Goal: Task Accomplishment & Management: Manage account settings

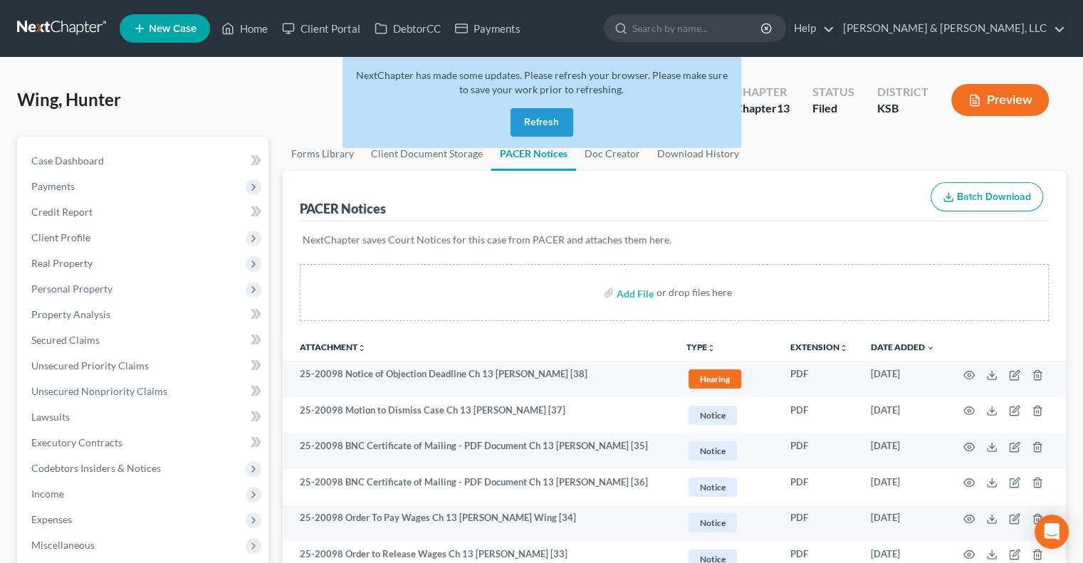
click at [547, 119] on button "Refresh" at bounding box center [541, 122] width 63 height 28
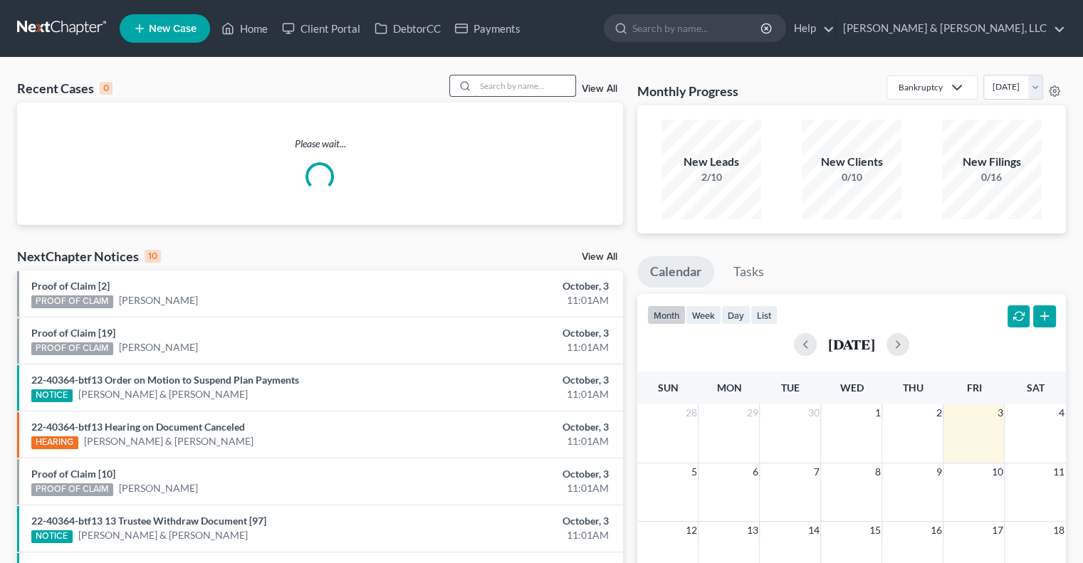
click at [543, 88] on input "search" at bounding box center [525, 85] width 100 height 21
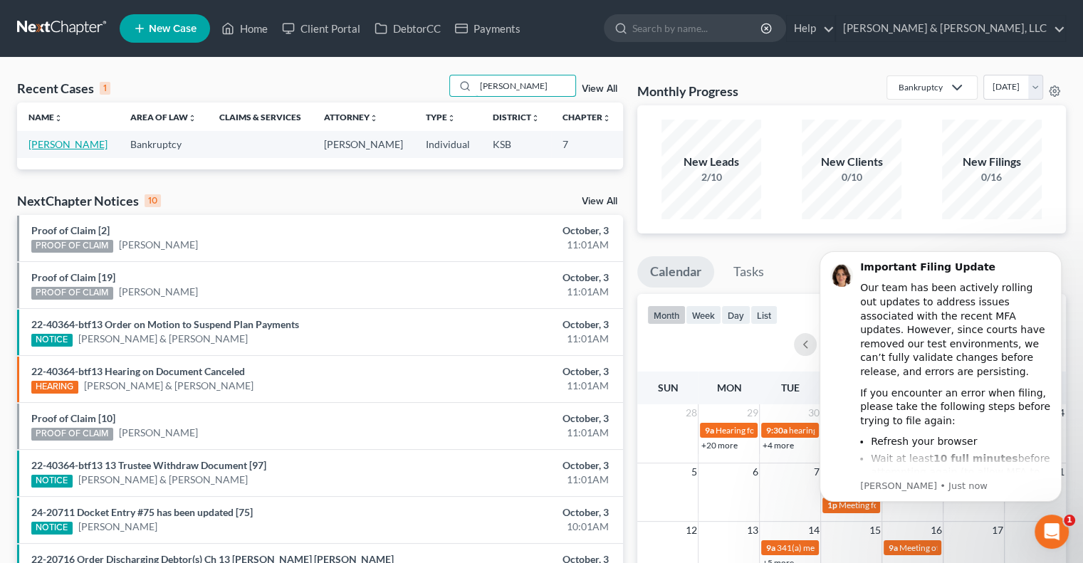
type input "biggerstaff"
click at [31, 150] on link "Biggerstaff, Jason" at bounding box center [67, 144] width 79 height 12
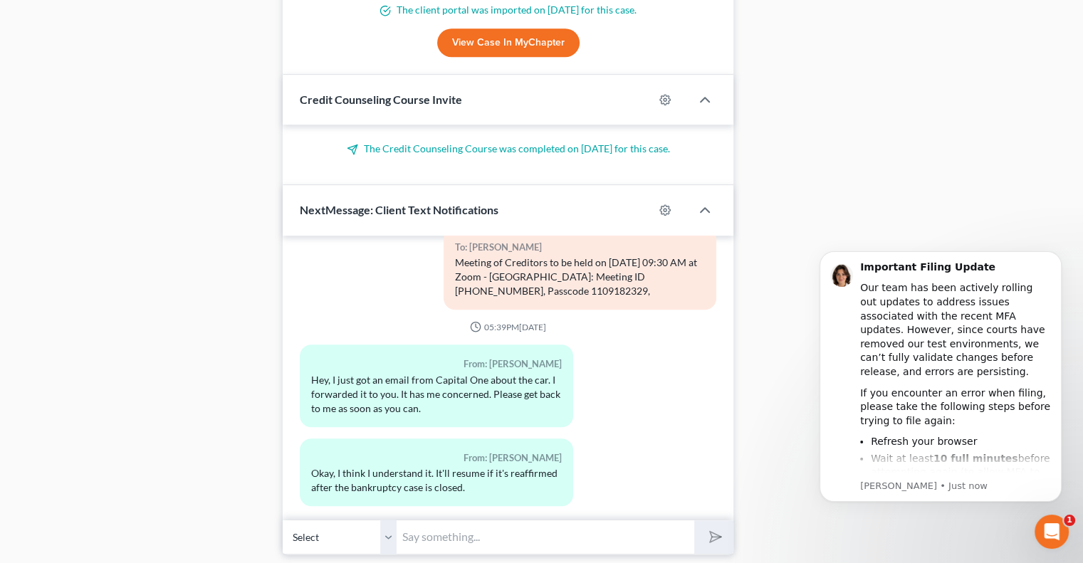
scroll to position [1158, 0]
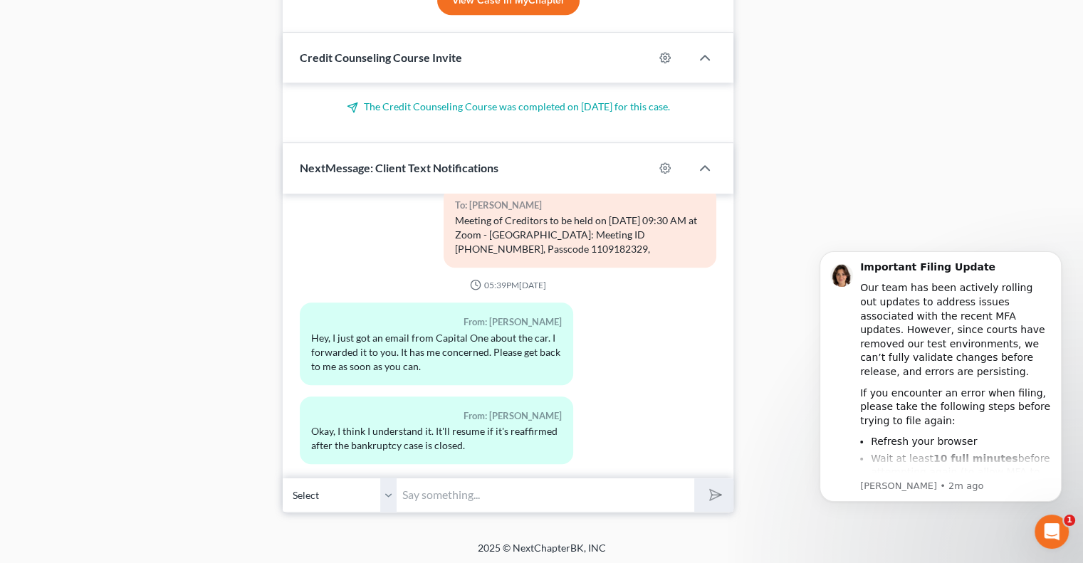
click at [485, 497] on input "text" at bounding box center [544, 495] width 297 height 35
type input "I left you a voicemail."
click at [718, 503] on button "submit" at bounding box center [713, 494] width 39 height 33
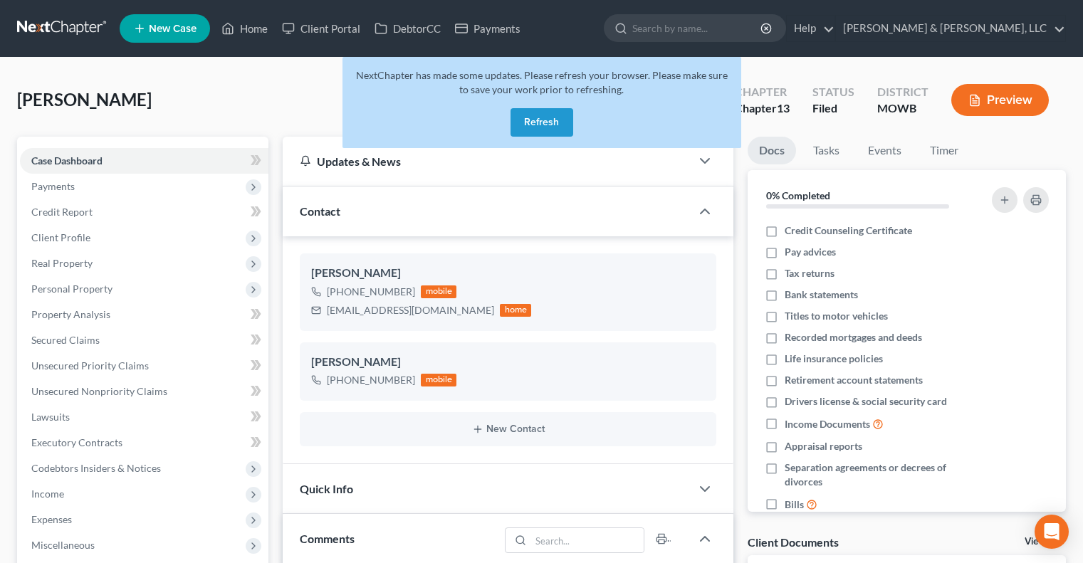
select select "0"
click at [256, 29] on link "Home" at bounding box center [244, 29] width 60 height 26
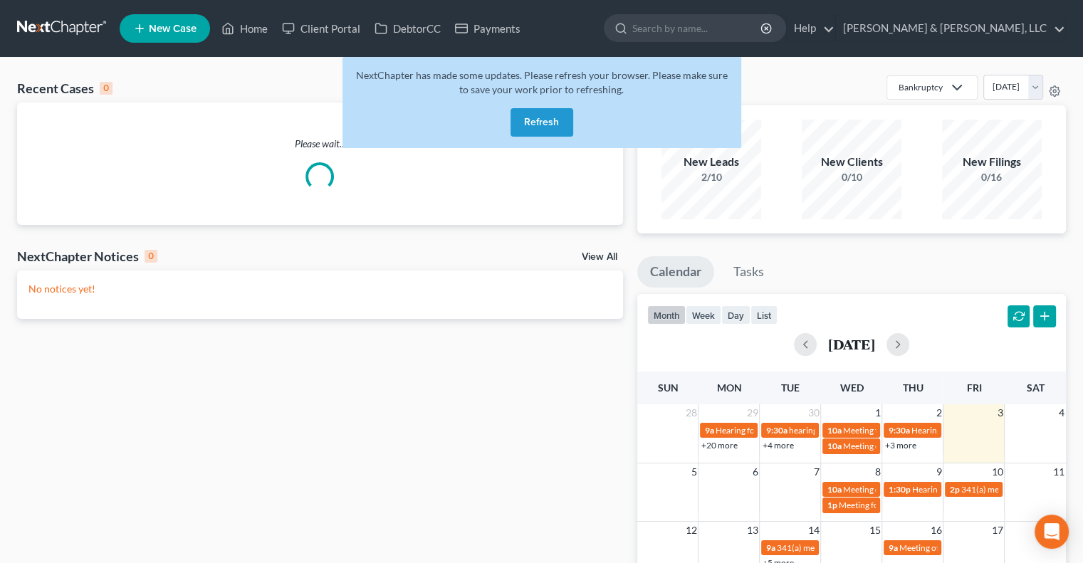
click at [541, 122] on button "Refresh" at bounding box center [541, 122] width 63 height 28
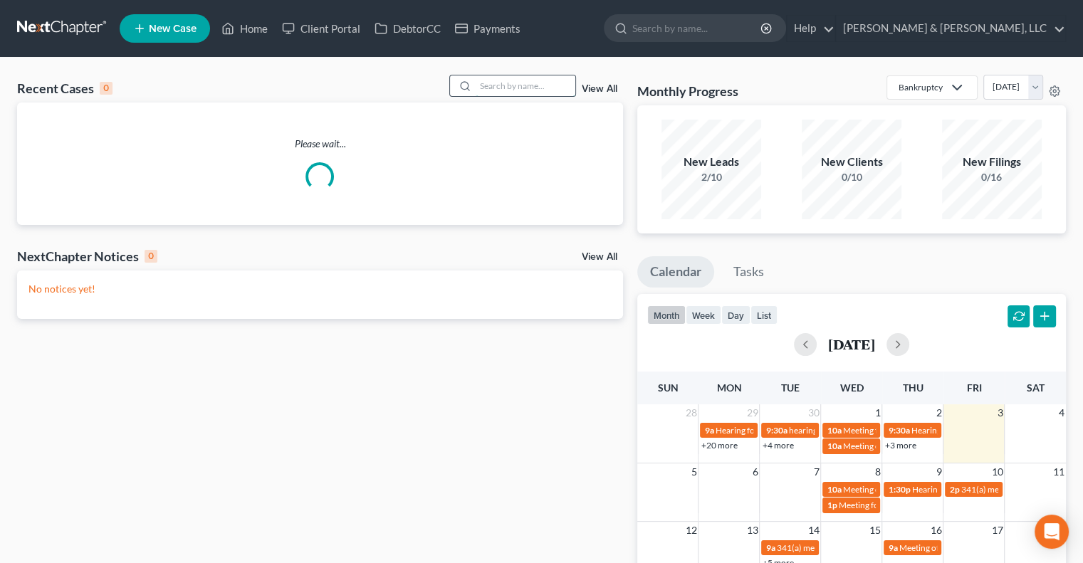
click at [497, 88] on input "search" at bounding box center [525, 85] width 100 height 21
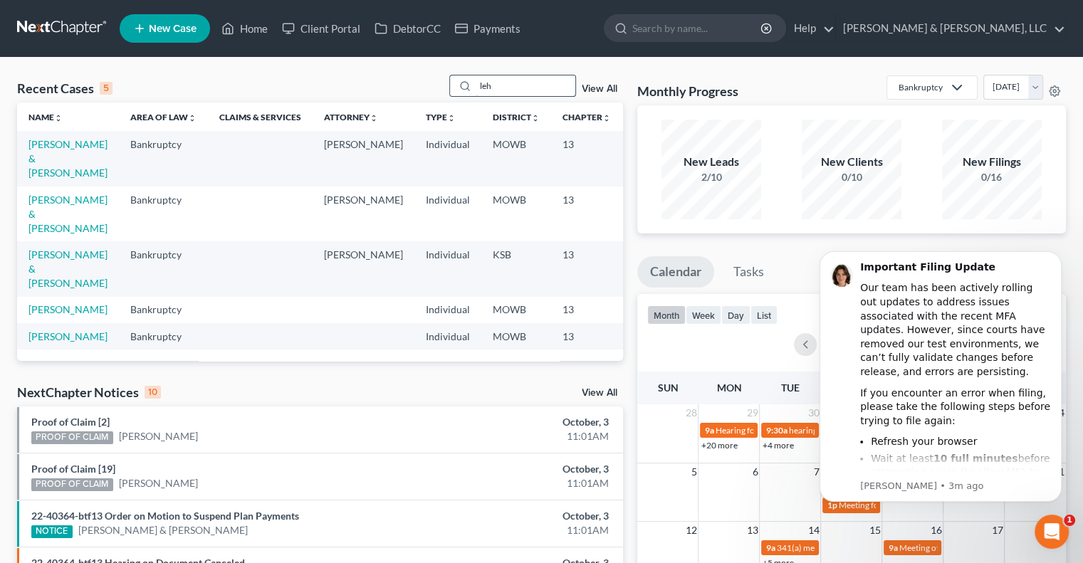
click at [497, 88] on input "leh" at bounding box center [525, 85] width 100 height 21
type input "lehman"
click at [36, 159] on link "Lehman, Thomas & Megan" at bounding box center [67, 158] width 79 height 41
select select "4"
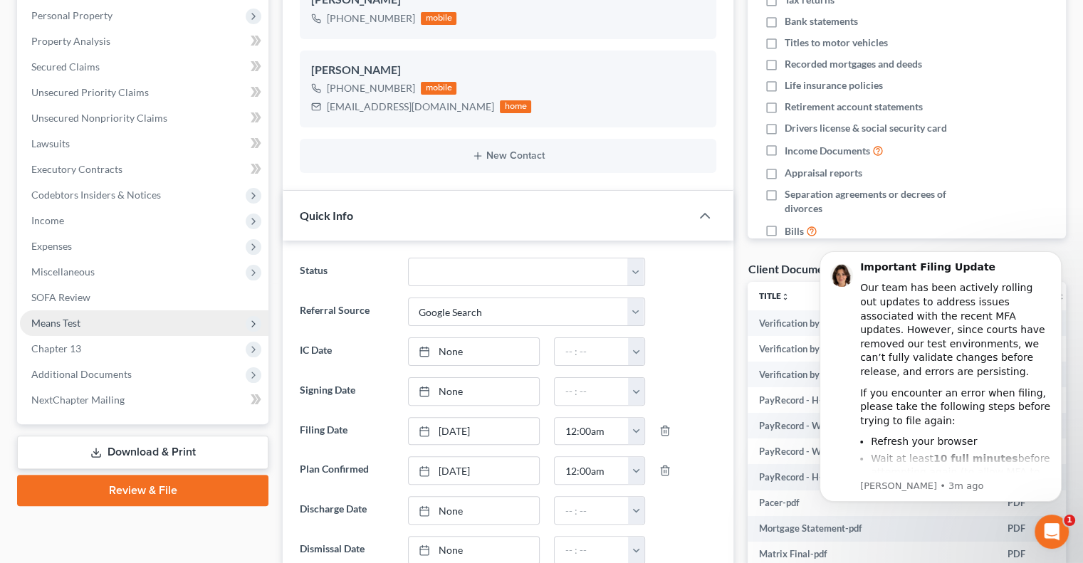
scroll to position [285, 0]
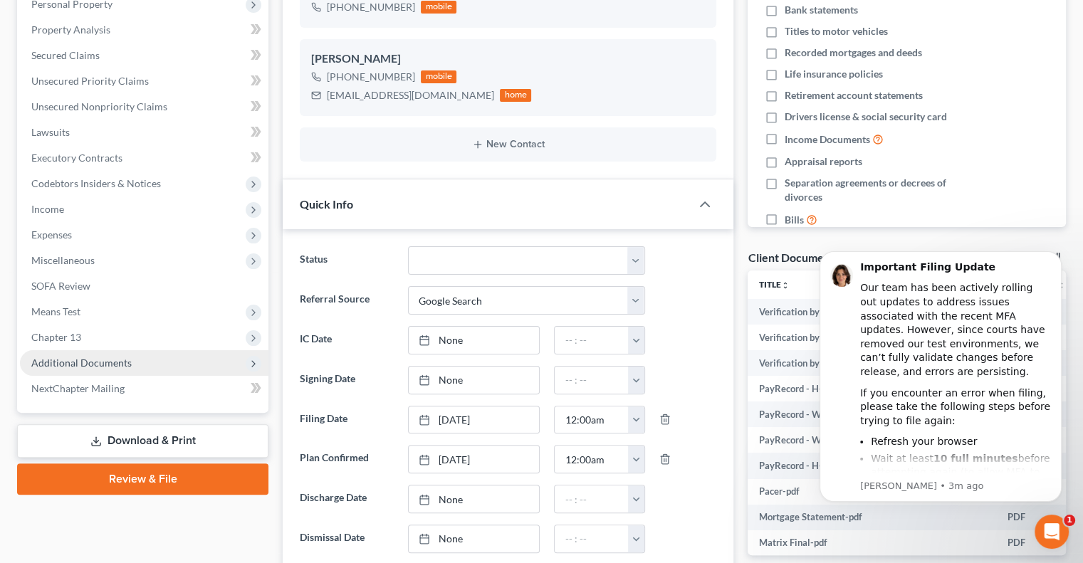
click at [88, 361] on span "Additional Documents" at bounding box center [81, 363] width 100 height 12
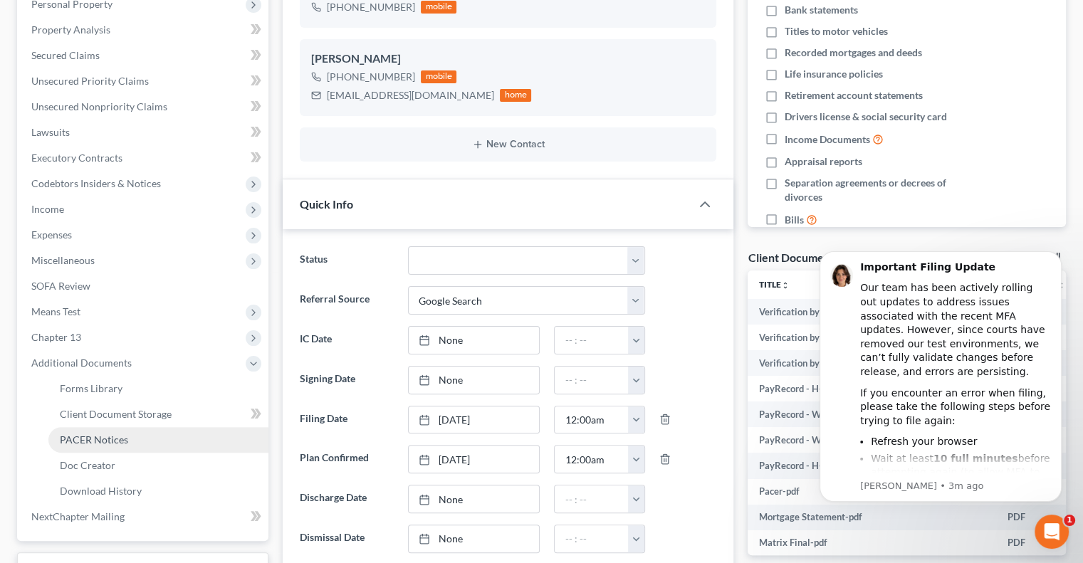
click at [99, 436] on span "PACER Notices" at bounding box center [94, 439] width 68 height 12
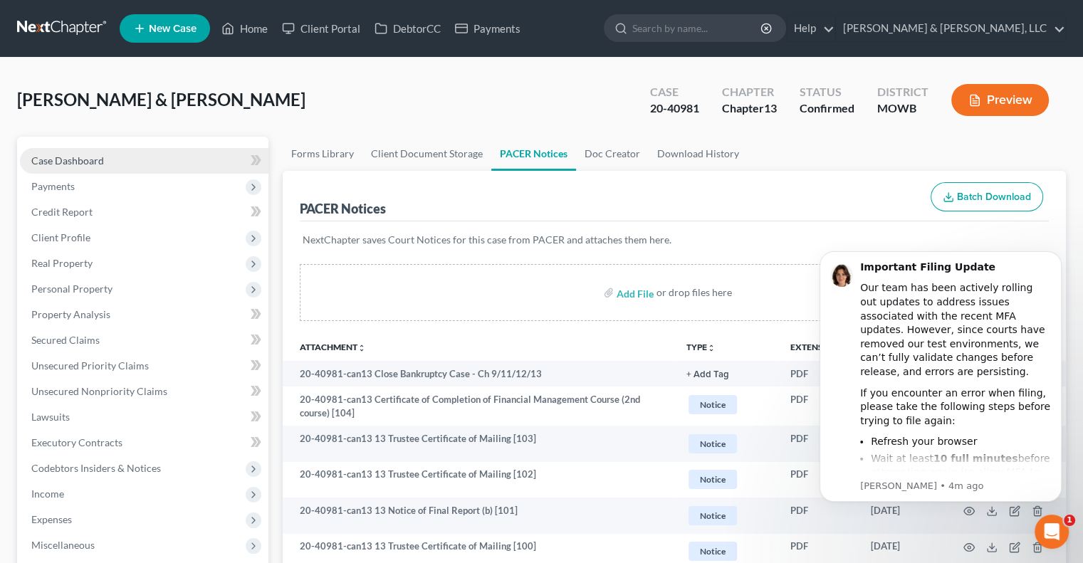
click at [97, 164] on span "Case Dashboard" at bounding box center [67, 160] width 73 height 12
select select "4"
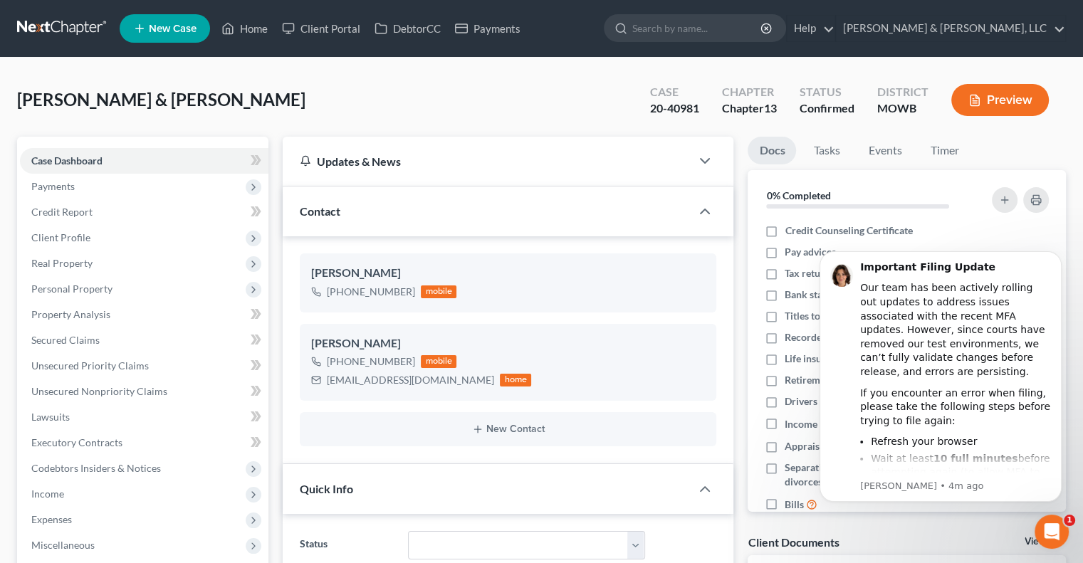
scroll to position [450, 0]
click at [65, 386] on span "Unsecured Nonpriority Claims" at bounding box center [99, 391] width 136 height 12
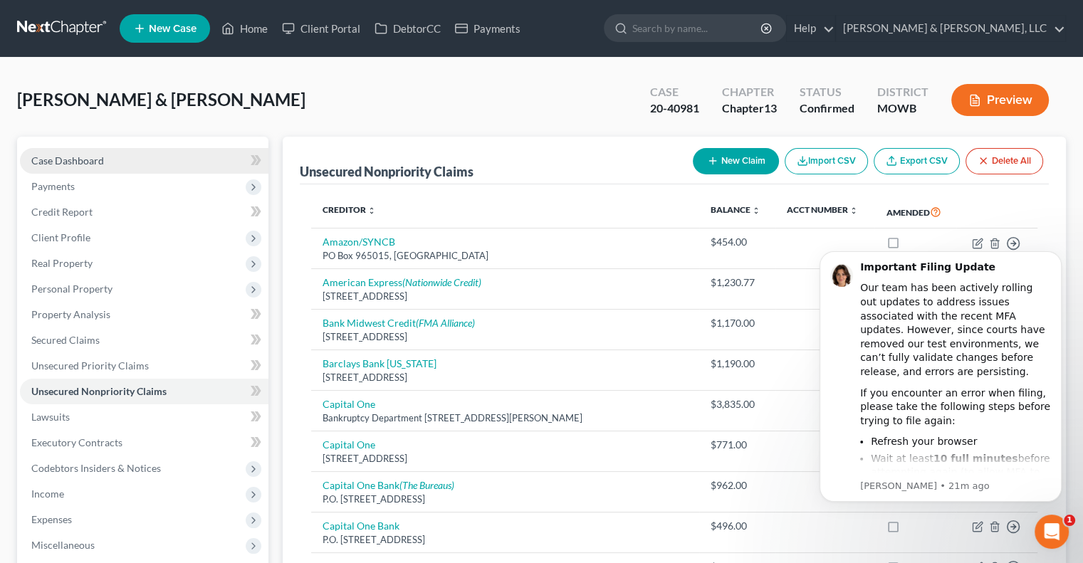
click at [80, 162] on span "Case Dashboard" at bounding box center [67, 160] width 73 height 12
select select "4"
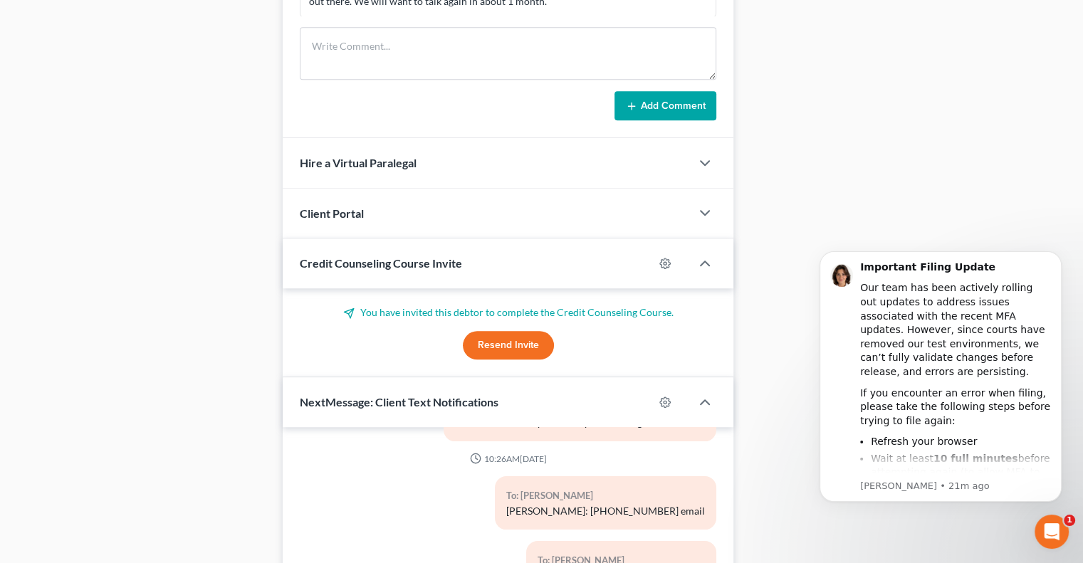
scroll to position [1418, 0]
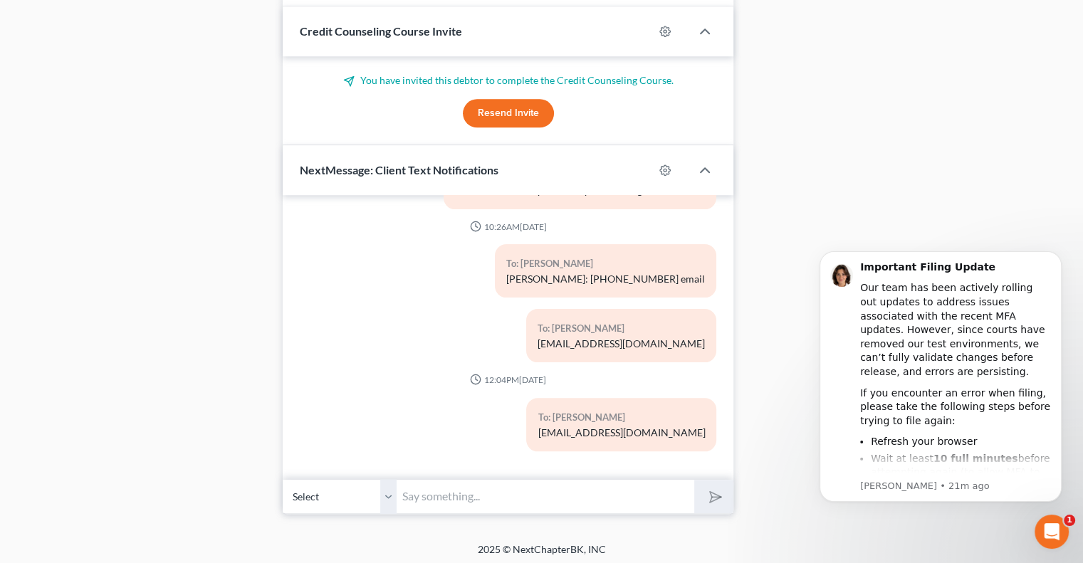
click at [397, 492] on input "text" at bounding box center [544, 496] width 297 height 35
click at [390, 493] on select "Select +1 (913) 244-6936 - Thomas Lehman +1 (913) 269-6749 - Megan Lehman" at bounding box center [340, 496] width 114 height 35
select select "1"
click at [283, 479] on select "Select +1 (913) 244-6936 - Thomas Lehman +1 (913) 269-6749 - Megan Lehman" at bounding box center [340, 496] width 114 height 35
click at [436, 499] on input "text" at bounding box center [544, 496] width 297 height 35
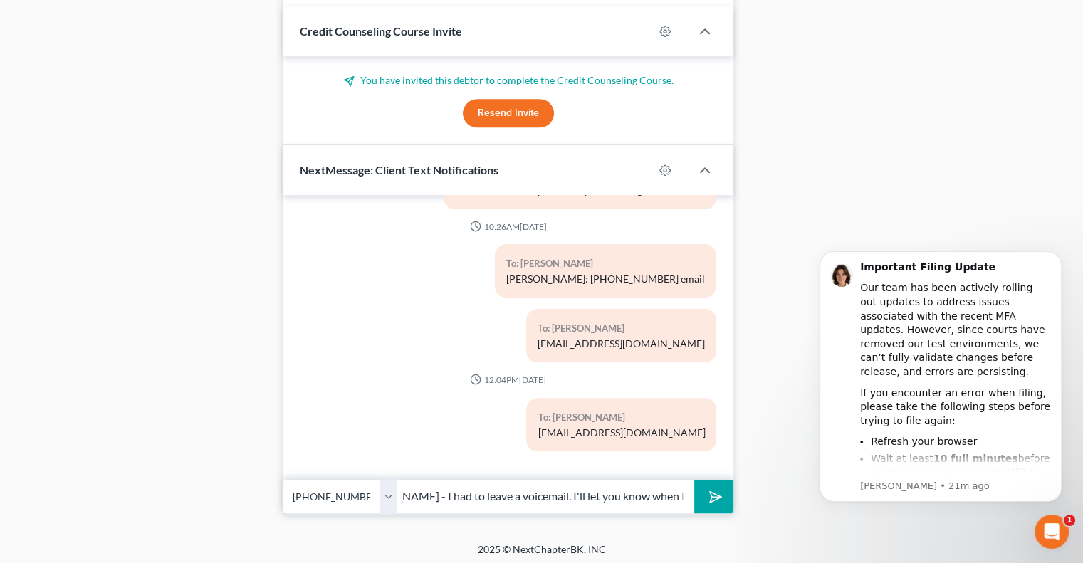
scroll to position [0, 54]
type input "Megan - I had to leave a voicemail. I'll let you know when I hear back."
click at [704, 495] on button "submit" at bounding box center [713, 496] width 39 height 33
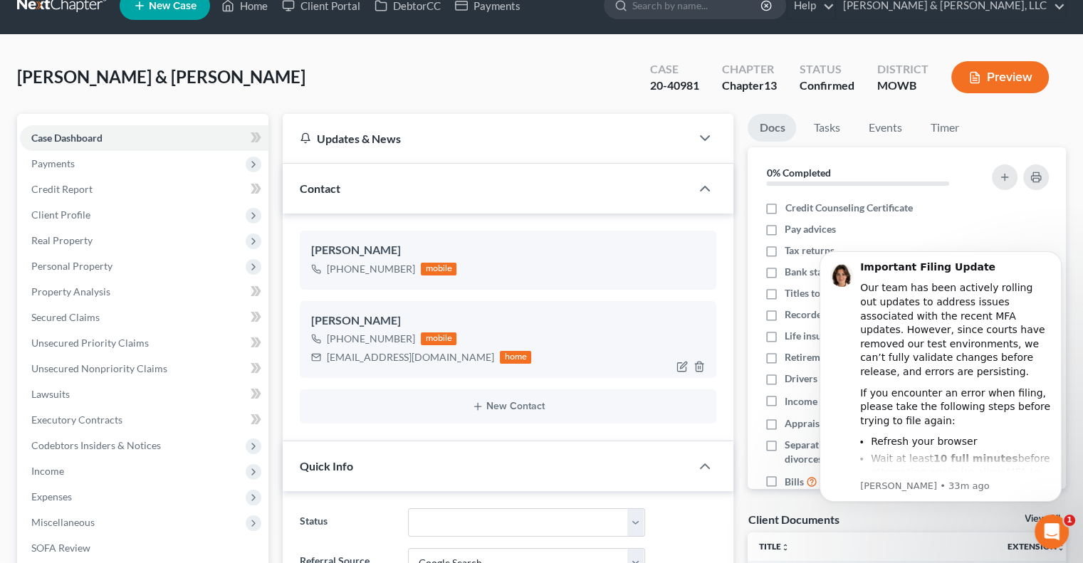
scroll to position [0, 0]
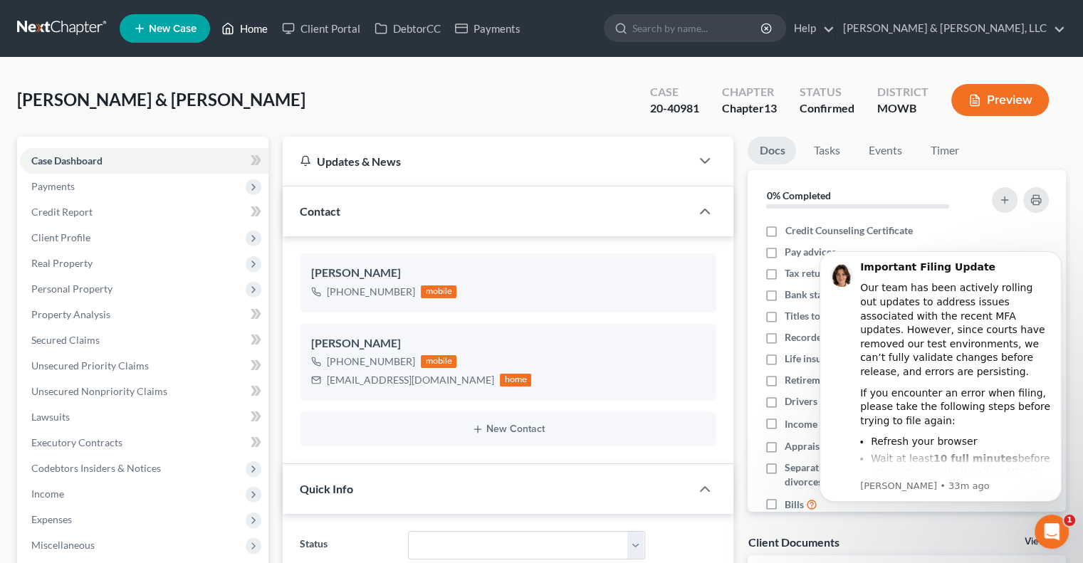
click at [257, 23] on link "Home" at bounding box center [244, 29] width 60 height 26
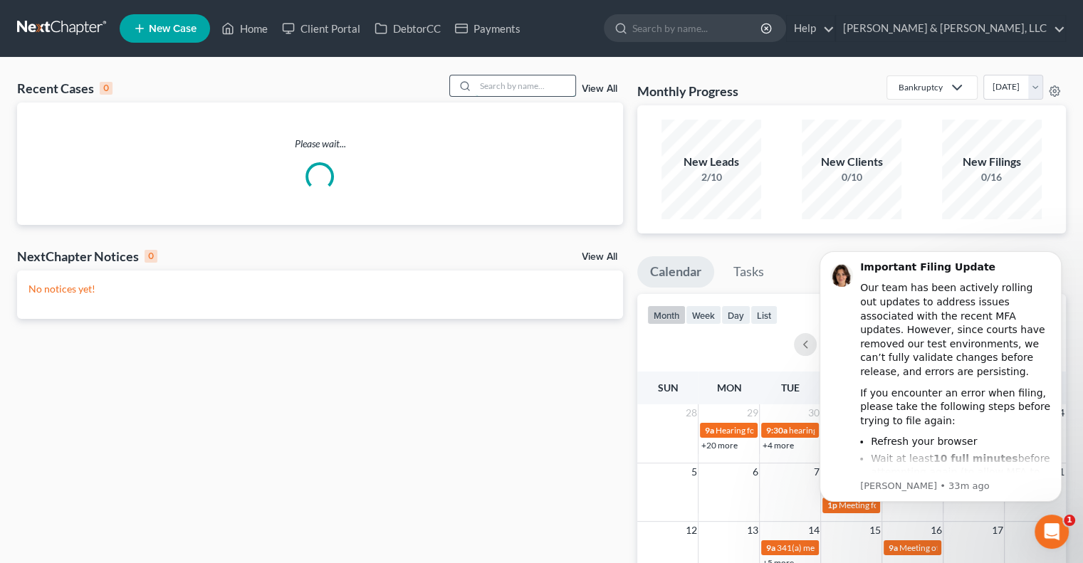
click at [518, 87] on input "search" at bounding box center [525, 85] width 100 height 21
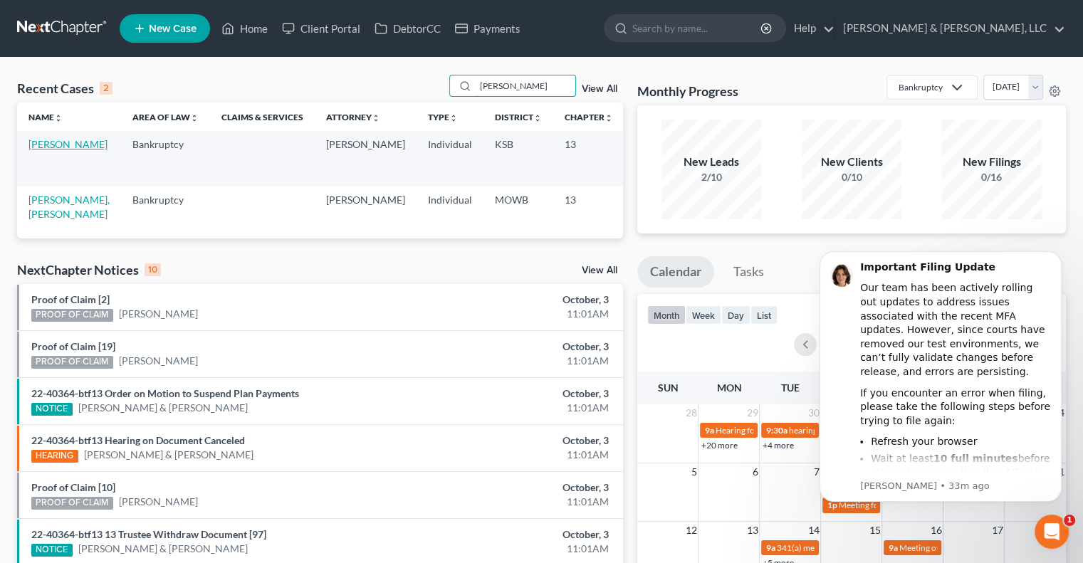
type input "hendrix"
click at [44, 150] on link "[PERSON_NAME]" at bounding box center [67, 144] width 79 height 12
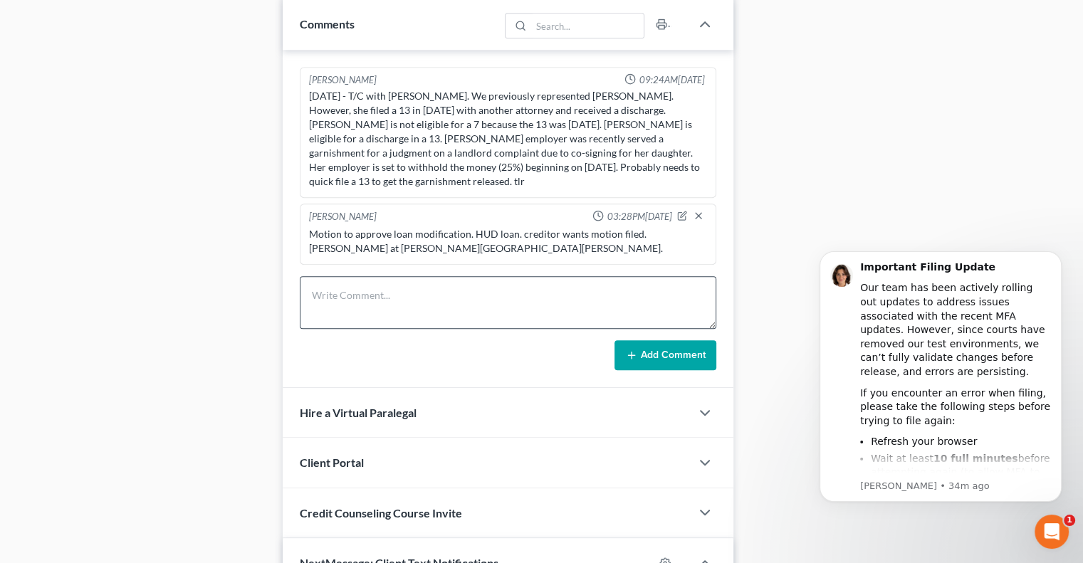
scroll to position [711, 0]
click at [368, 290] on textarea at bounding box center [508, 302] width 416 height 53
click at [1053, 527] on icon "Open Intercom Messenger" at bounding box center [1049, 529] width 23 height 23
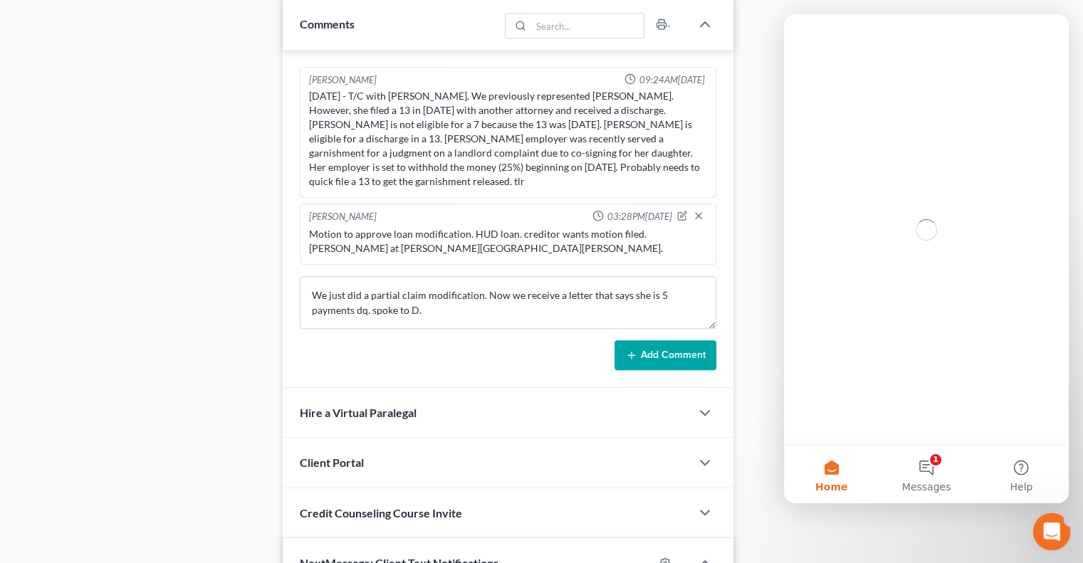
scroll to position [0, 0]
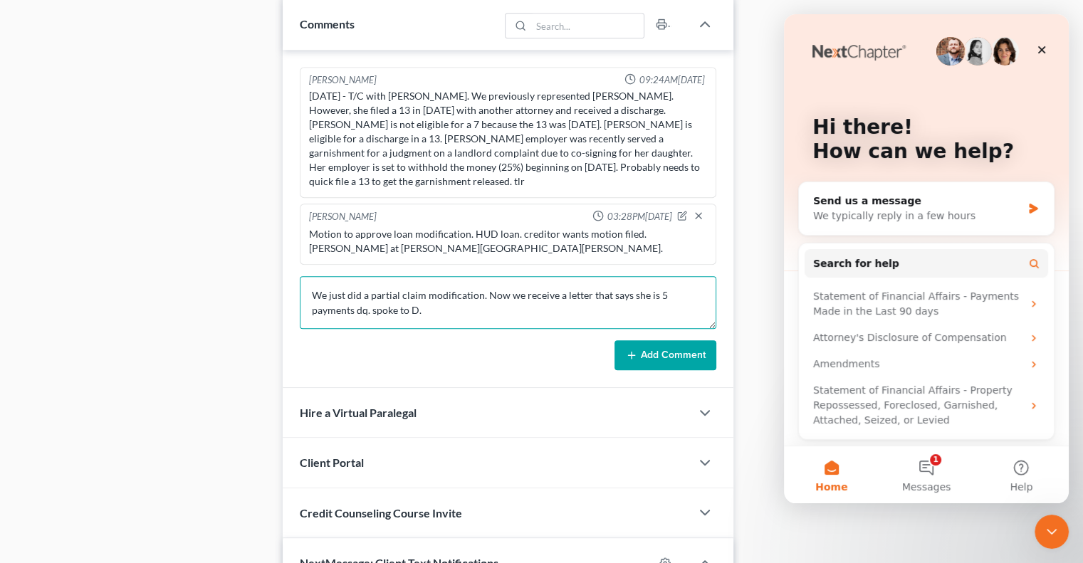
click at [470, 297] on textarea "We just did a partial claim modification. Now we receive a letter that says she…" at bounding box center [508, 302] width 416 height 53
type textarea "We just did a partial claim modification. Now we receive a letter that says she…"
click at [661, 340] on button "Add Comment" at bounding box center [665, 355] width 102 height 30
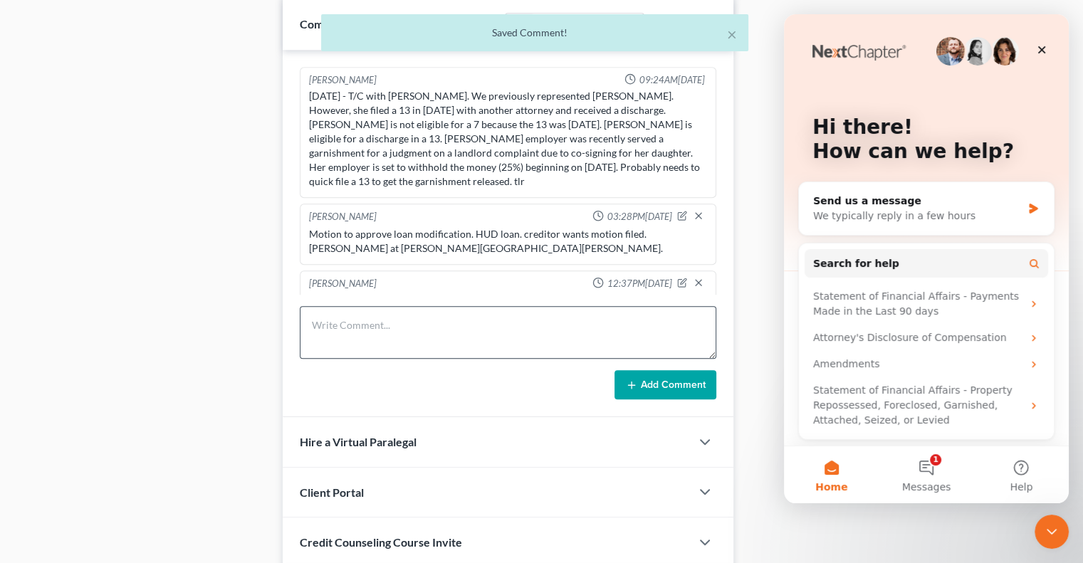
scroll to position [22, 0]
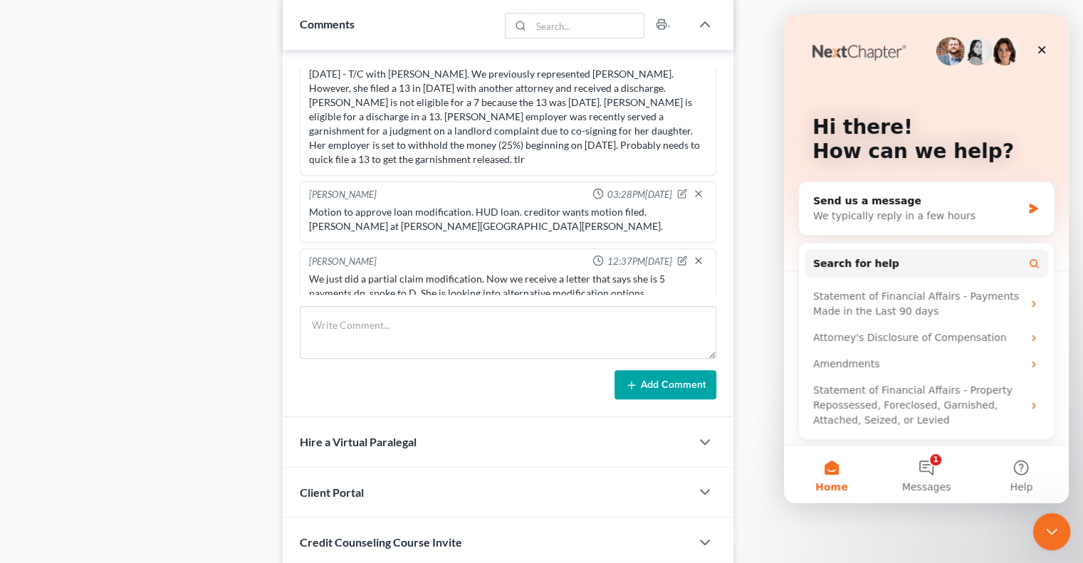
click at [1054, 529] on icon "Close Intercom Messenger" at bounding box center [1049, 529] width 17 height 17
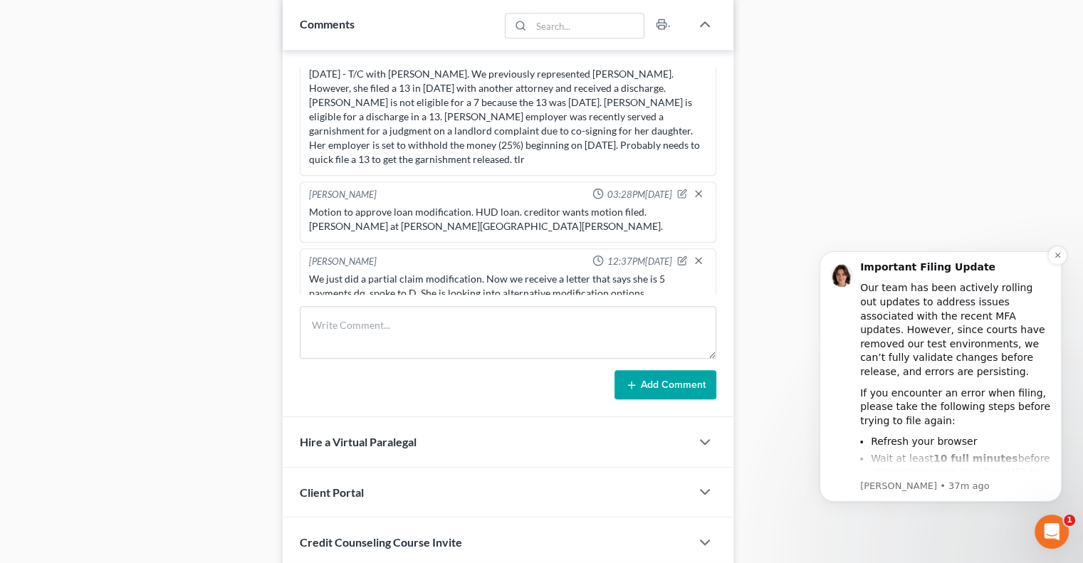
scroll to position [0, 0]
click at [1050, 530] on icon "Open Intercom Messenger" at bounding box center [1049, 529] width 10 height 11
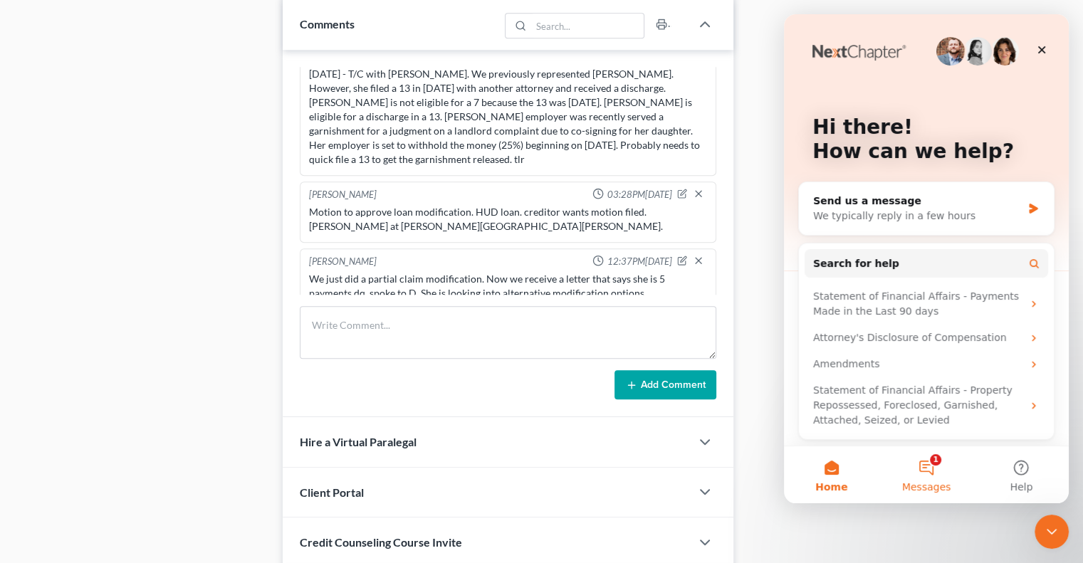
click at [913, 473] on button "1 Messages" at bounding box center [925, 474] width 95 height 57
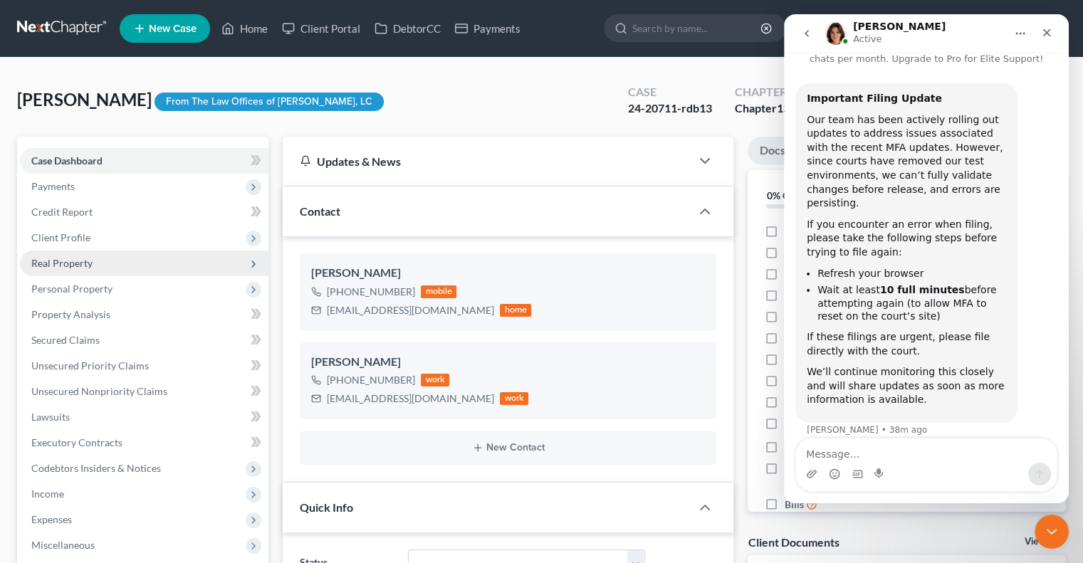
click at [77, 264] on span "Real Property" at bounding box center [61, 263] width 61 height 12
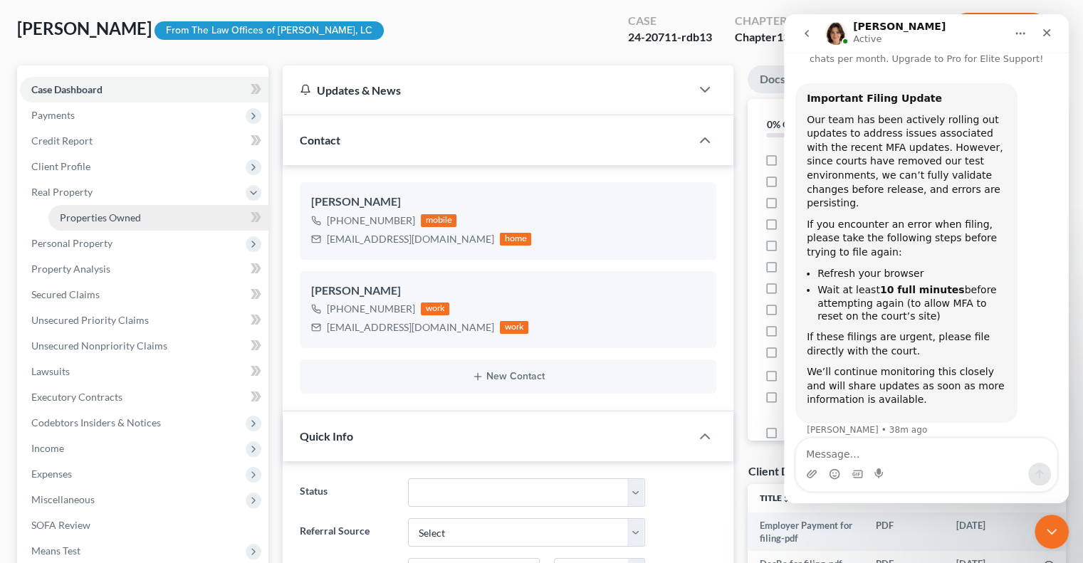
click at [91, 216] on span "Properties Owned" at bounding box center [100, 217] width 81 height 12
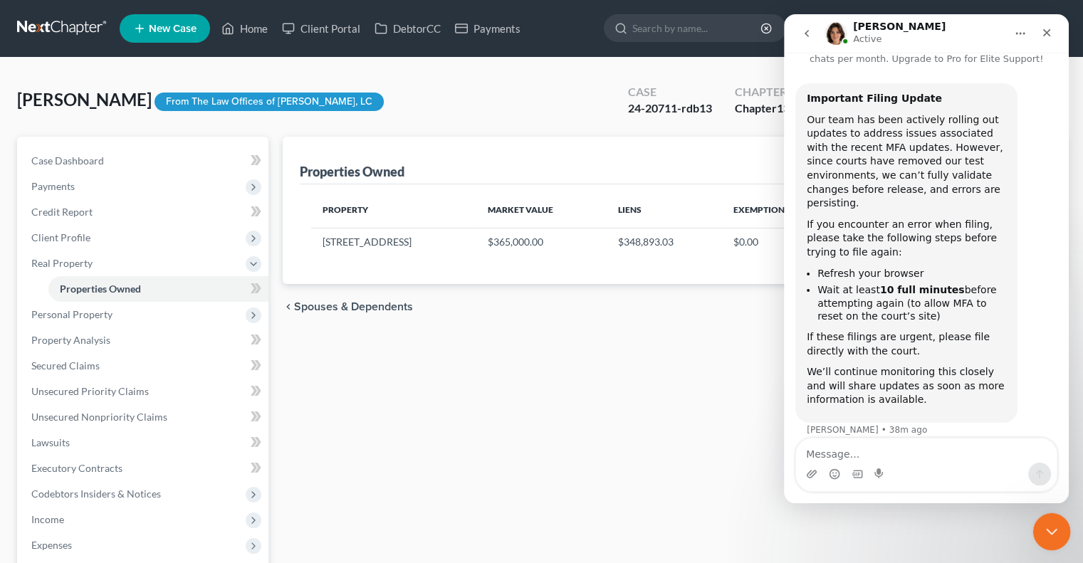
click at [1032, 522] on html at bounding box center [1049, 529] width 34 height 34
click at [1050, 534] on icon "Close Intercom Messenger" at bounding box center [1049, 529] width 17 height 17
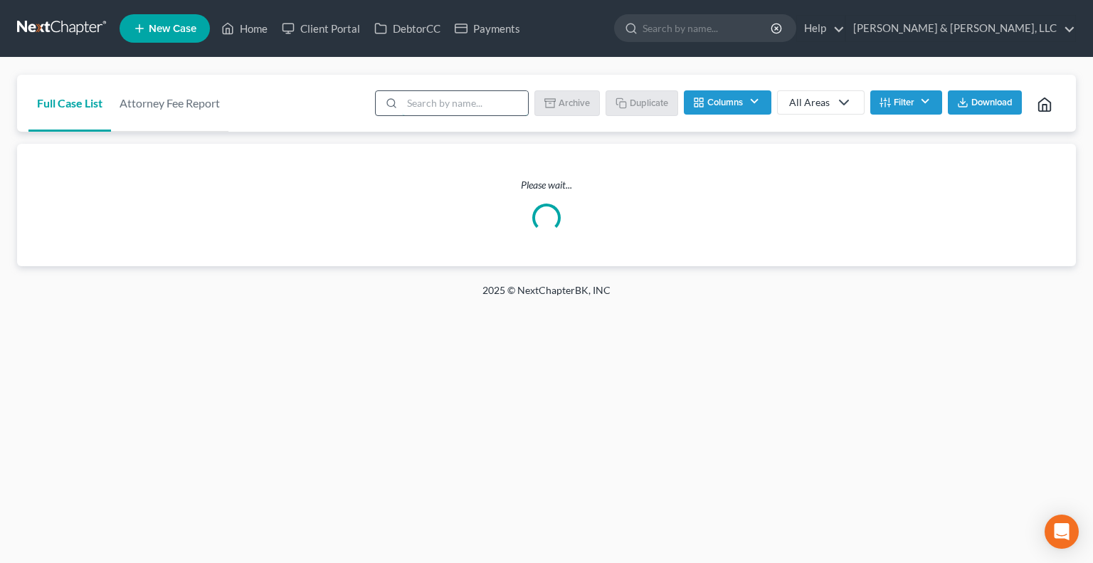
click at [427, 102] on input "search" at bounding box center [465, 103] width 126 height 24
type input "[PERSON_NAME]"
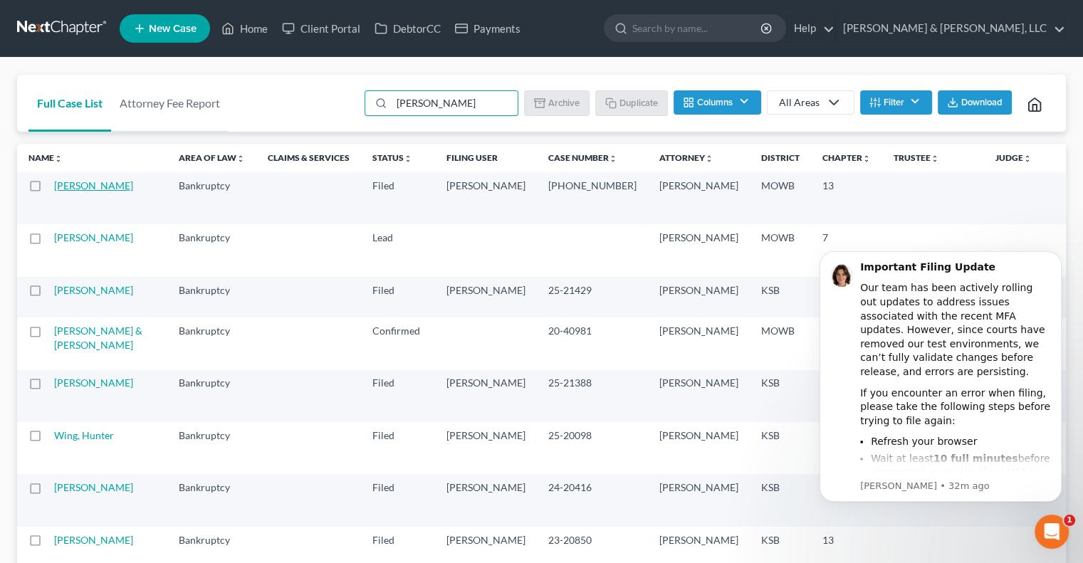
click at [74, 191] on link "[PERSON_NAME]" at bounding box center [93, 185] width 79 height 12
select select "2"
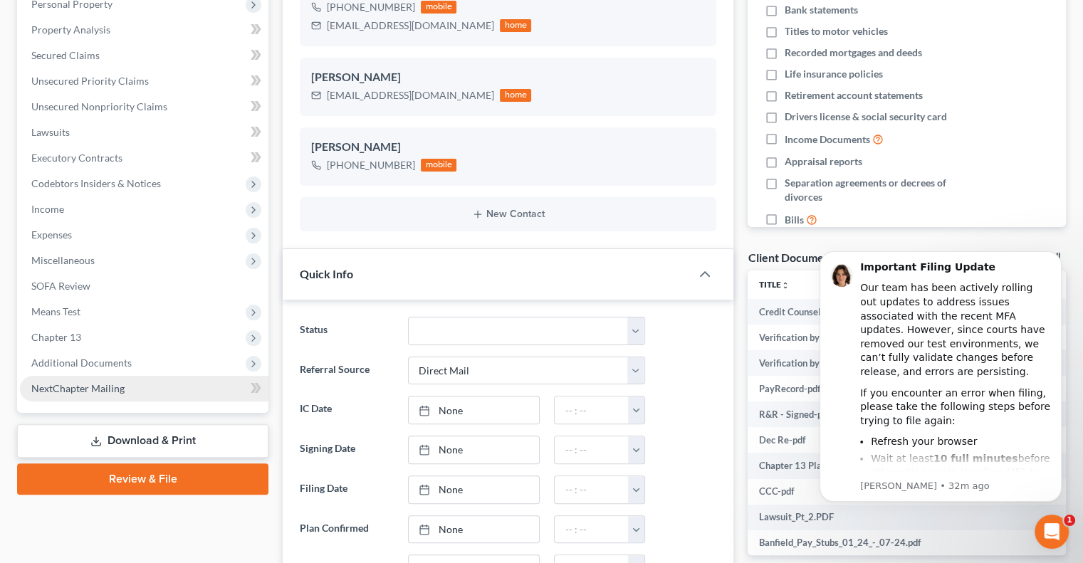
scroll to position [122, 0]
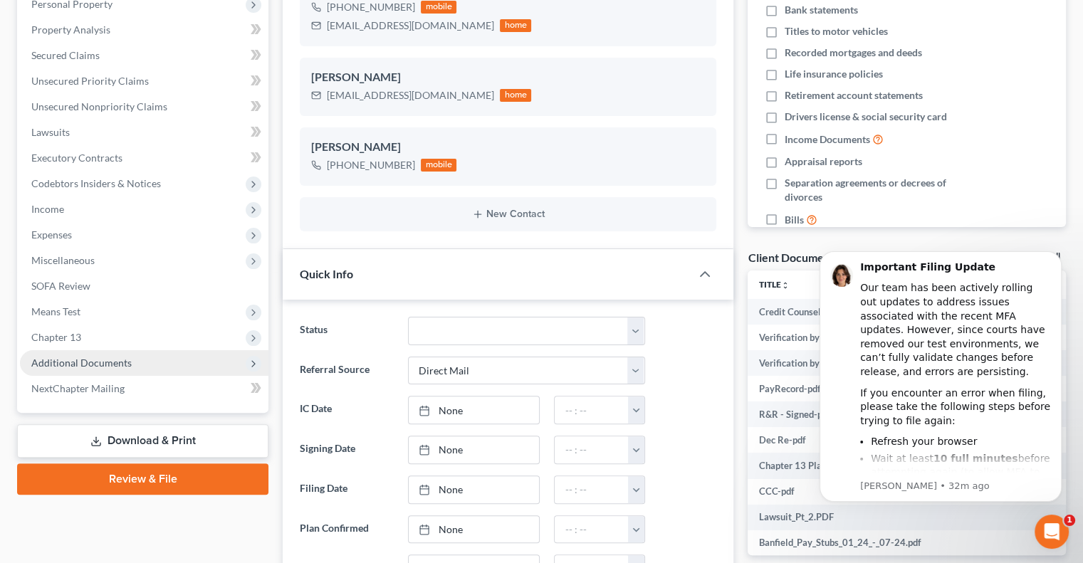
click at [62, 373] on span "Additional Documents" at bounding box center [144, 363] width 248 height 26
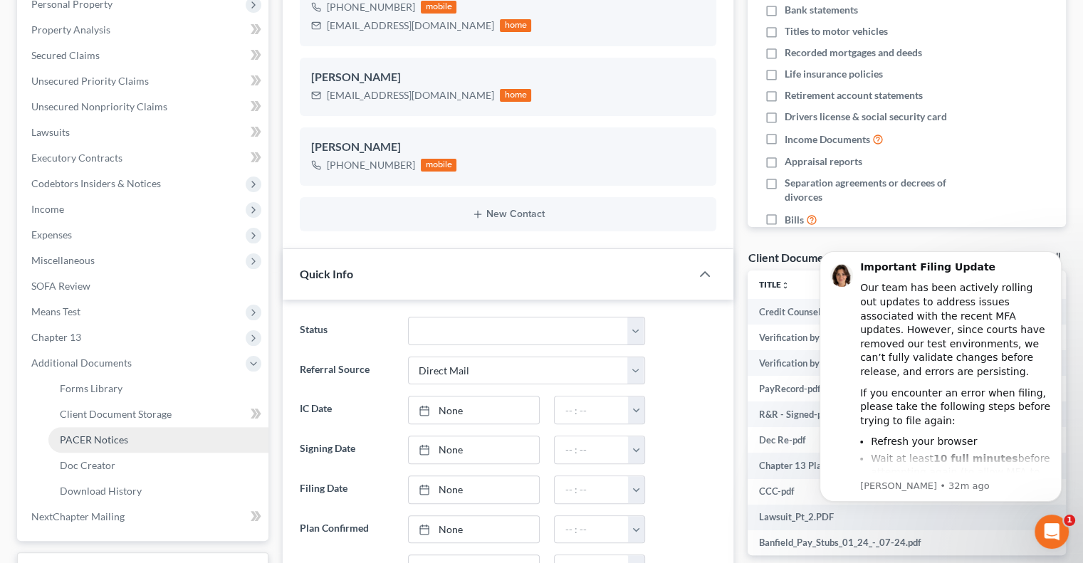
click at [63, 441] on span "PACER Notices" at bounding box center [94, 439] width 68 height 12
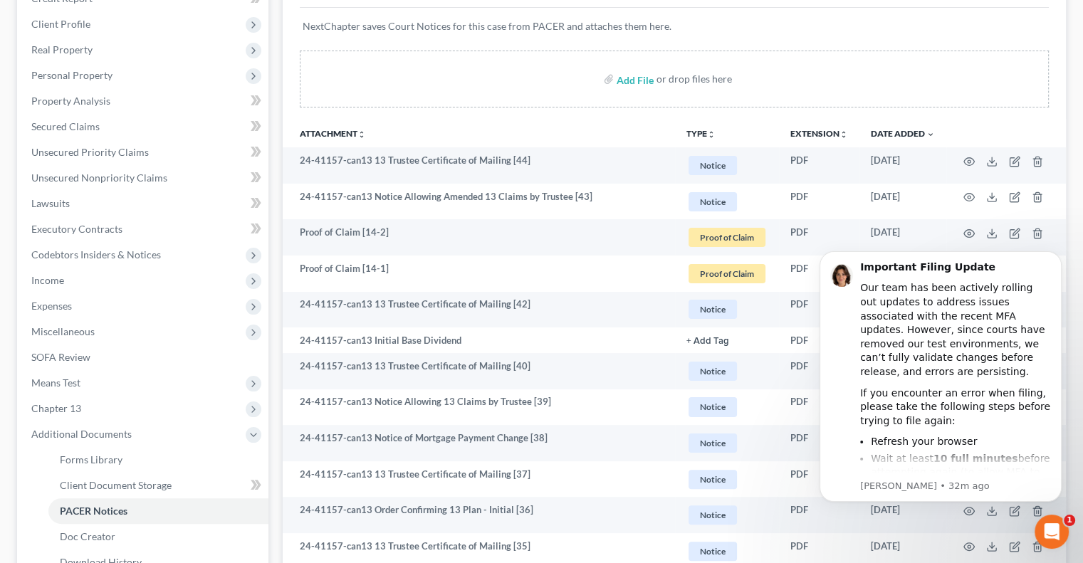
scroll to position [285, 0]
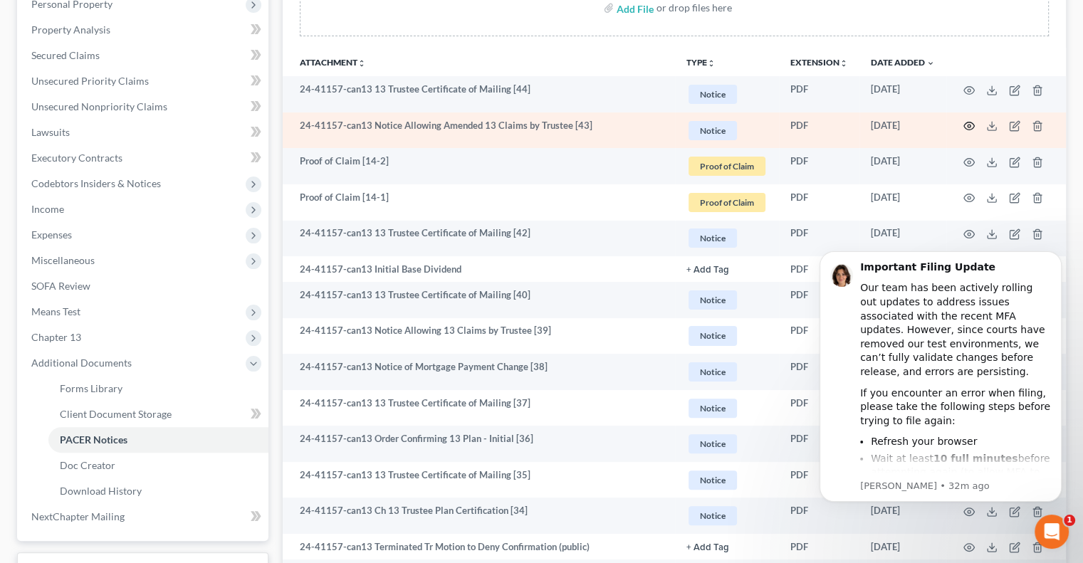
click at [967, 125] on icon "button" at bounding box center [968, 125] width 11 height 11
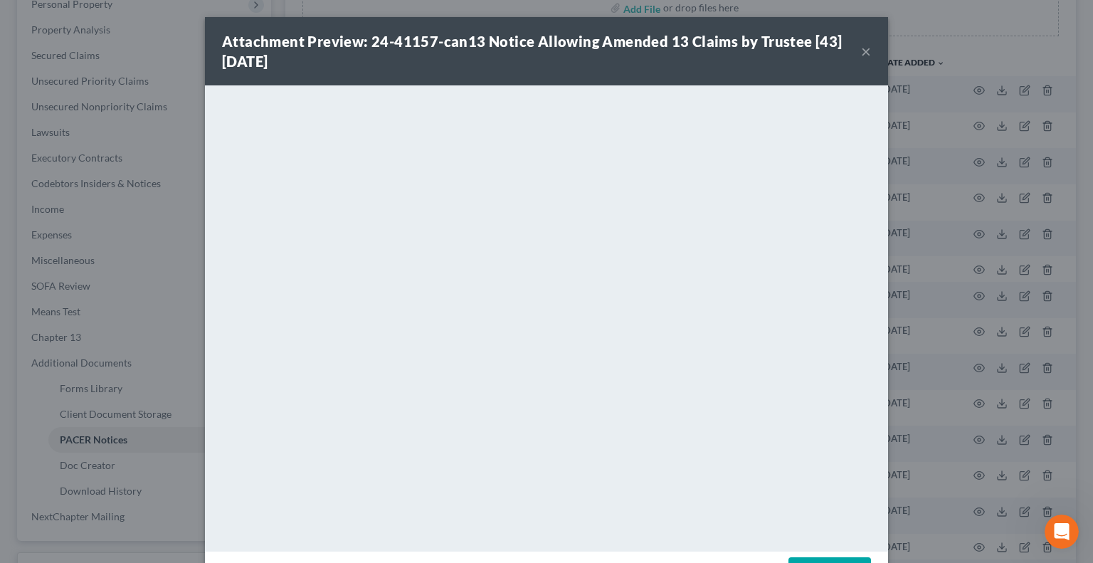
click at [861, 48] on button "×" at bounding box center [866, 51] width 10 height 17
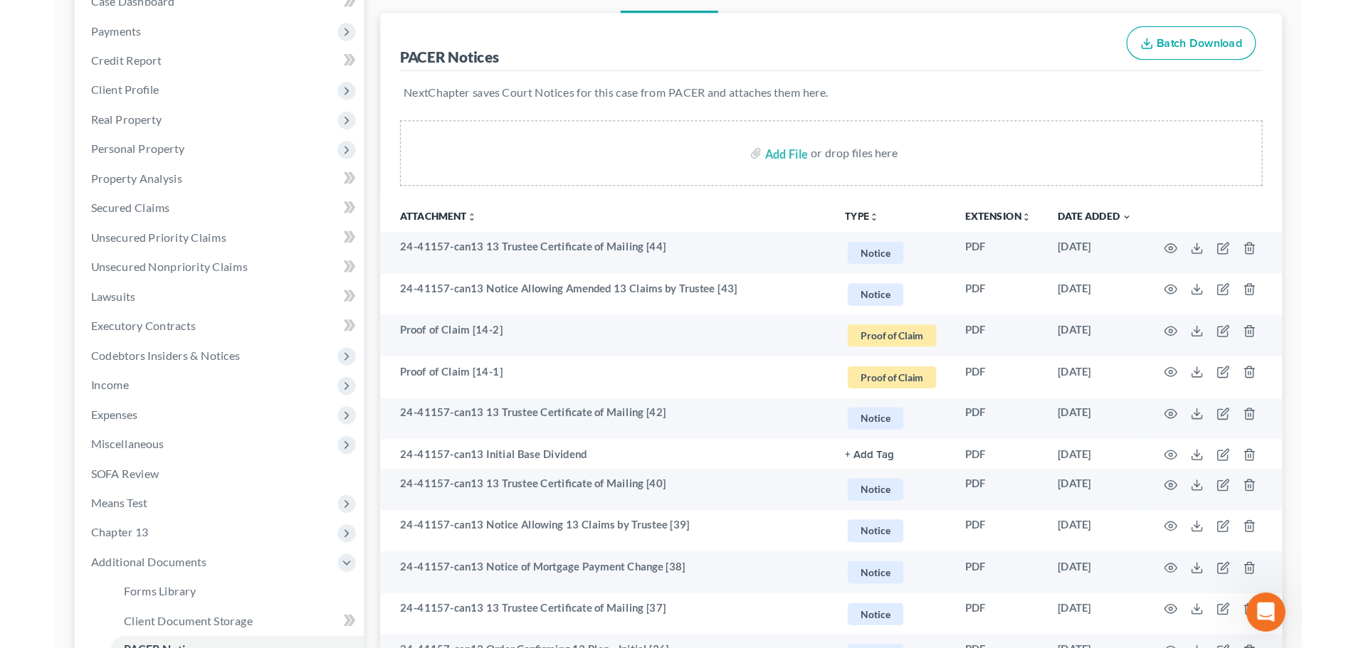
scroll to position [0, 0]
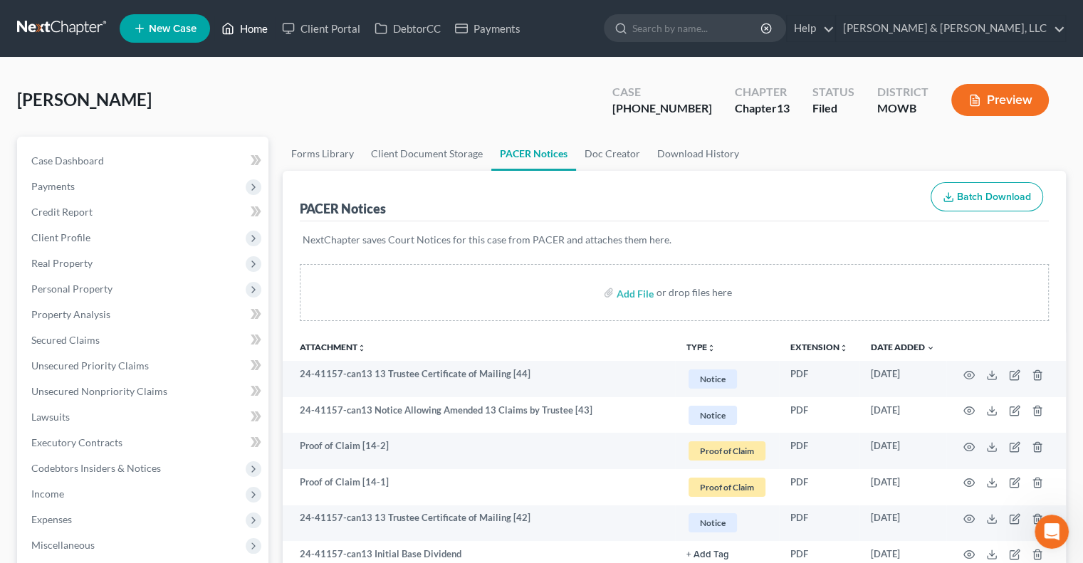
click at [255, 29] on link "Home" at bounding box center [244, 29] width 60 height 26
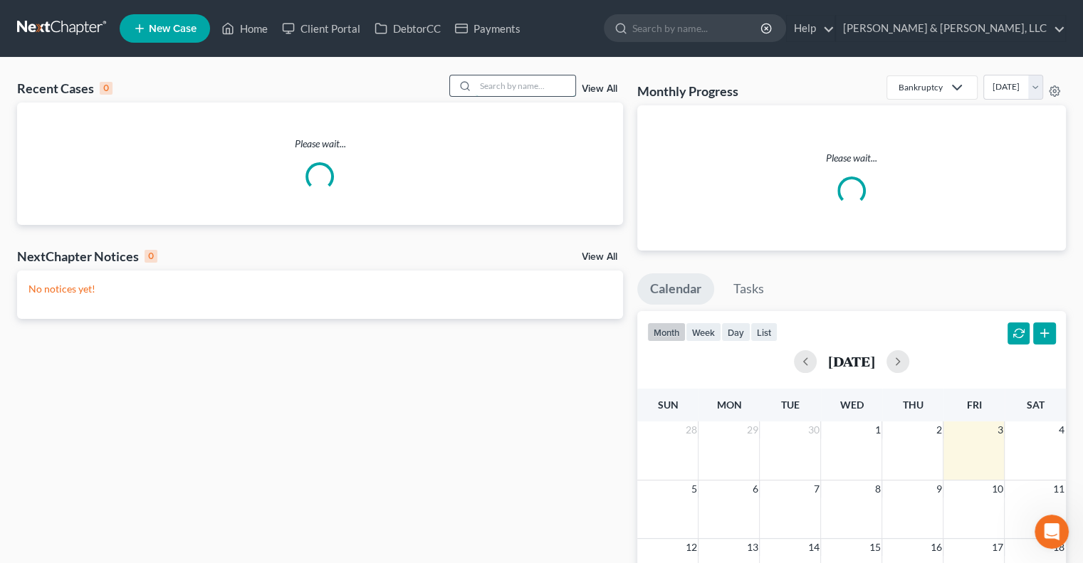
click at [551, 90] on input "search" at bounding box center [525, 85] width 100 height 21
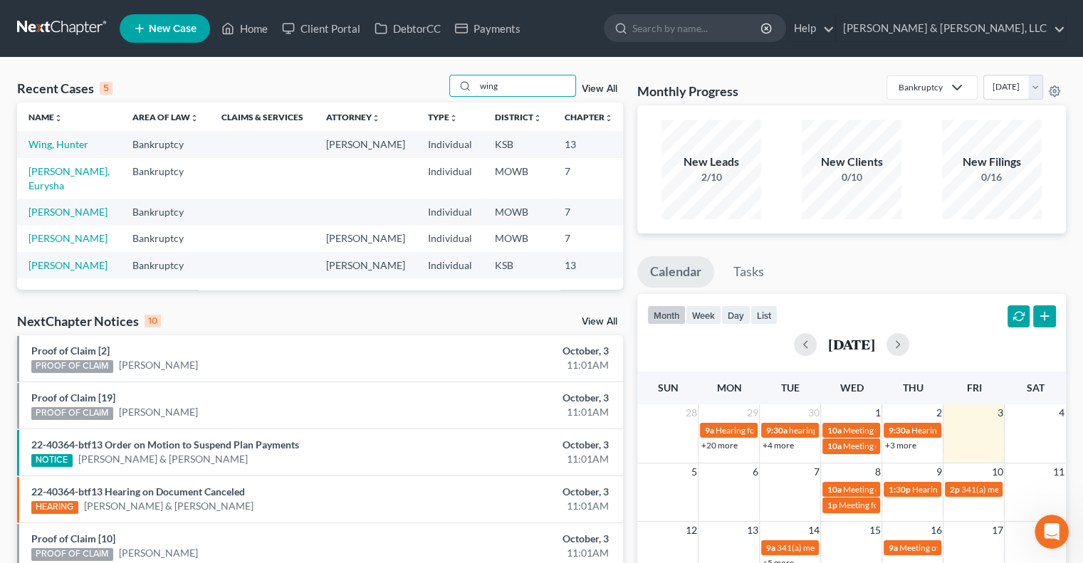
drag, startPoint x: 526, startPoint y: 82, endPoint x: 455, endPoint y: 98, distance: 73.0
click at [426, 99] on div "Recent Cases 5 wing View All" at bounding box center [320, 89] width 606 height 28
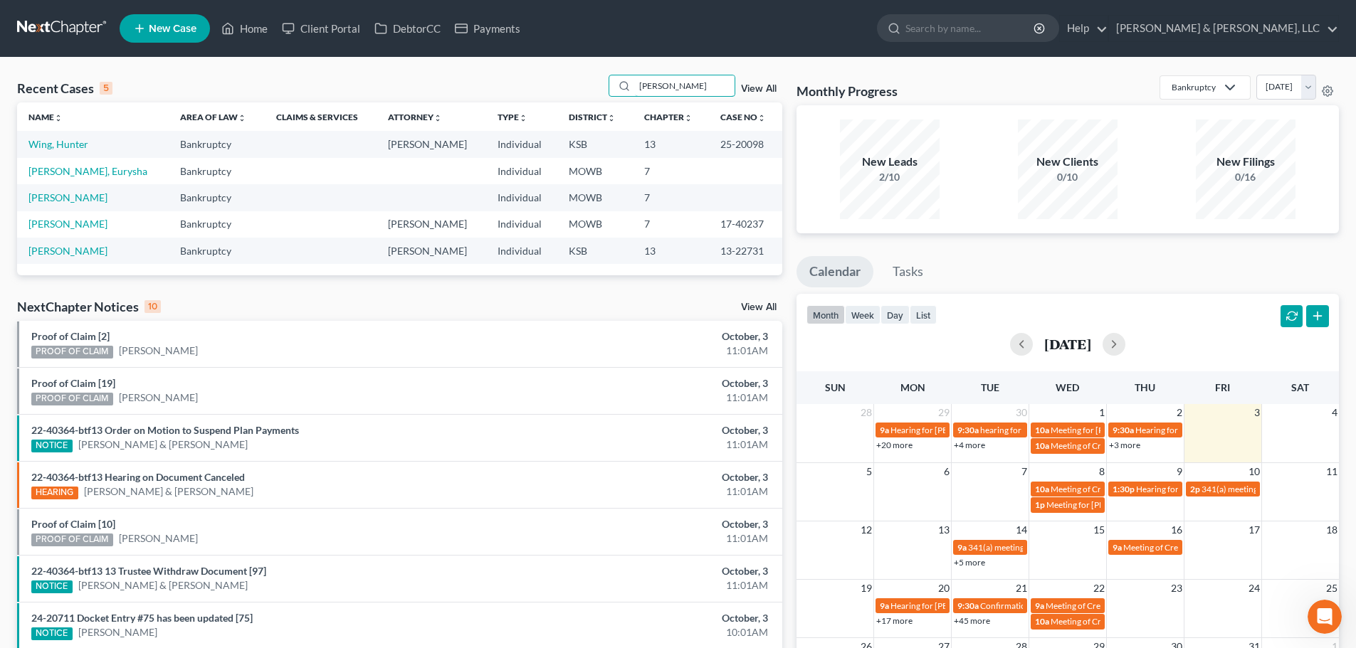
type input "jackson"
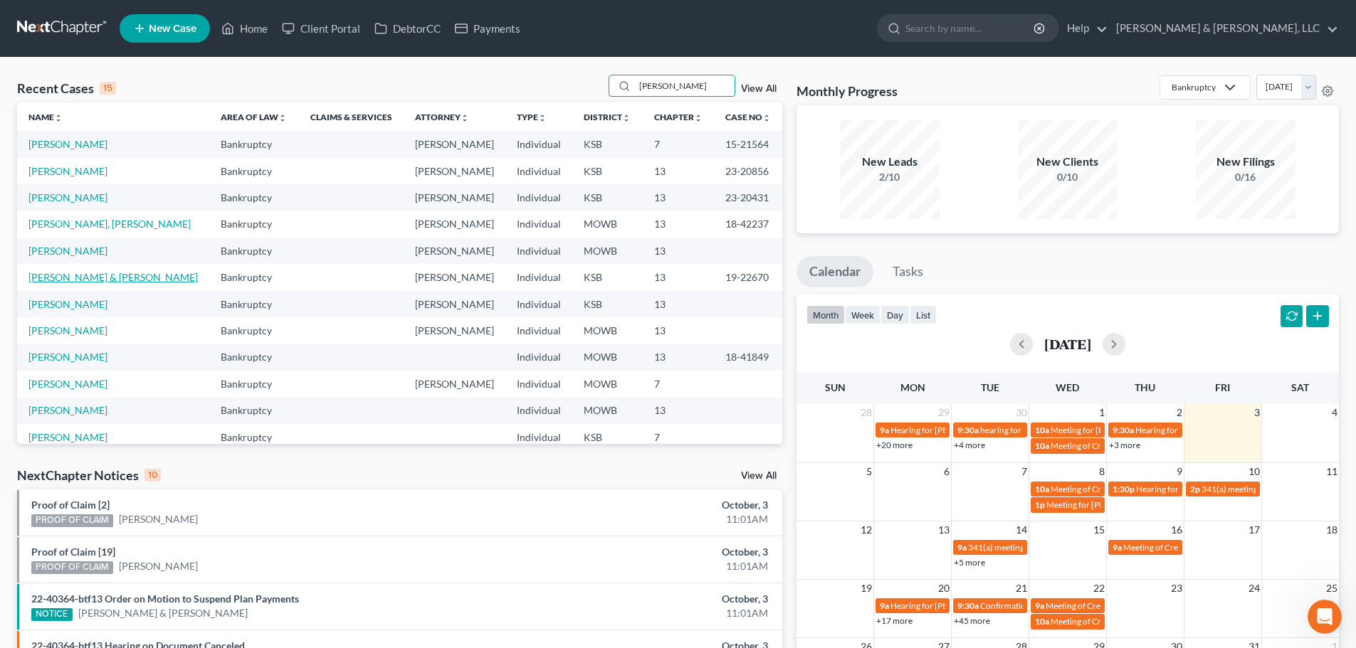
click at [37, 281] on link "[PERSON_NAME] & [PERSON_NAME]" at bounding box center [112, 277] width 169 height 12
select select "2"
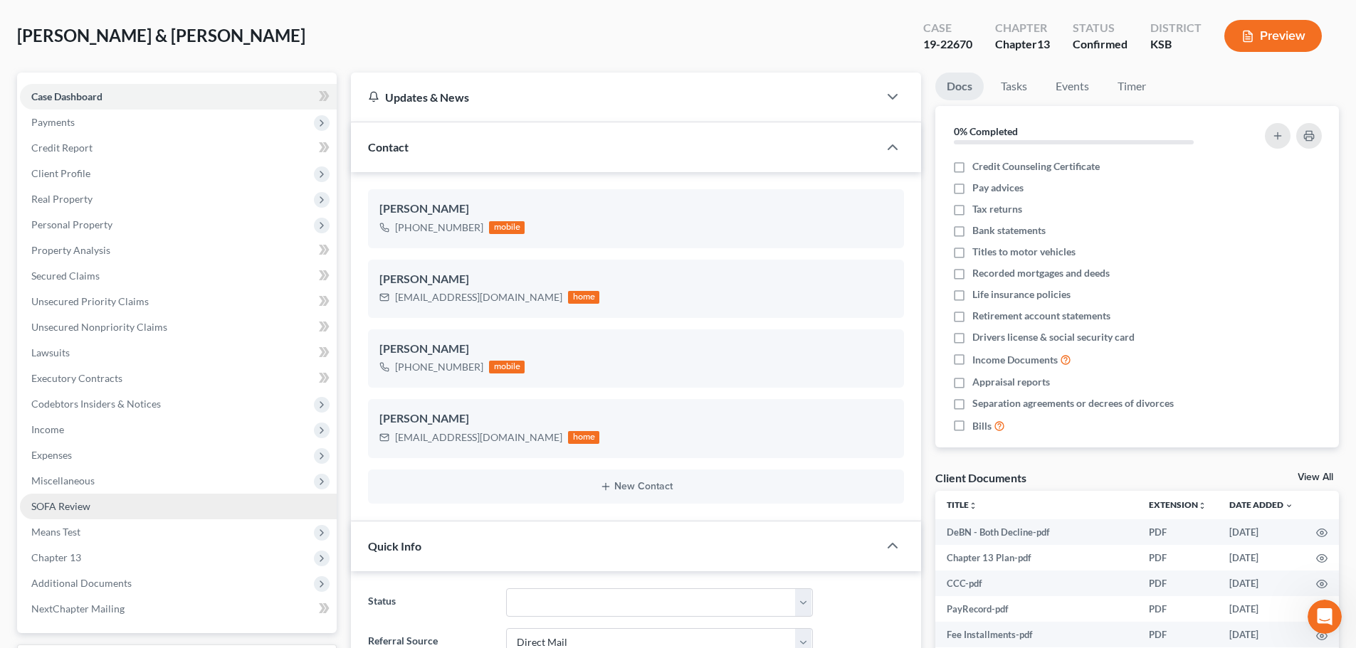
scroll to position [142, 0]
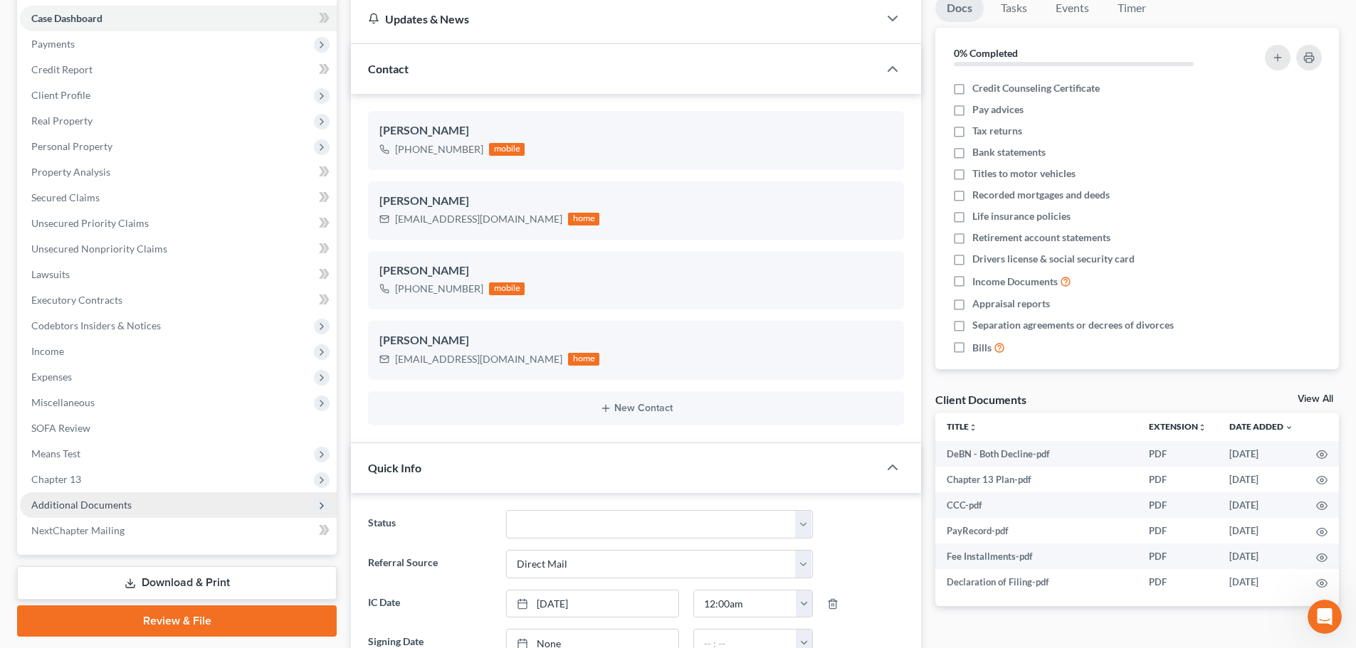
click at [82, 501] on span "Additional Documents" at bounding box center [81, 505] width 100 height 12
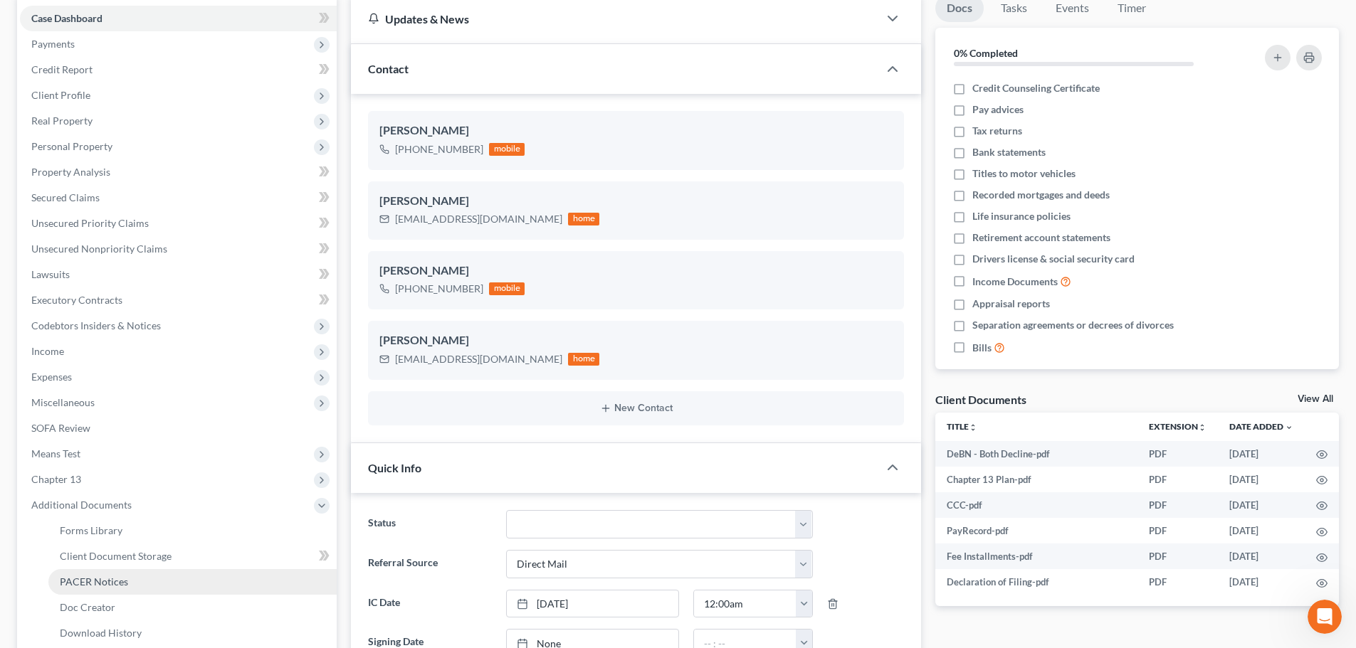
click at [100, 562] on span "PACER Notices" at bounding box center [94, 582] width 68 height 12
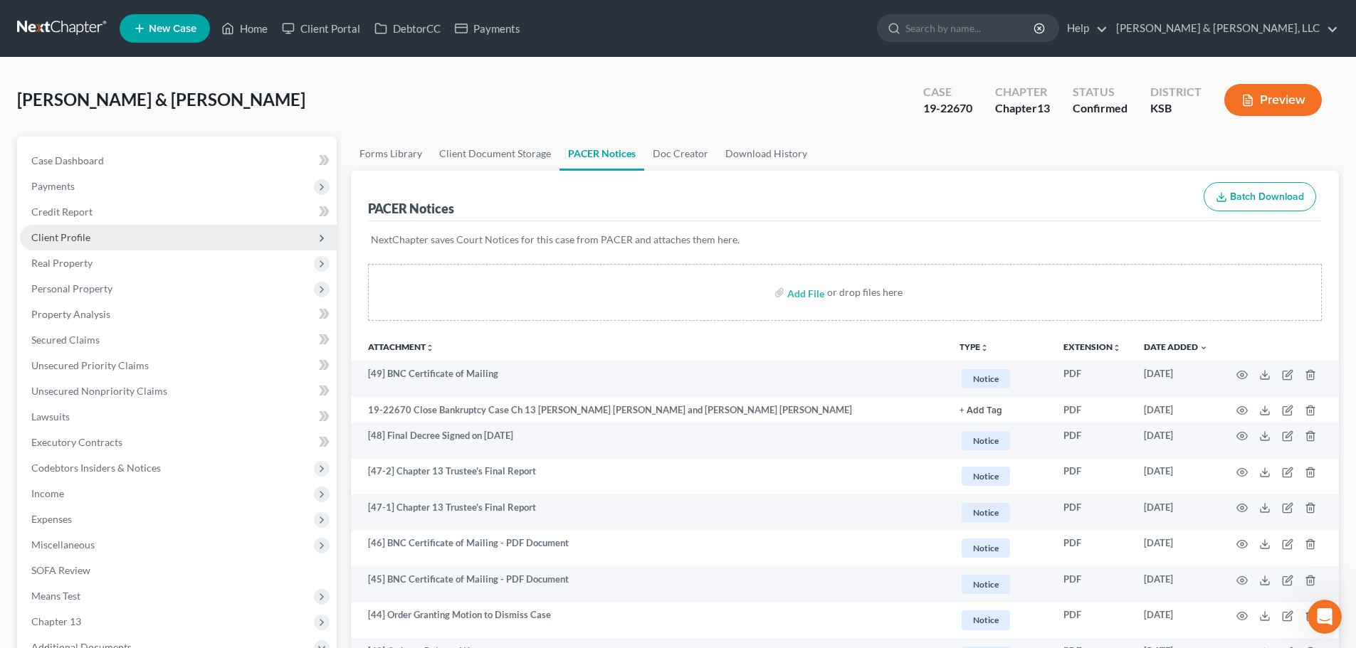
click at [69, 243] on span "Client Profile" at bounding box center [60, 237] width 59 height 12
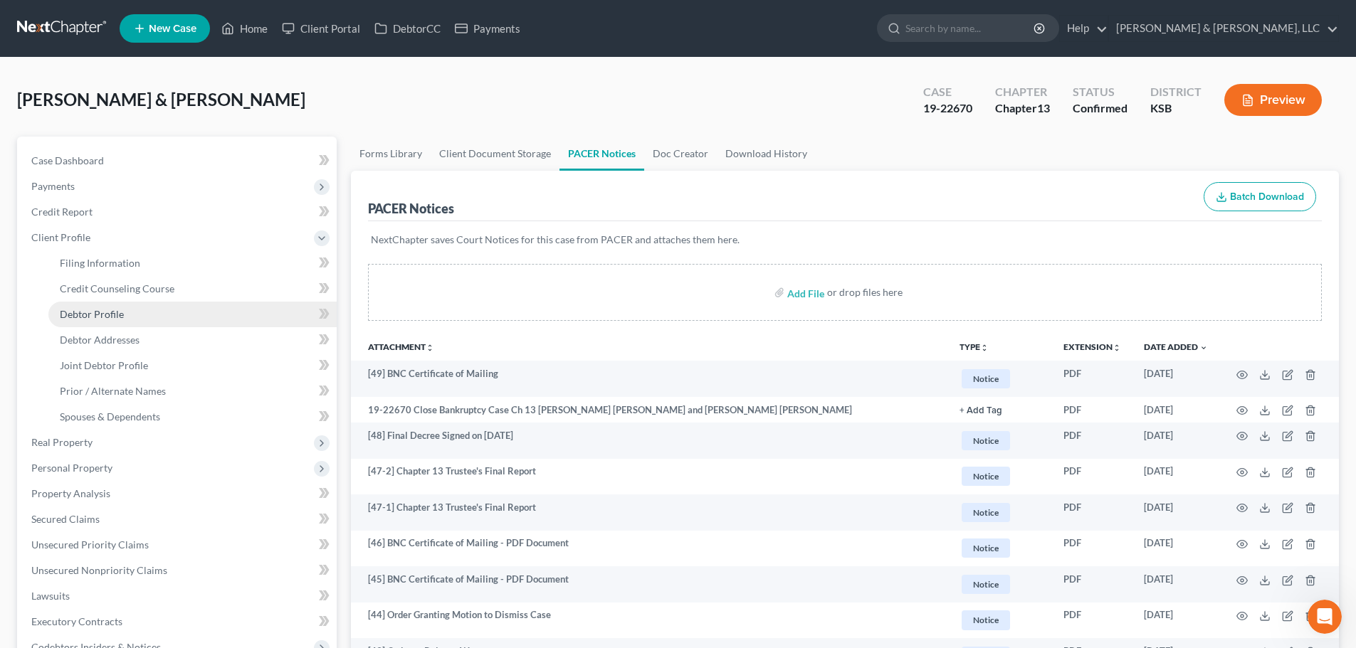
click at [107, 312] on span "Debtor Profile" at bounding box center [92, 314] width 64 height 12
select select "1"
select select "3"
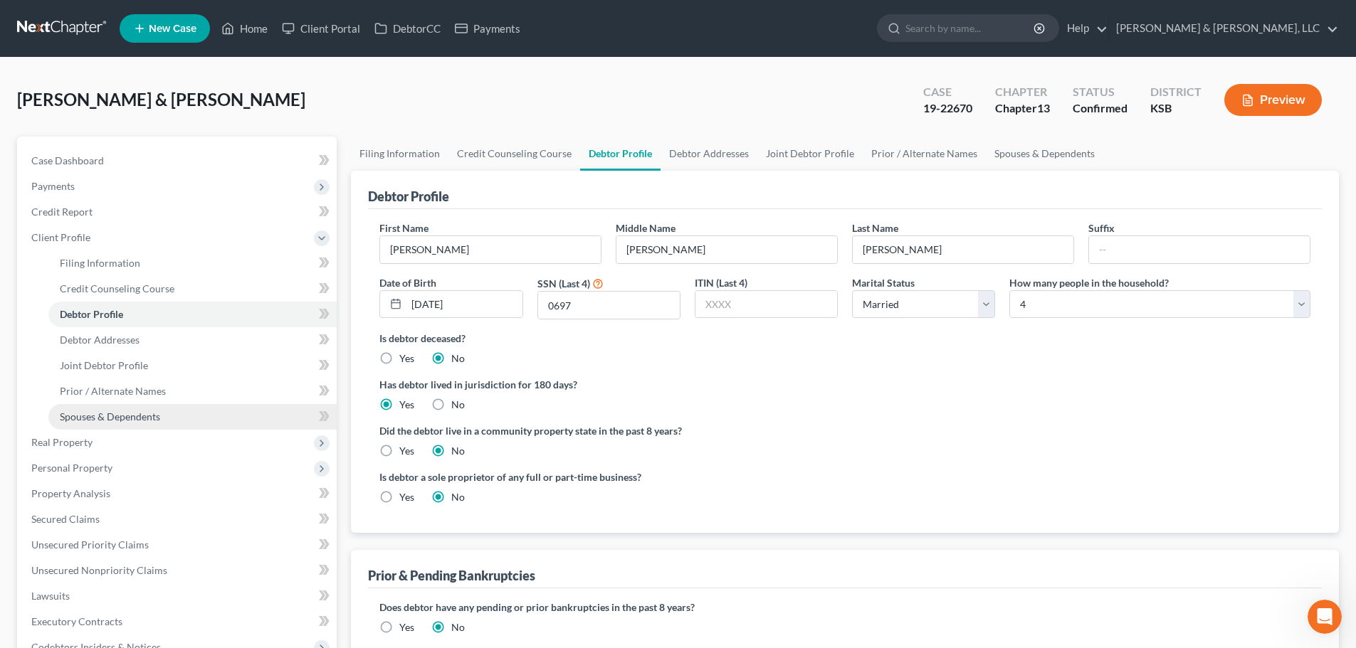
click at [125, 421] on span "Spouses & Dependents" at bounding box center [110, 417] width 100 height 12
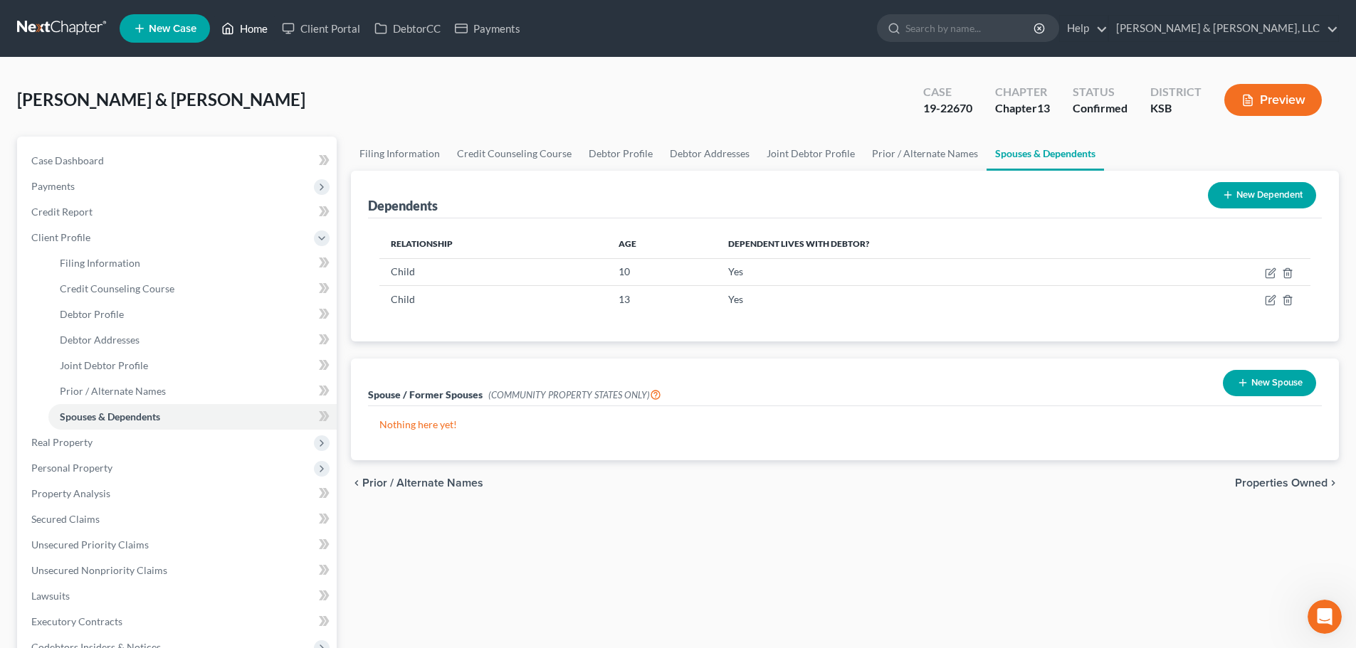
click at [254, 30] on link "Home" at bounding box center [244, 29] width 60 height 26
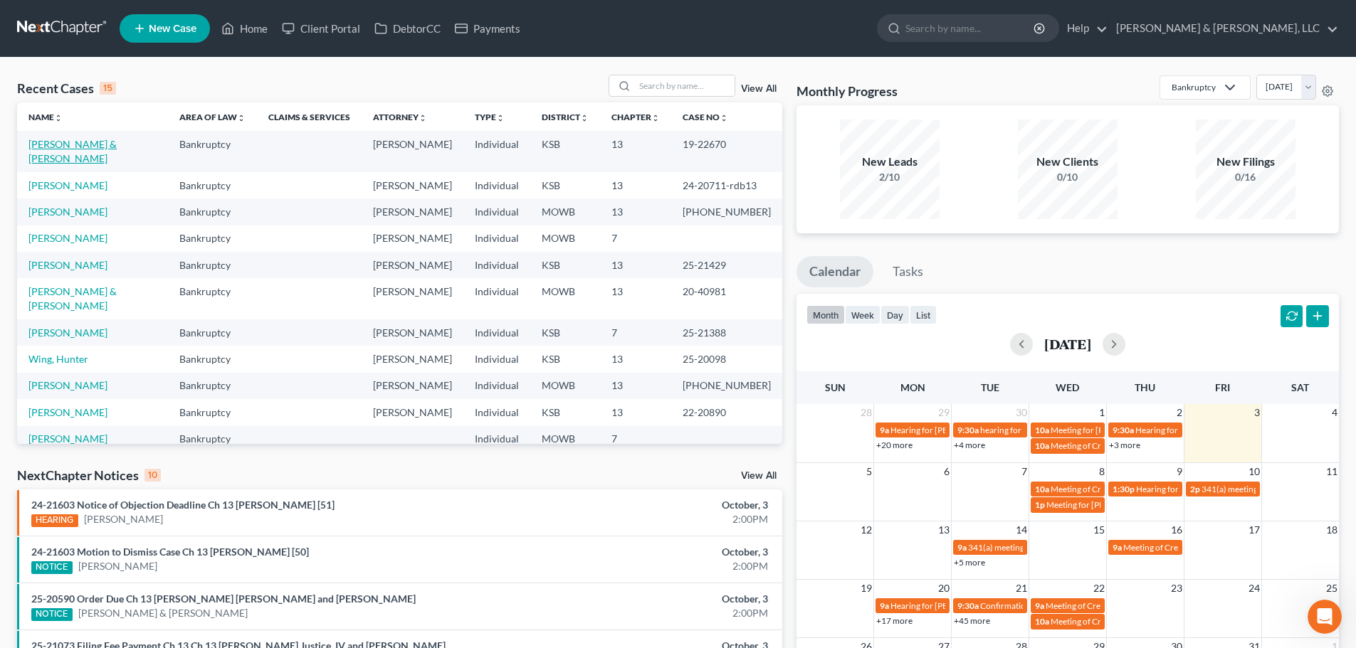
click at [59, 145] on link "[PERSON_NAME] & [PERSON_NAME]" at bounding box center [72, 151] width 88 height 26
select select "2"
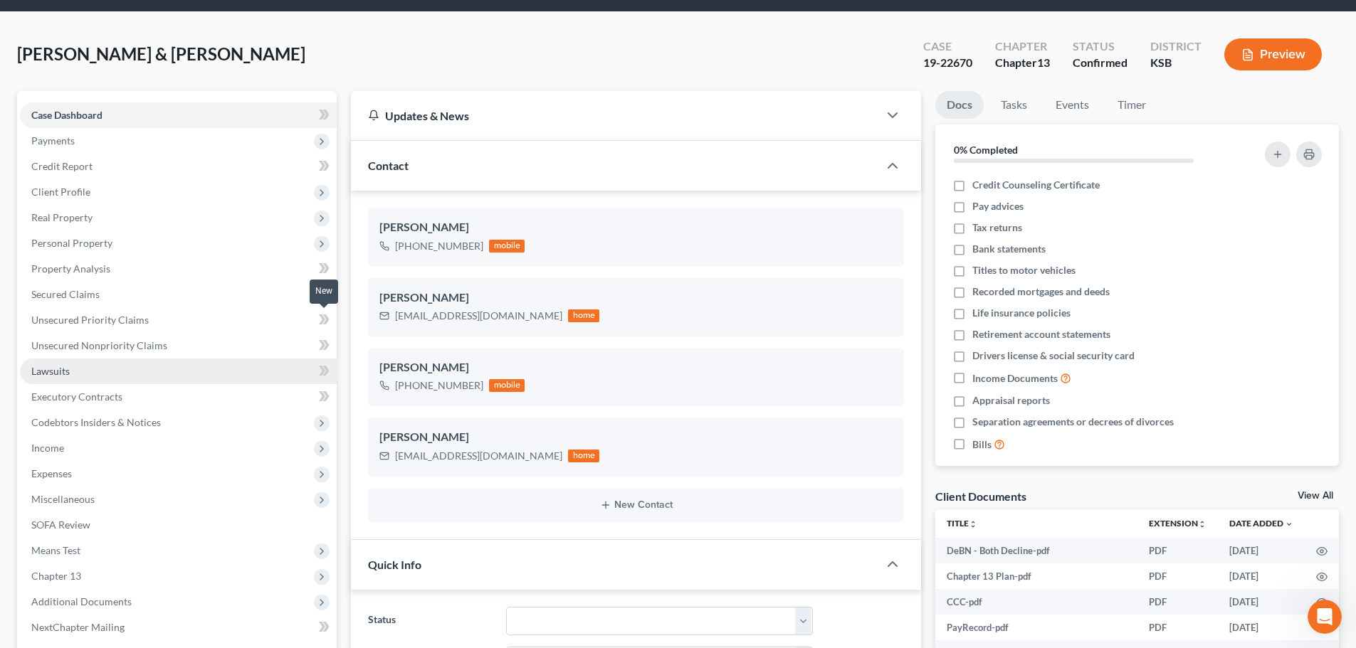
scroll to position [71, 0]
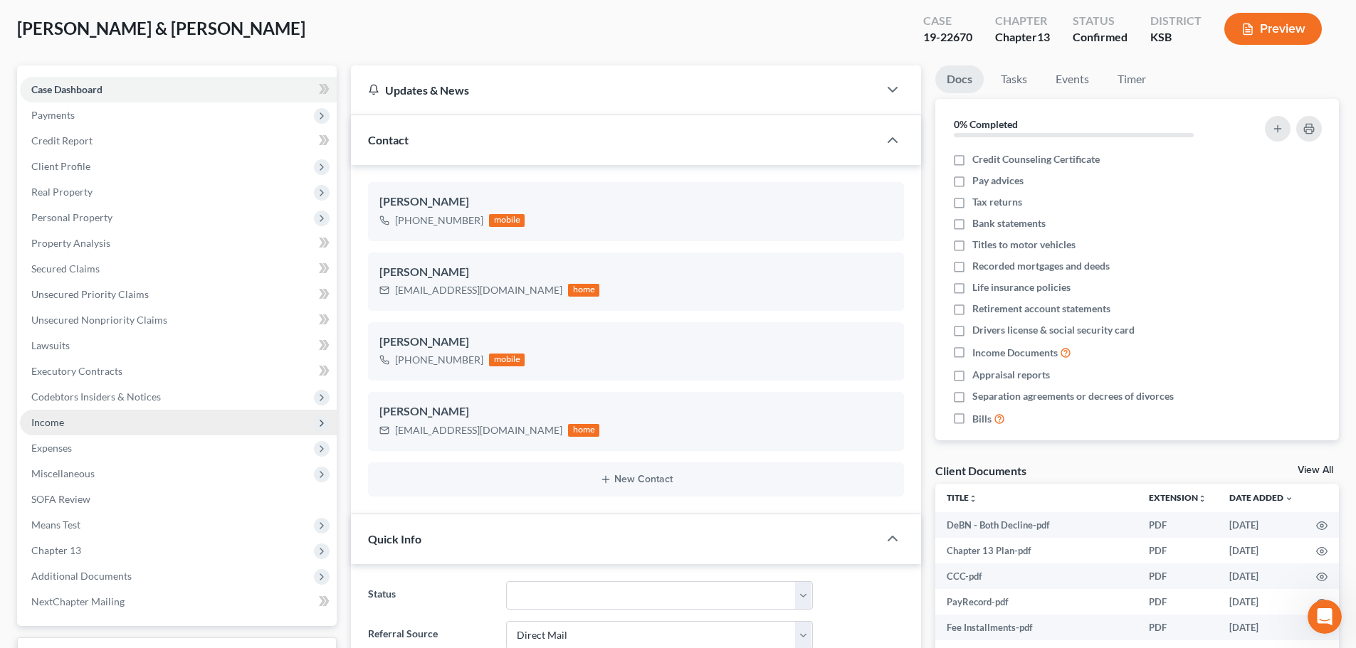
click at [84, 426] on span "Income" at bounding box center [178, 423] width 317 height 26
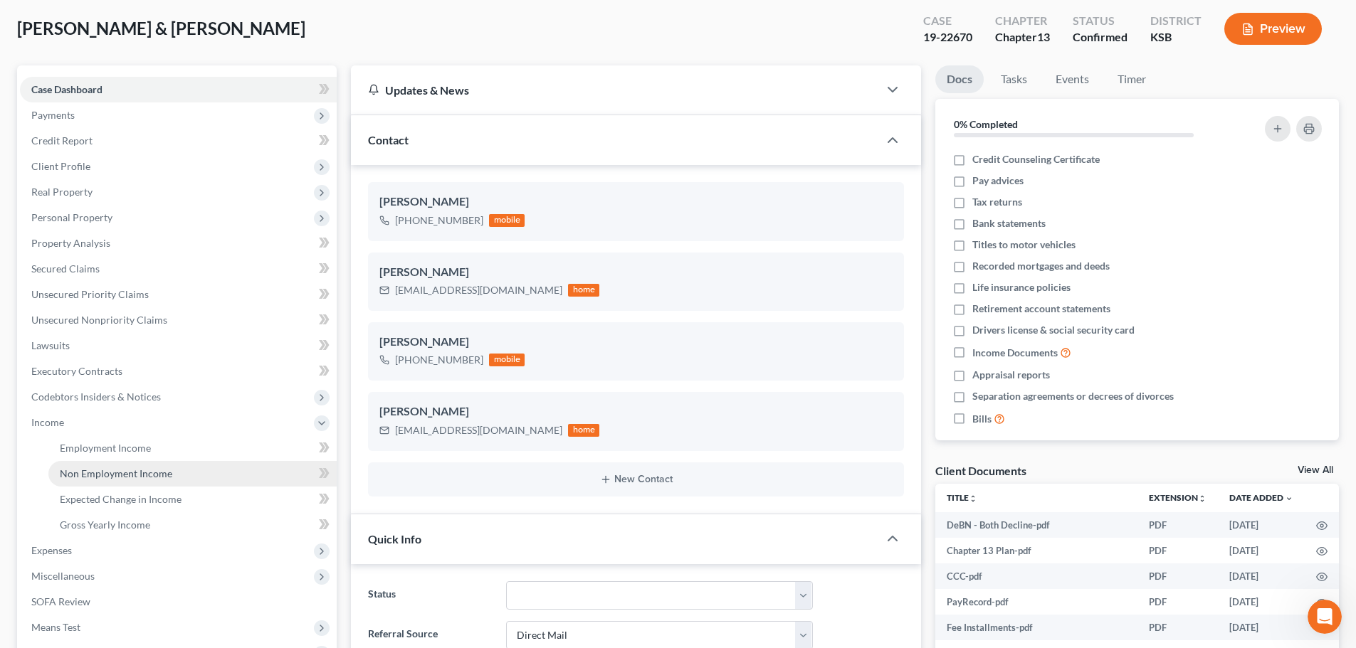
click at [99, 484] on link "Non Employment Income" at bounding box center [192, 474] width 288 height 26
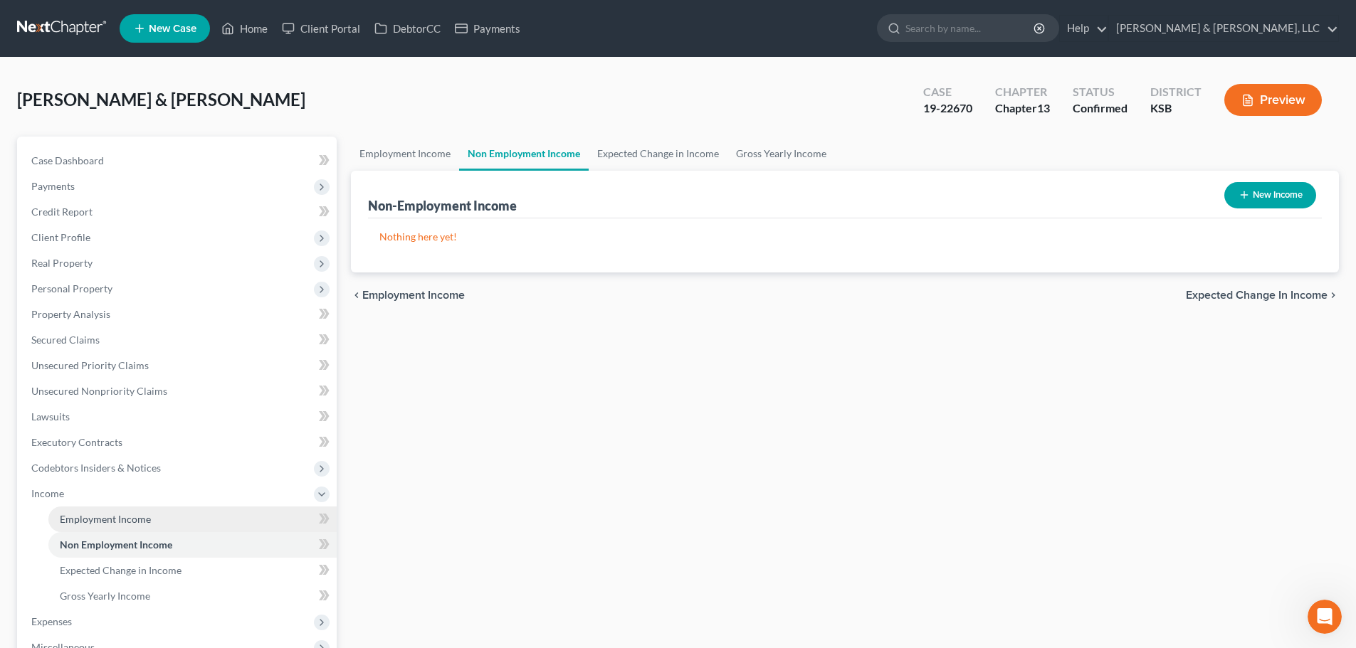
click at [92, 509] on link "Employment Income" at bounding box center [192, 520] width 288 height 26
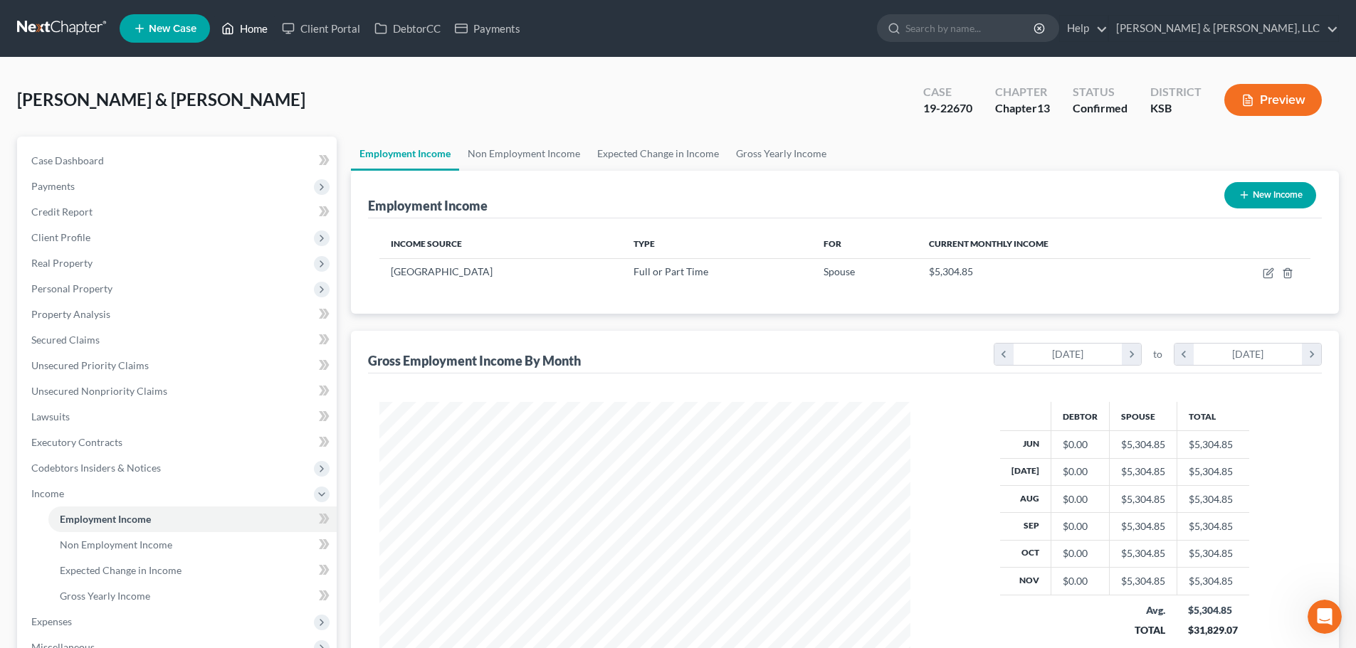
click at [260, 31] on link "Home" at bounding box center [244, 29] width 60 height 26
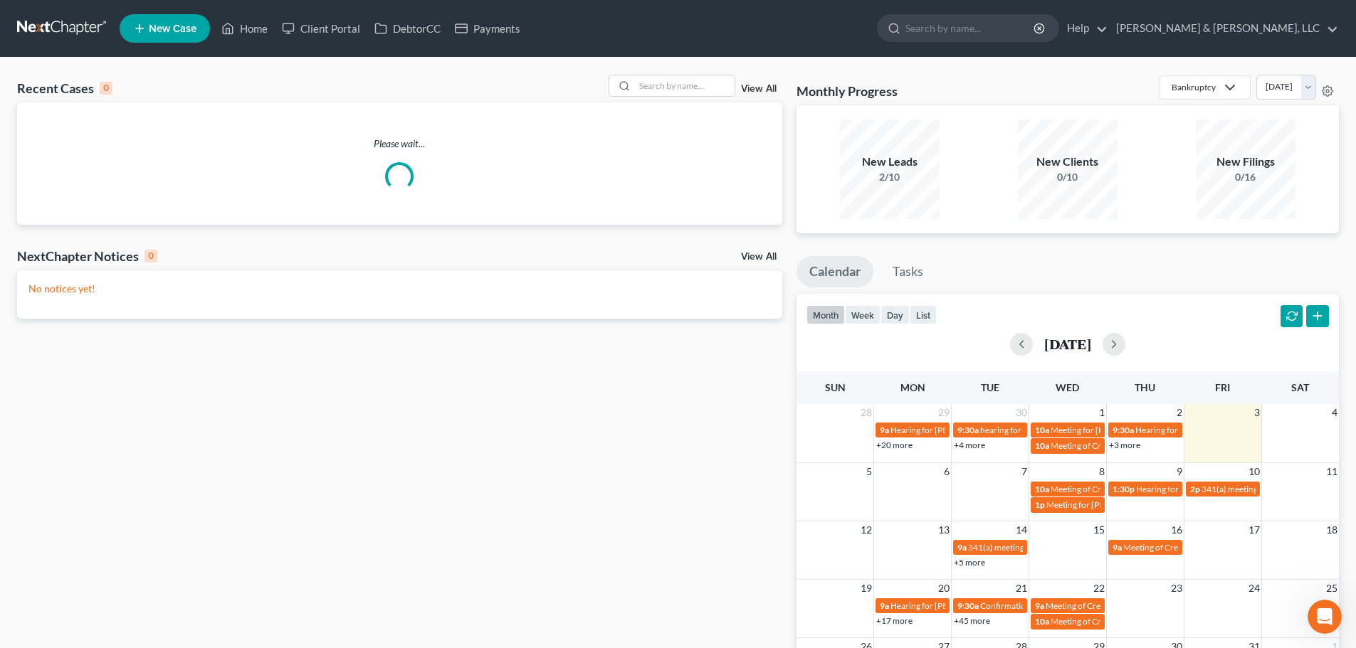
click at [767, 82] on div "View All" at bounding box center [696, 86] width 174 height 22
click at [762, 88] on link "View All" at bounding box center [759, 89] width 36 height 10
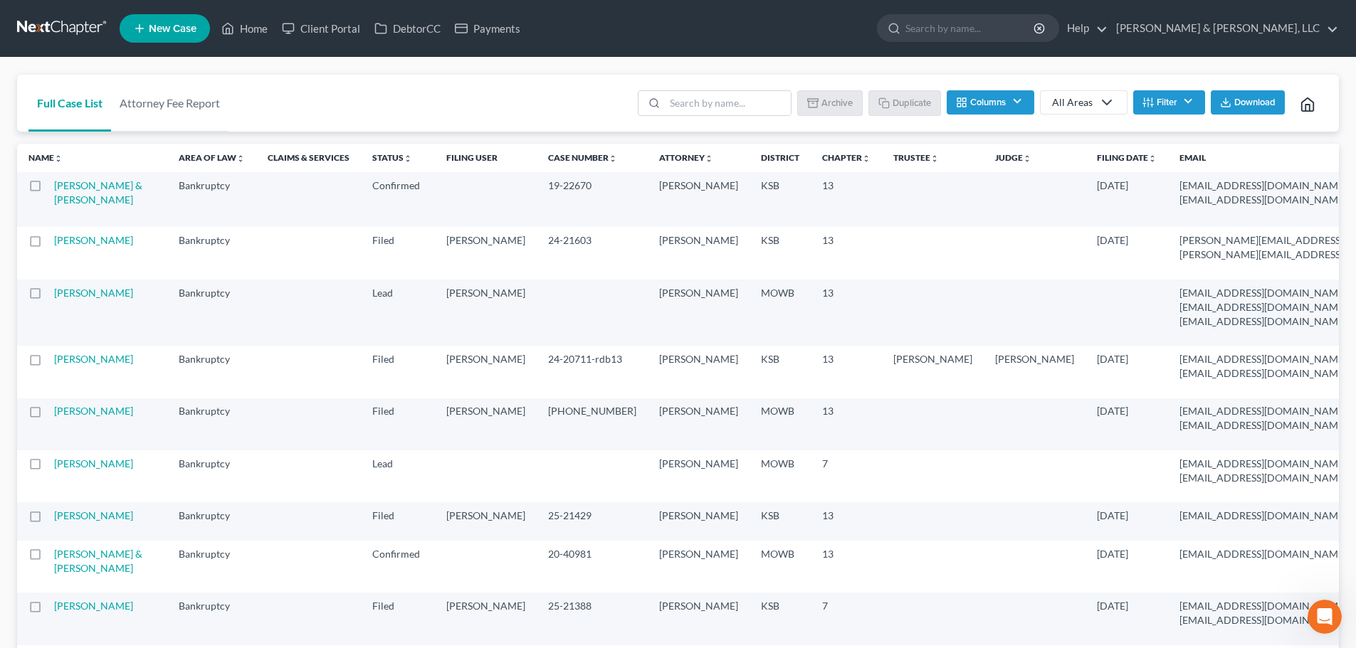
click at [48, 189] on label at bounding box center [48, 189] width 0 height 0
click at [54, 187] on input "checkbox" at bounding box center [58, 183] width 9 height 9
checkbox input "true"
click at [912, 91] on button "Duplicate" at bounding box center [905, 102] width 71 height 24
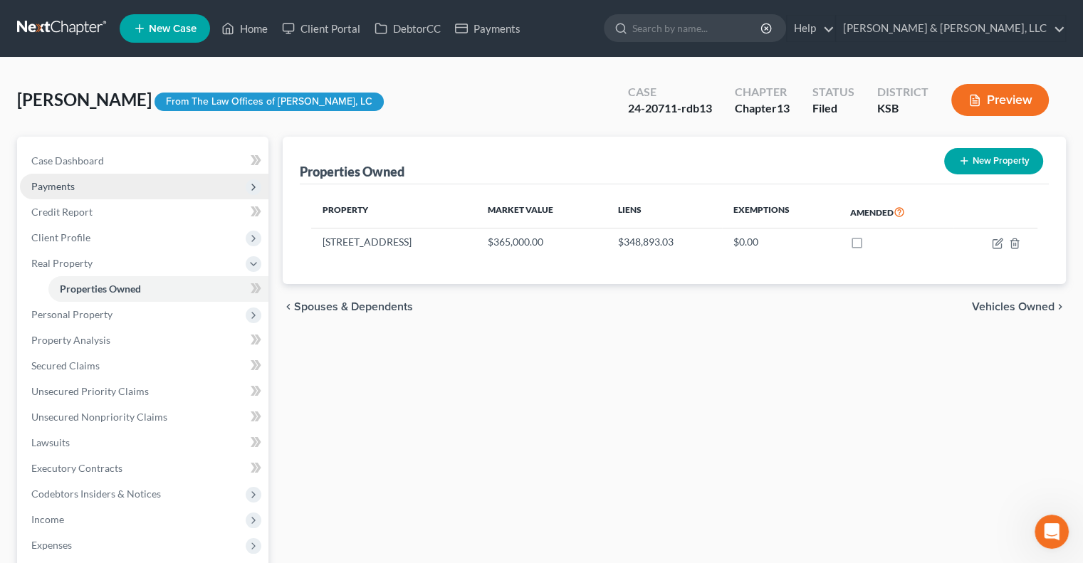
scroll to position [43, 0]
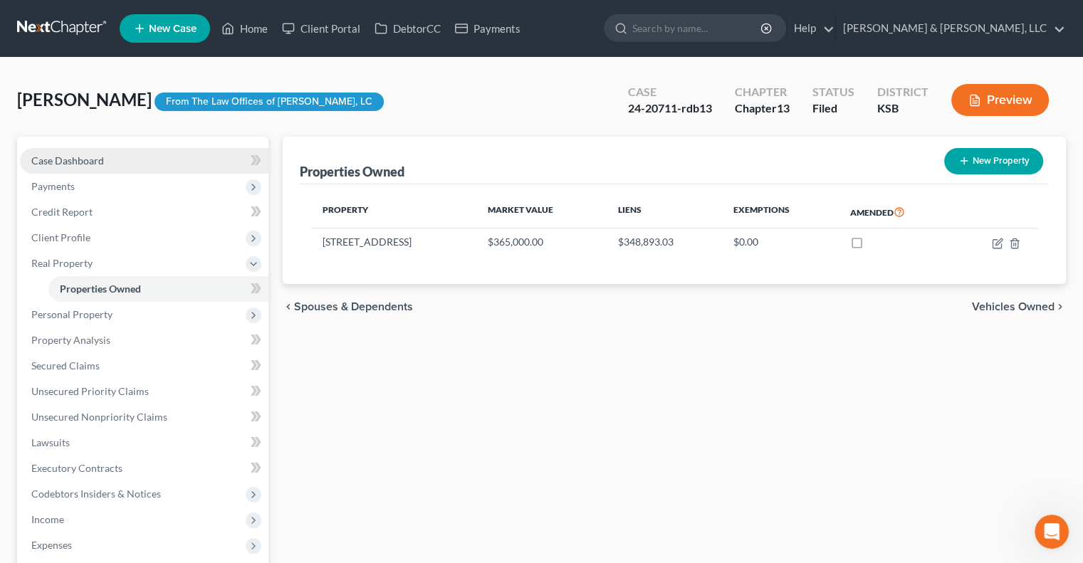
click at [70, 159] on span "Case Dashboard" at bounding box center [67, 160] width 73 height 12
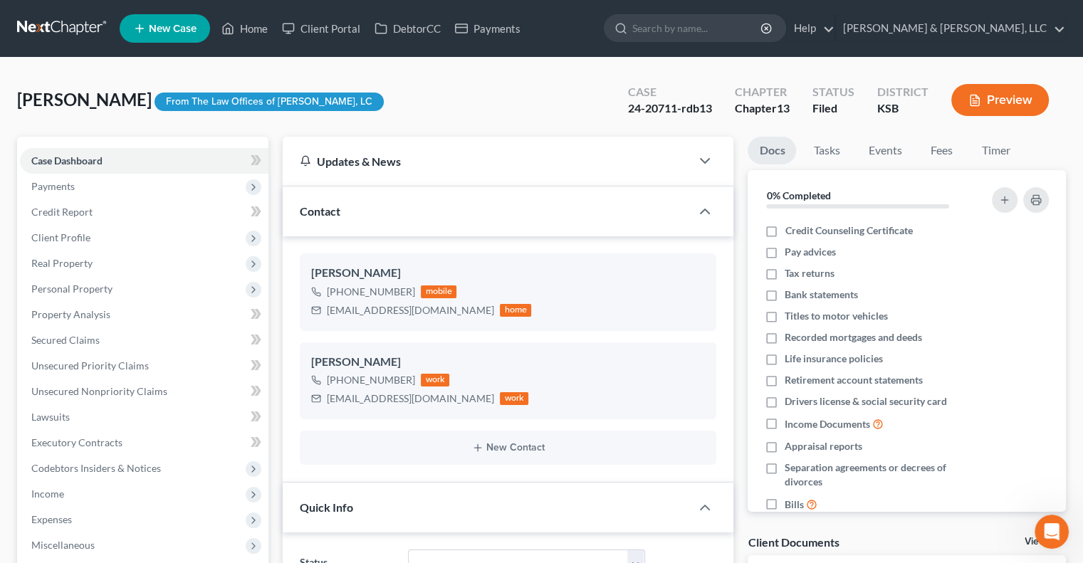
scroll to position [711, 0]
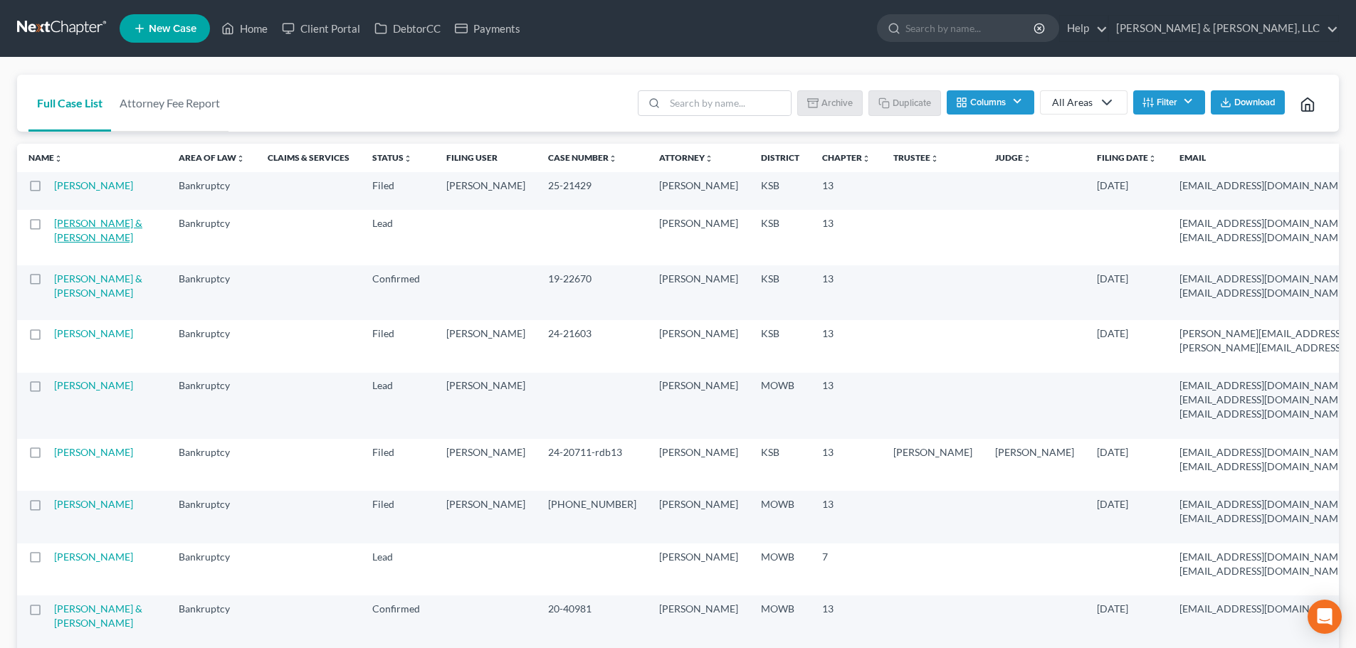
click at [60, 243] on link "[PERSON_NAME] & [PERSON_NAME]" at bounding box center [98, 230] width 88 height 26
select select "2"
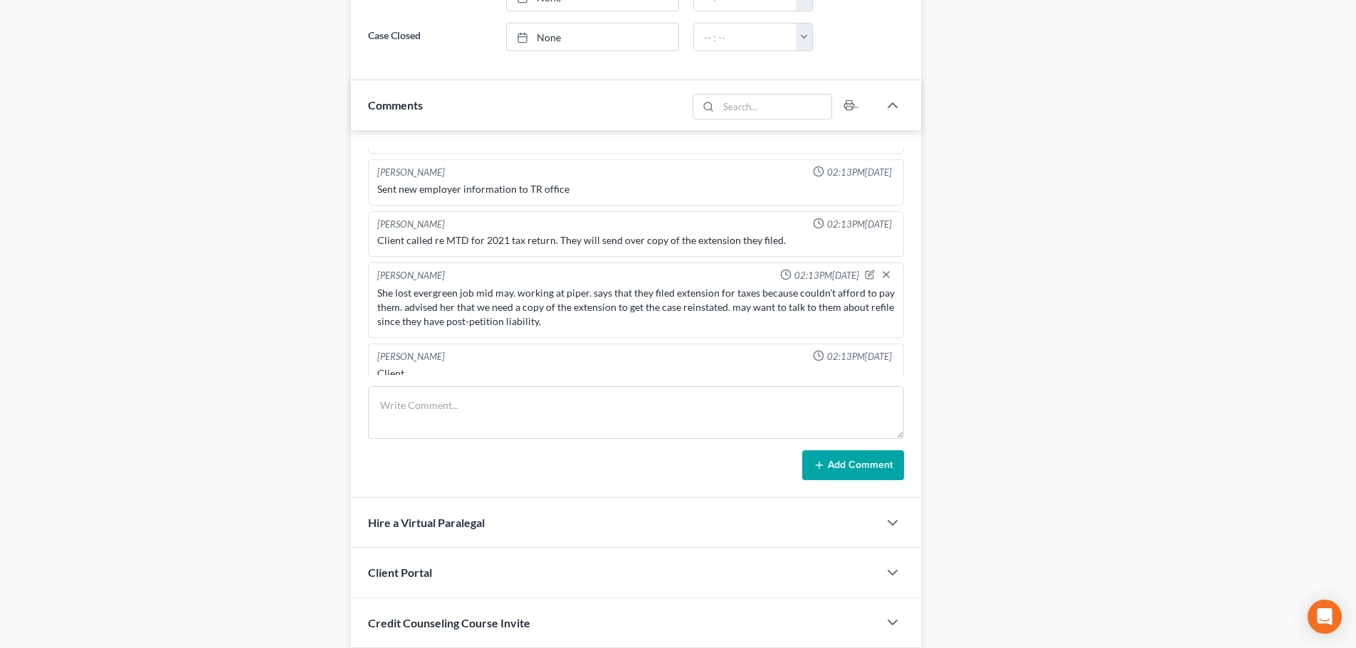
scroll to position [996, 0]
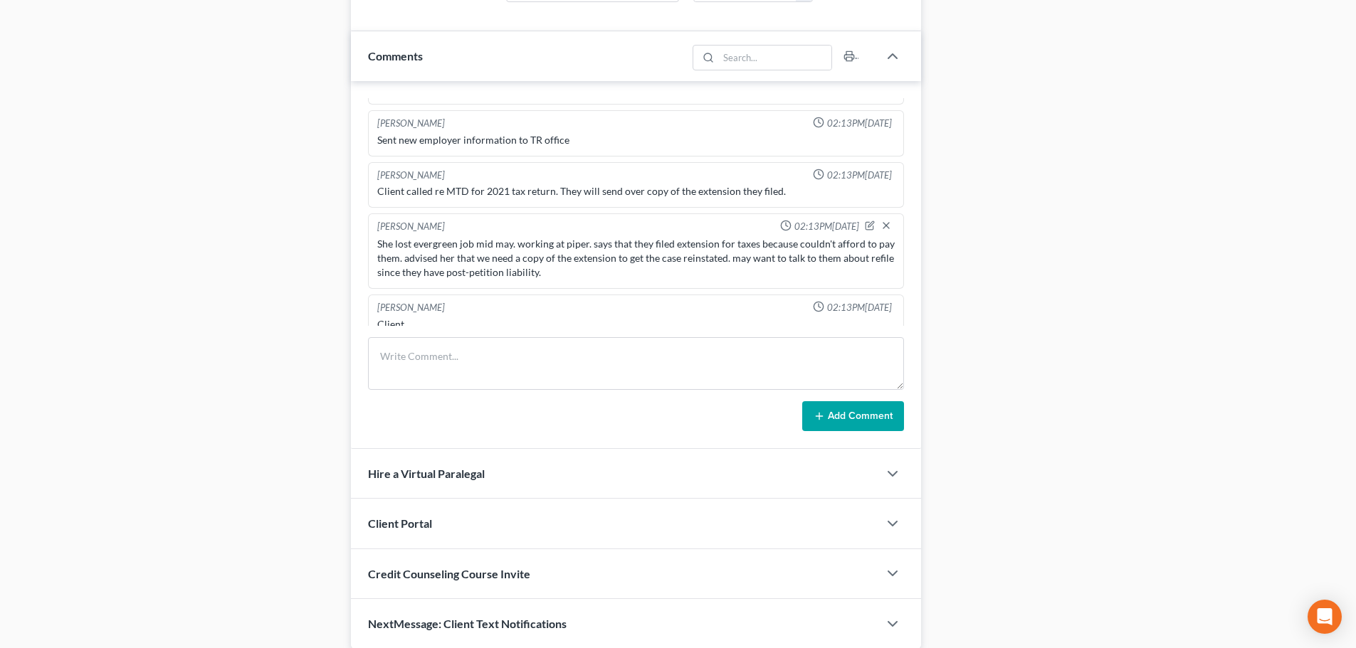
click at [422, 517] on span "Client Portal" at bounding box center [400, 524] width 64 height 14
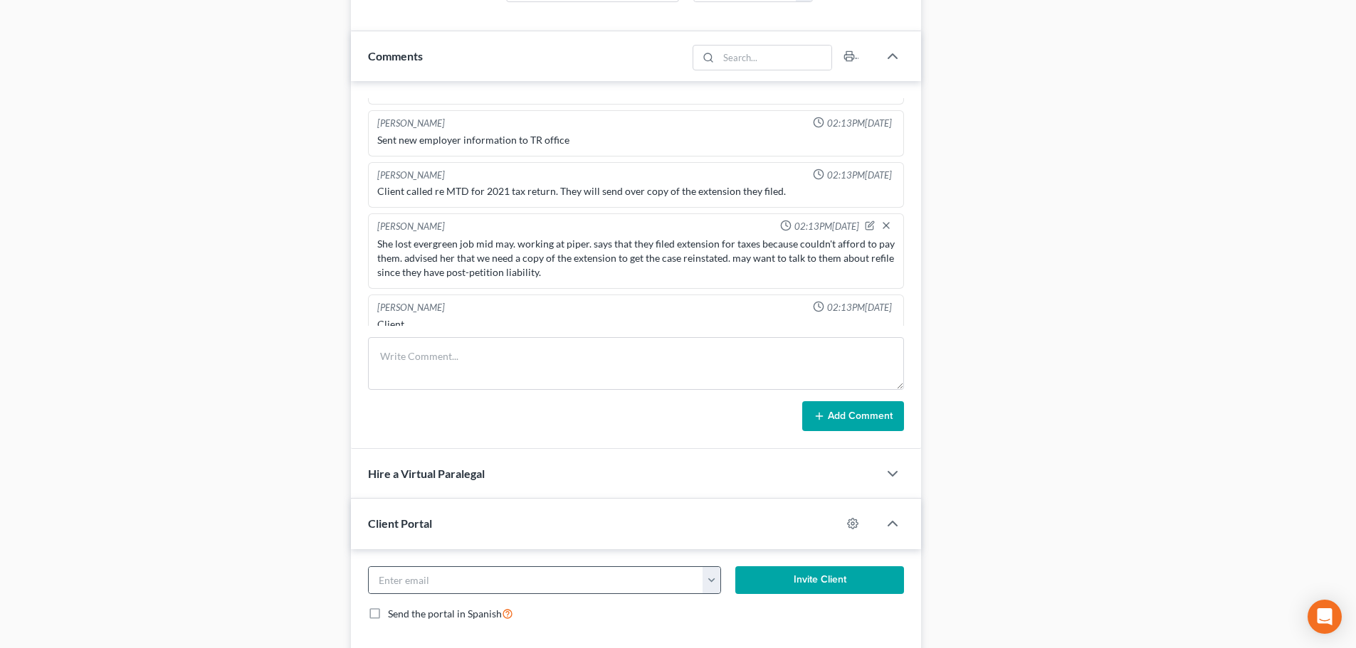
click at [707, 576] on button "button" at bounding box center [711, 580] width 18 height 27
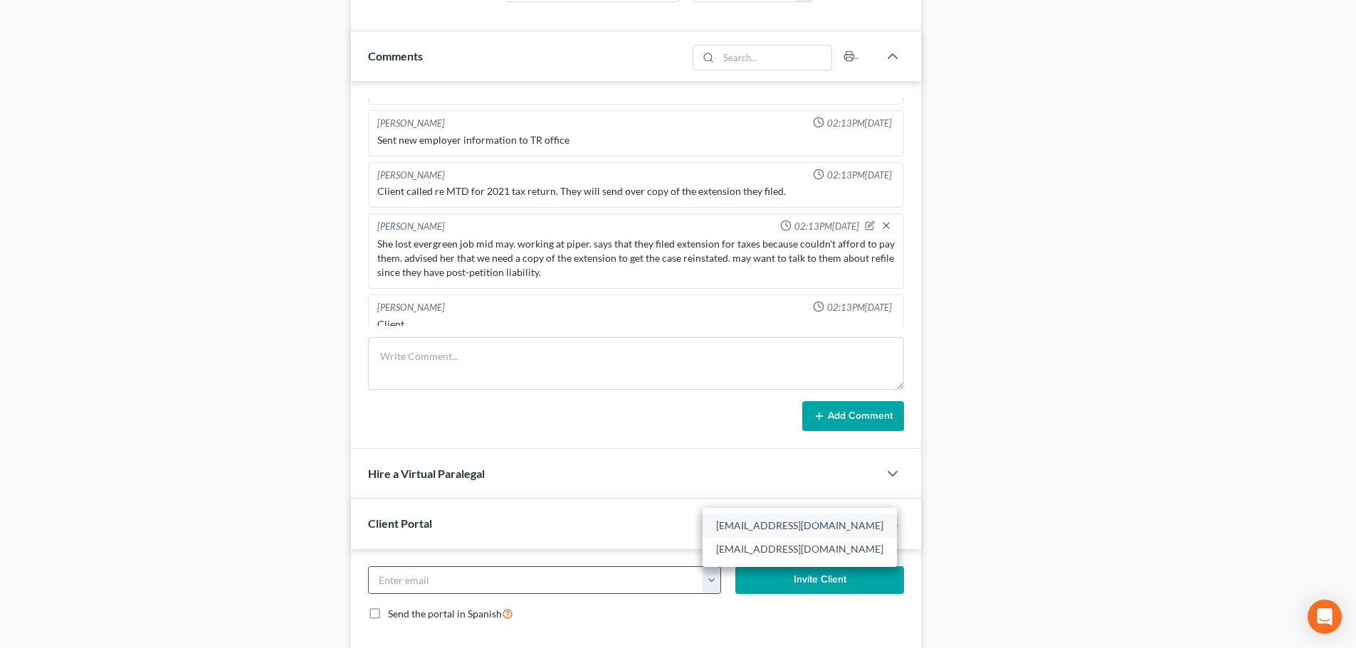
click at [732, 532] on link "[EMAIL_ADDRESS][DOMAIN_NAME]" at bounding box center [799, 526] width 194 height 24
type input "[EMAIL_ADDRESS][DOMAIN_NAME]"
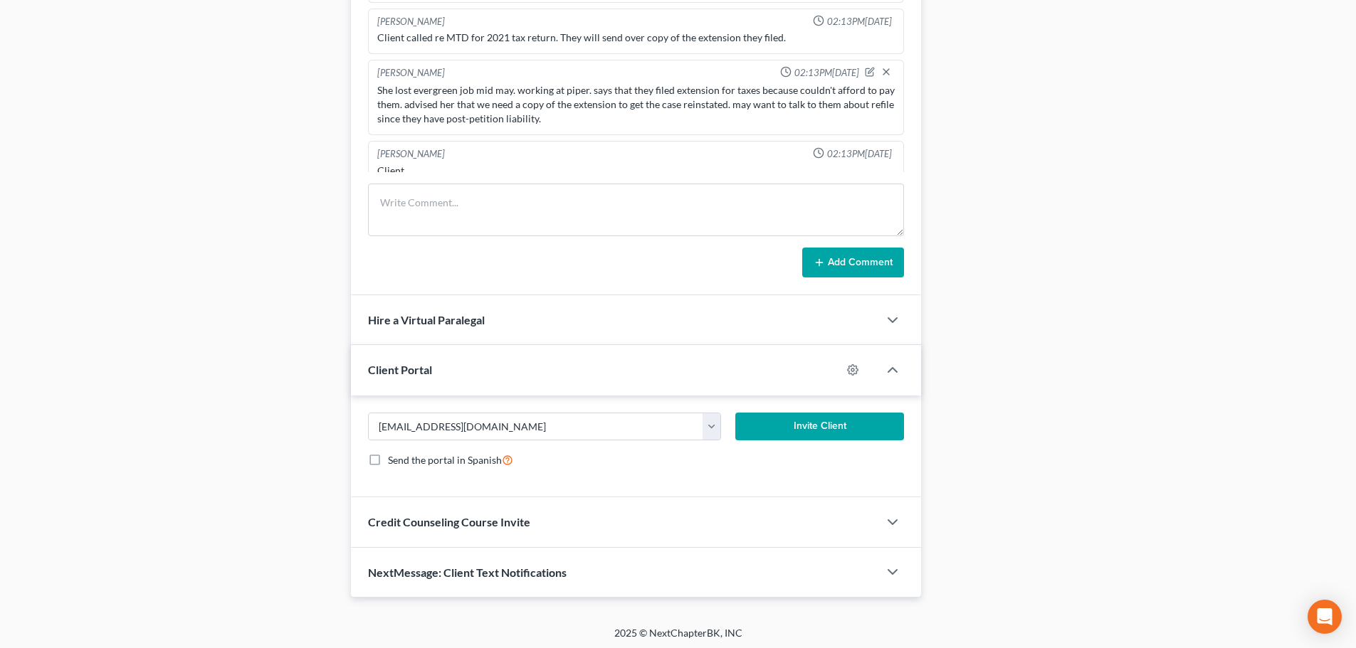
scroll to position [1154, 0]
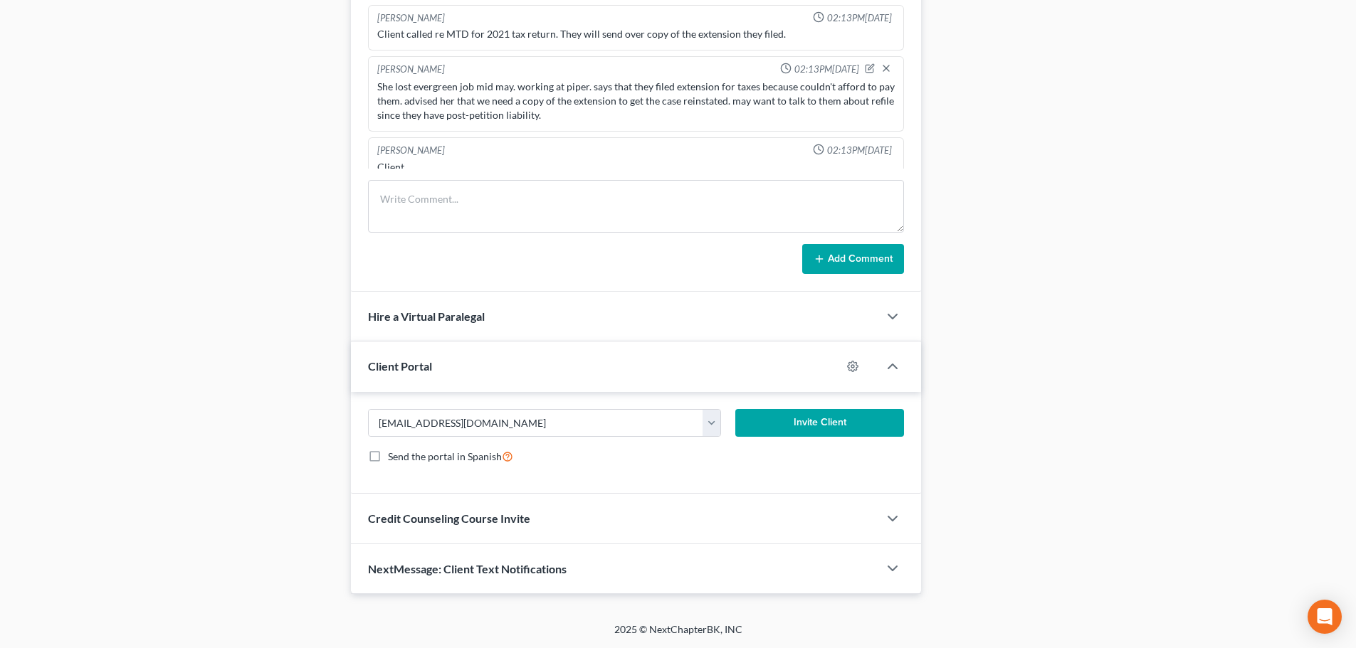
click at [768, 429] on button "Invite Client" at bounding box center [819, 423] width 169 height 28
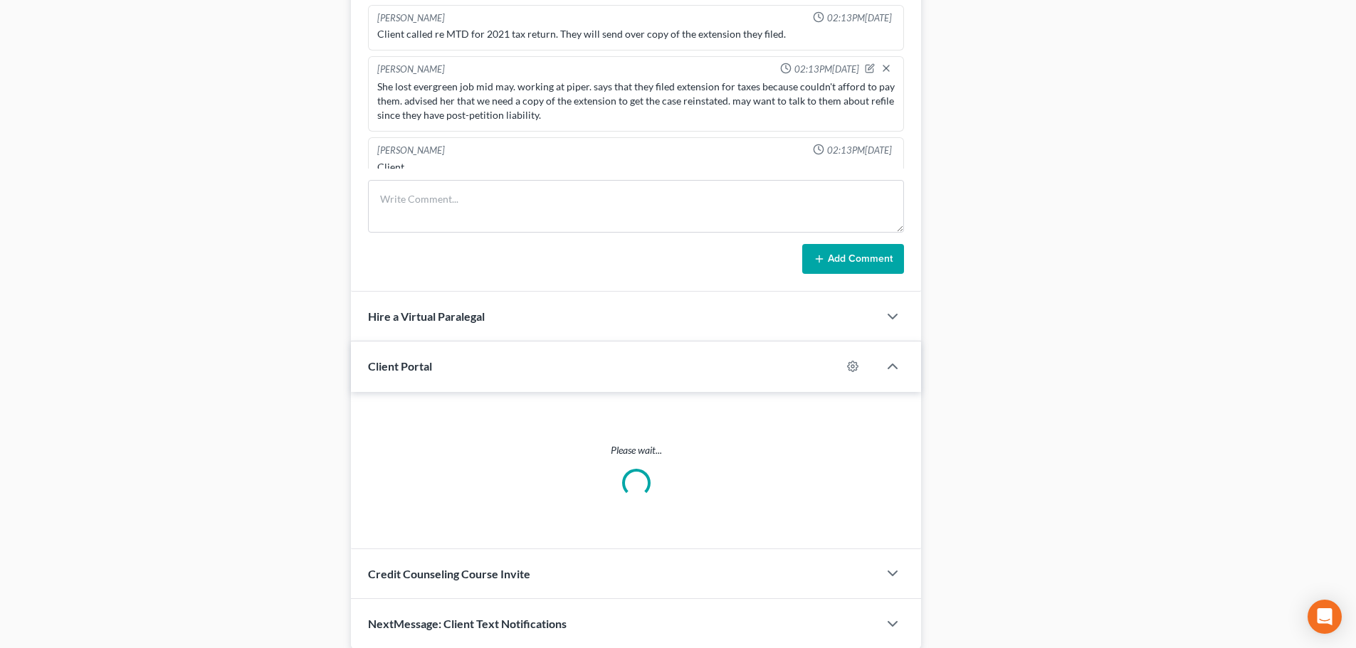
scroll to position [1140, 0]
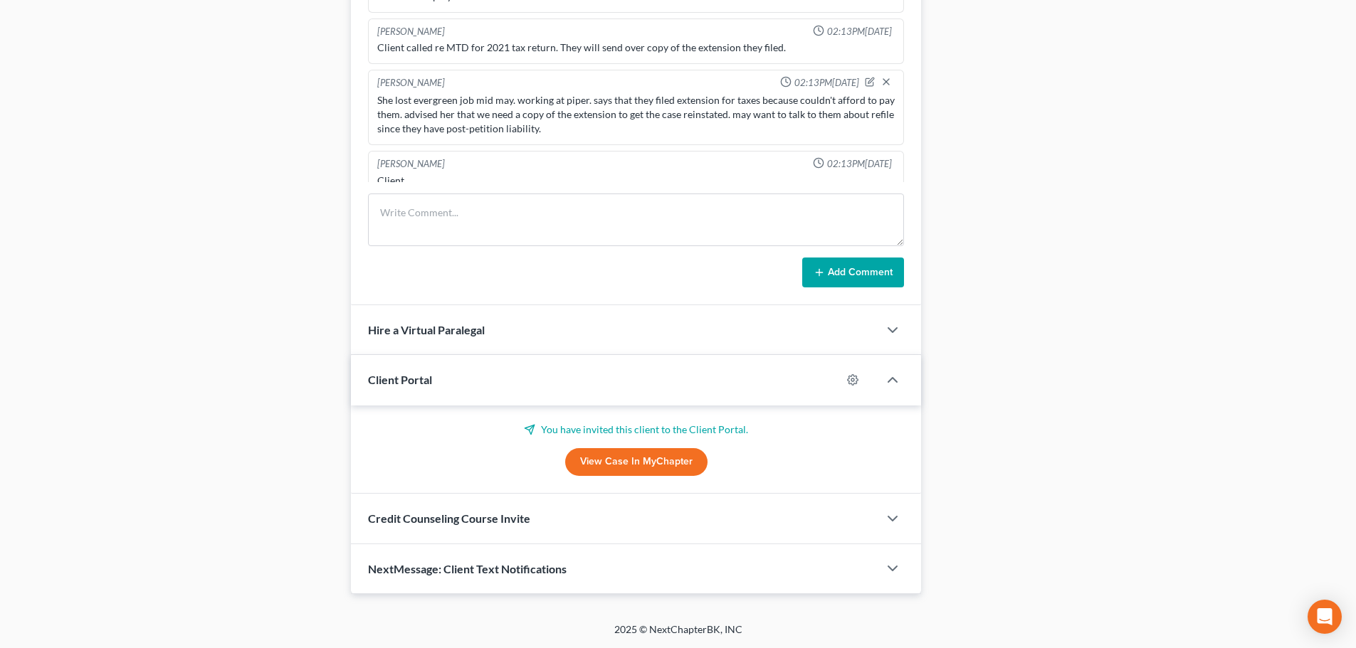
click at [457, 517] on span "Credit Counseling Course Invite" at bounding box center [449, 519] width 162 height 14
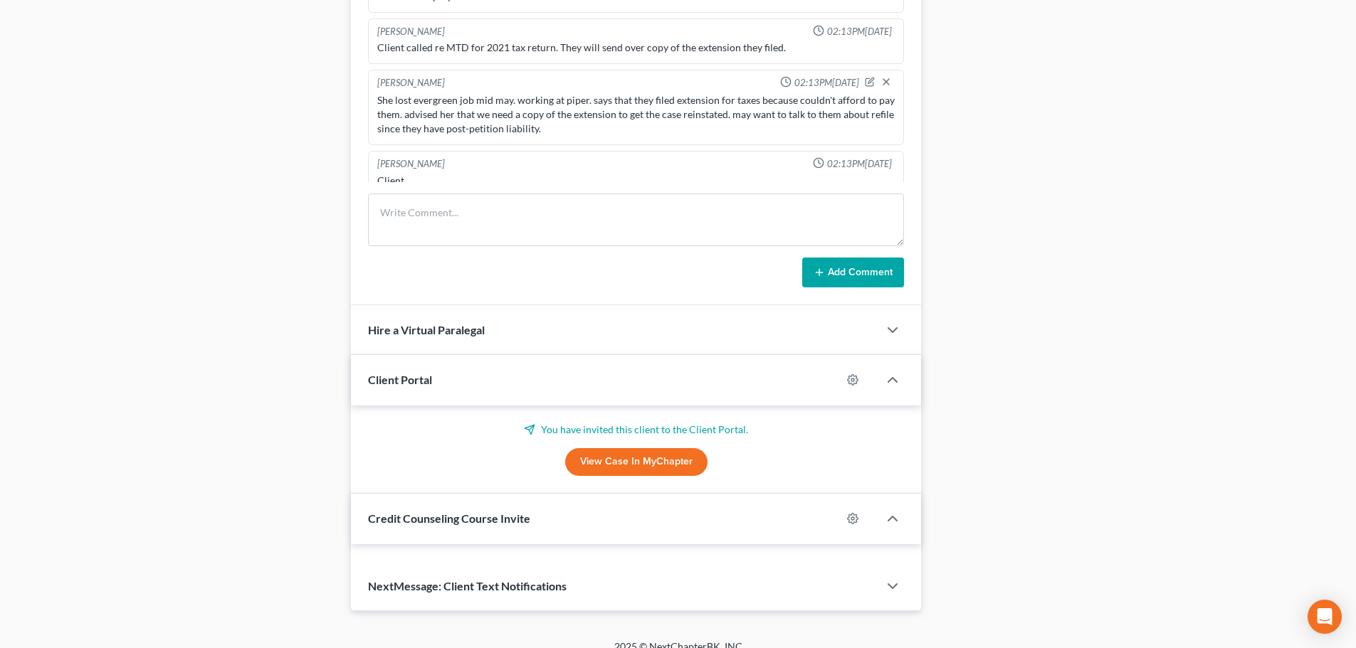
scroll to position [1154, 0]
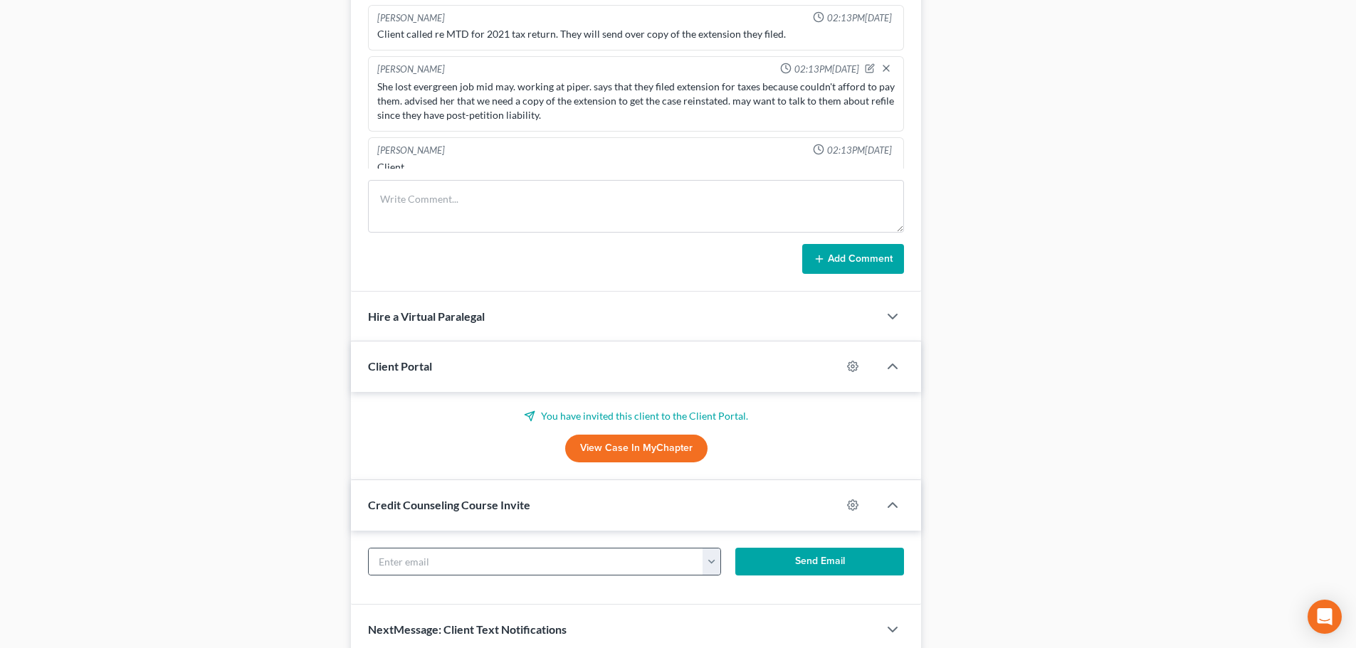
click at [715, 565] on button "button" at bounding box center [711, 562] width 18 height 27
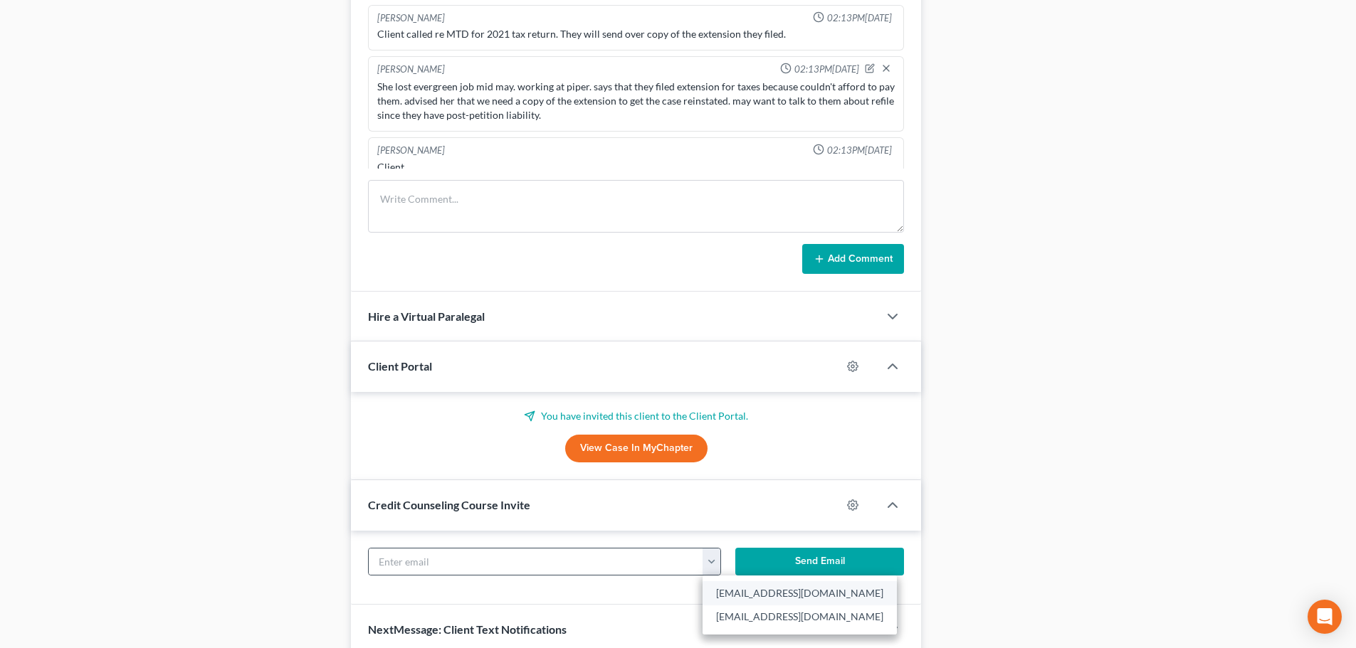
click at [737, 593] on link "[EMAIL_ADDRESS][DOMAIN_NAME]" at bounding box center [799, 593] width 194 height 24
type input "[EMAIL_ADDRESS][DOMAIN_NAME]"
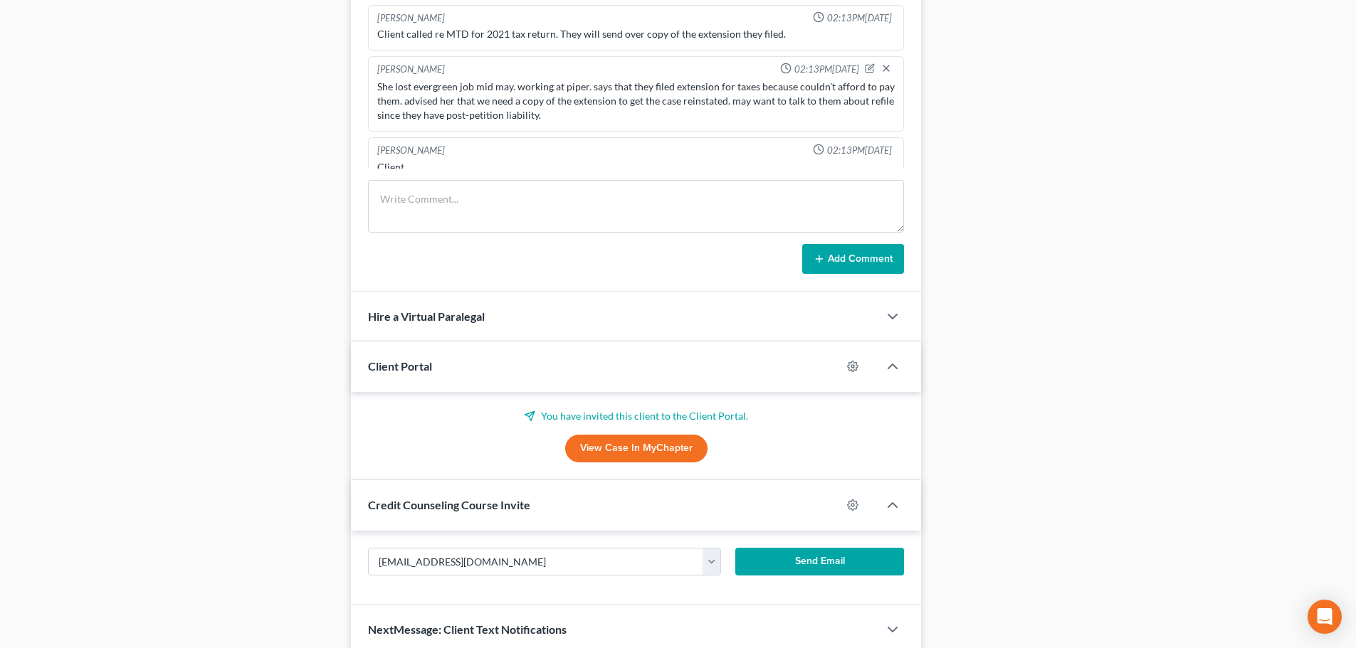
click at [771, 565] on button "Send Email" at bounding box center [819, 562] width 169 height 28
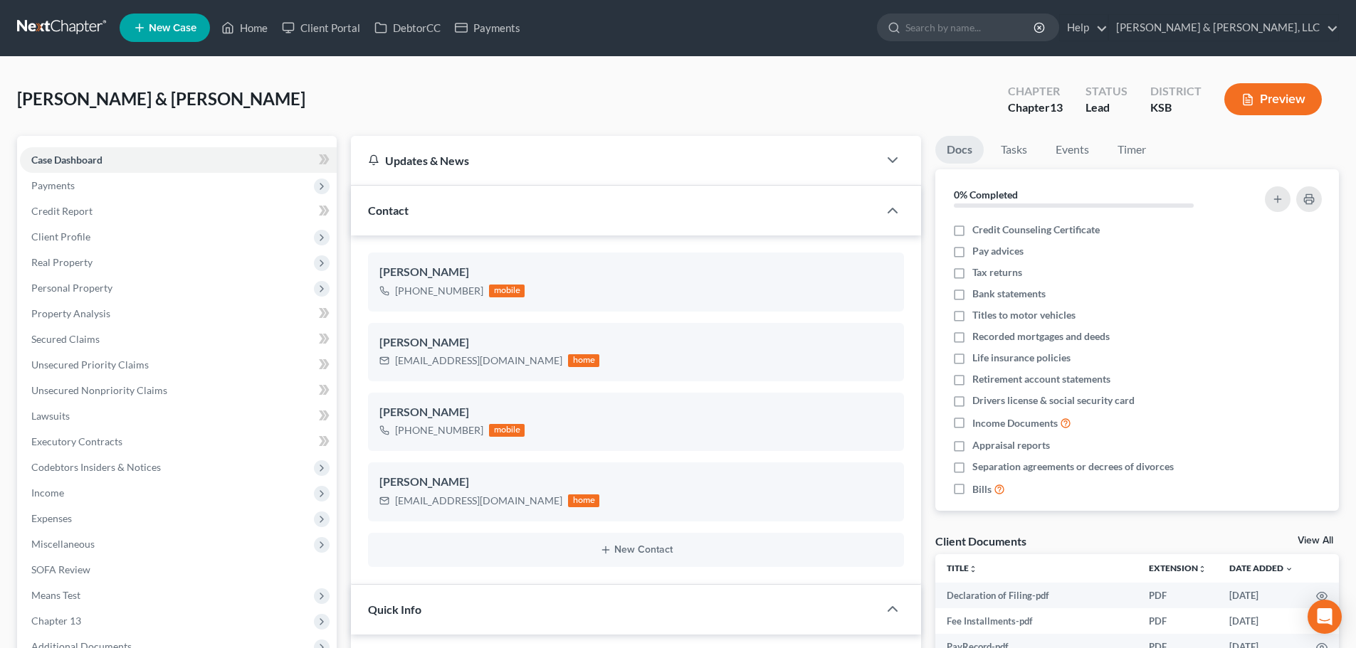
scroll to position [0, 0]
click at [77, 337] on span "Secured Claims" at bounding box center [65, 340] width 68 height 12
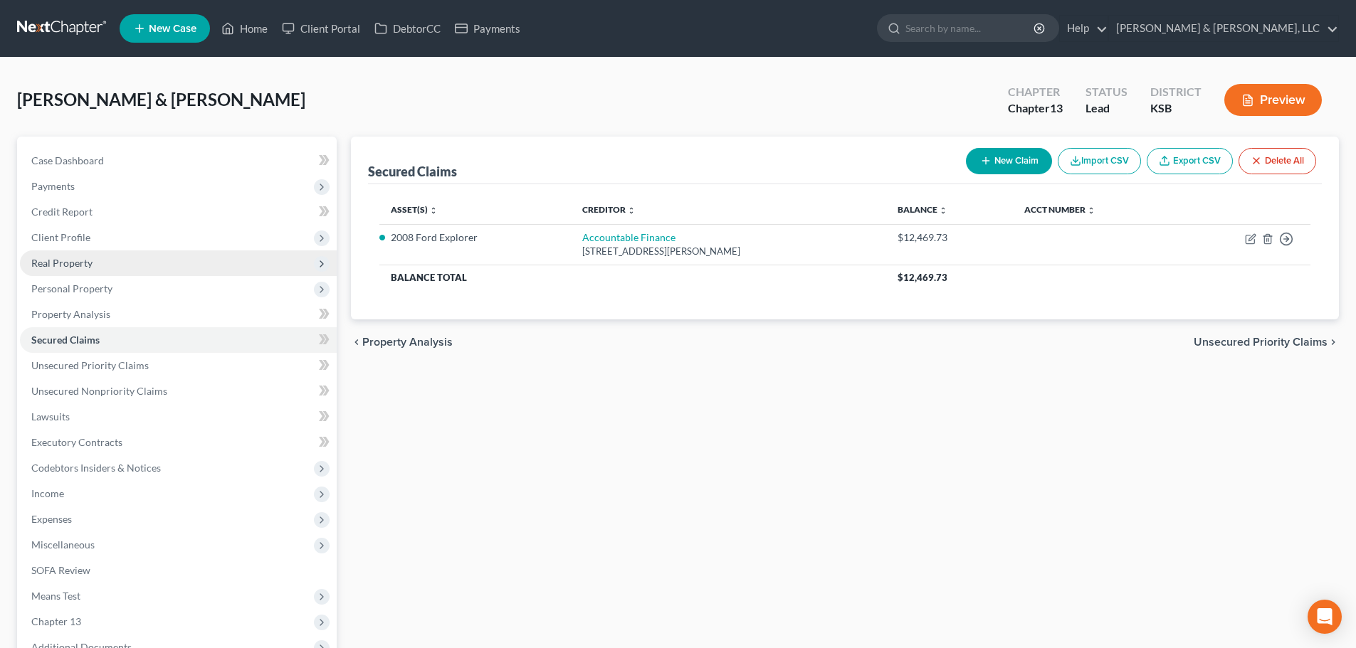
click at [66, 269] on span "Real Property" at bounding box center [178, 264] width 317 height 26
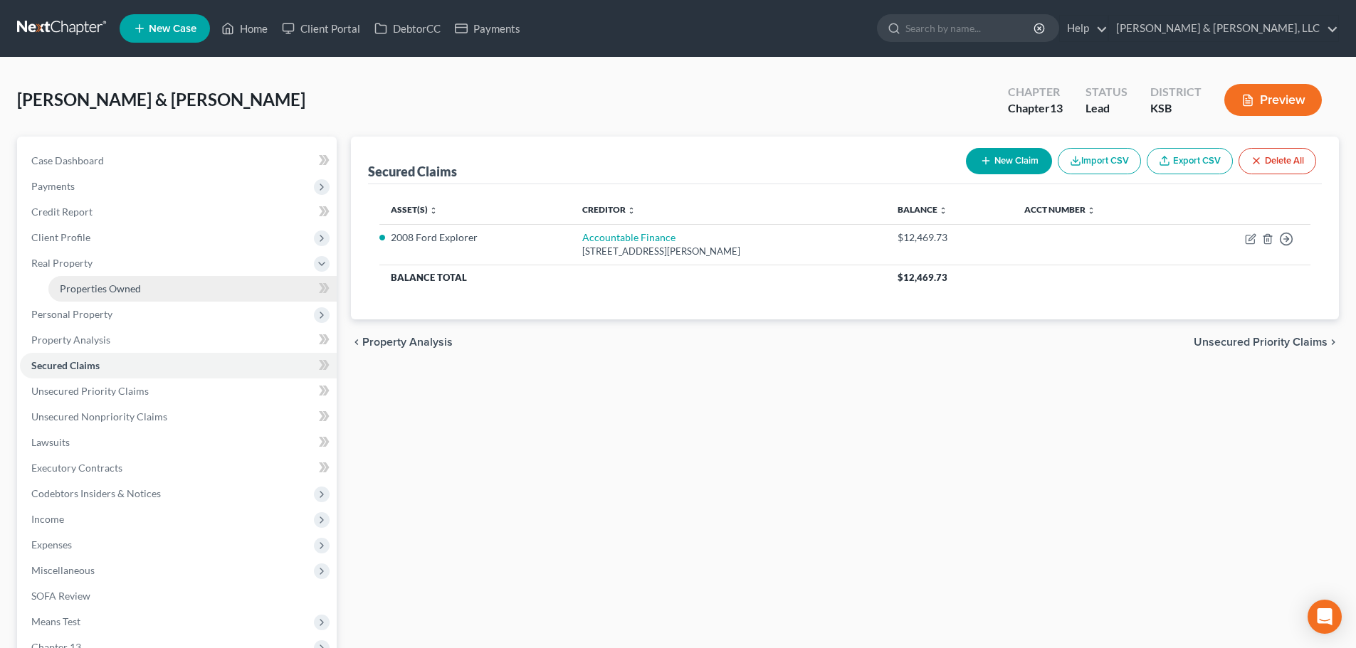
click at [81, 290] on span "Properties Owned" at bounding box center [100, 289] width 81 height 12
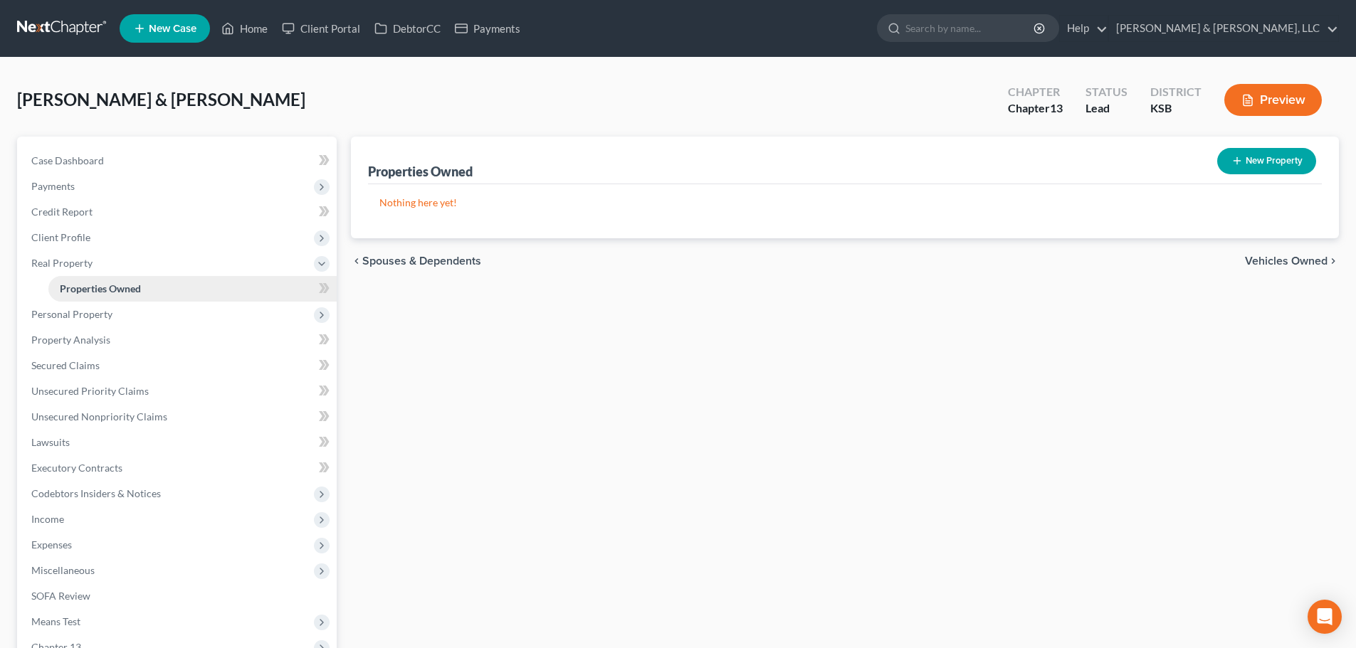
scroll to position [71, 0]
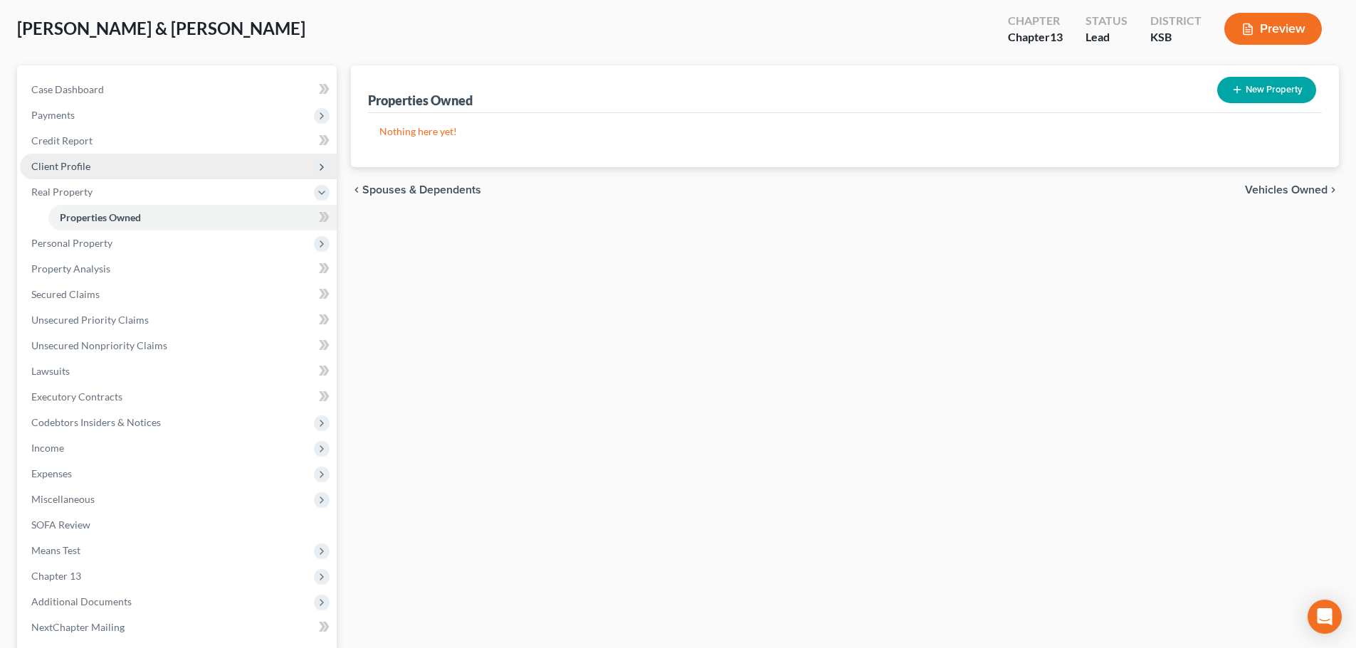
click at [73, 164] on span "Client Profile" at bounding box center [60, 166] width 59 height 12
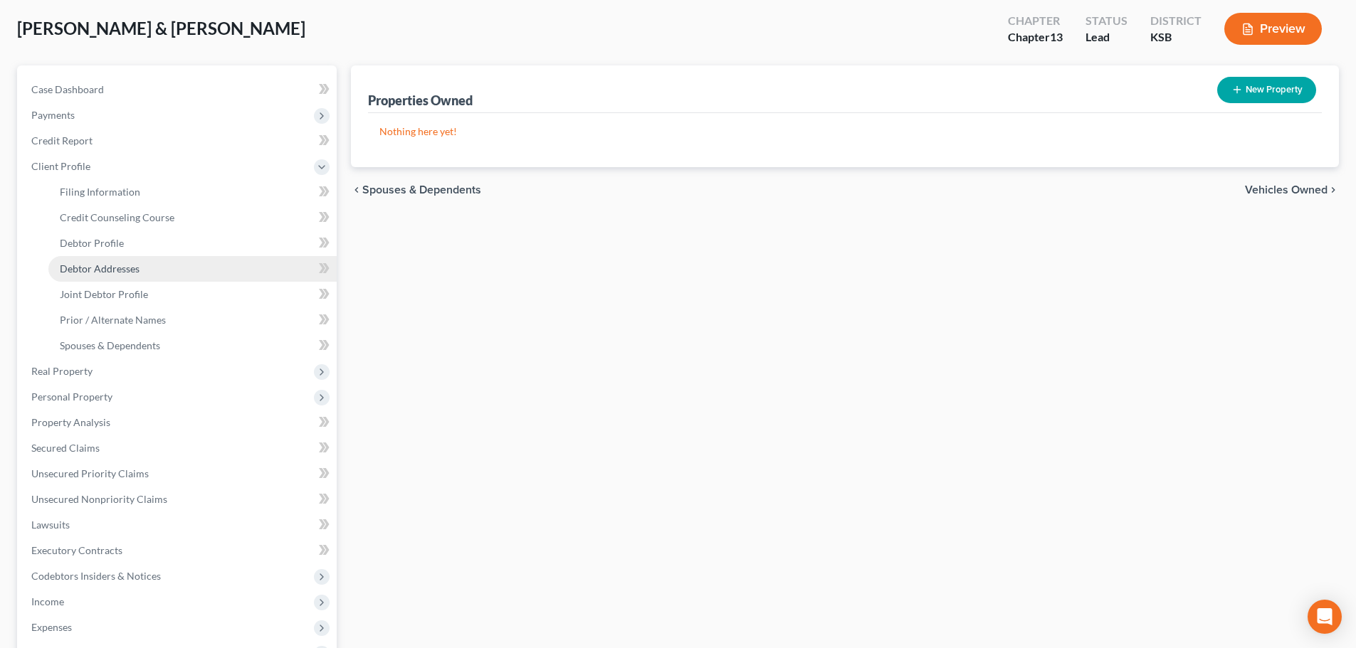
click at [105, 273] on span "Debtor Addresses" at bounding box center [100, 269] width 80 height 12
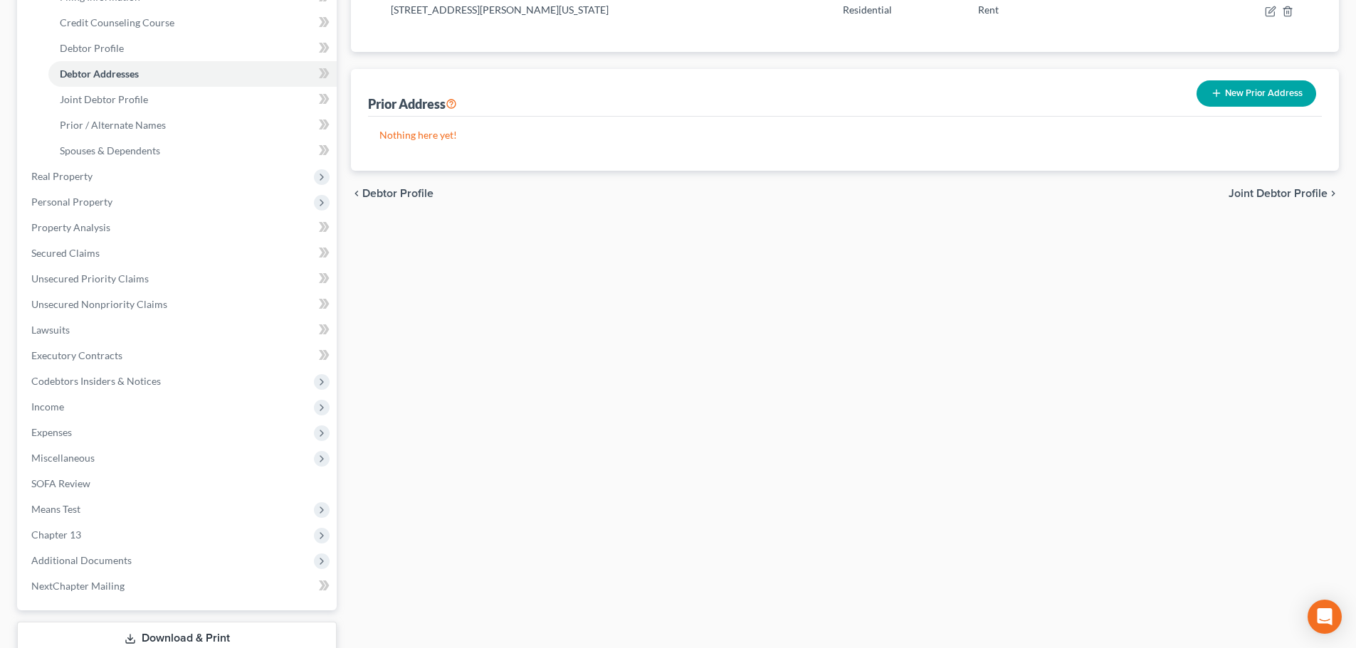
scroll to position [285, 0]
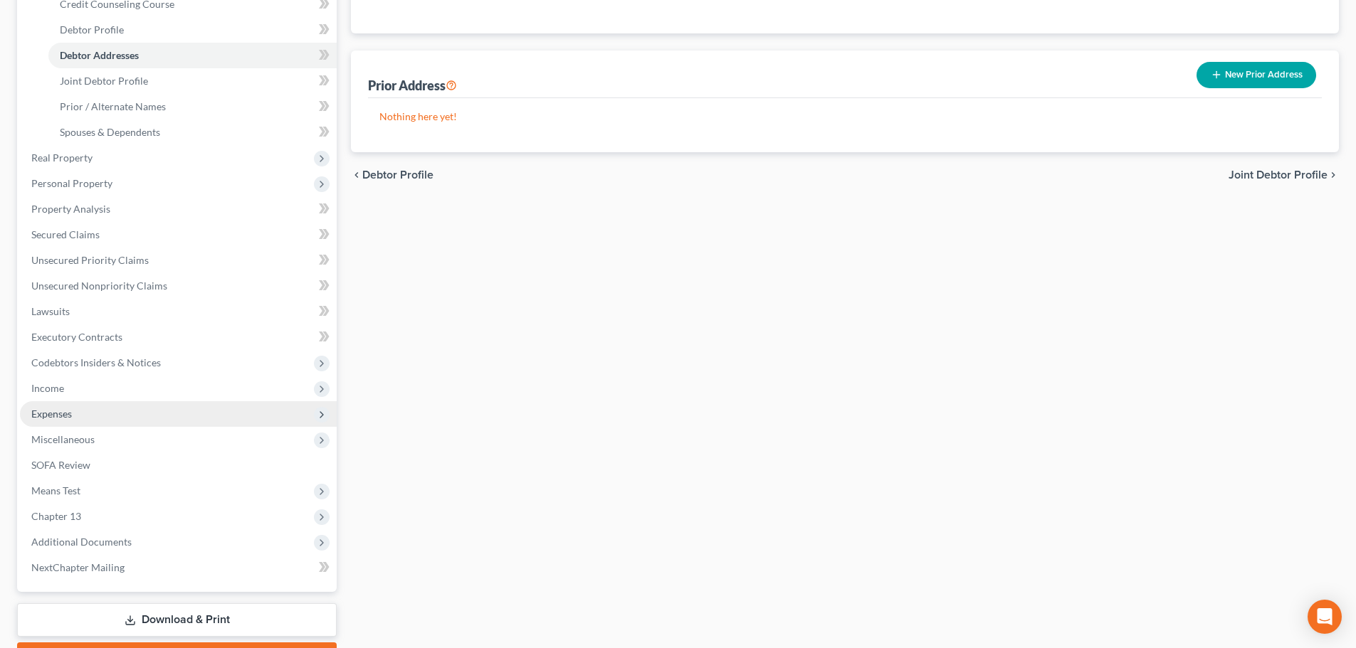
click at [64, 416] on span "Expenses" at bounding box center [51, 414] width 41 height 12
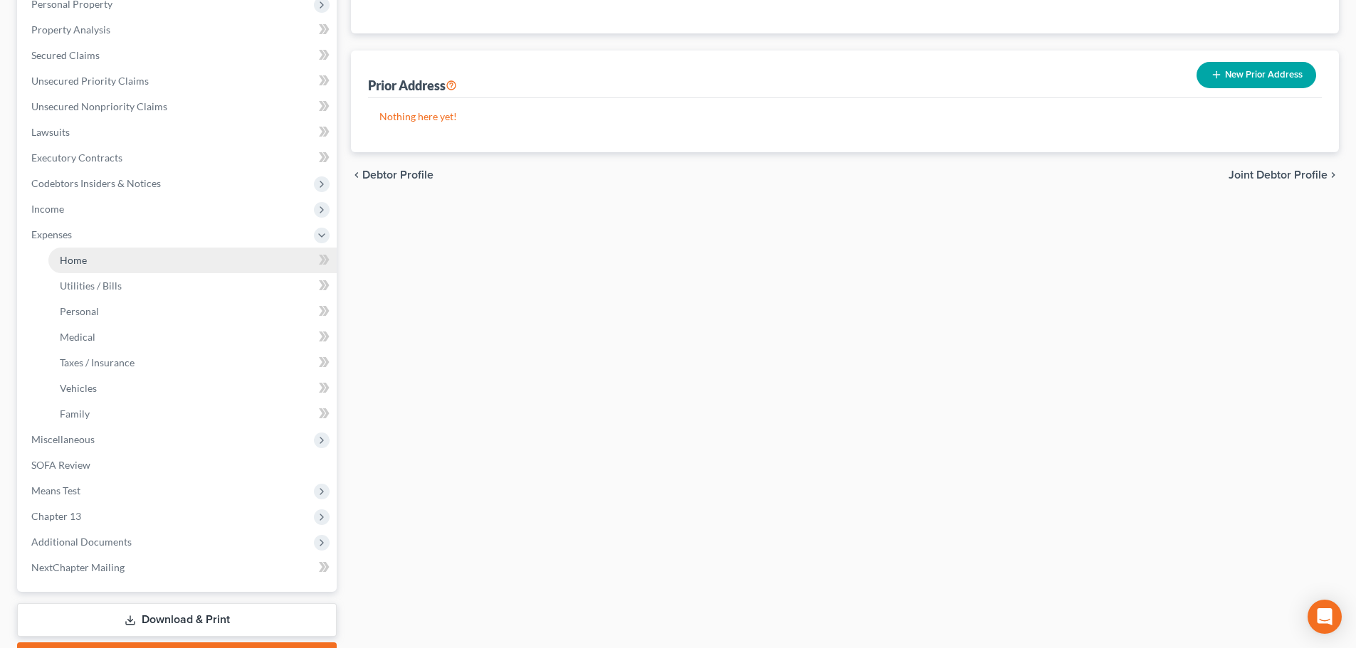
click at [90, 263] on link "Home" at bounding box center [192, 261] width 288 height 26
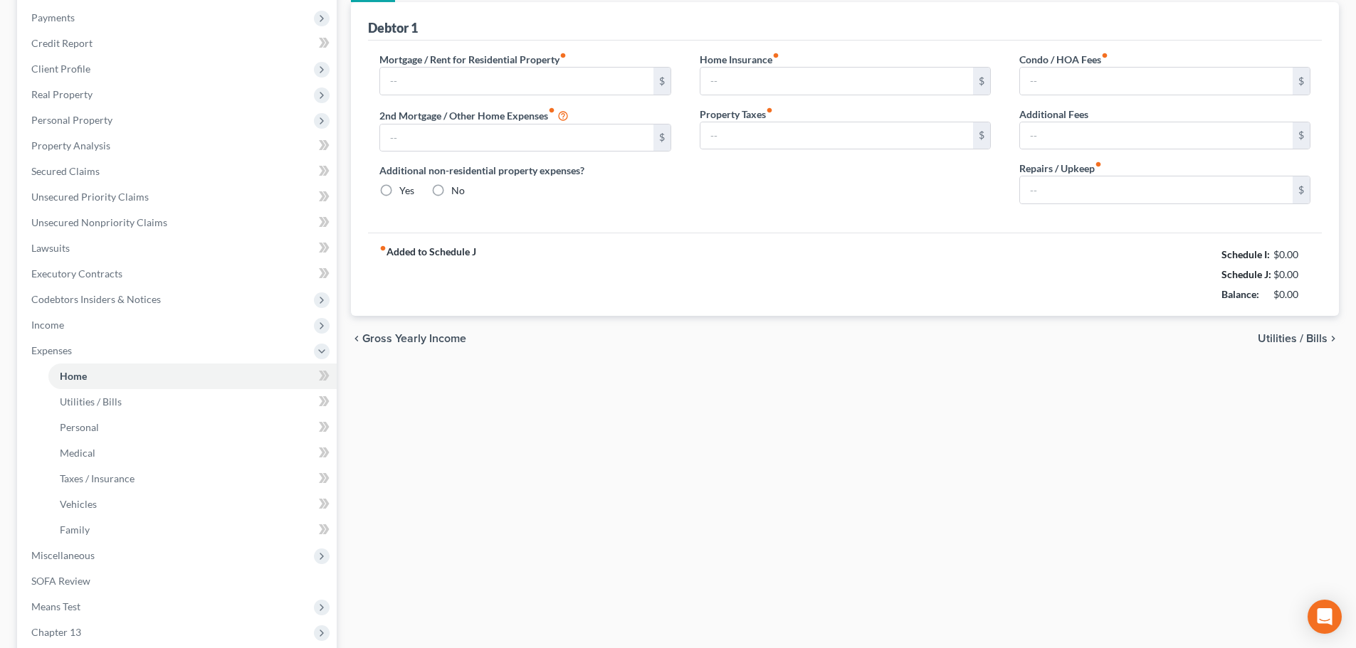
type input "496.00"
type input "0.00"
radio input "true"
type input "0.00"
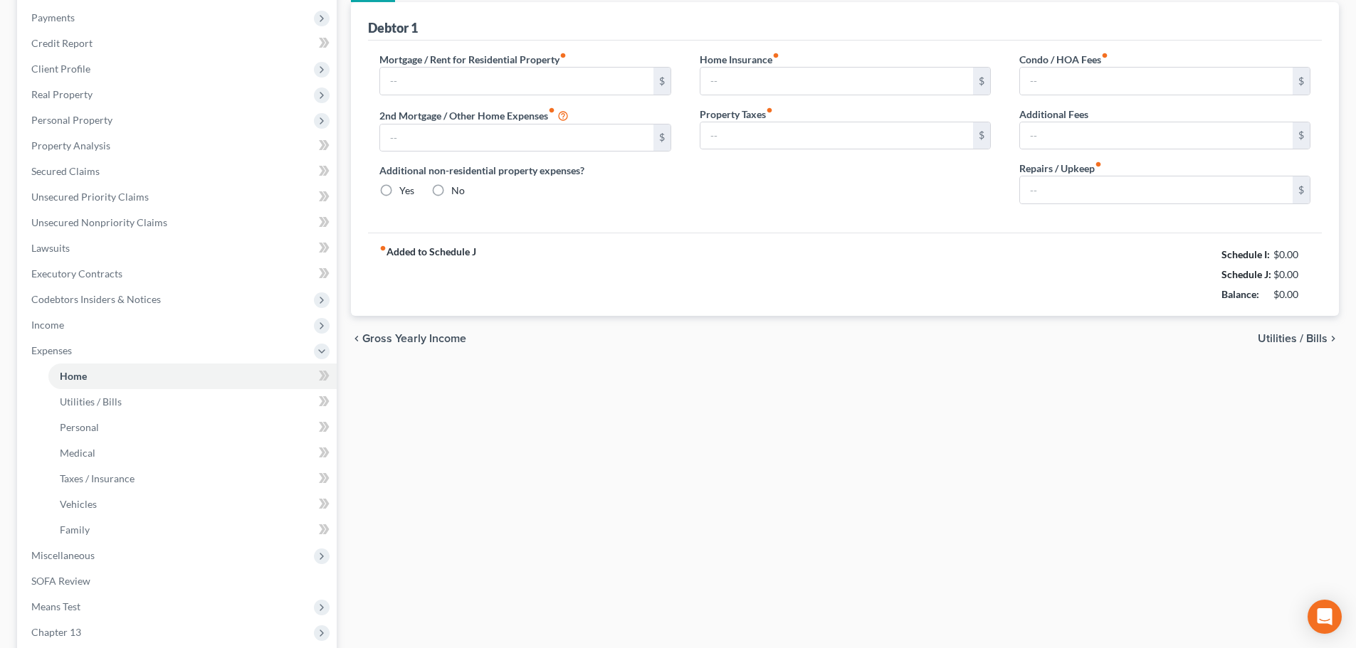
type input "0.00"
type input "40.00"
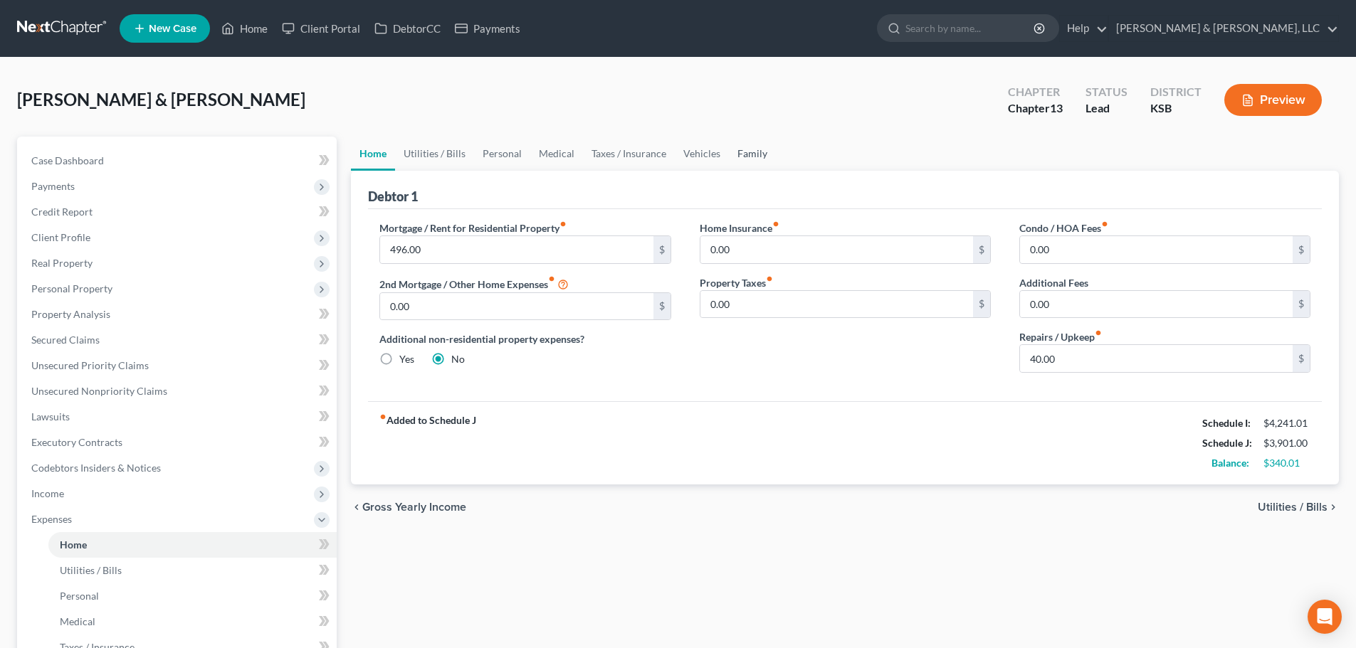
click at [754, 153] on link "Family" at bounding box center [752, 154] width 47 height 34
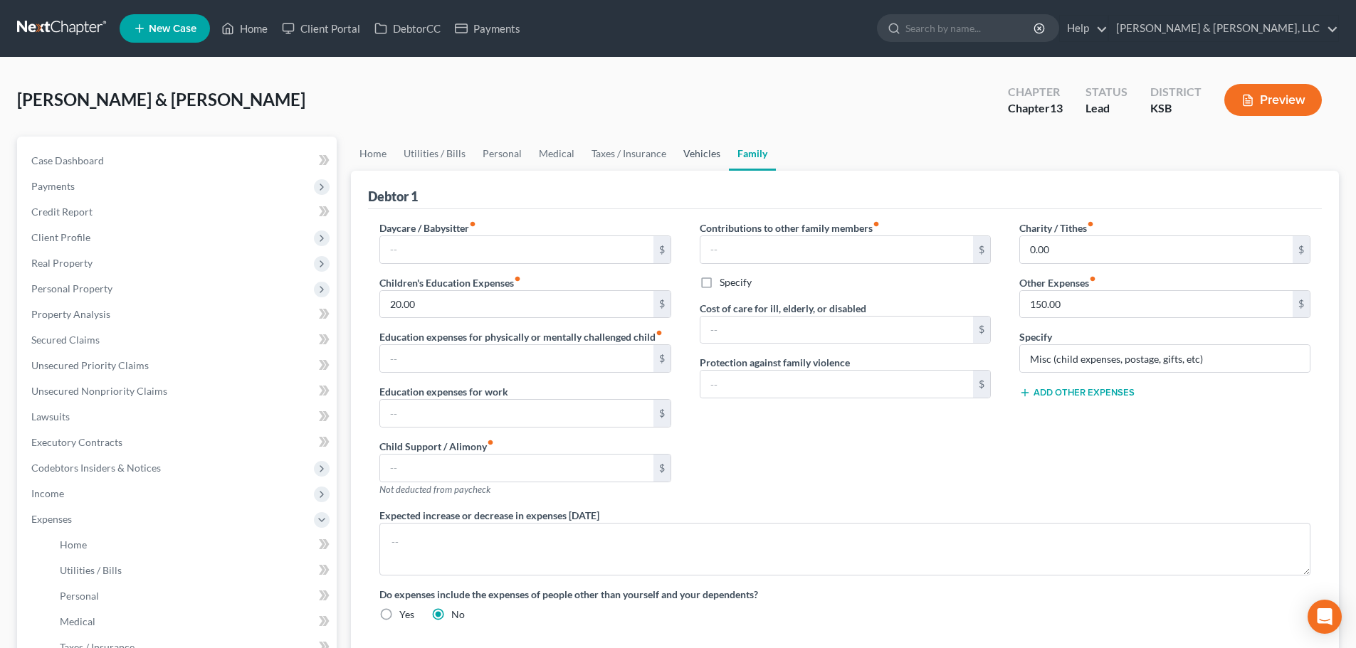
click at [698, 154] on link "Vehicles" at bounding box center [702, 154] width 54 height 34
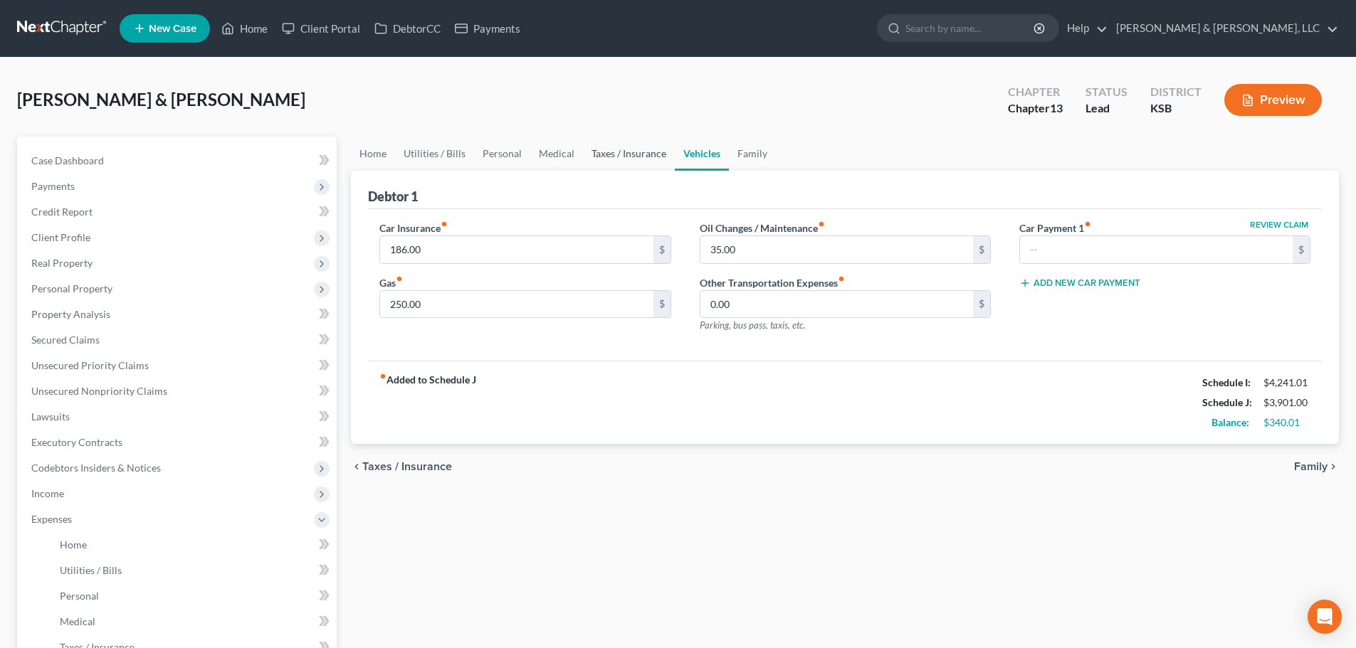
click at [648, 156] on link "Taxes / Insurance" at bounding box center [629, 154] width 92 height 34
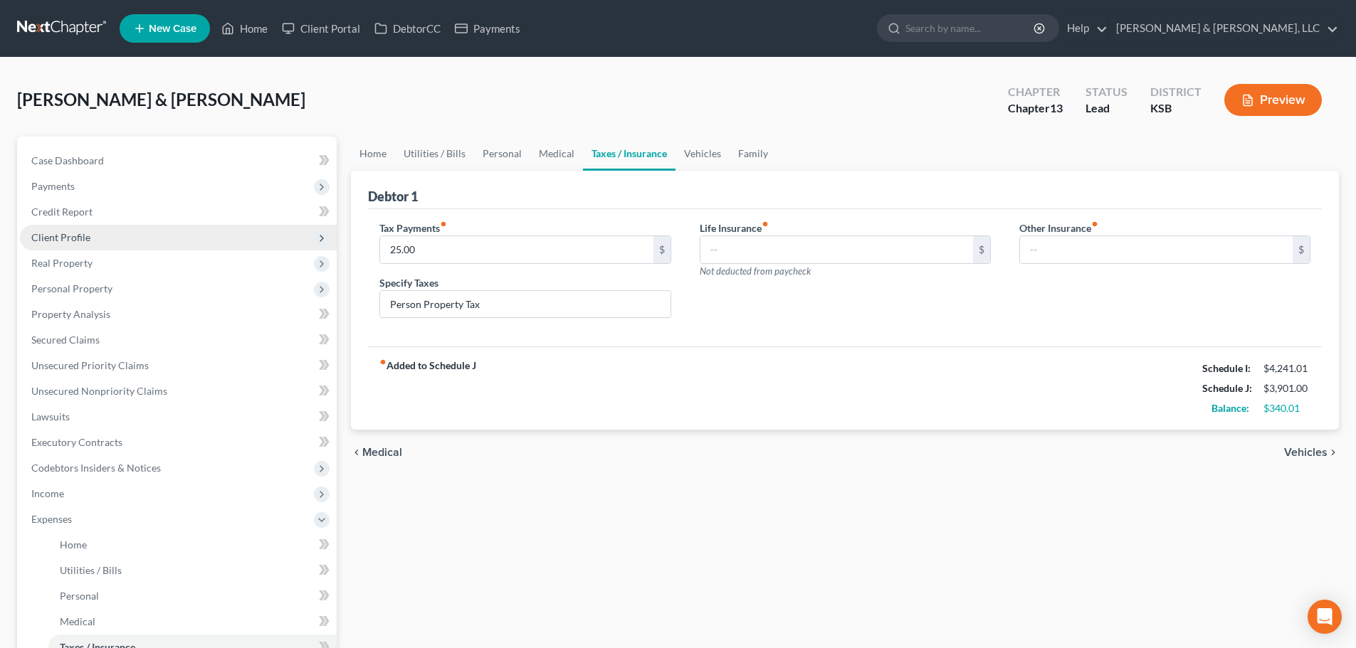
click at [57, 239] on span "Client Profile" at bounding box center [60, 237] width 59 height 12
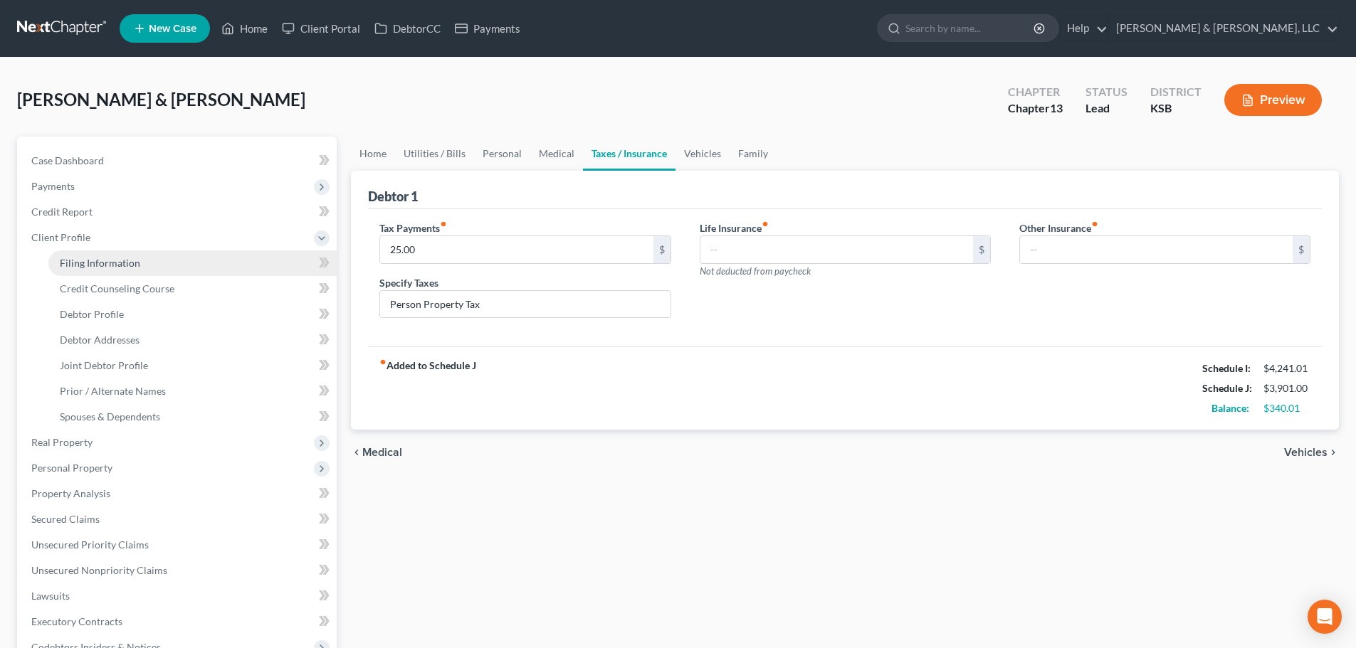
click at [89, 260] on span "Filing Information" at bounding box center [100, 263] width 80 height 12
select select "1"
select select "3"
select select "31"
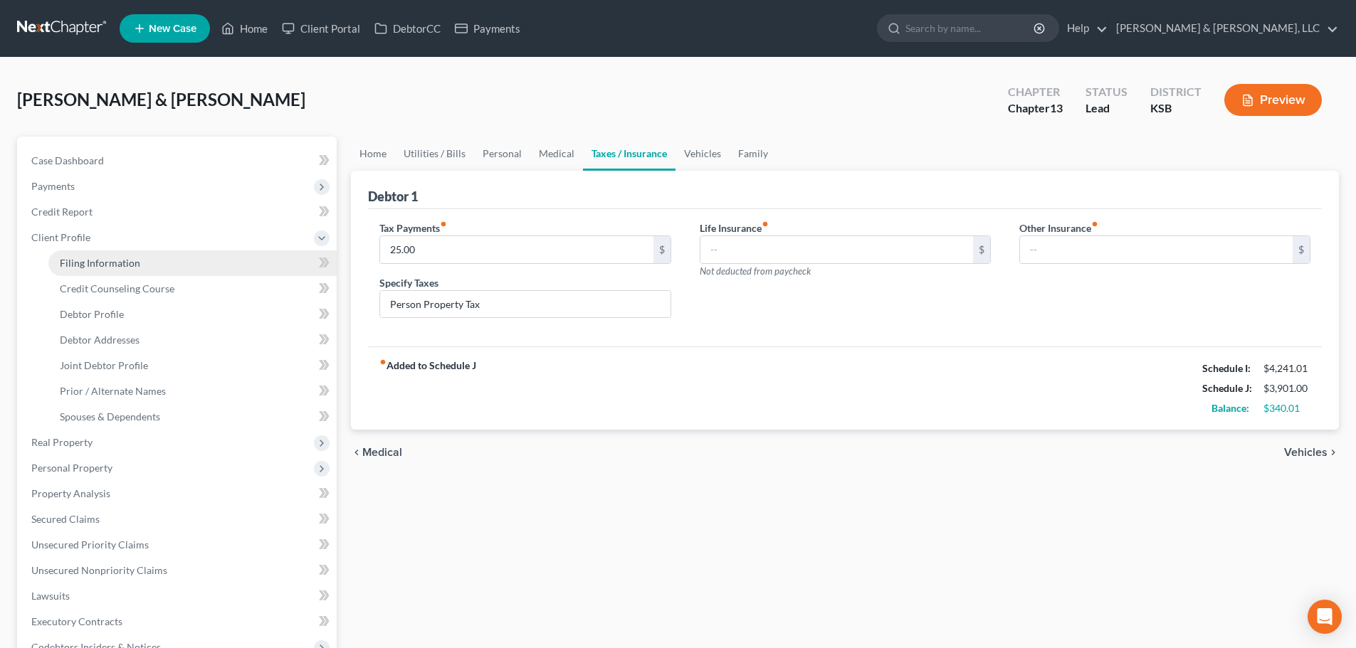
select select "0"
select select "17"
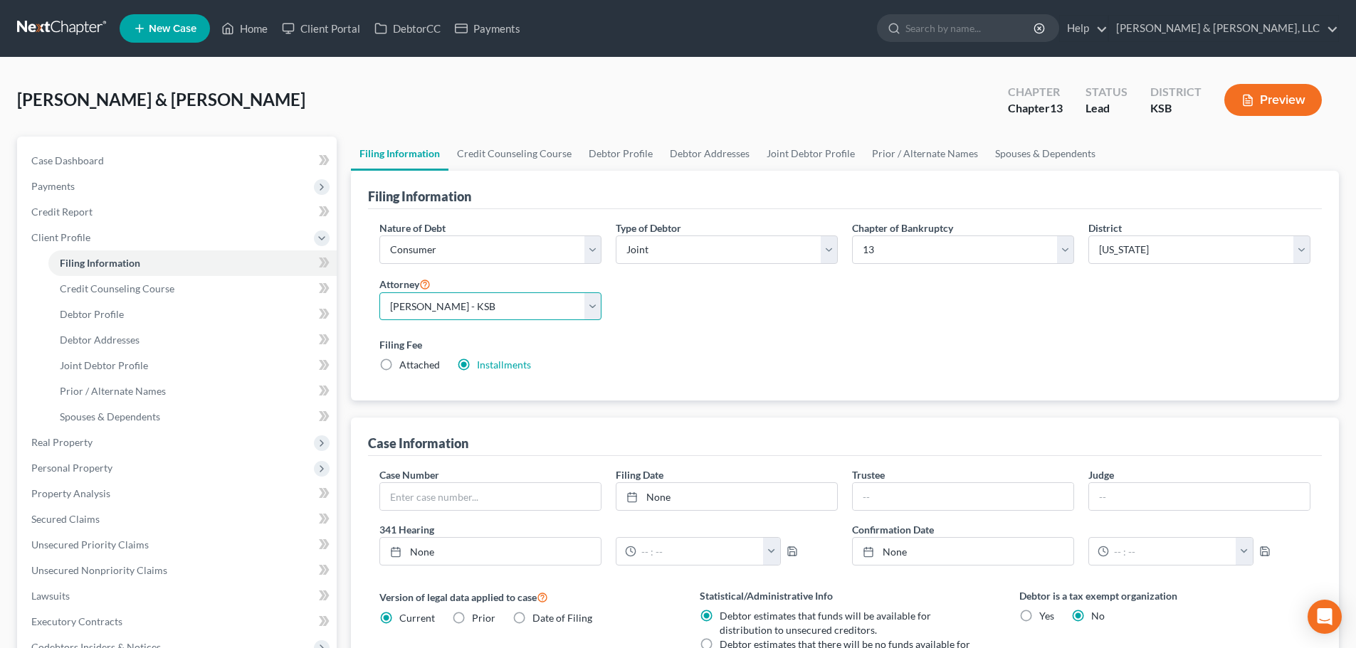
click at [448, 305] on select "Select [PERSON_NAME] - KSB [PERSON_NAME] - MOWB [PERSON_NAME] - KSB [PERSON_NAM…" at bounding box center [490, 307] width 222 height 28
select select "2"
click at [379, 293] on select "Select [PERSON_NAME] - KSB [PERSON_NAME] - MOWB [PERSON_NAME] - KSB [PERSON_NAM…" at bounding box center [490, 307] width 222 height 28
click at [108, 293] on span "Credit Counseling Course" at bounding box center [117, 289] width 115 height 12
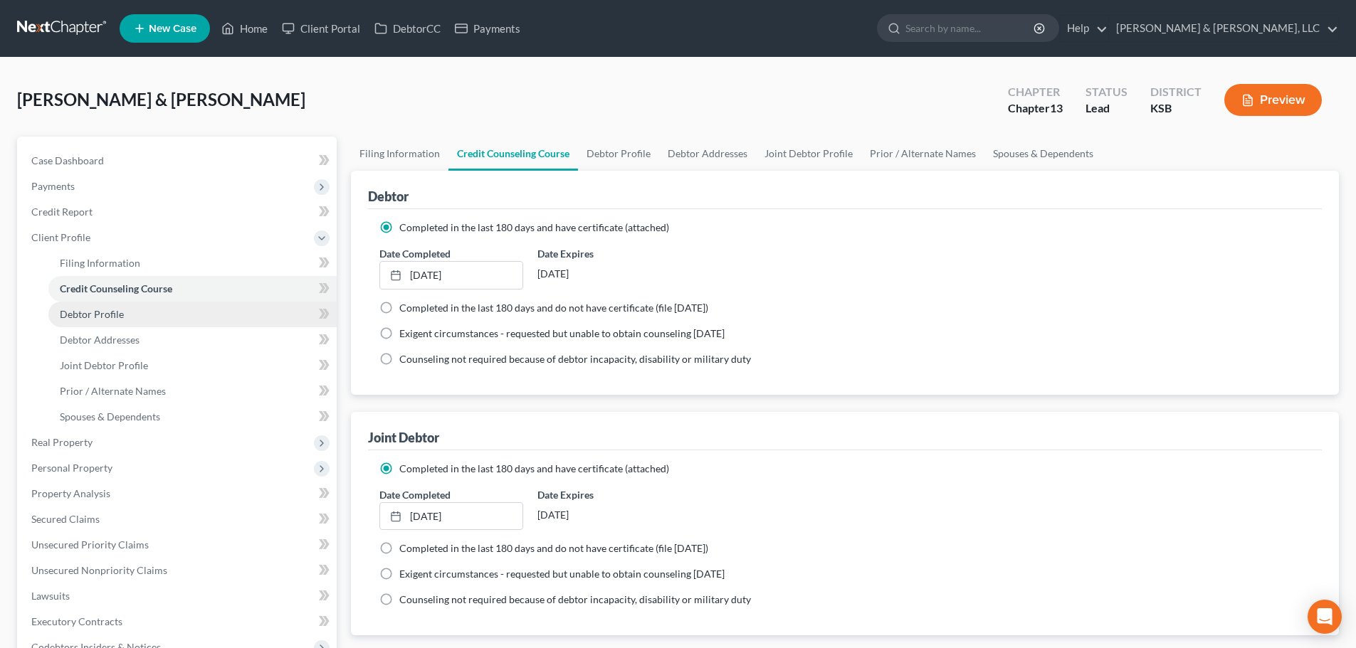
click at [96, 320] on span "Debtor Profile" at bounding box center [92, 314] width 64 height 12
select select "1"
select select "3"
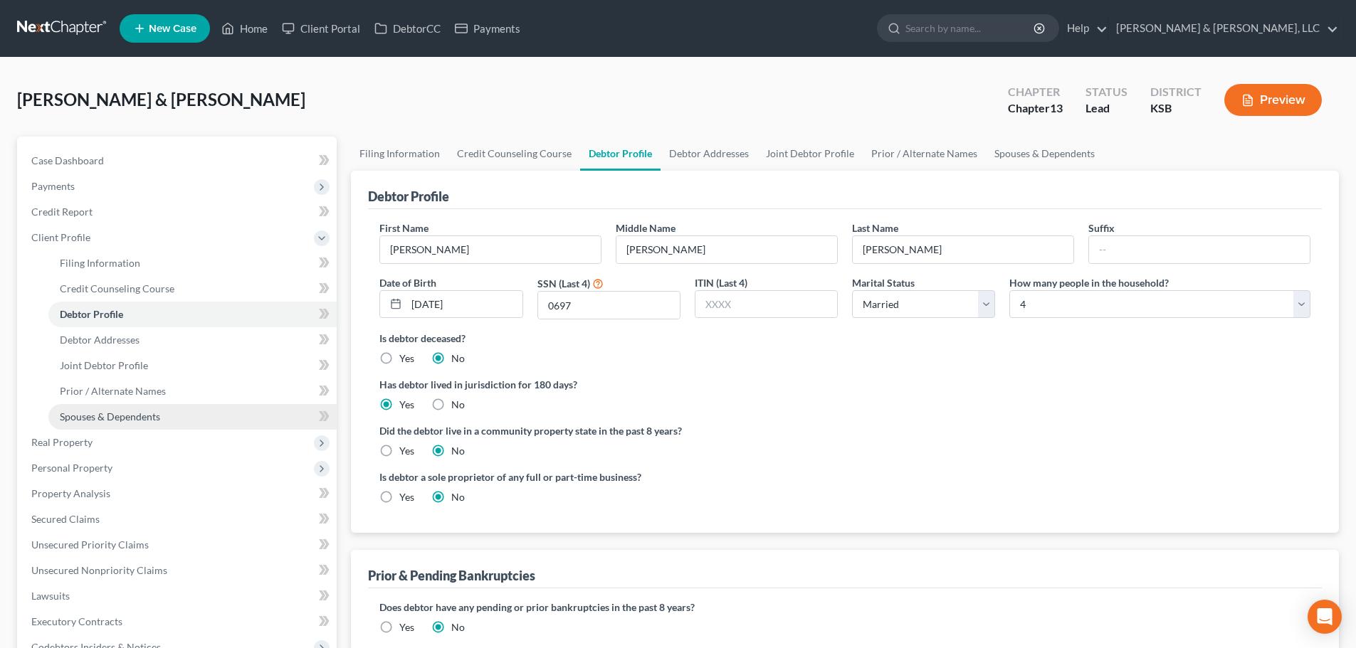
click at [131, 418] on span "Spouses & Dependents" at bounding box center [110, 417] width 100 height 12
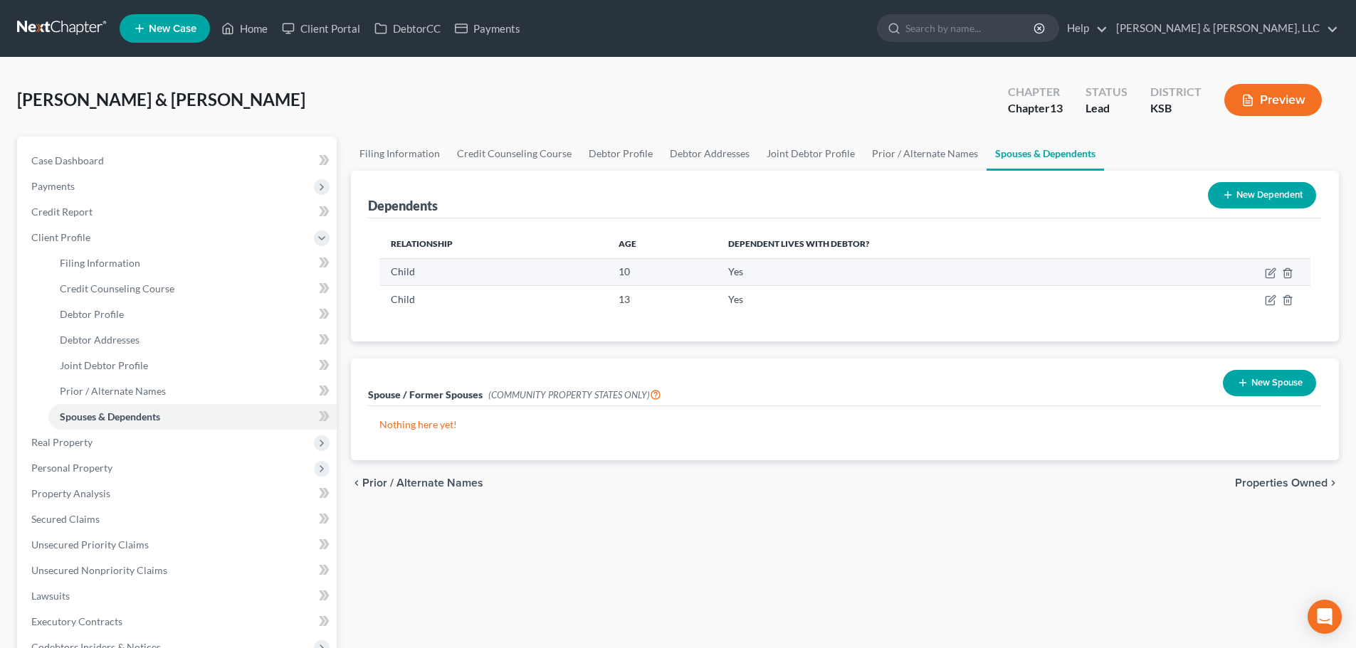
click at [1264, 273] on td at bounding box center [1233, 271] width 153 height 27
click at [1270, 270] on icon "button" at bounding box center [1270, 273] width 11 height 11
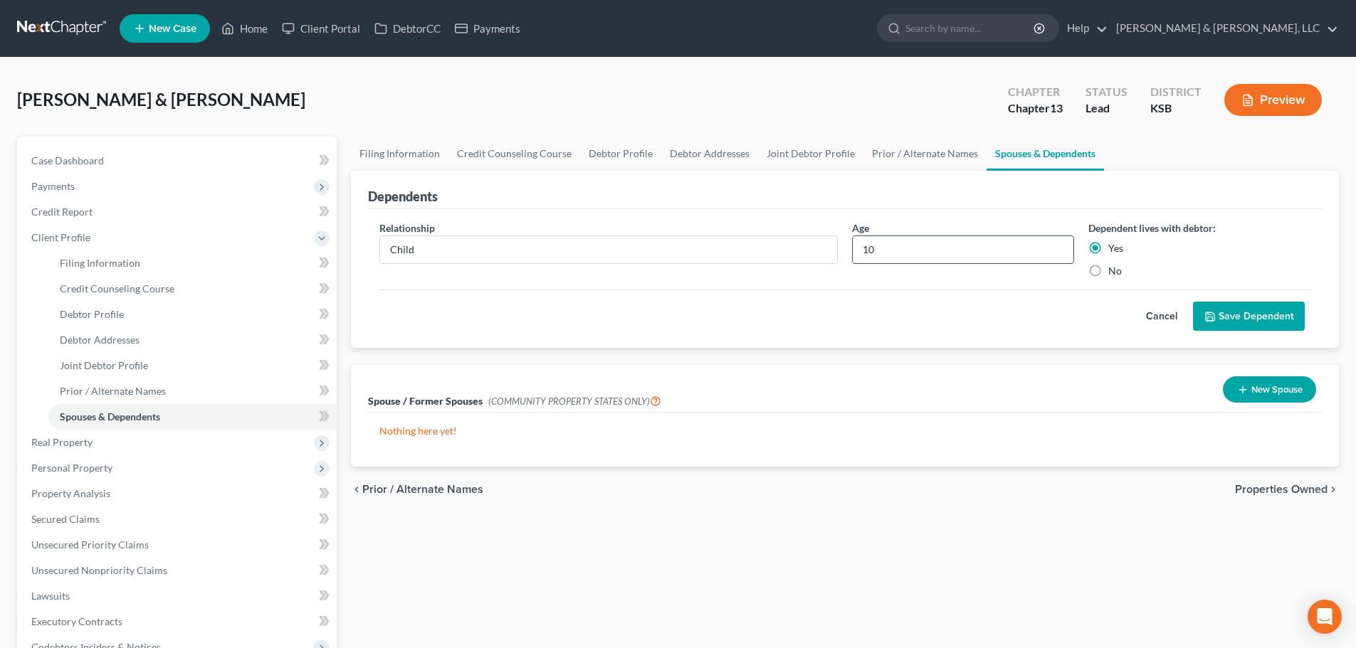
drag, startPoint x: 884, startPoint y: 246, endPoint x: 865, endPoint y: 241, distance: 19.4
click at [865, 241] on input "10" at bounding box center [963, 249] width 221 height 27
type input "16"
click at [1231, 313] on button "Save Dependent" at bounding box center [1249, 317] width 112 height 30
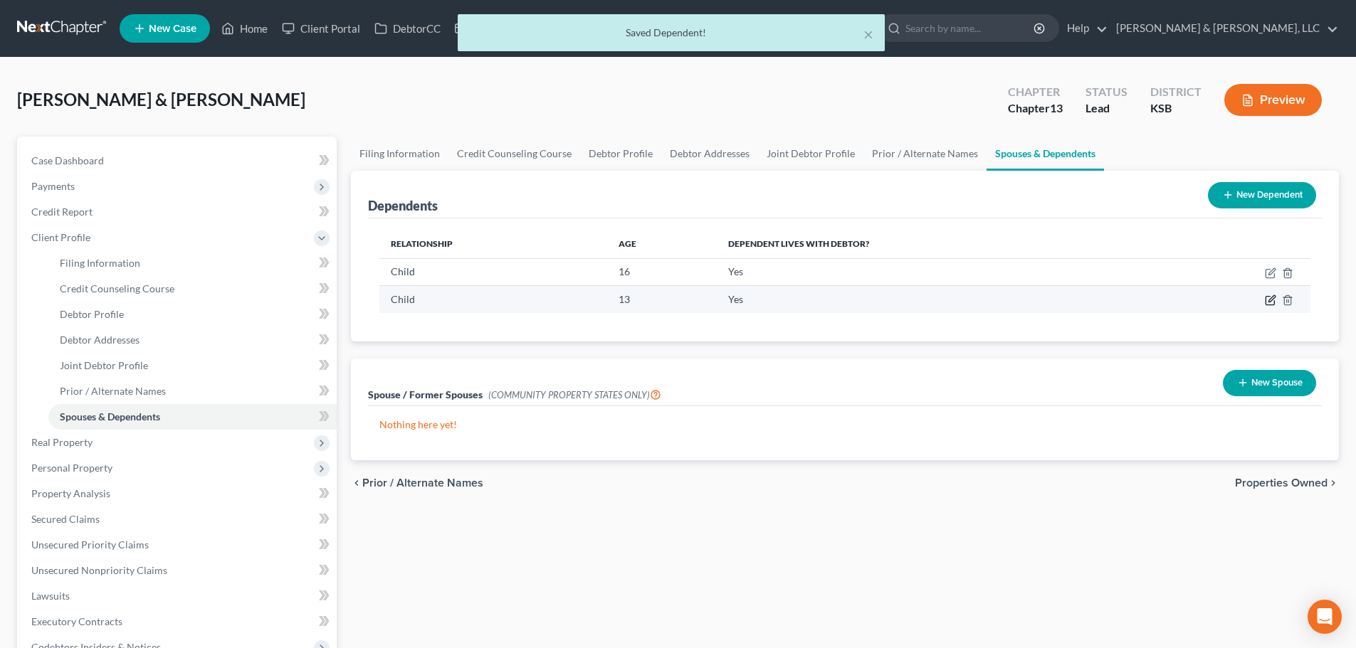
click at [1270, 301] on icon "button" at bounding box center [1270, 300] width 11 height 11
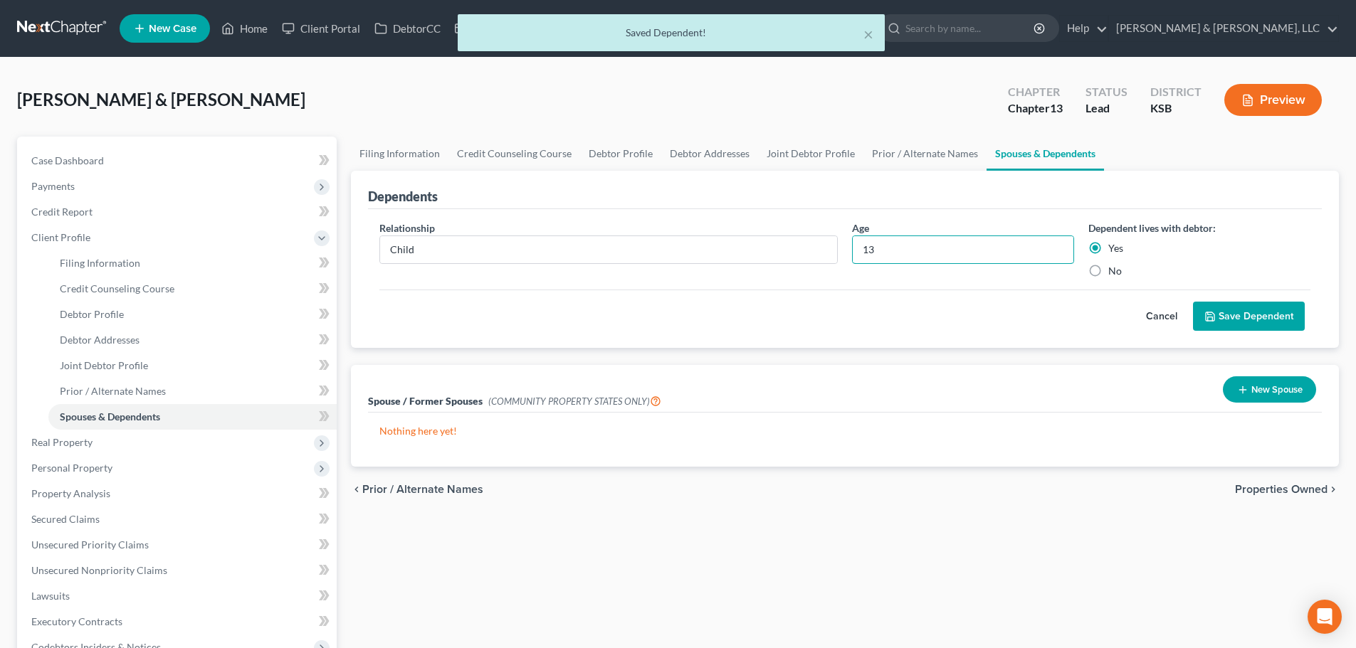
drag, startPoint x: 889, startPoint y: 249, endPoint x: 846, endPoint y: 241, distance: 44.2
click at [847, 243] on div "Age [DEMOGRAPHIC_DATA]" at bounding box center [963, 250] width 236 height 58
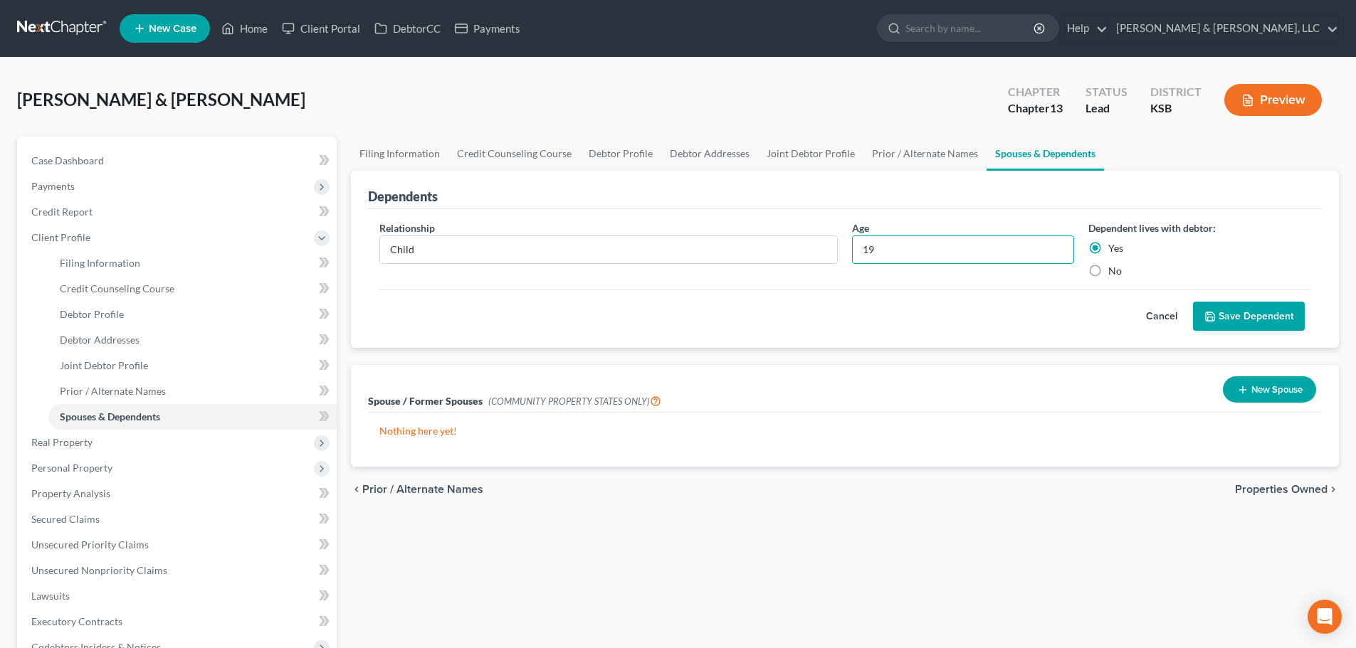
type input "19"
click at [361, 98] on div "[PERSON_NAME] & [PERSON_NAME] Upgraded Chapter Chapter 13 Status Lead District …" at bounding box center [678, 106] width 1322 height 62
click at [1260, 309] on button "Save Dependent" at bounding box center [1249, 317] width 112 height 30
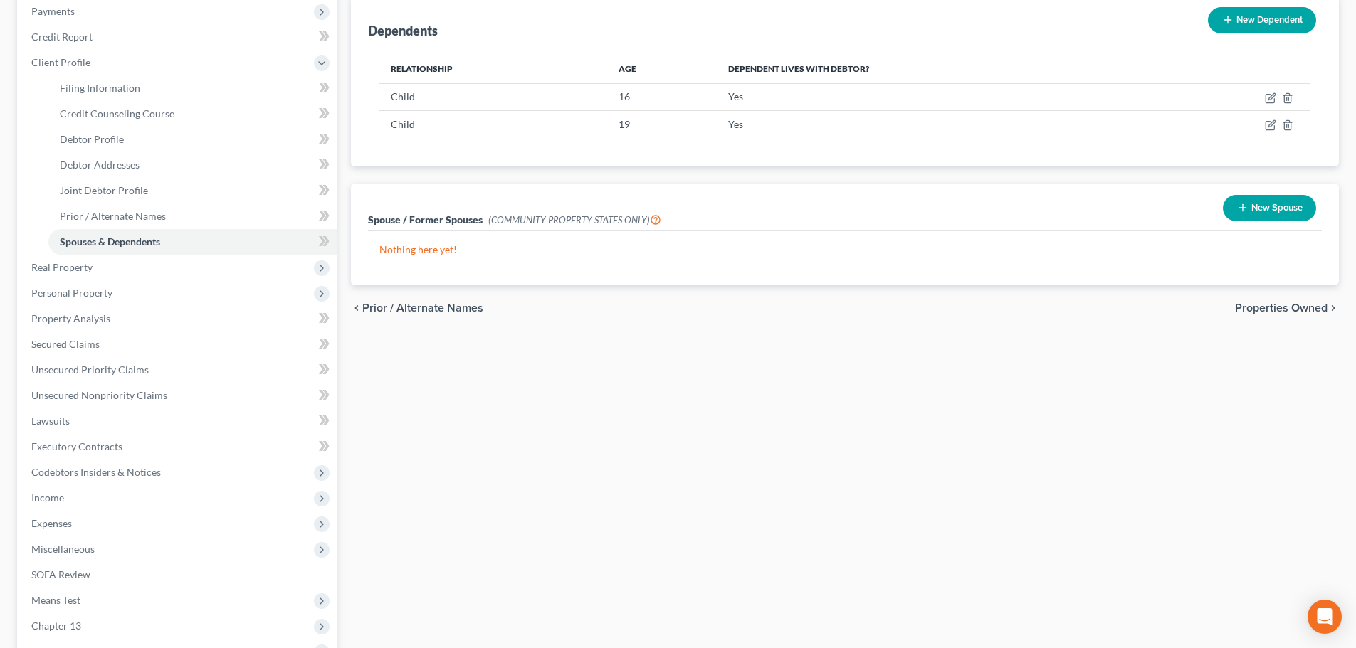
scroll to position [214, 0]
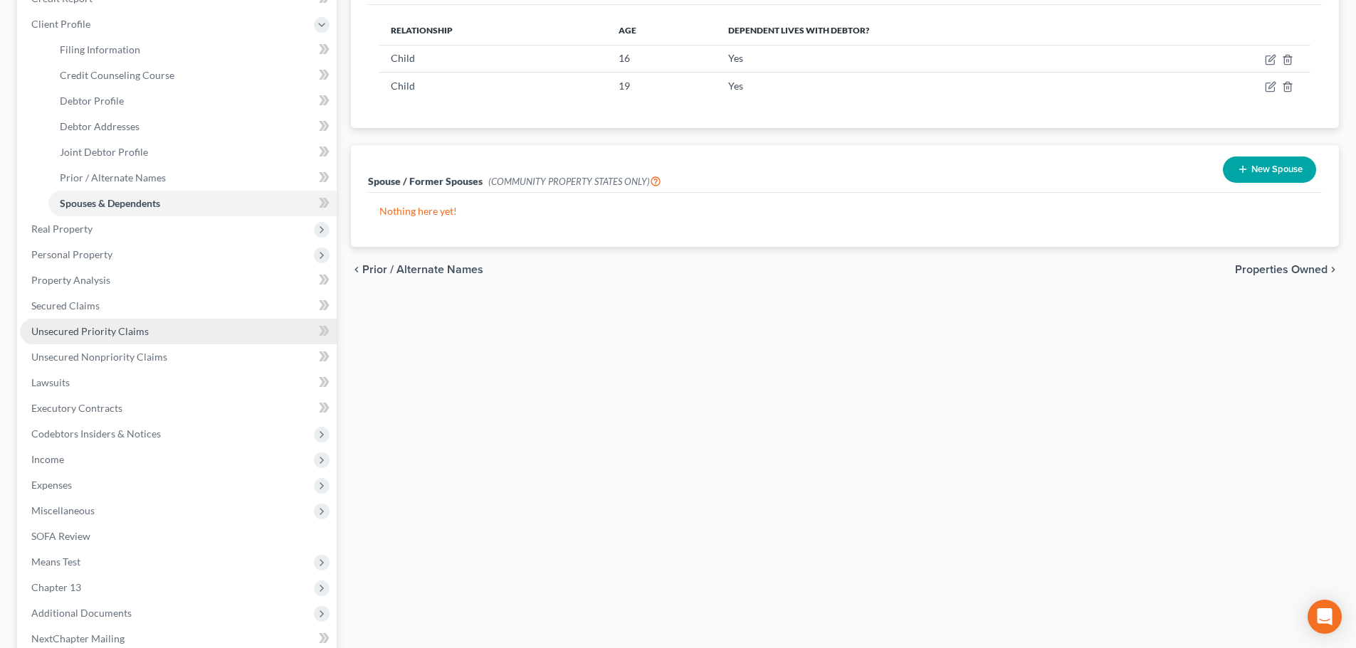
click at [88, 328] on span "Unsecured Priority Claims" at bounding box center [89, 331] width 117 height 12
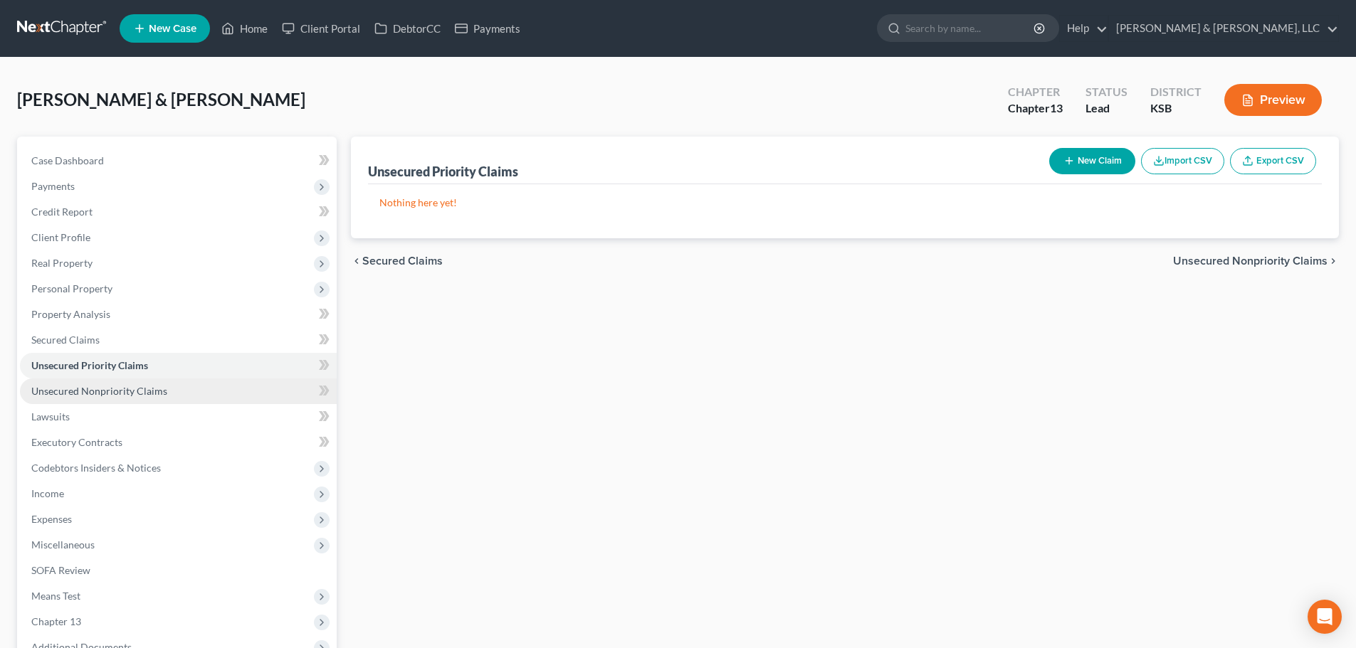
click at [142, 391] on span "Unsecured Nonpriority Claims" at bounding box center [99, 391] width 136 height 12
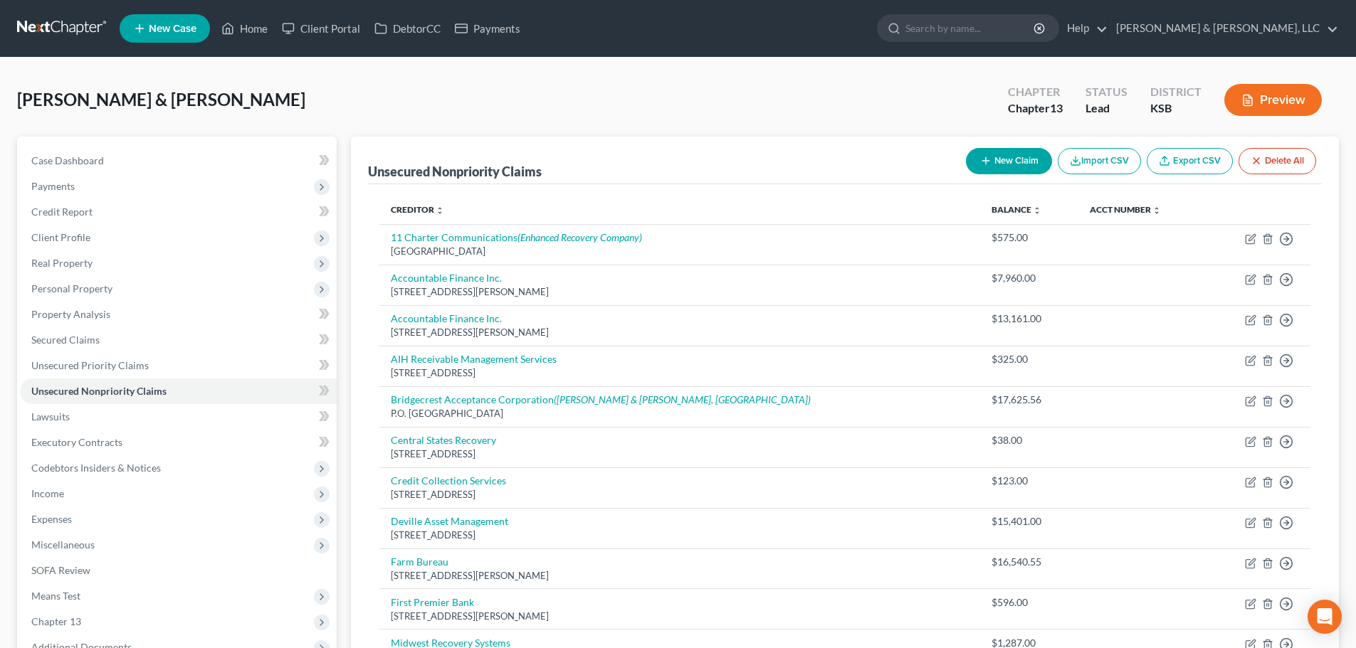
click at [1269, 162] on button "Delete All" at bounding box center [1277, 161] width 78 height 26
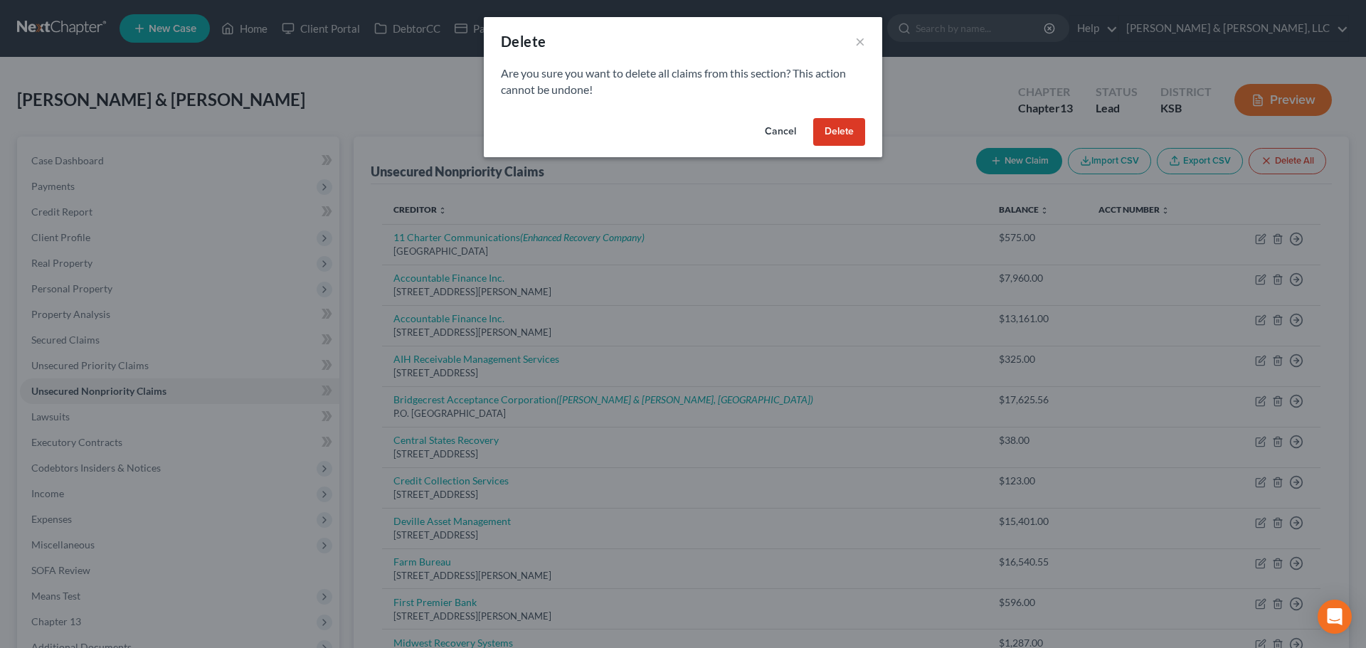
click at [850, 126] on button "Delete" at bounding box center [839, 132] width 52 height 28
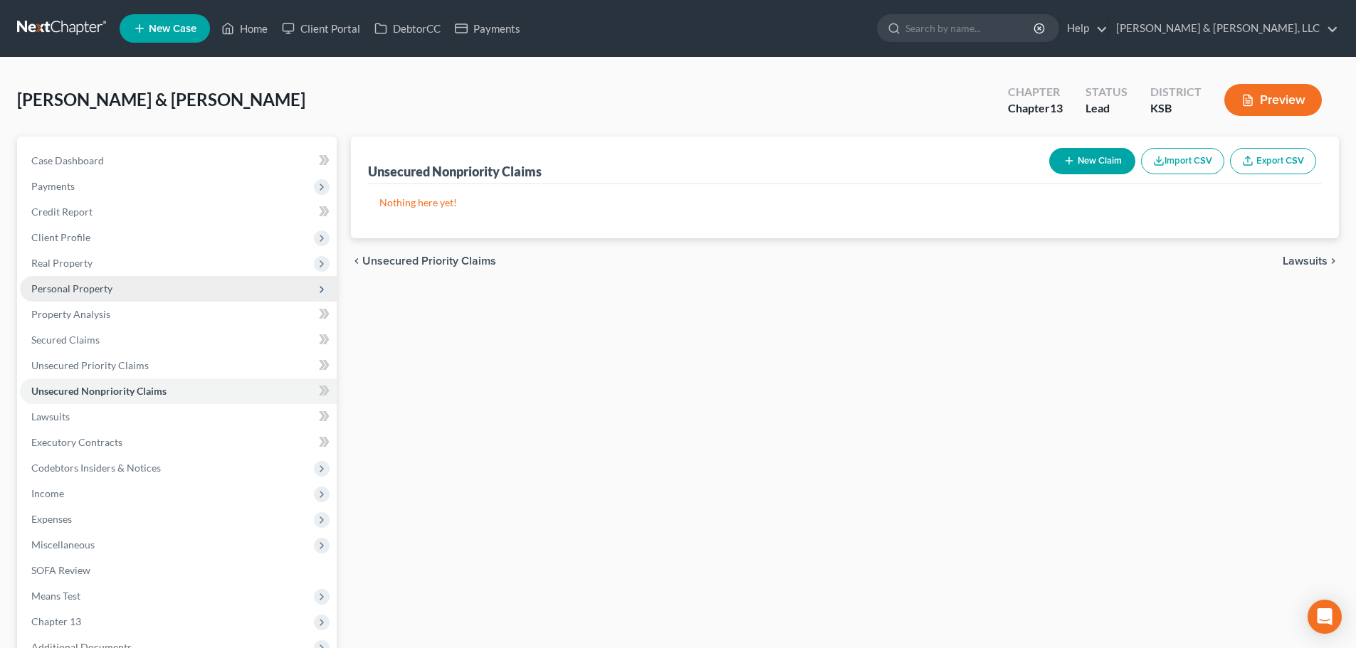
click at [61, 290] on span "Personal Property" at bounding box center [71, 289] width 81 height 12
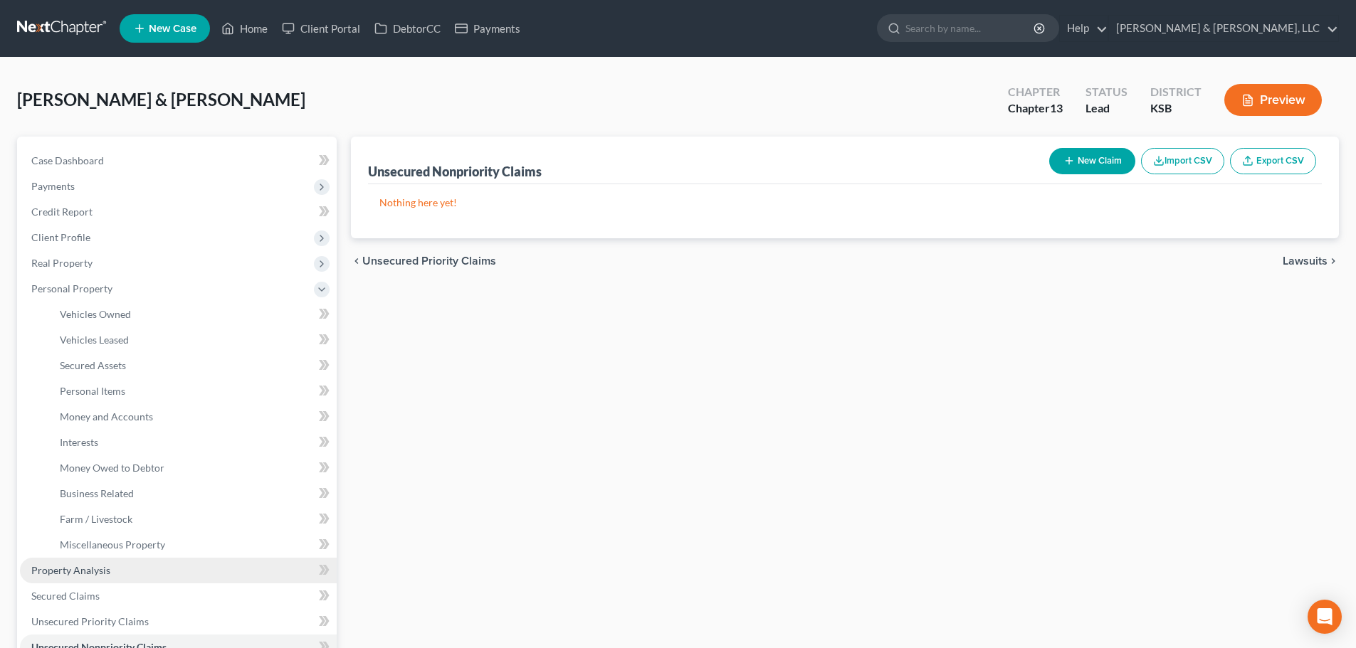
click at [65, 575] on span "Property Analysis" at bounding box center [70, 570] width 79 height 12
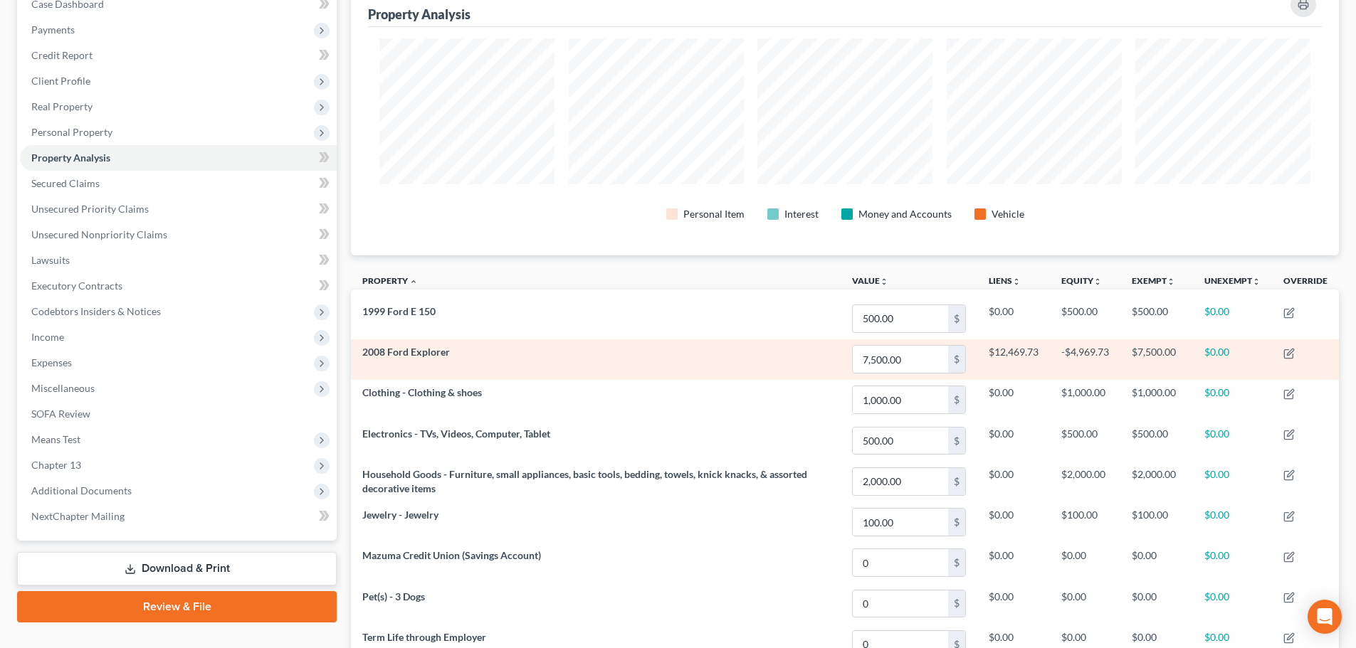
scroll to position [99, 0]
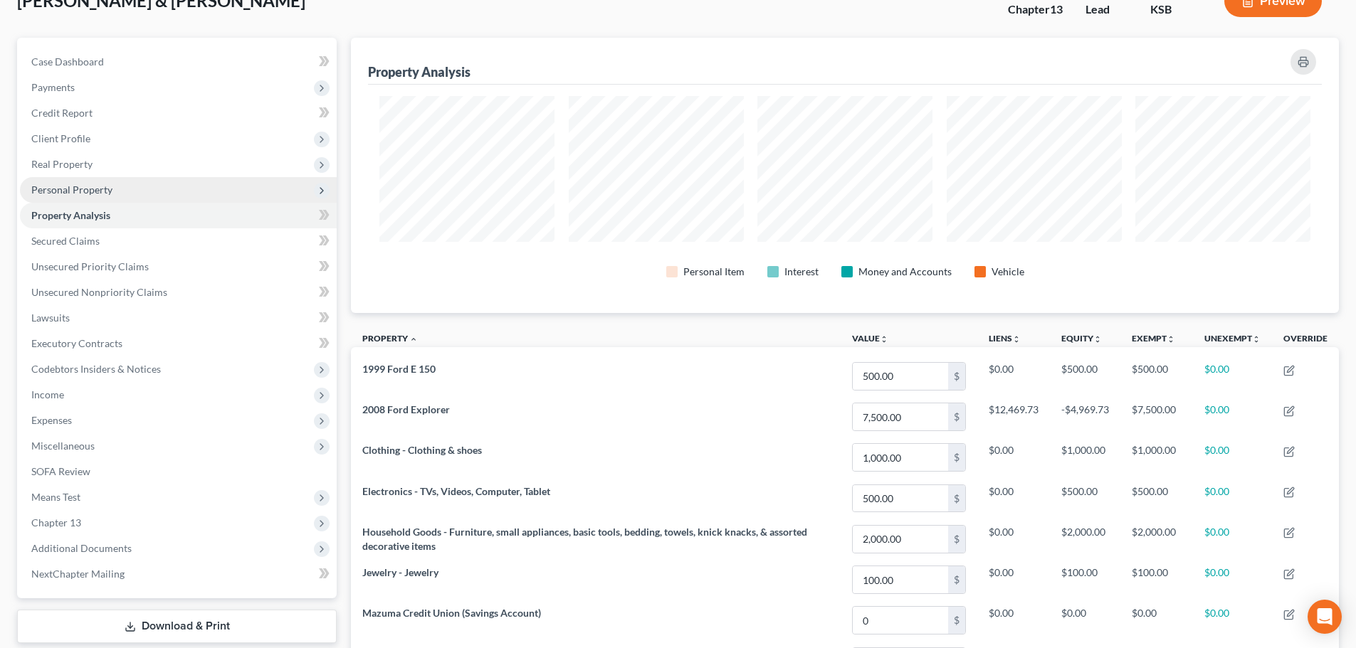
click at [67, 195] on span "Personal Property" at bounding box center [71, 190] width 81 height 12
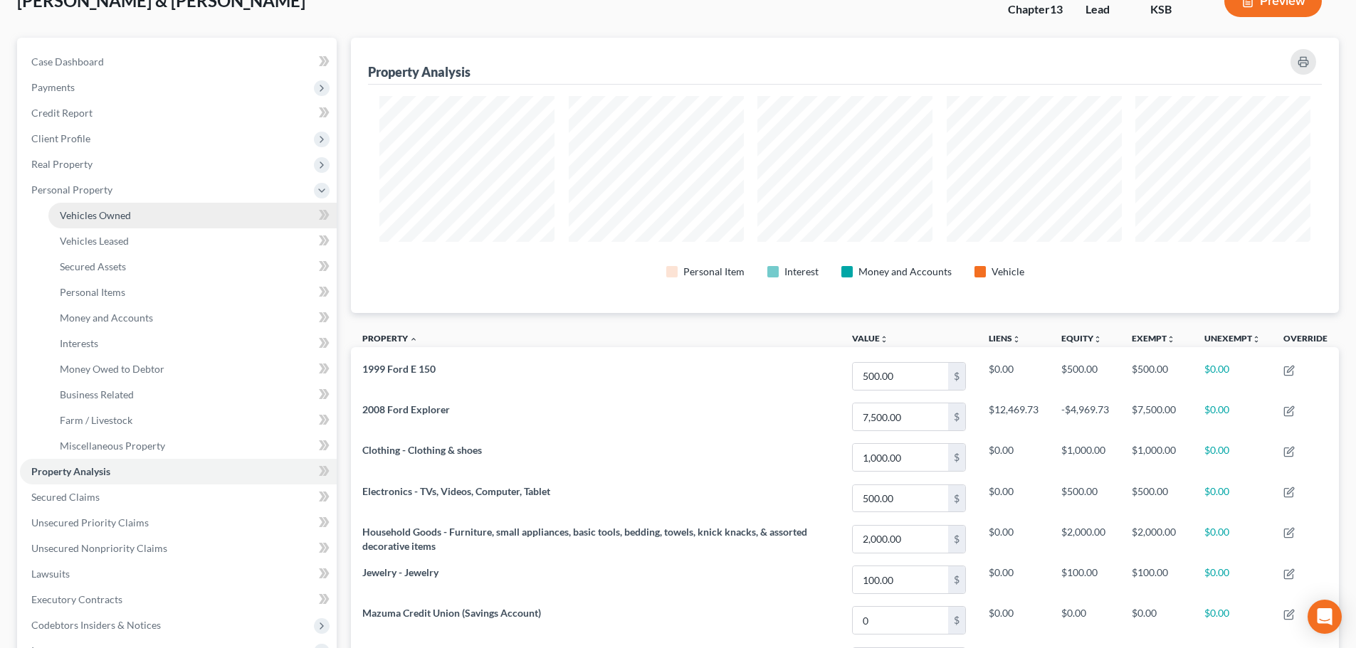
click at [88, 217] on span "Vehicles Owned" at bounding box center [95, 215] width 71 height 12
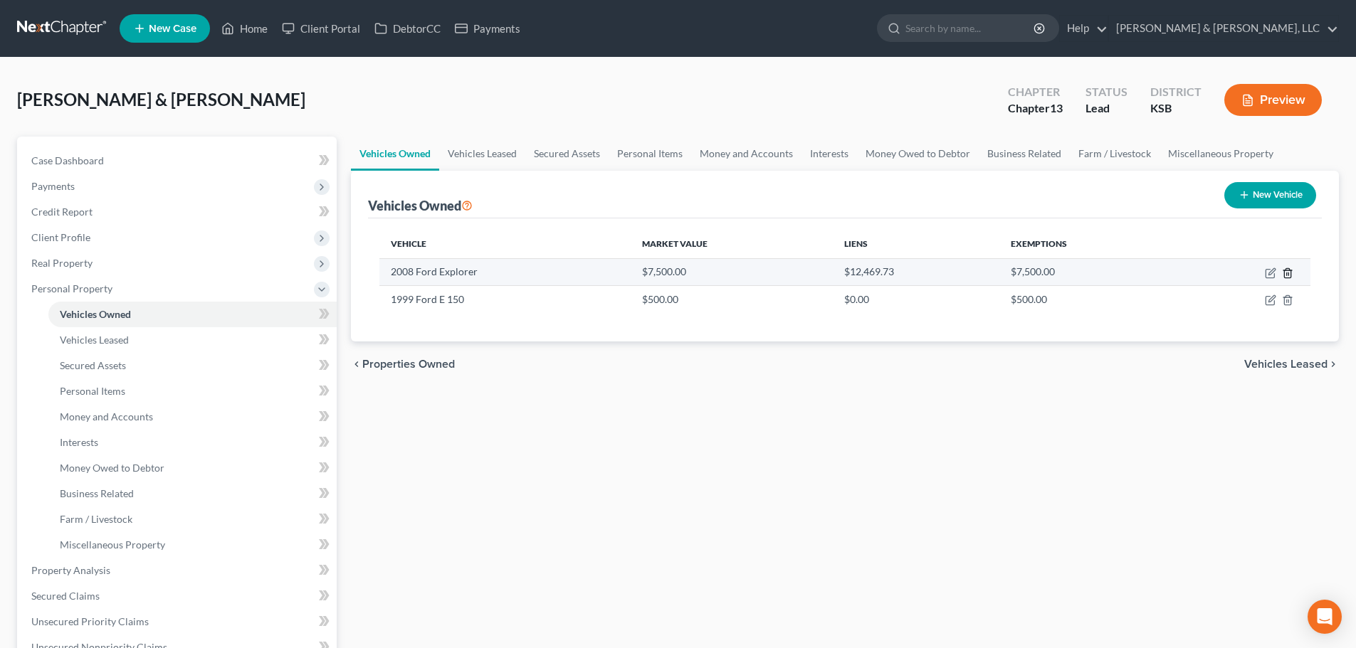
click at [1289, 270] on polyline "button" at bounding box center [1287, 270] width 9 height 0
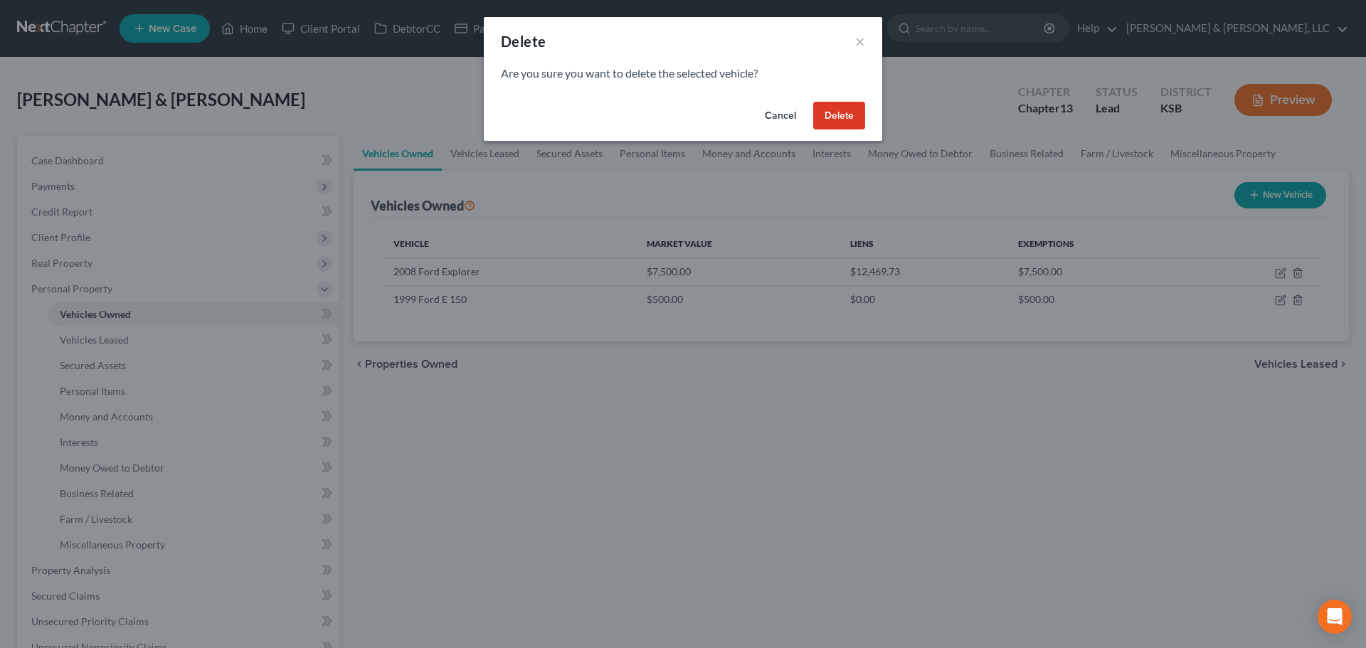
click at [847, 111] on button "Delete" at bounding box center [839, 116] width 52 height 28
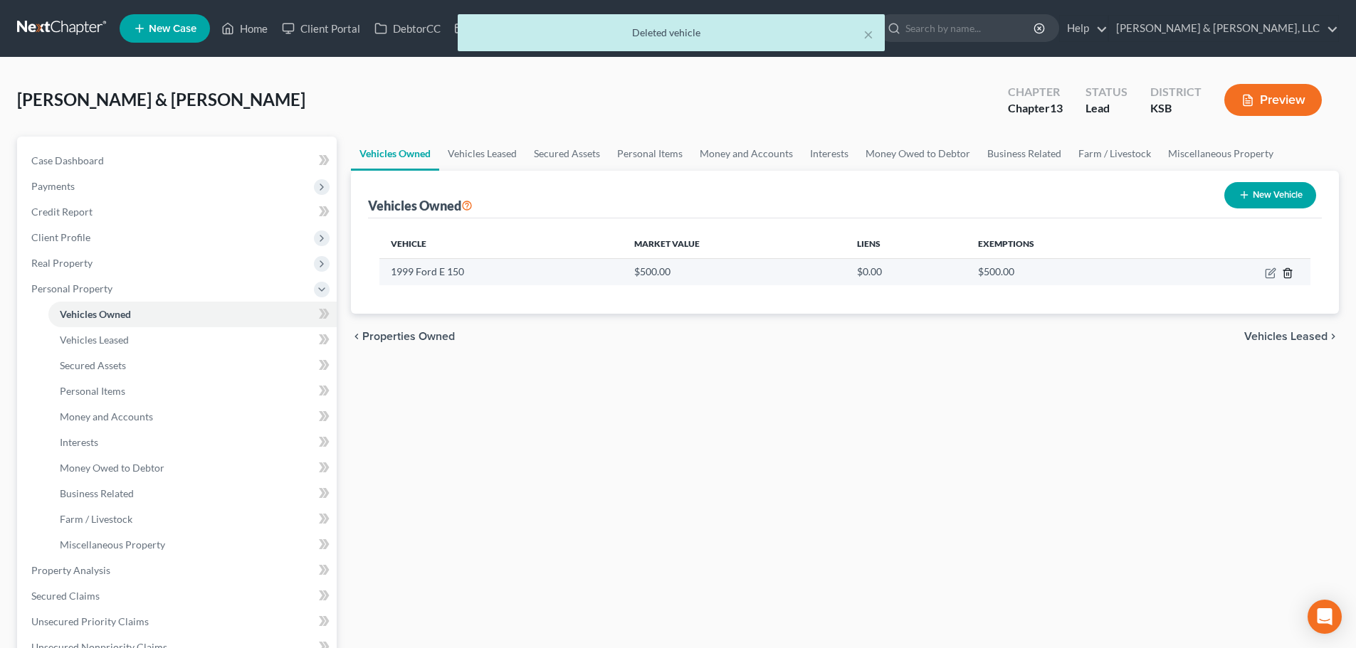
click at [1287, 273] on icon "button" at bounding box center [1287, 273] width 11 height 11
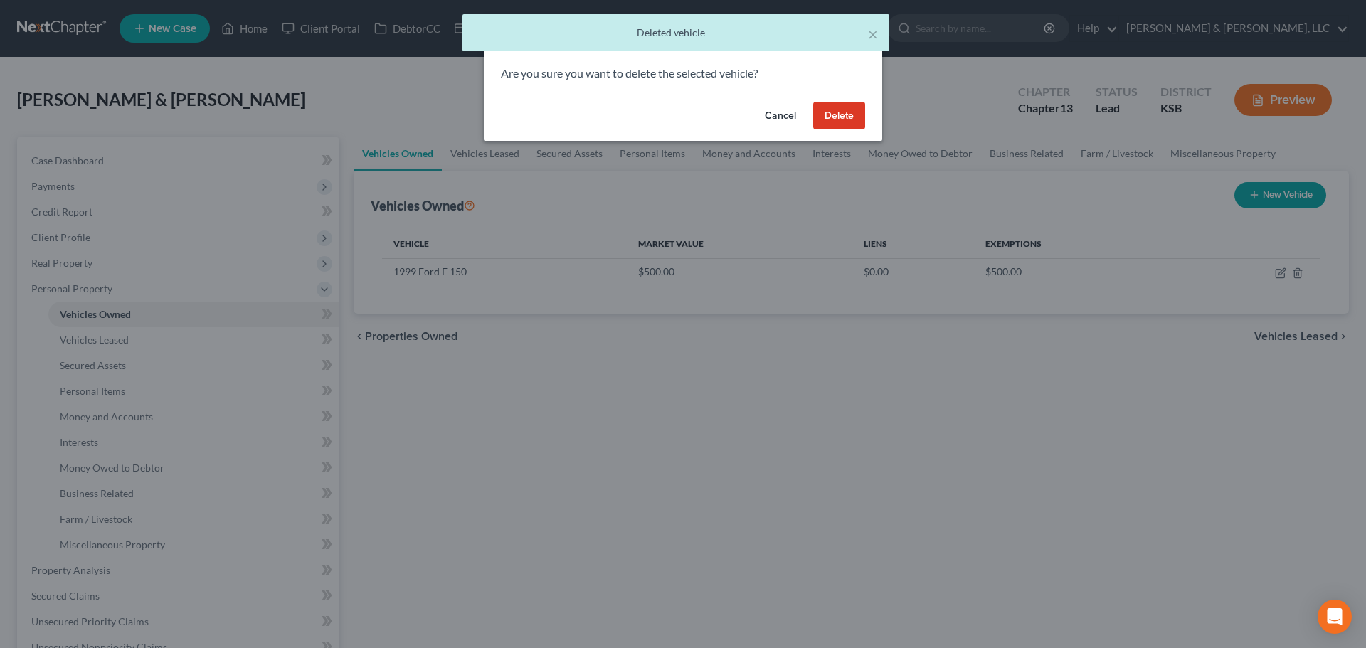
drag, startPoint x: 832, startPoint y: 115, endPoint x: 818, endPoint y: 124, distance: 17.0
click at [831, 115] on button "Delete" at bounding box center [839, 116] width 52 height 28
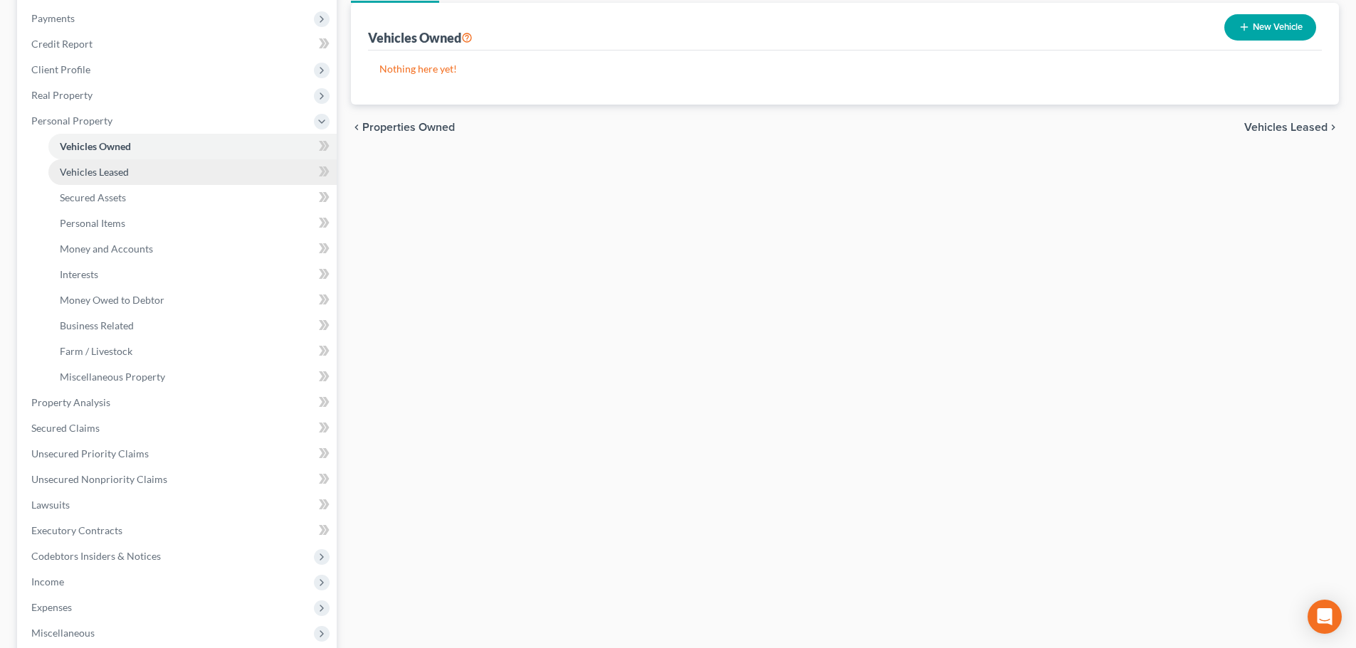
scroll to position [157, 0]
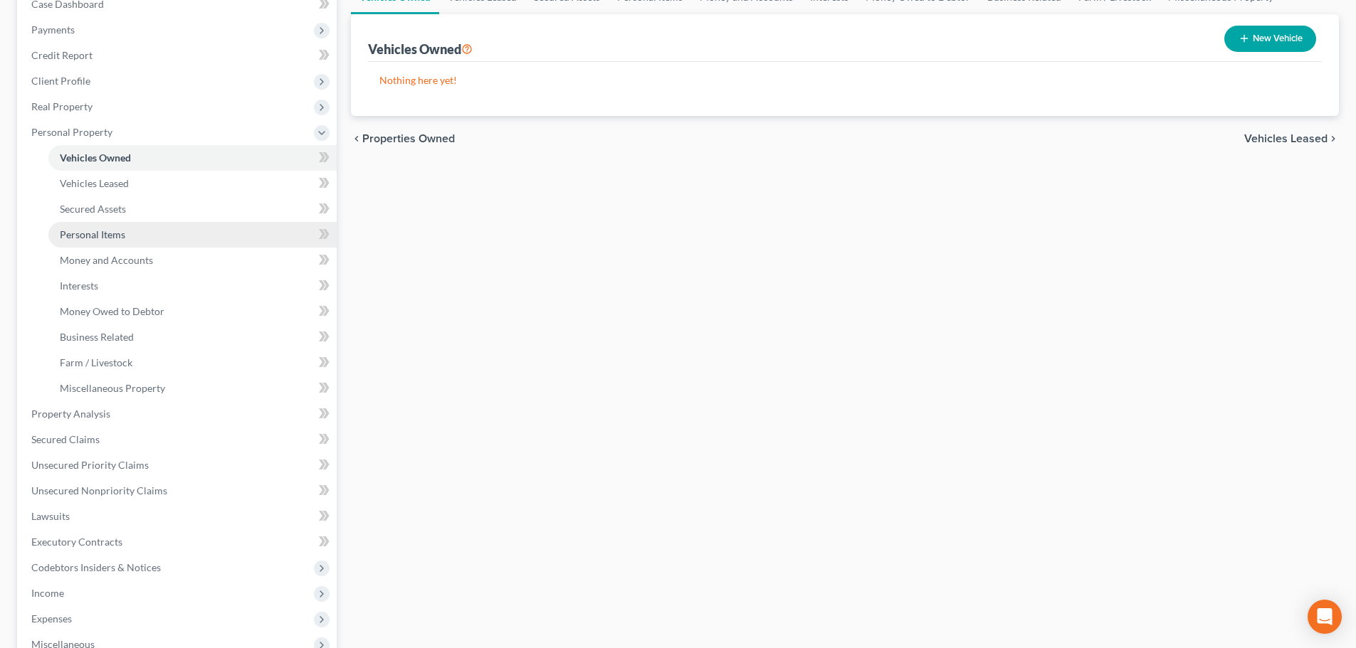
click at [81, 233] on span "Personal Items" at bounding box center [92, 234] width 65 height 12
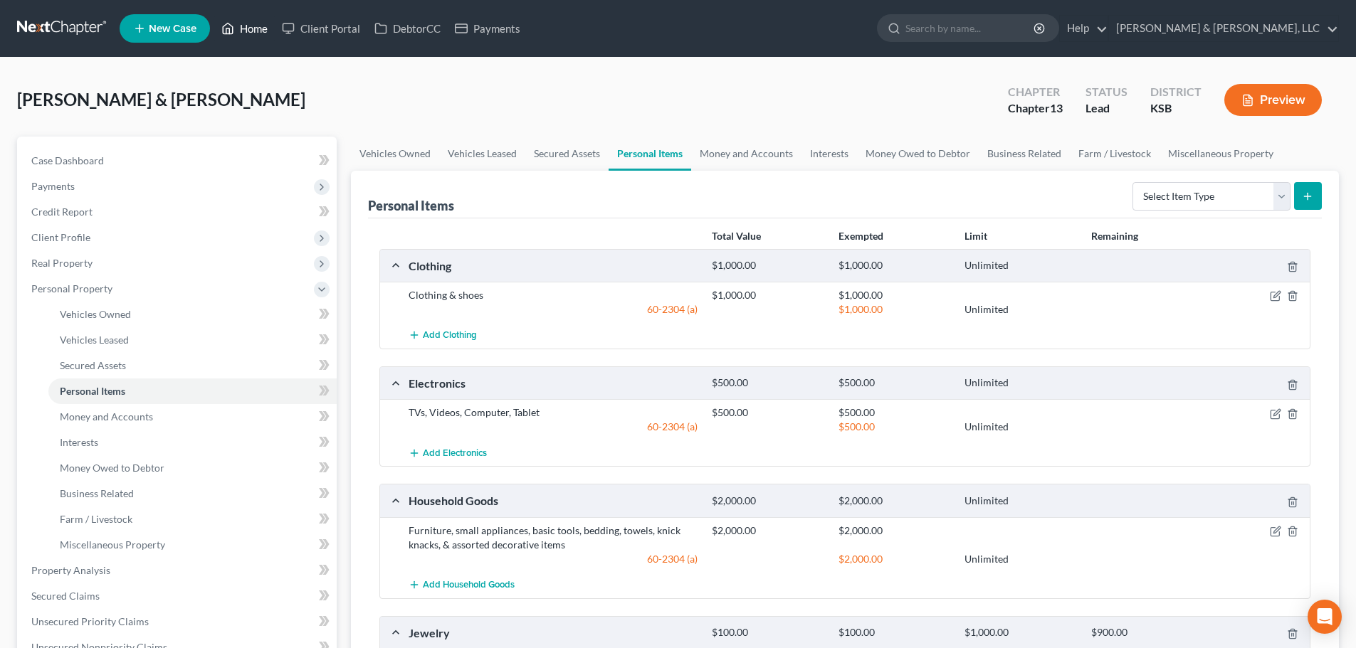
click at [252, 26] on link "Home" at bounding box center [244, 29] width 60 height 26
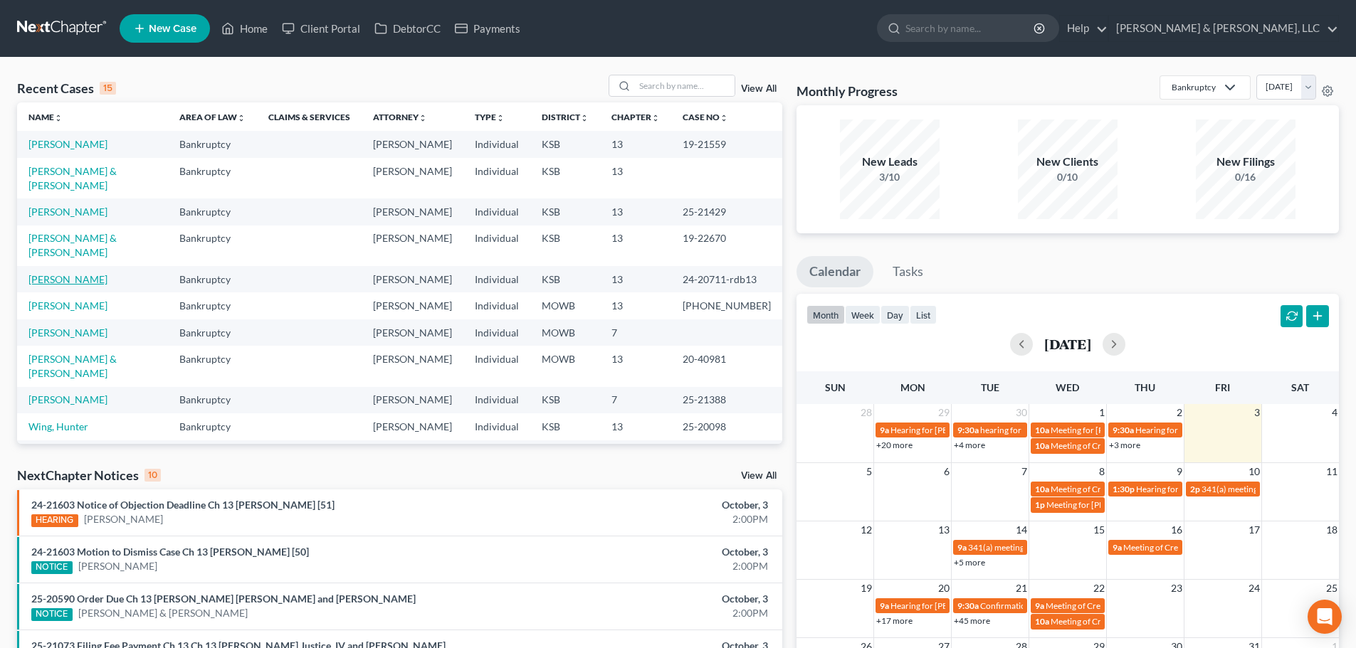
click at [74, 273] on link "[PERSON_NAME]" at bounding box center [67, 279] width 79 height 12
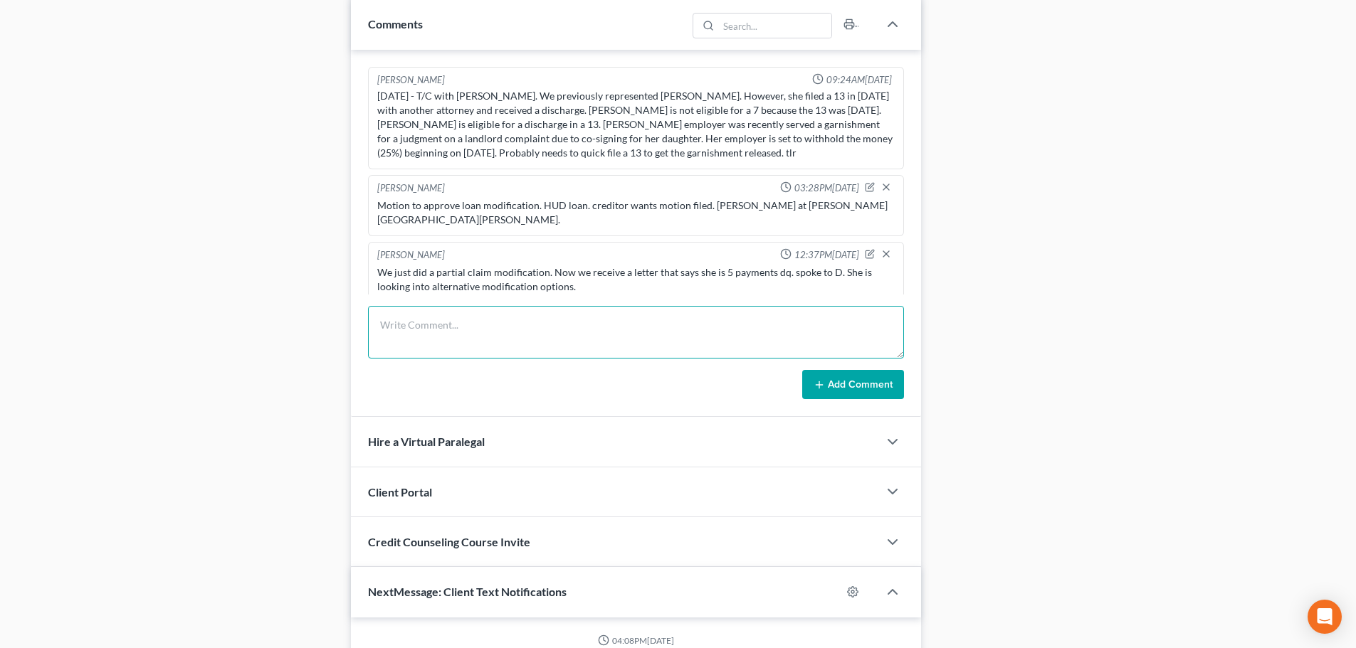
scroll to position [668, 0]
click at [507, 330] on textarea at bounding box center [636, 332] width 536 height 53
type textarea "30 days should hear about loan mod."
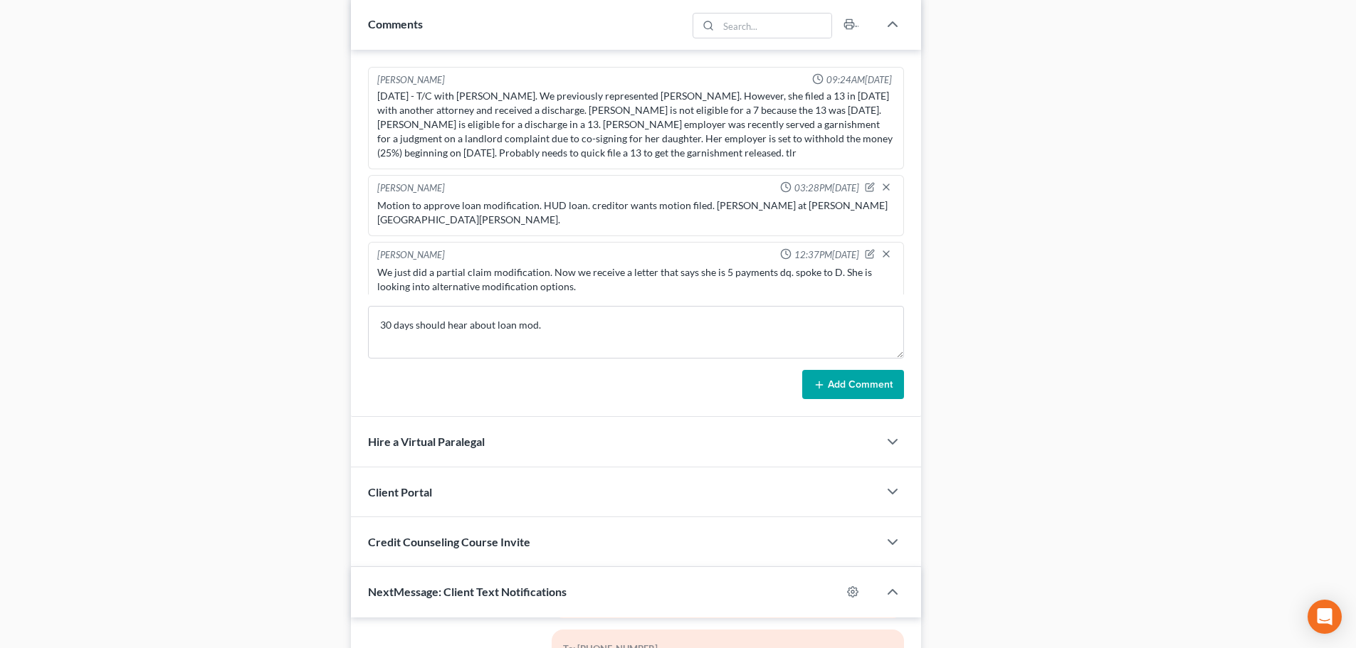
click at [852, 383] on button "Add Comment" at bounding box center [853, 385] width 102 height 30
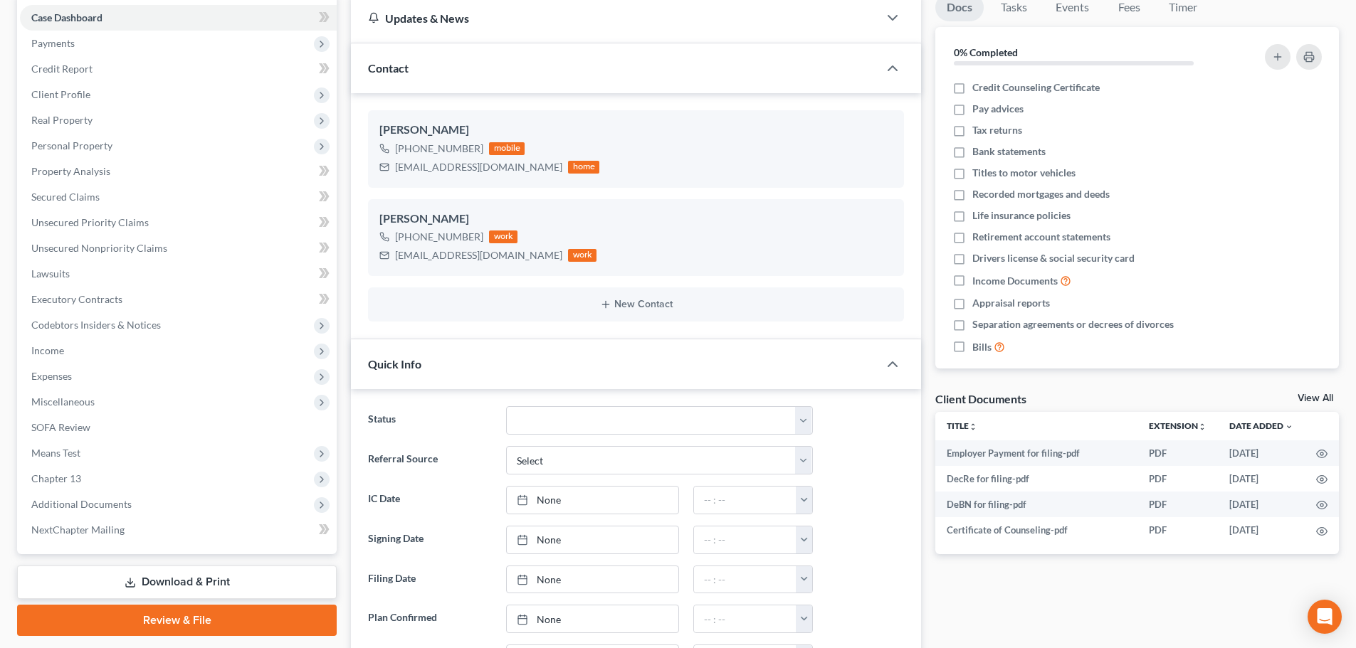
scroll to position [0, 0]
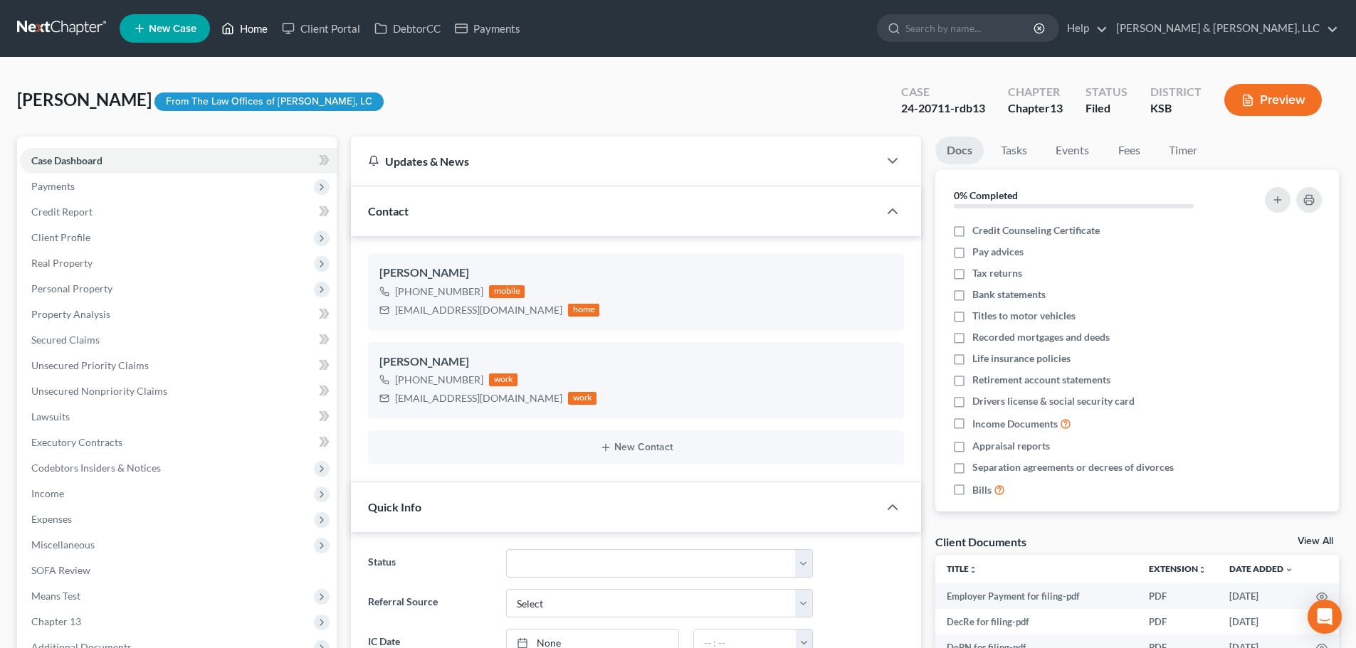
click at [247, 28] on link "Home" at bounding box center [244, 29] width 60 height 26
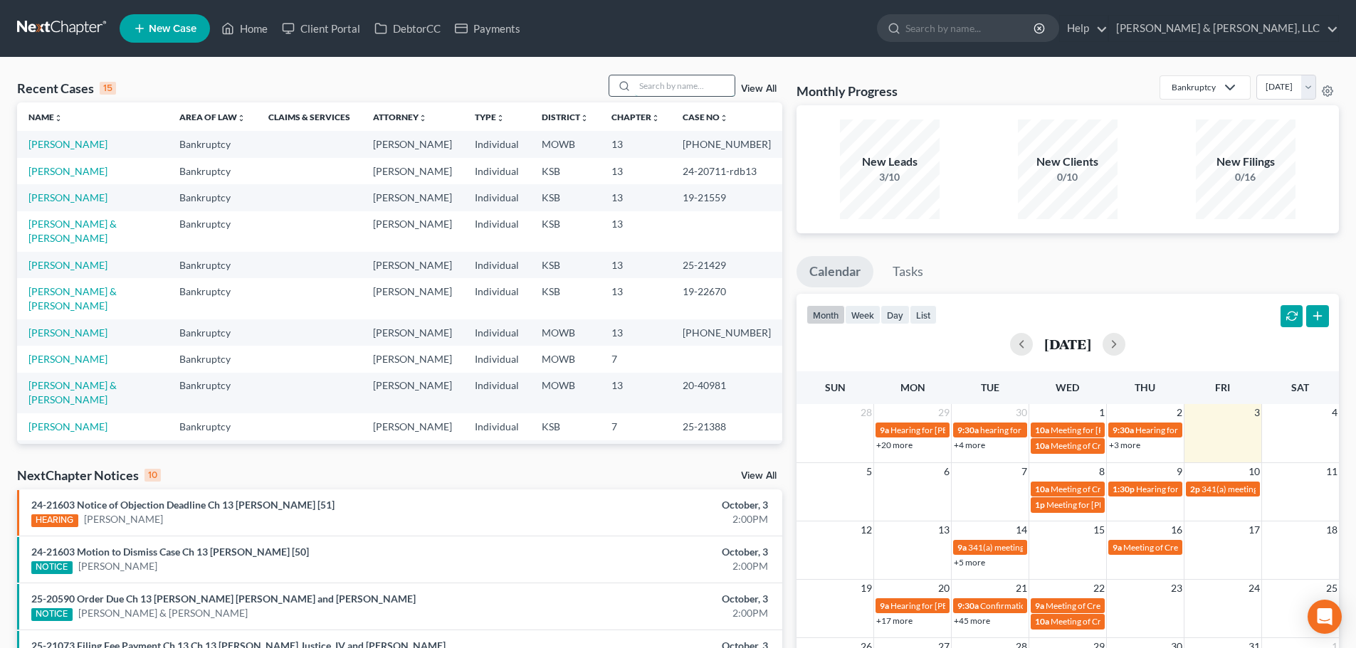
click at [678, 86] on input "search" at bounding box center [685, 85] width 100 height 21
type input "f"
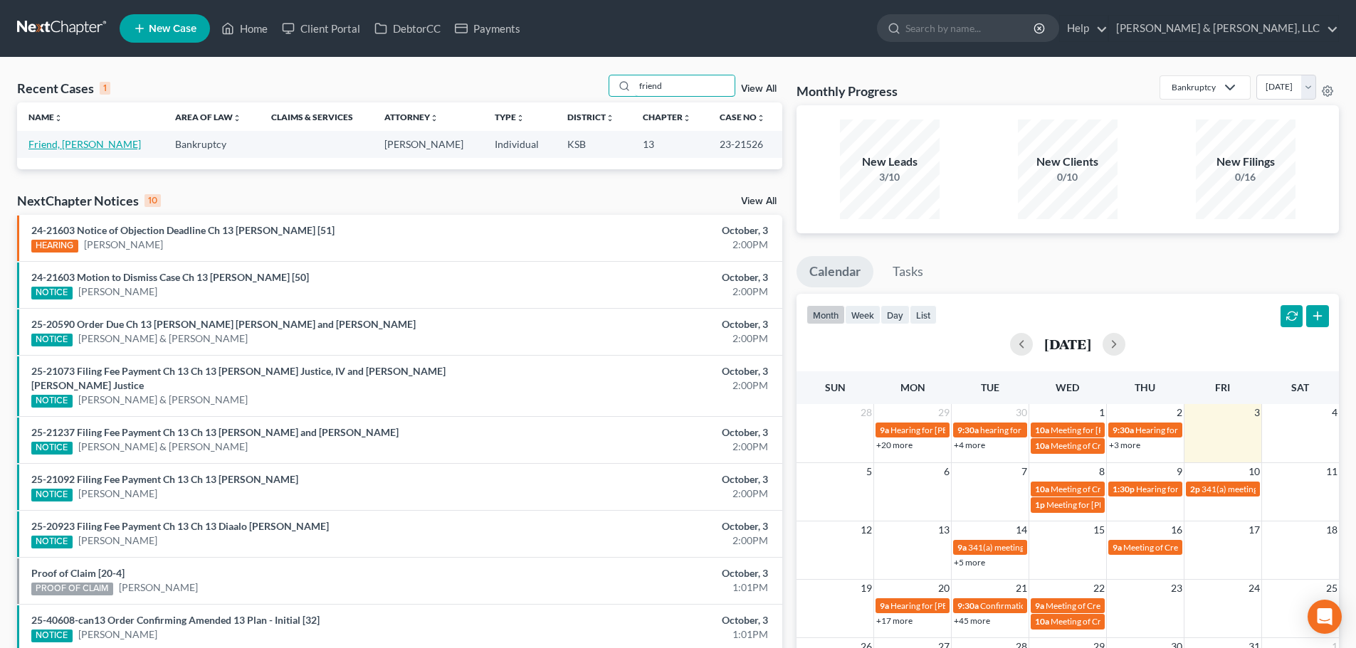
type input "friend"
click at [61, 144] on link "Friend, [PERSON_NAME]" at bounding box center [84, 144] width 112 height 12
select select "2"
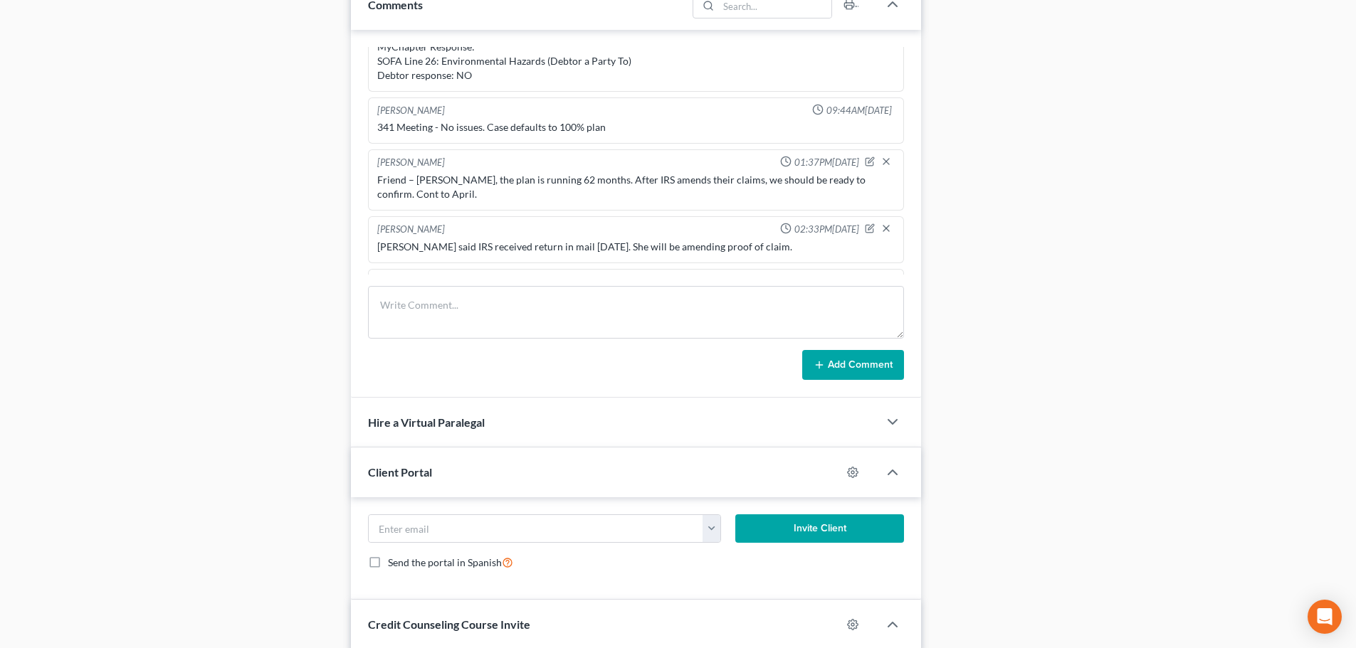
scroll to position [576, 0]
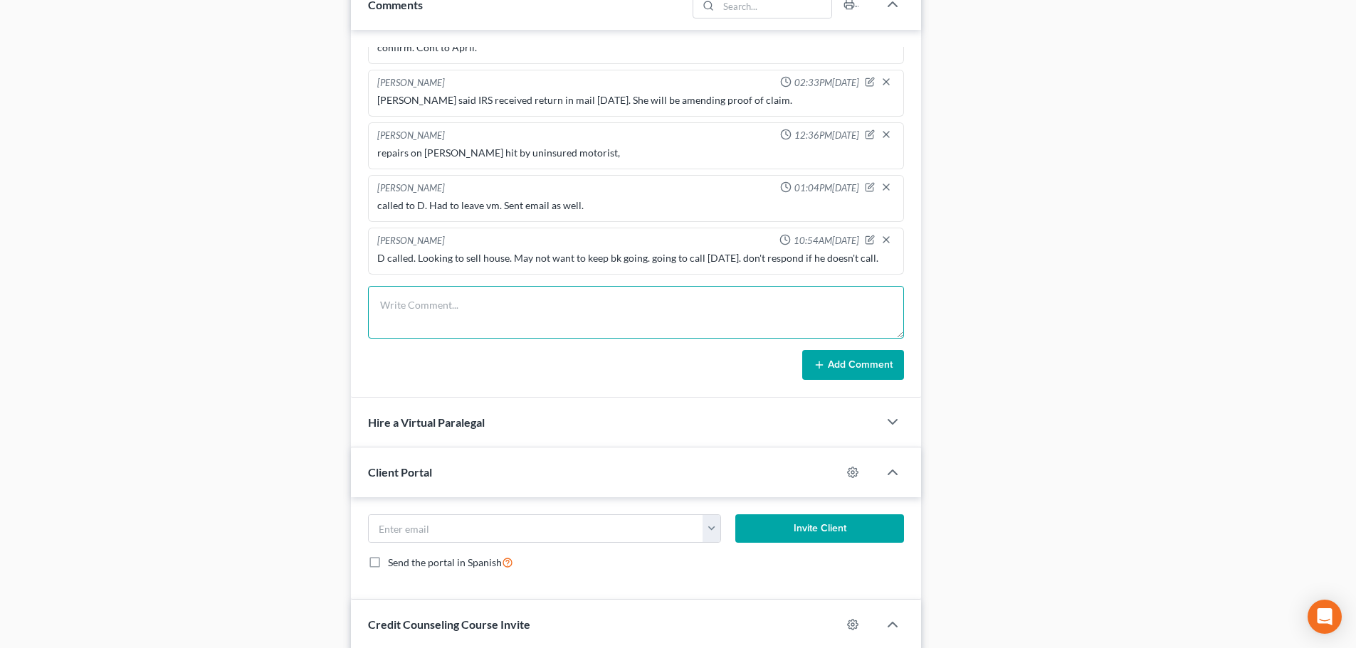
click at [490, 292] on textarea at bounding box center [636, 312] width 536 height 53
type textarea "Called D to see if he wanted us to respond to MTD."
click at [870, 366] on button "Add Comment" at bounding box center [853, 365] width 102 height 30
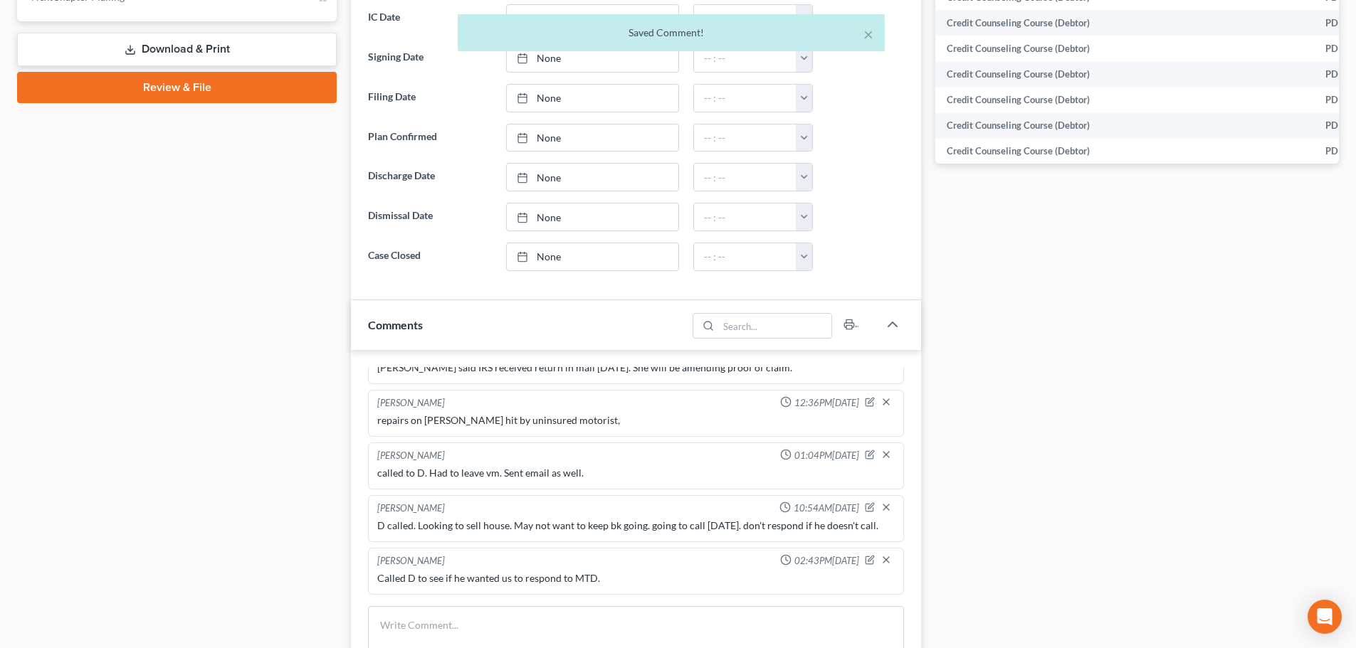
scroll to position [783, 0]
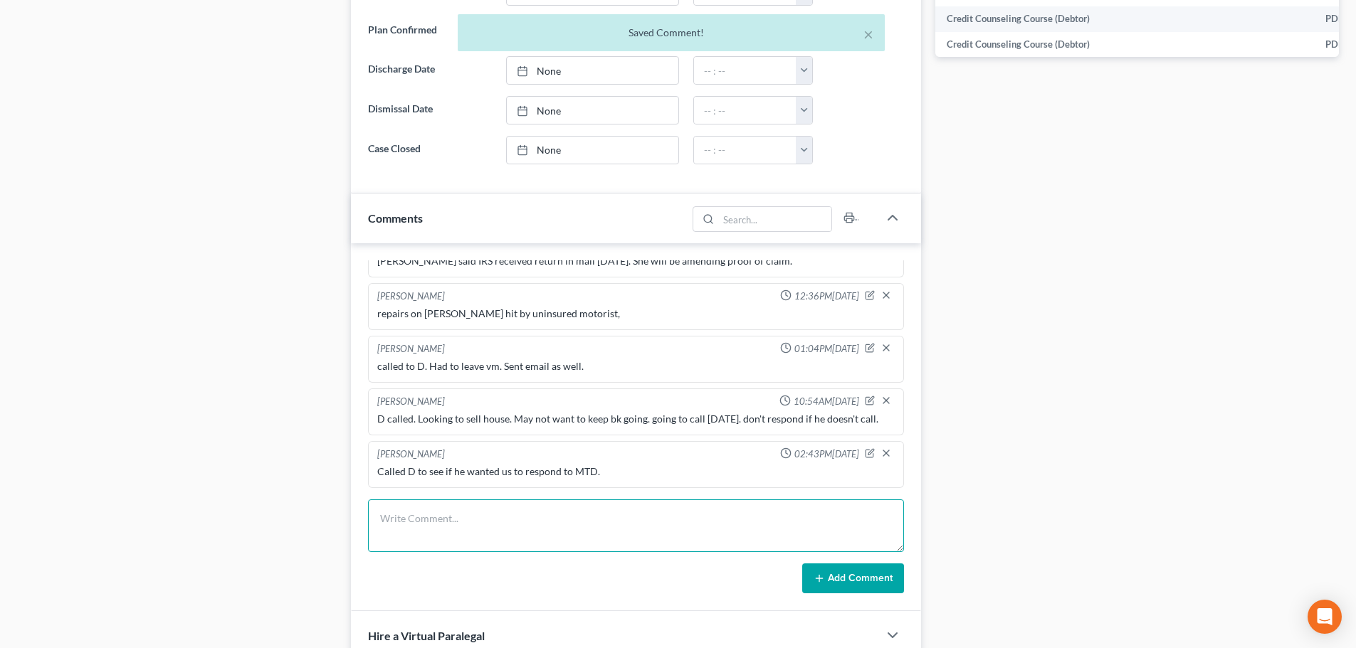
click at [491, 507] on textarea at bounding box center [636, 526] width 536 height 53
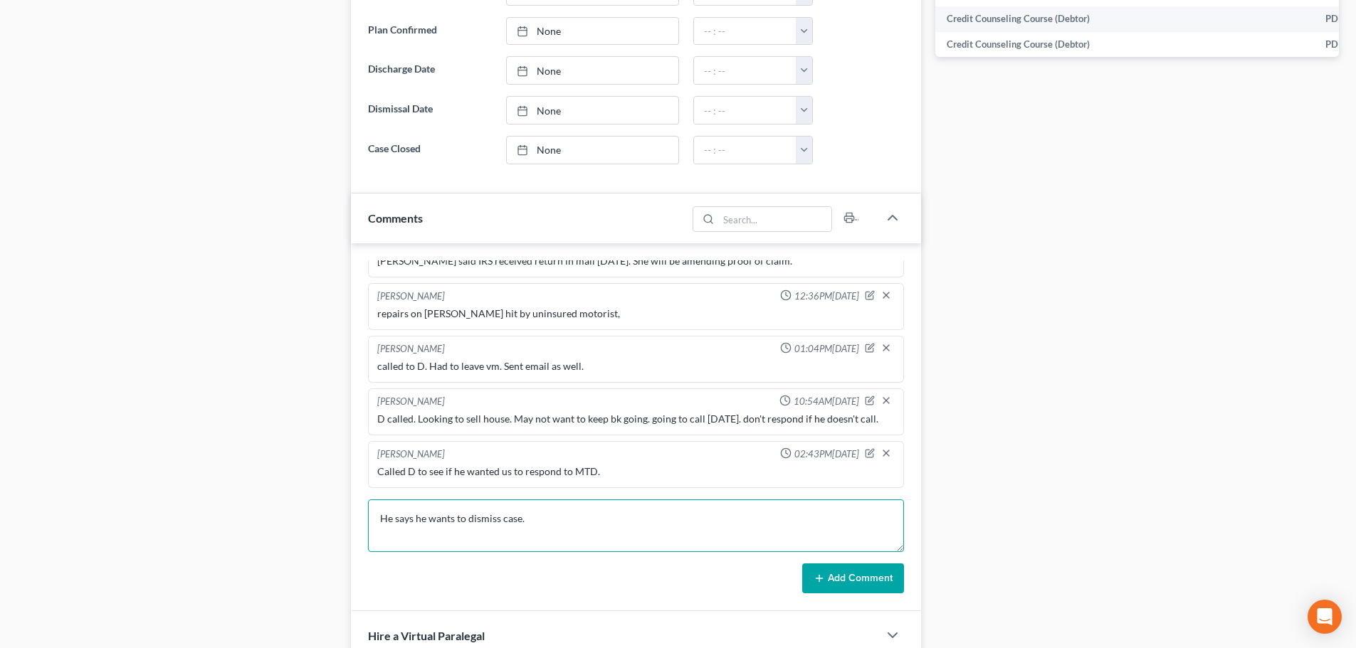
type textarea "He says he wants to dismiss case."
drag, startPoint x: 841, startPoint y: 576, endPoint x: 725, endPoint y: 583, distance: 115.5
click at [836, 578] on button "Add Comment" at bounding box center [853, 579] width 102 height 30
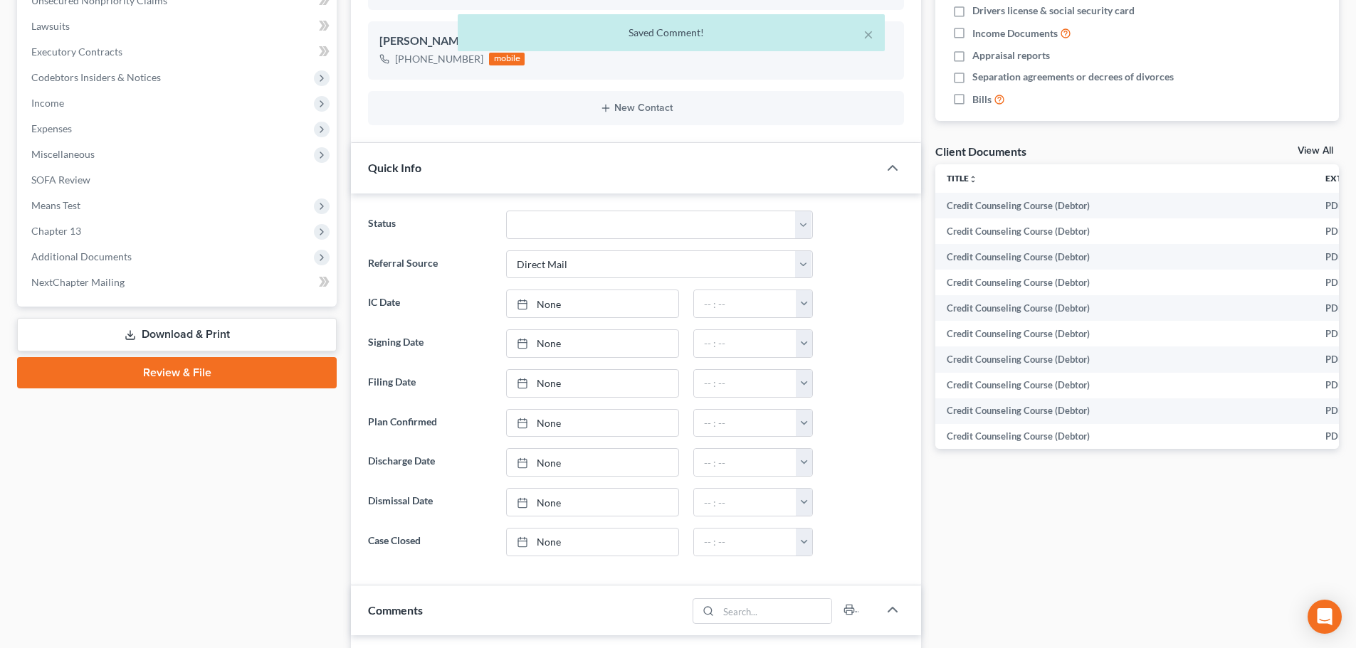
scroll to position [356, 0]
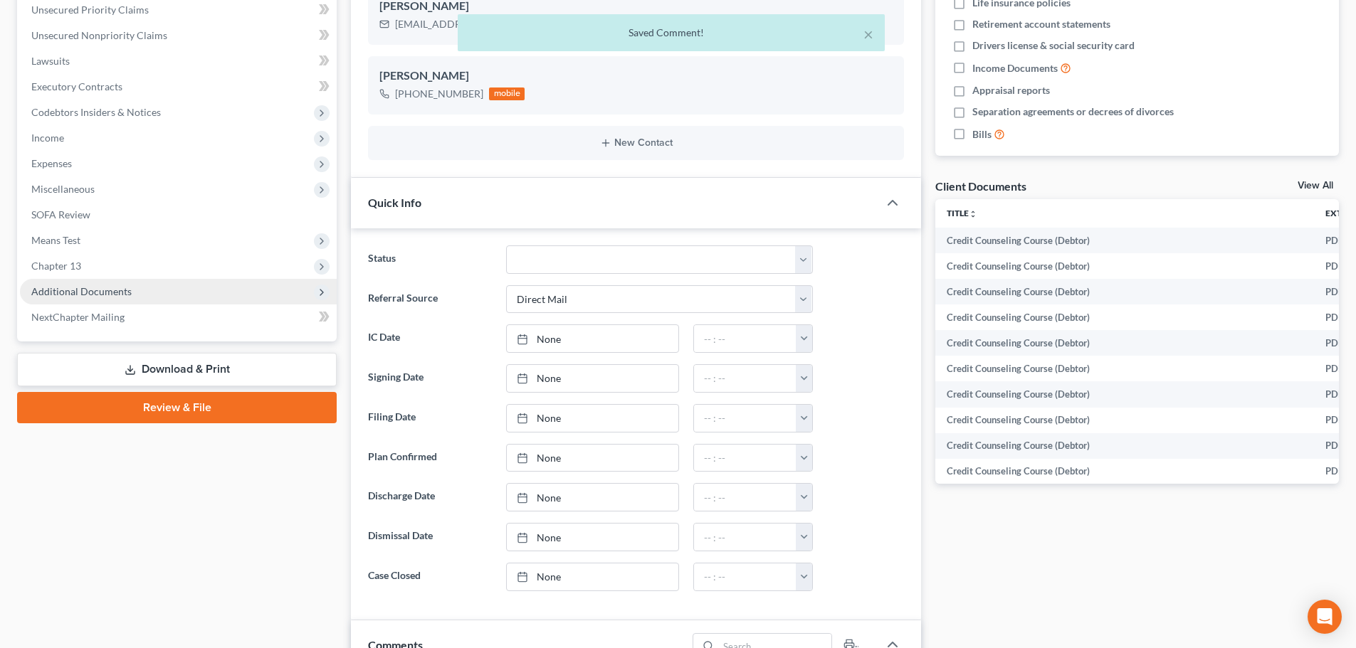
click at [69, 283] on span "Additional Documents" at bounding box center [178, 292] width 317 height 26
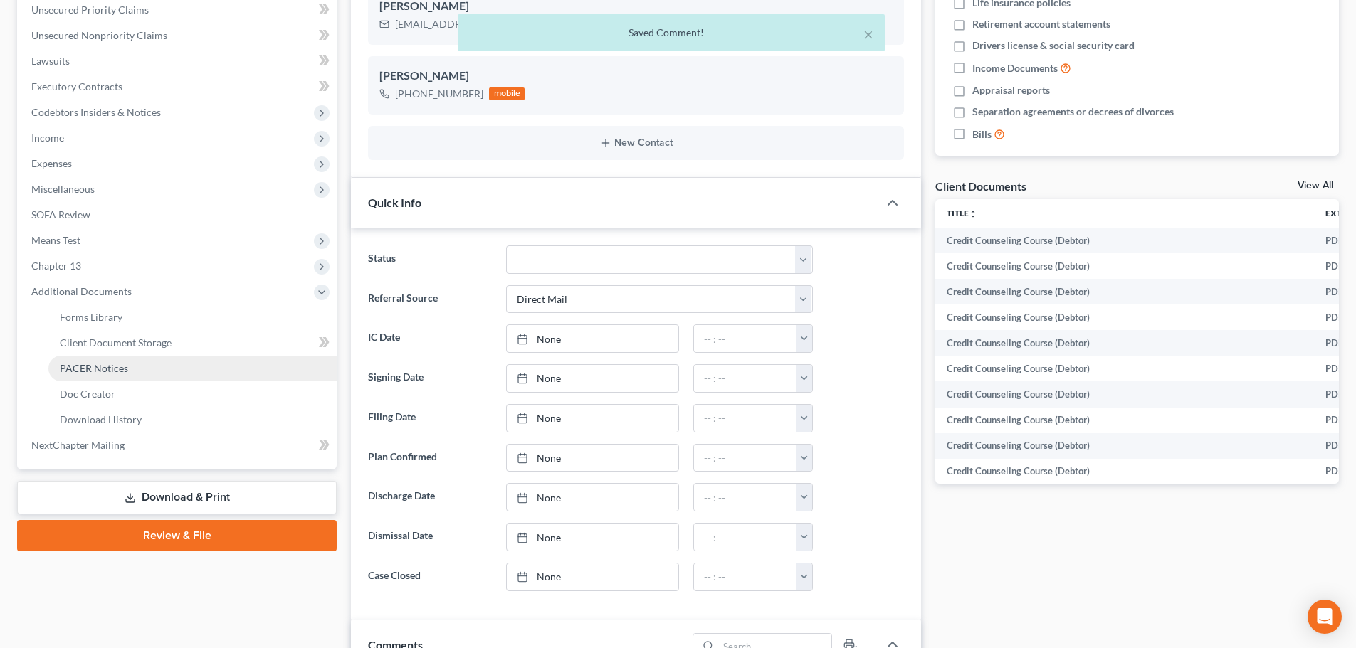
click at [93, 370] on span "PACER Notices" at bounding box center [94, 368] width 68 height 12
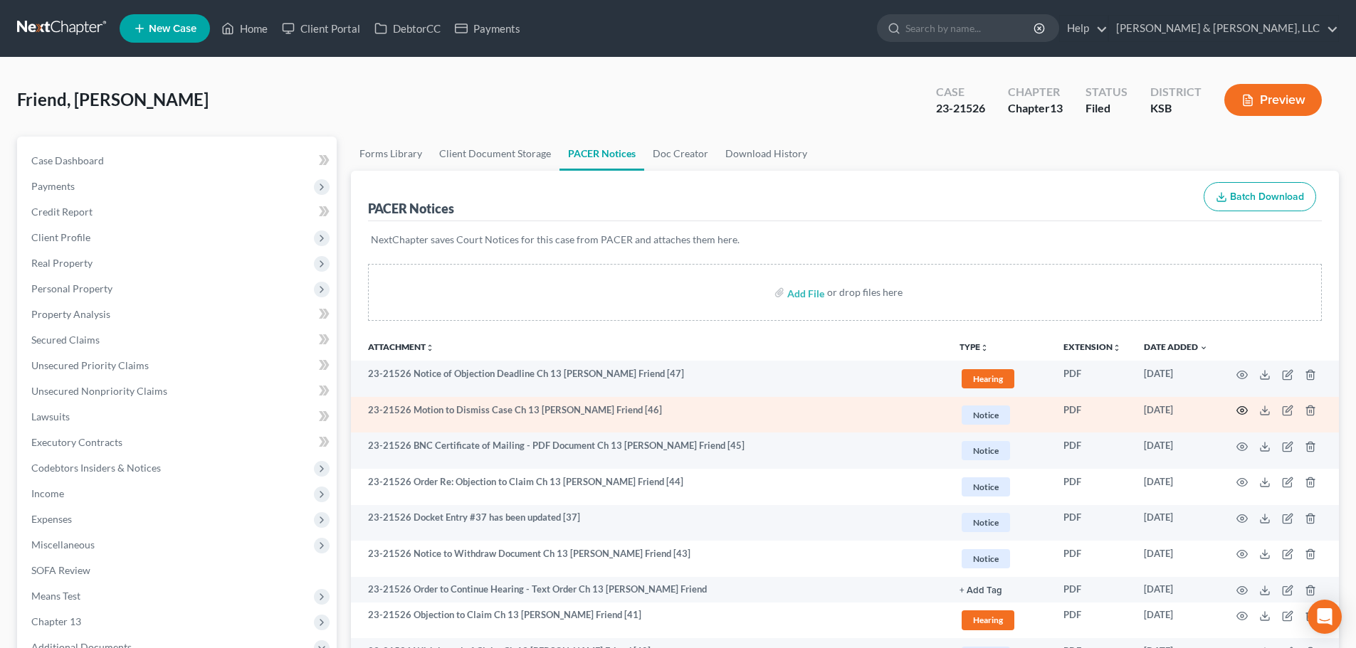
click at [1245, 409] on icon "button" at bounding box center [1242, 411] width 11 height 8
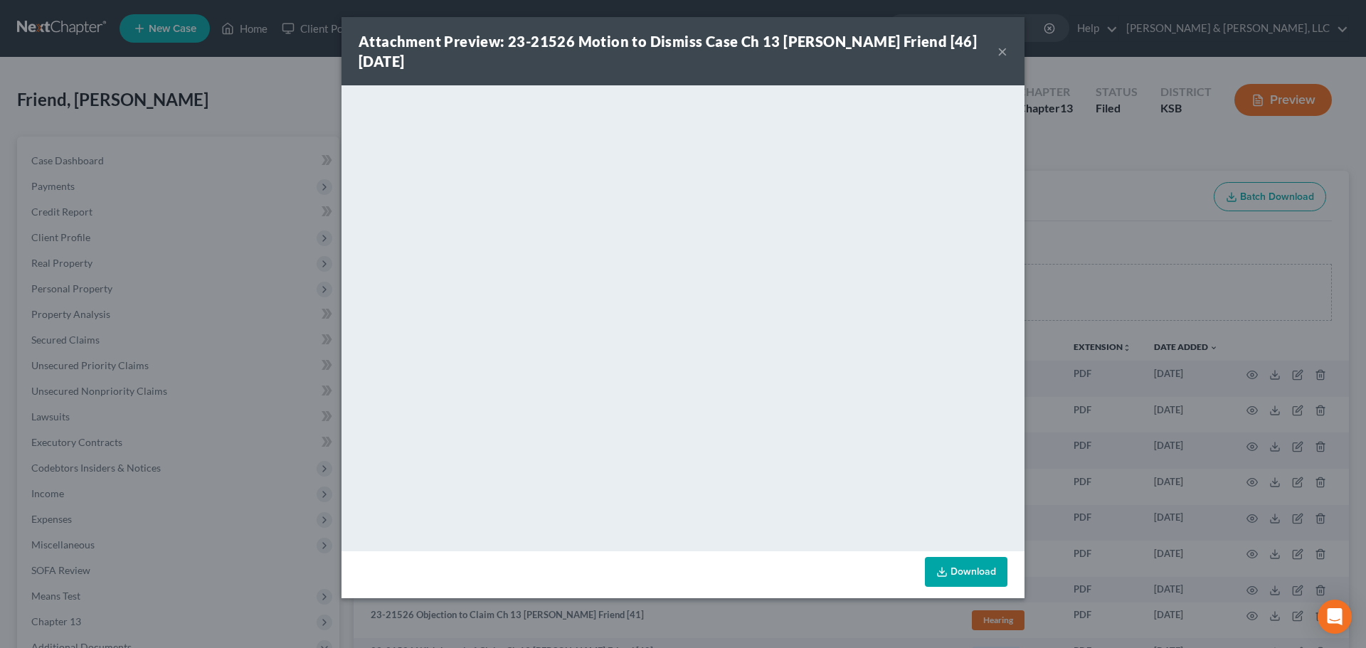
click at [998, 51] on div "Attachment Preview: 23-21526 Motion to Dismiss Case Ch 13 [PERSON_NAME] Friend …" at bounding box center [683, 51] width 683 height 68
click at [1005, 46] on button "×" at bounding box center [1003, 51] width 10 height 17
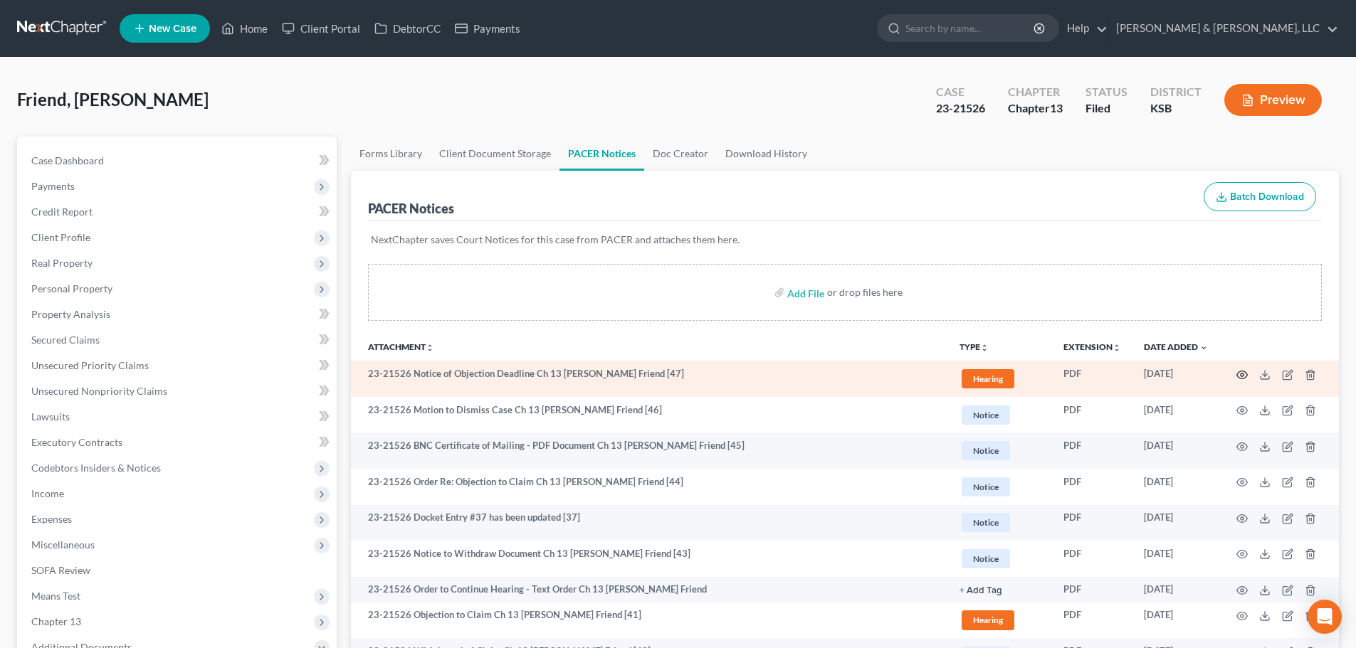
click at [1244, 372] on icon "button" at bounding box center [1242, 375] width 11 height 8
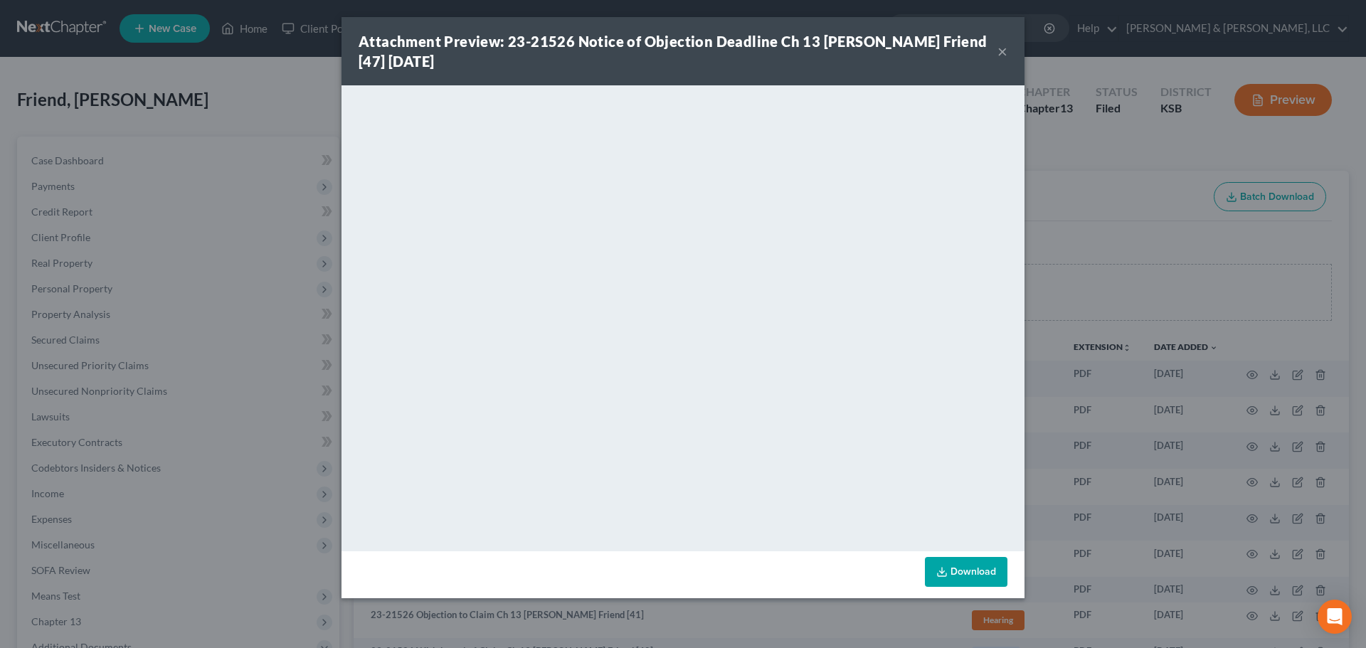
click at [1001, 50] on button "×" at bounding box center [1003, 51] width 10 height 17
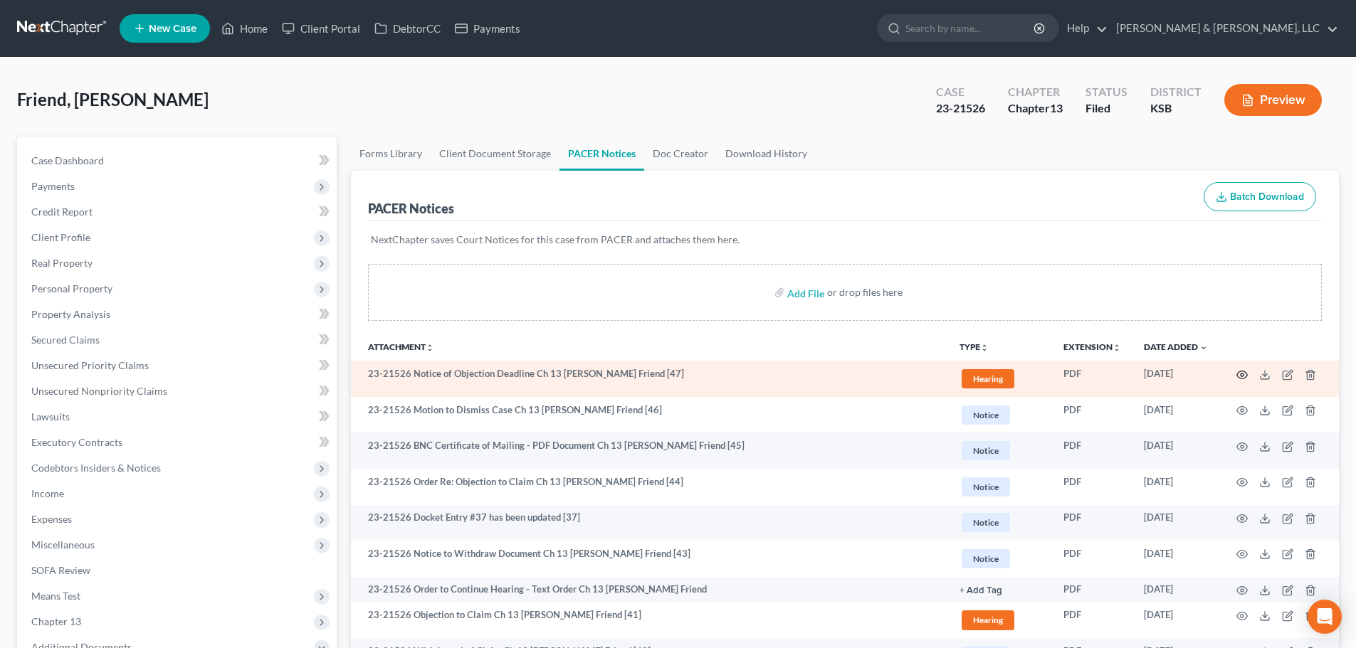
click at [1236, 374] on icon "button" at bounding box center [1241, 374] width 11 height 11
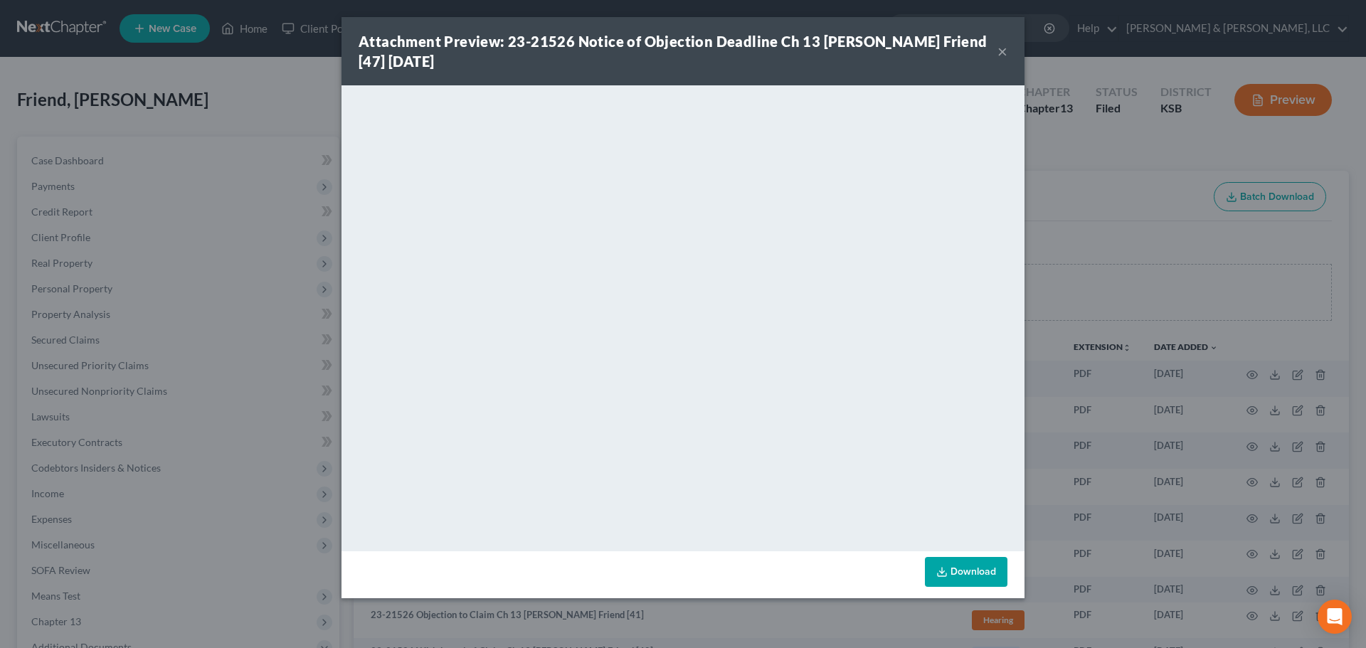
click at [997, 48] on div "Attachment Preview: 23-21526 Notice of Objection Deadline Ch 13 [PERSON_NAME] F…" at bounding box center [678, 51] width 639 height 40
click at [999, 51] on button "×" at bounding box center [1003, 51] width 10 height 17
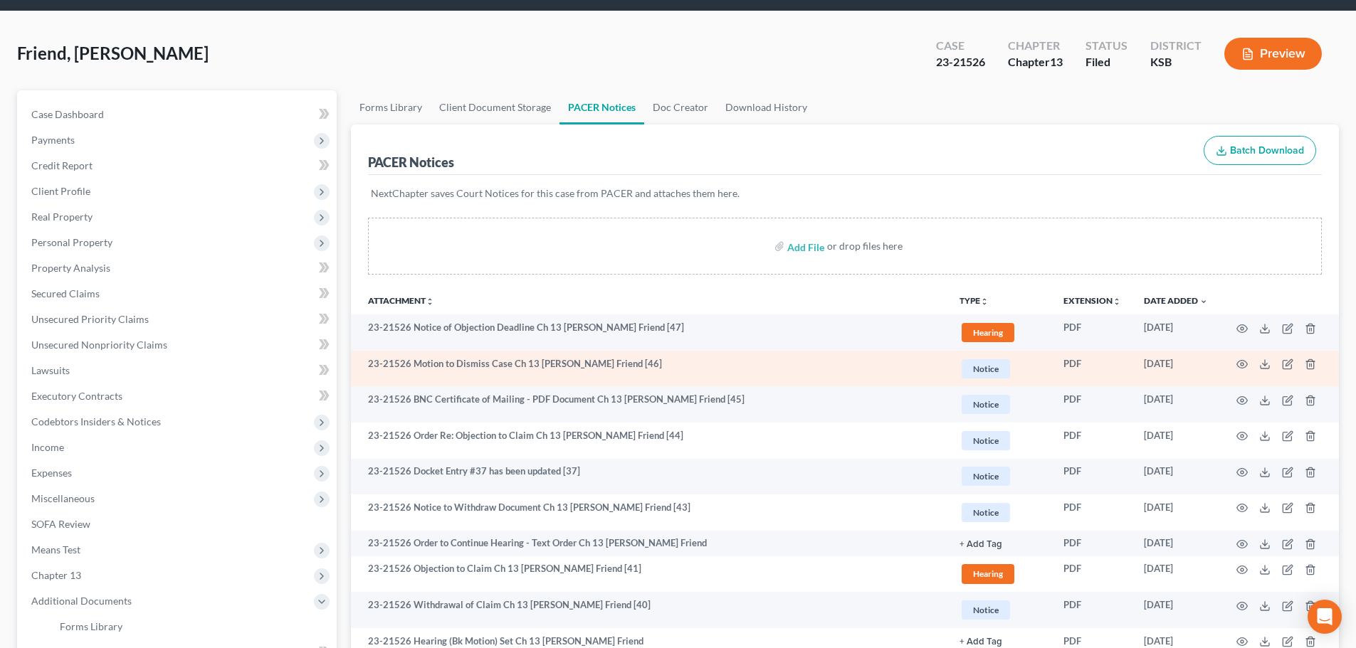
scroll to position [71, 0]
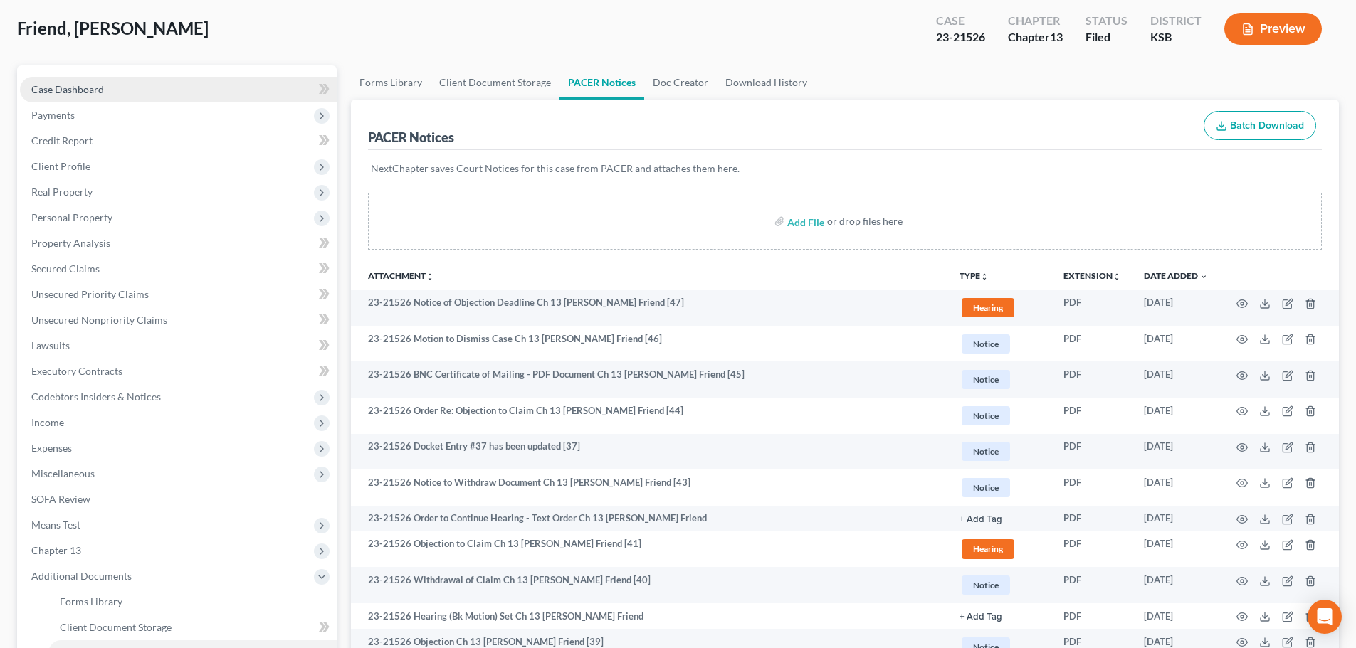
click at [63, 90] on span "Case Dashboard" at bounding box center [67, 89] width 73 height 12
select select "2"
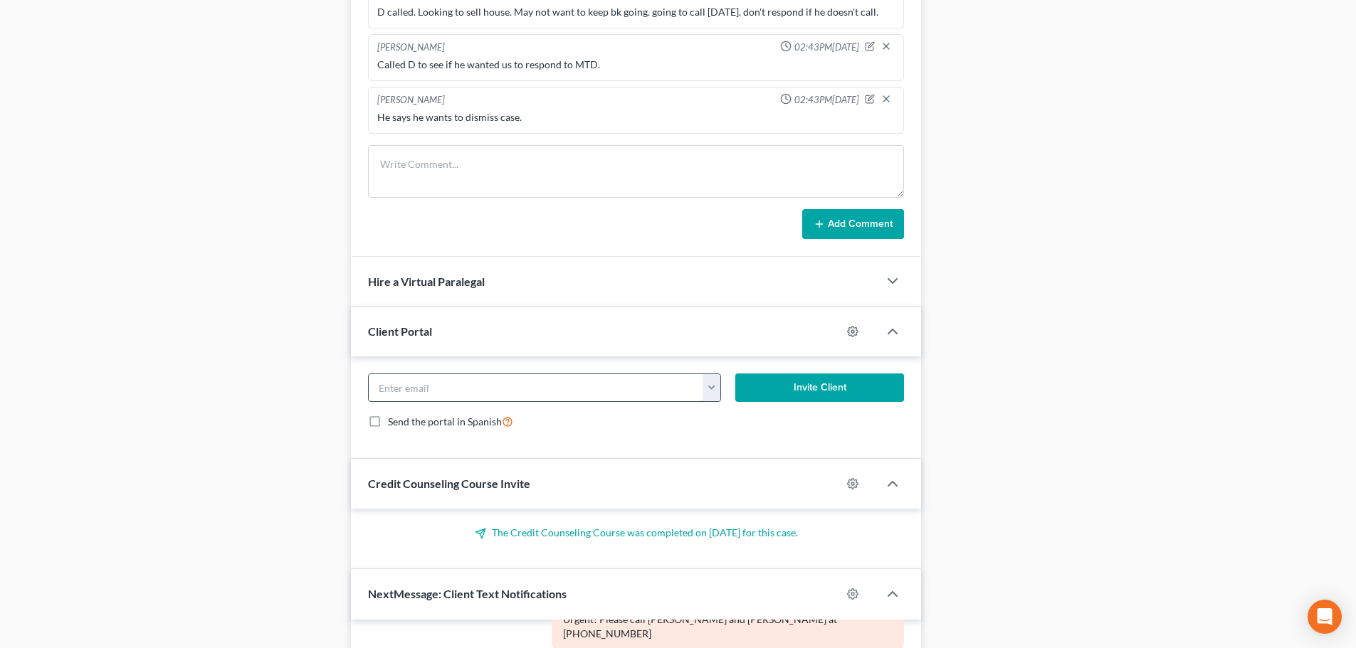
scroll to position [1139, 0]
click at [512, 180] on textarea at bounding box center [636, 170] width 536 height 53
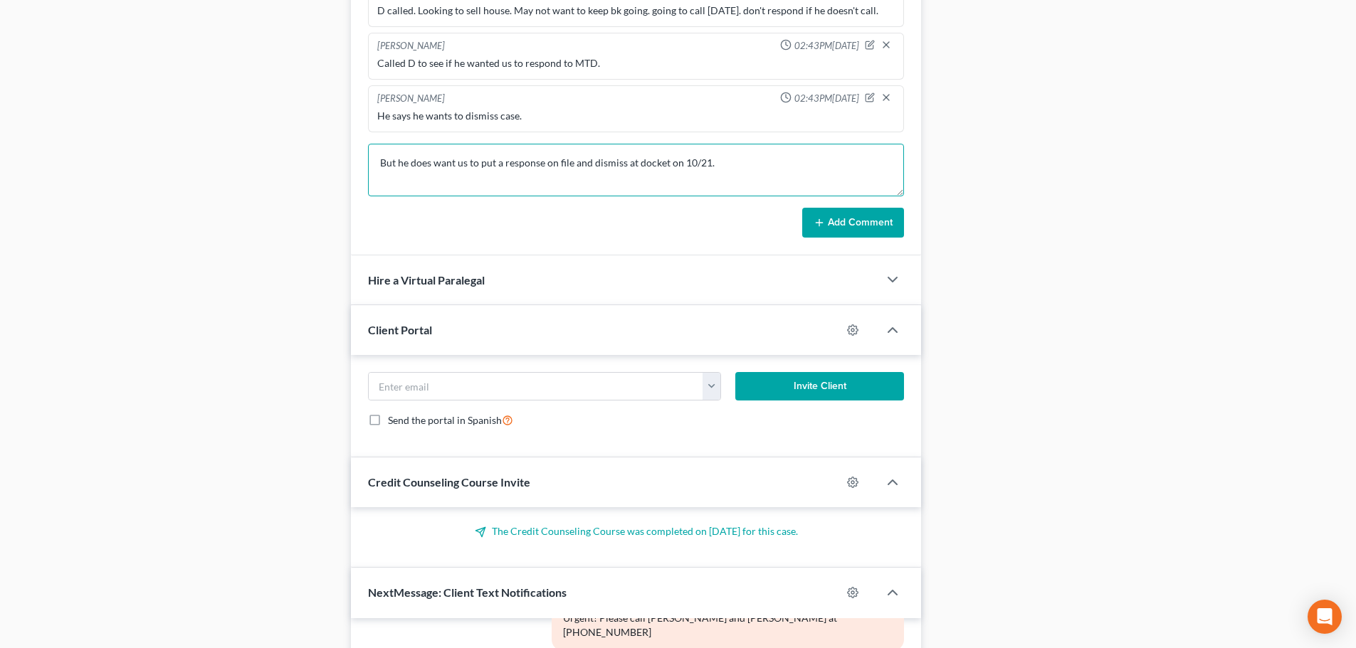
type textarea "But he does want us to put a response on file and dismiss at docket on 10/21."
drag, startPoint x: 863, startPoint y: 203, endPoint x: 855, endPoint y: 236, distance: 34.2
click at [861, 205] on form "But he does want us to put a response on file and dismiss at docket on 10/21. A…" at bounding box center [636, 191] width 536 height 94
click at [855, 236] on button "Add Comment" at bounding box center [853, 223] width 102 height 30
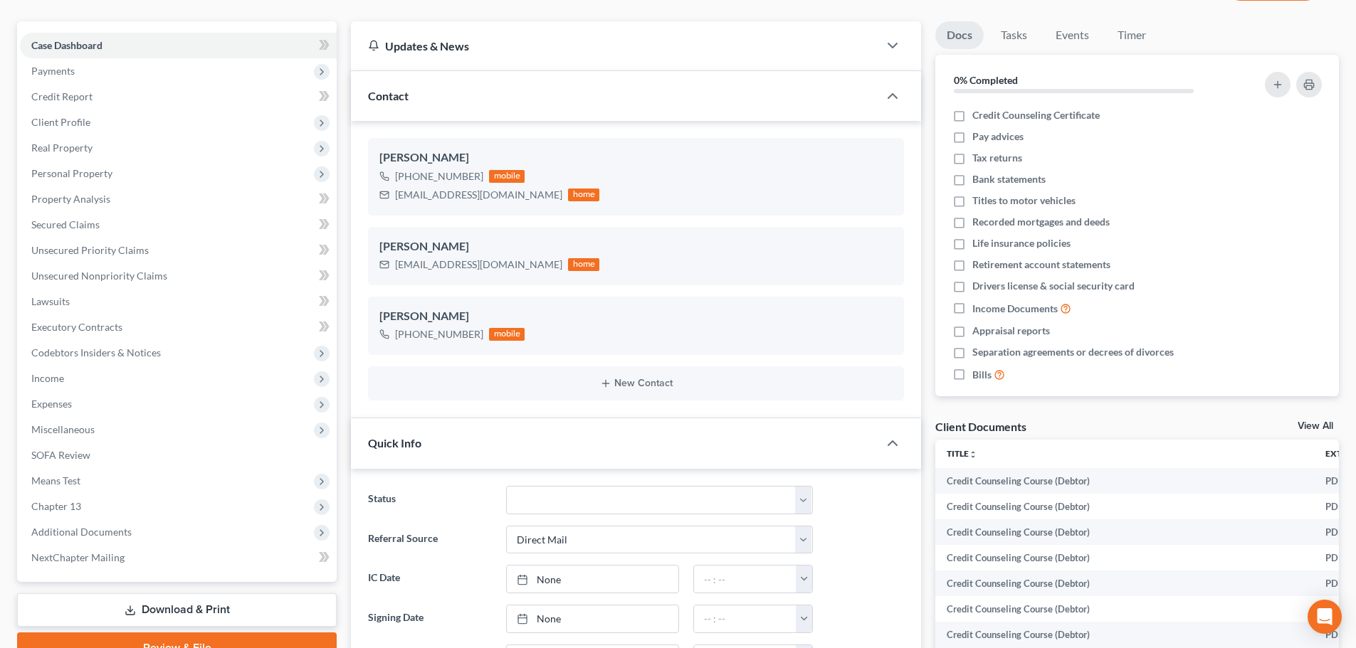
scroll to position [0, 0]
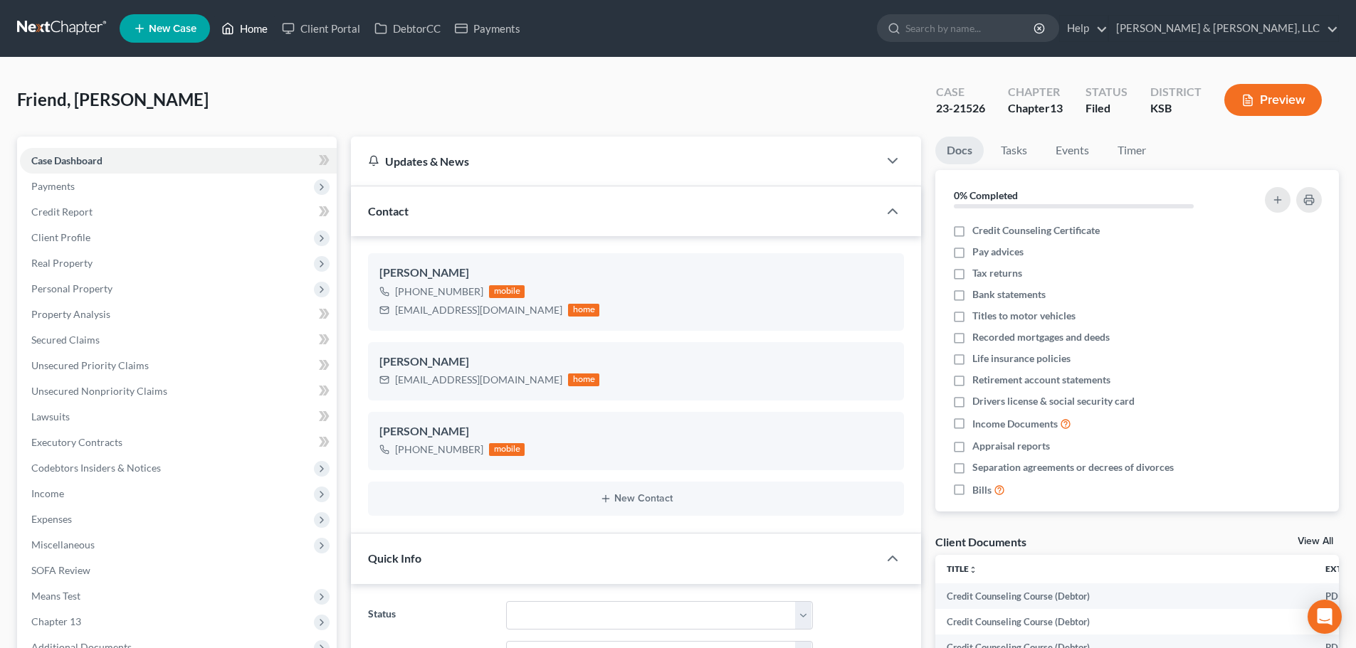
click at [263, 16] on link "Home" at bounding box center [244, 29] width 60 height 26
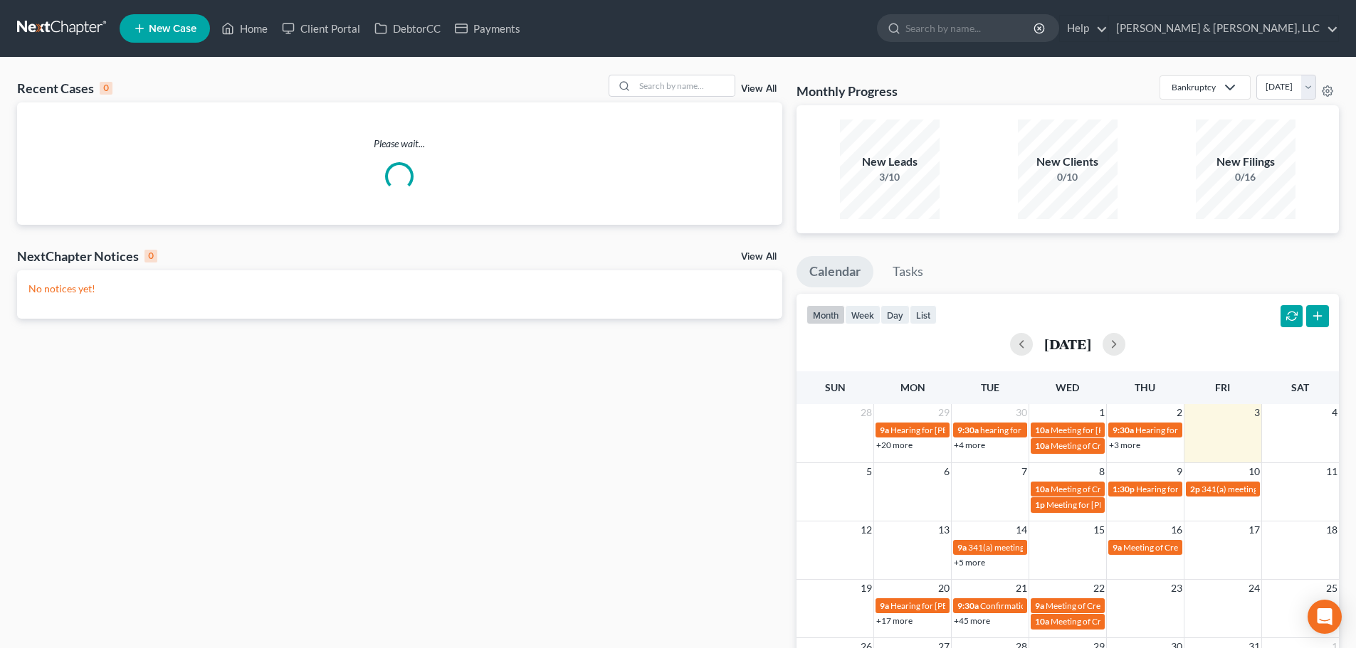
click at [670, 101] on div "Recent Cases 0 View All" at bounding box center [399, 89] width 765 height 28
click at [690, 78] on input "search" at bounding box center [685, 85] width 100 height 21
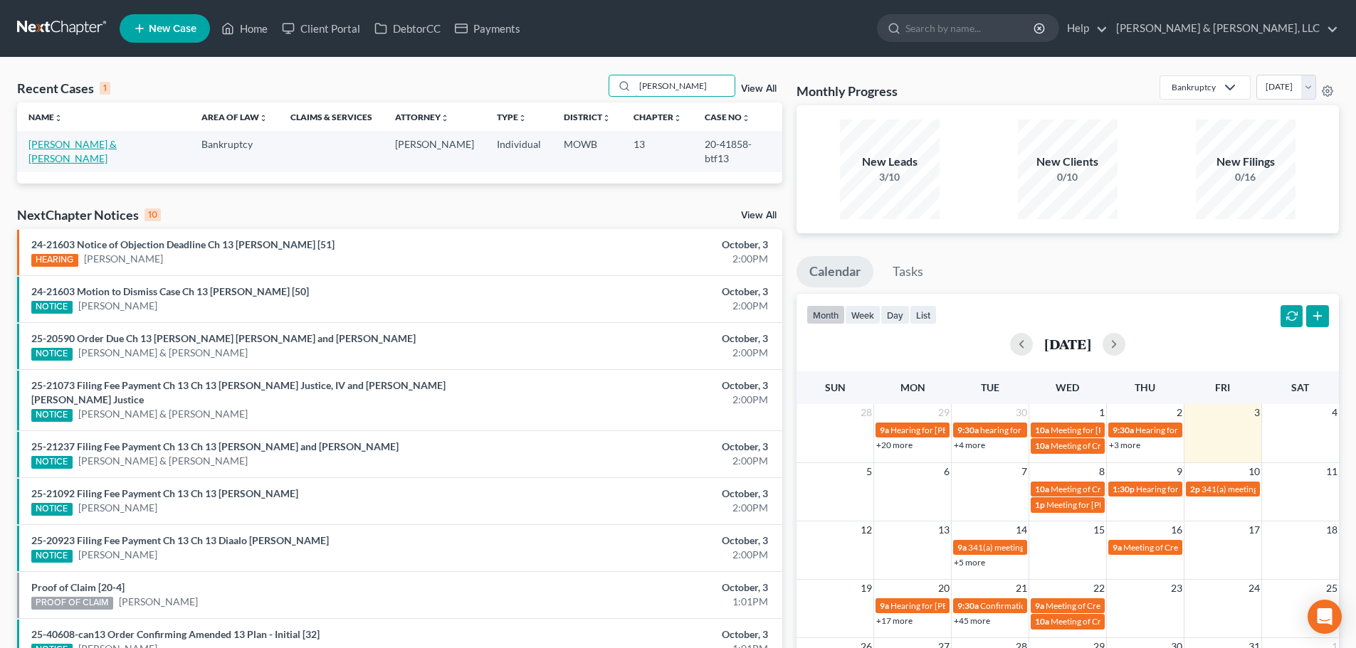
type input "[PERSON_NAME]"
click at [56, 147] on link "[PERSON_NAME] & [PERSON_NAME]" at bounding box center [72, 151] width 88 height 26
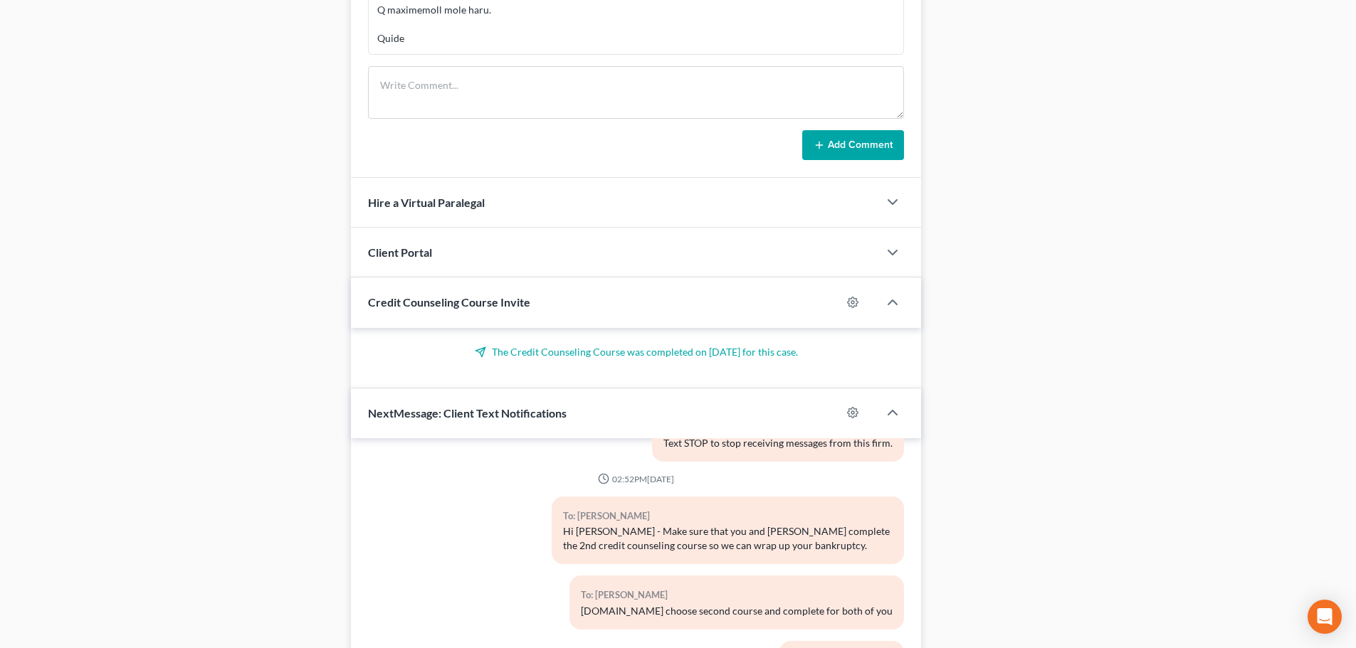
scroll to position [1361, 0]
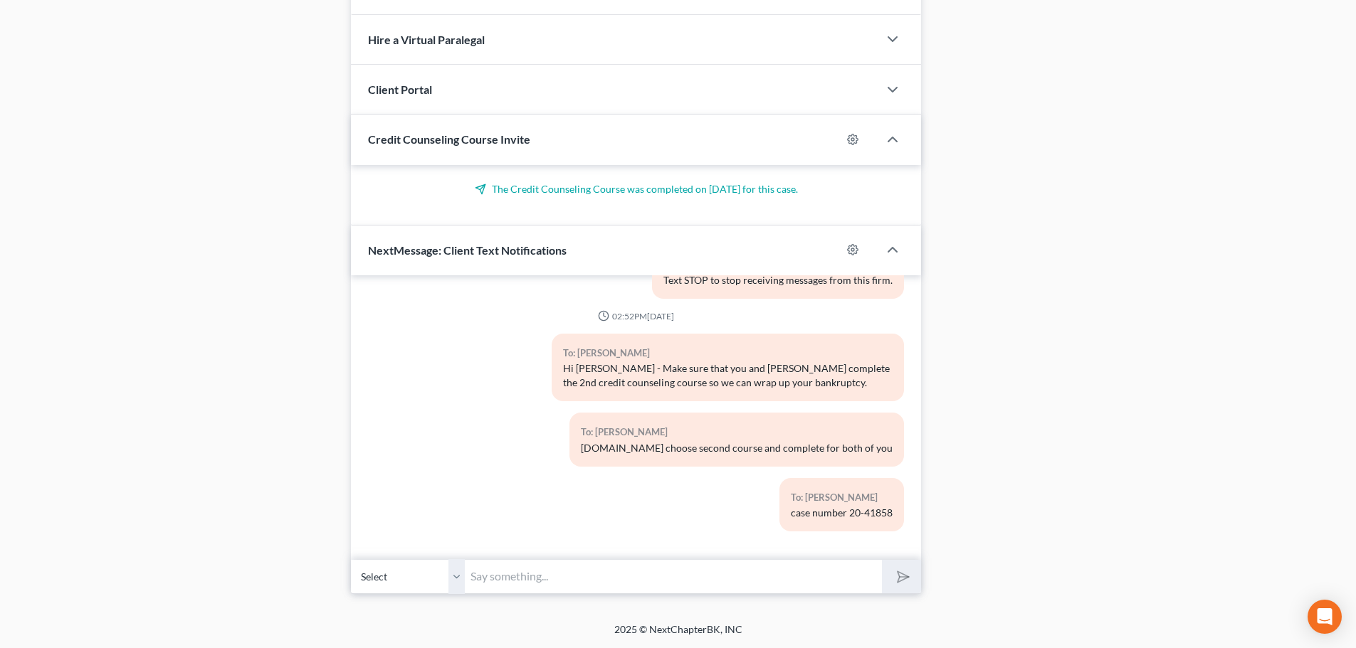
click at [517, 584] on input "text" at bounding box center [673, 576] width 417 height 35
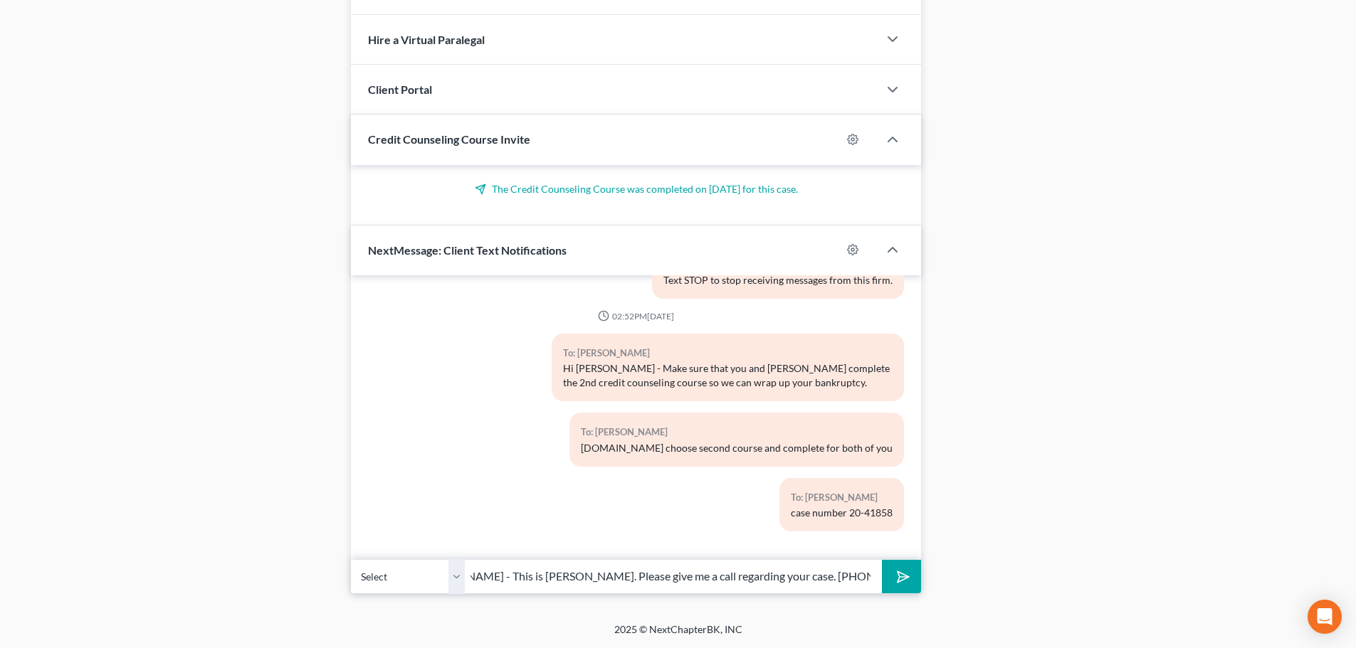
scroll to position [0, 73]
type input "Hi [PERSON_NAME] - This is [PERSON_NAME]. Please give me a call regarding your …"
click at [882, 560] on button "submit" at bounding box center [901, 576] width 39 height 33
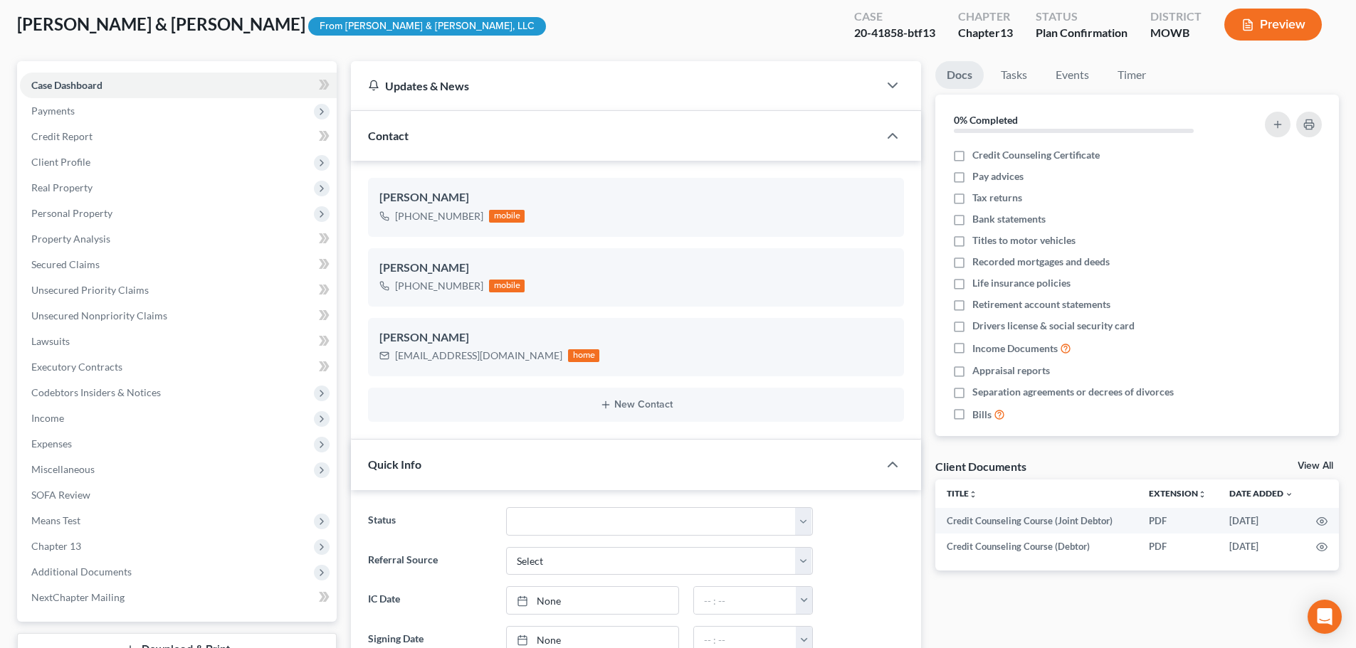
scroll to position [0, 0]
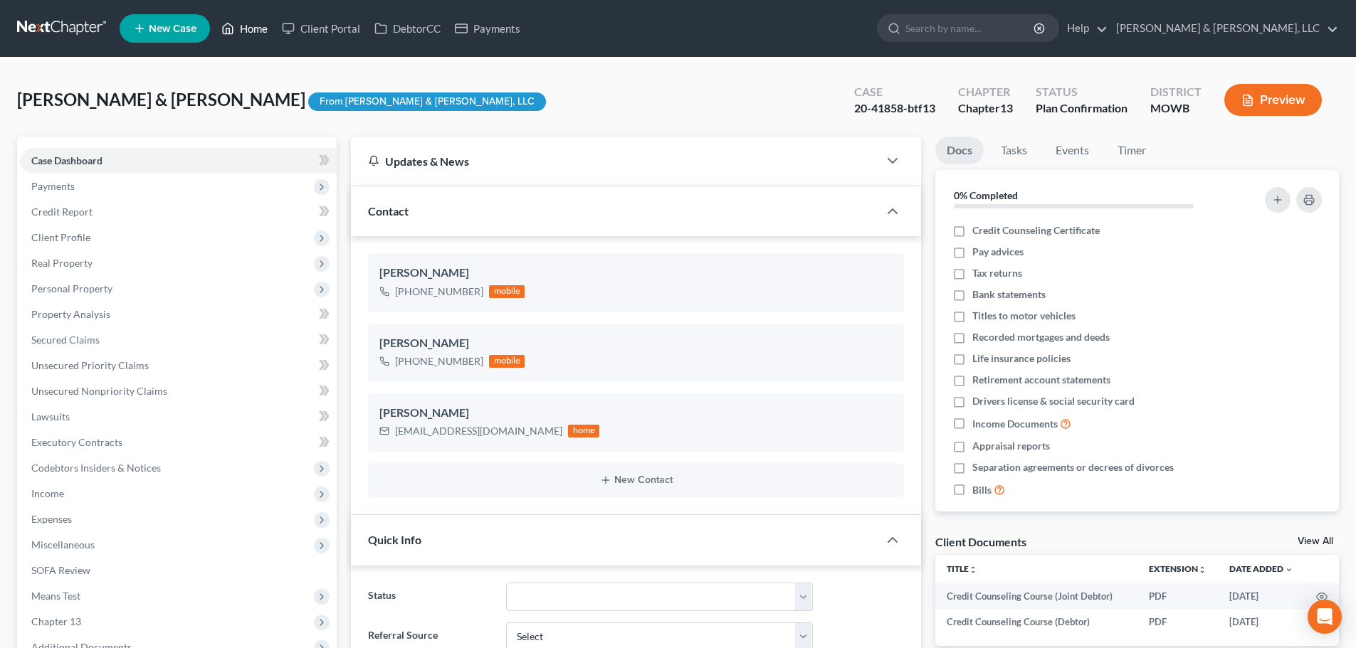
click at [255, 30] on link "Home" at bounding box center [244, 29] width 60 height 26
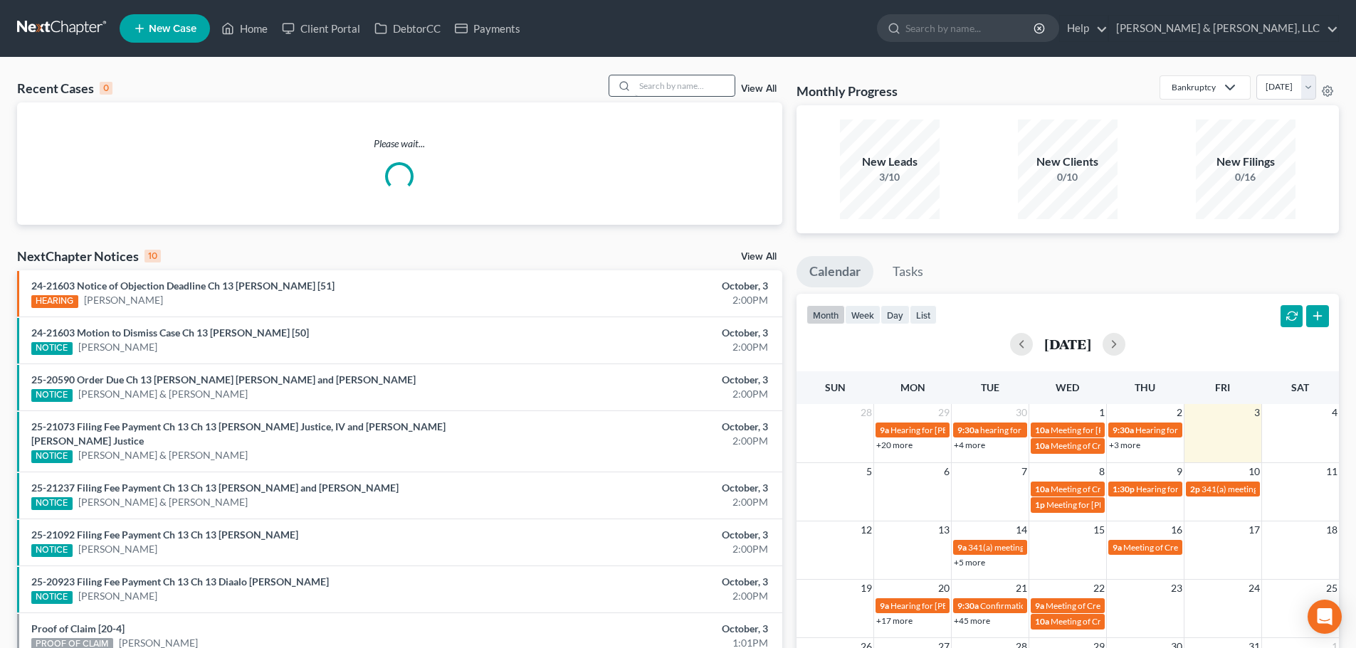
drag, startPoint x: 673, startPoint y: 98, endPoint x: 682, endPoint y: 95, distance: 9.0
click at [677, 98] on div "Recent Cases 0 View All" at bounding box center [399, 89] width 765 height 28
click at [687, 90] on input "search" at bounding box center [685, 85] width 100 height 21
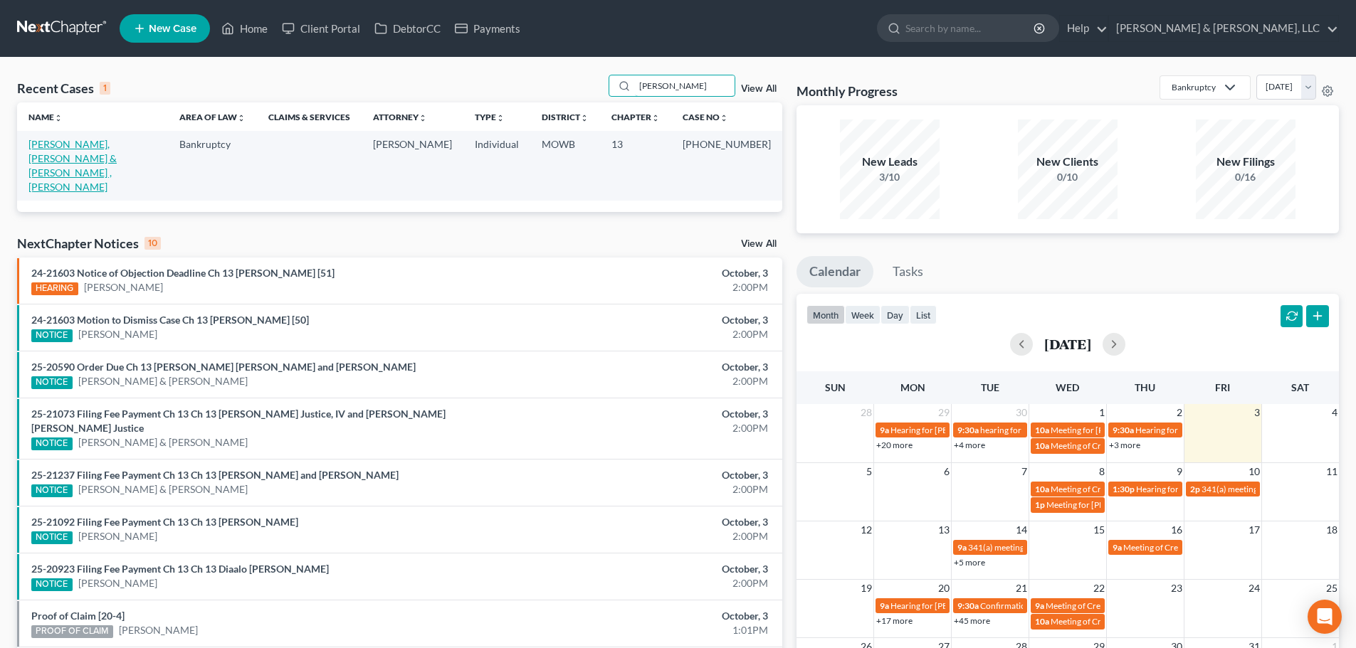
type input "[PERSON_NAME]"
click at [67, 150] on link "[PERSON_NAME], [PERSON_NAME] & [PERSON_NAME] , [PERSON_NAME]" at bounding box center [72, 165] width 88 height 55
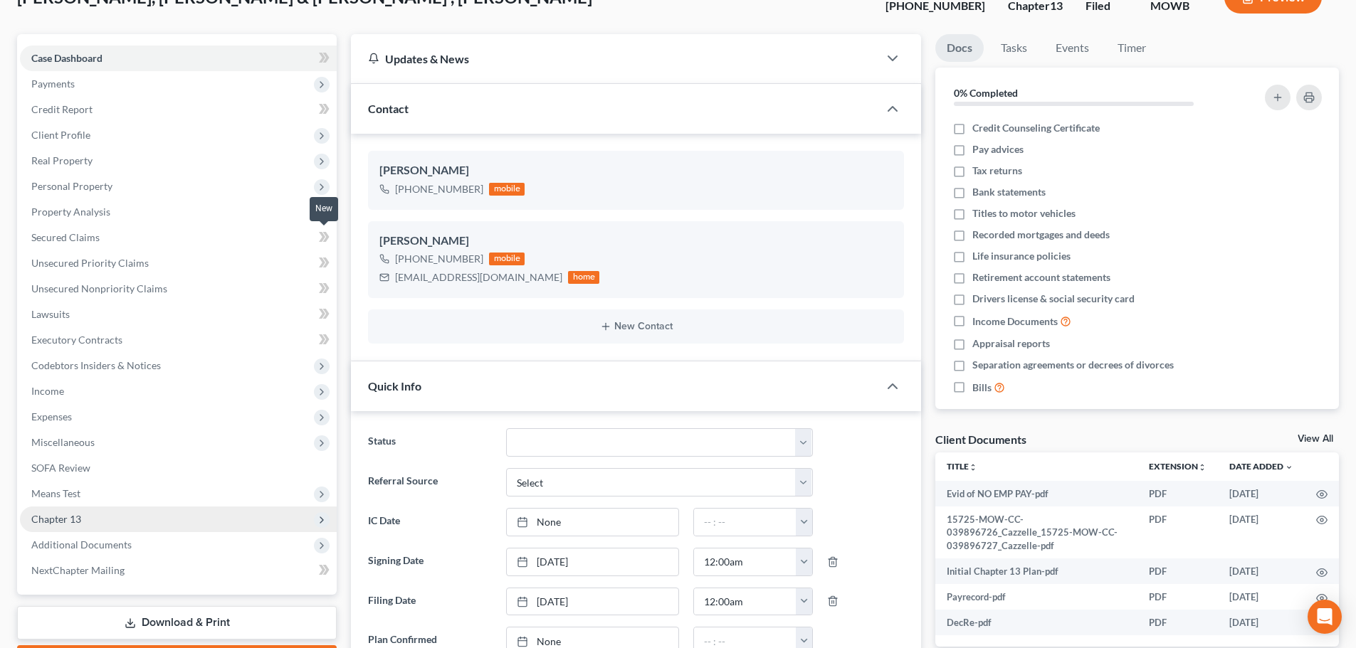
scroll to position [867, 0]
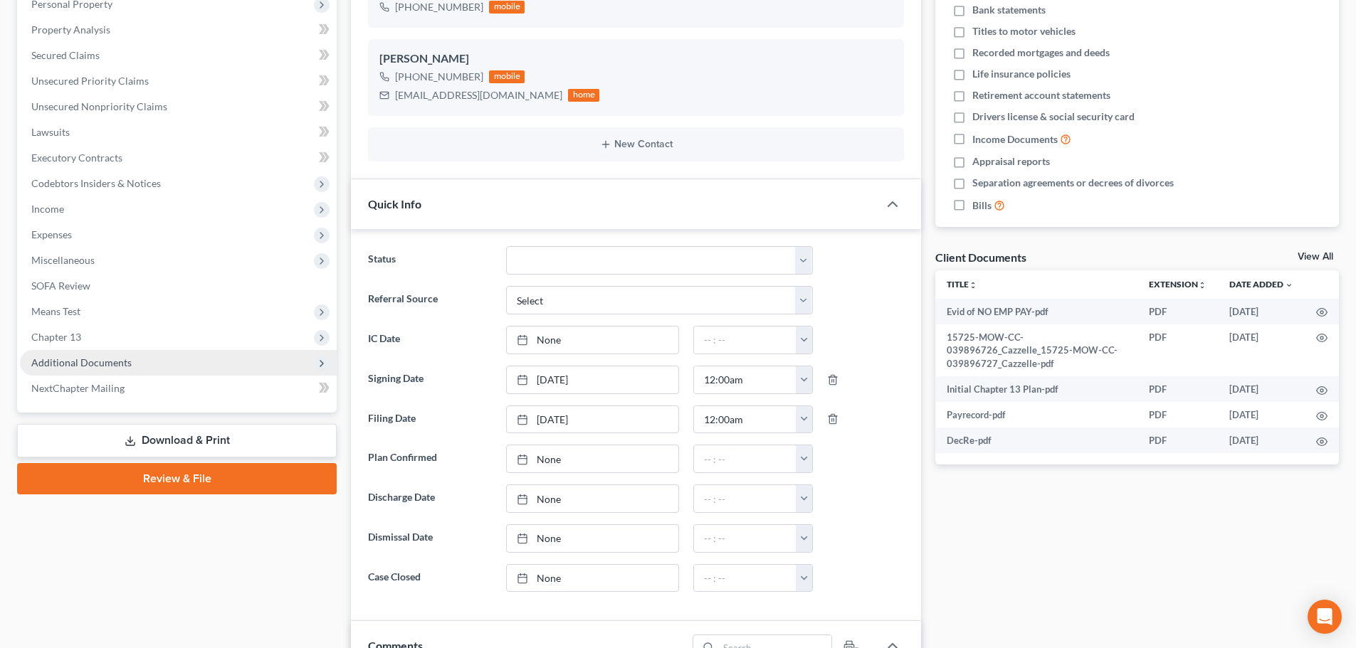
click at [114, 357] on span "Additional Documents" at bounding box center [81, 363] width 100 height 12
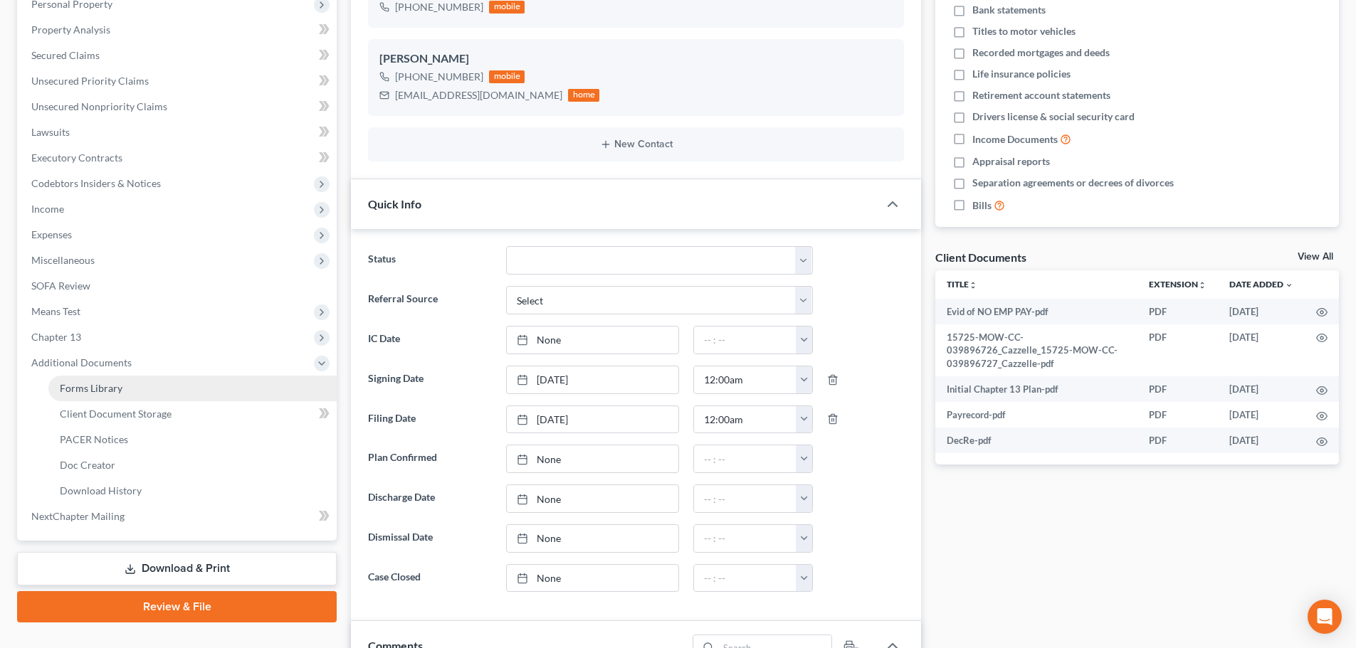
scroll to position [351, 0]
click at [106, 438] on span "PACER Notices" at bounding box center [94, 439] width 68 height 12
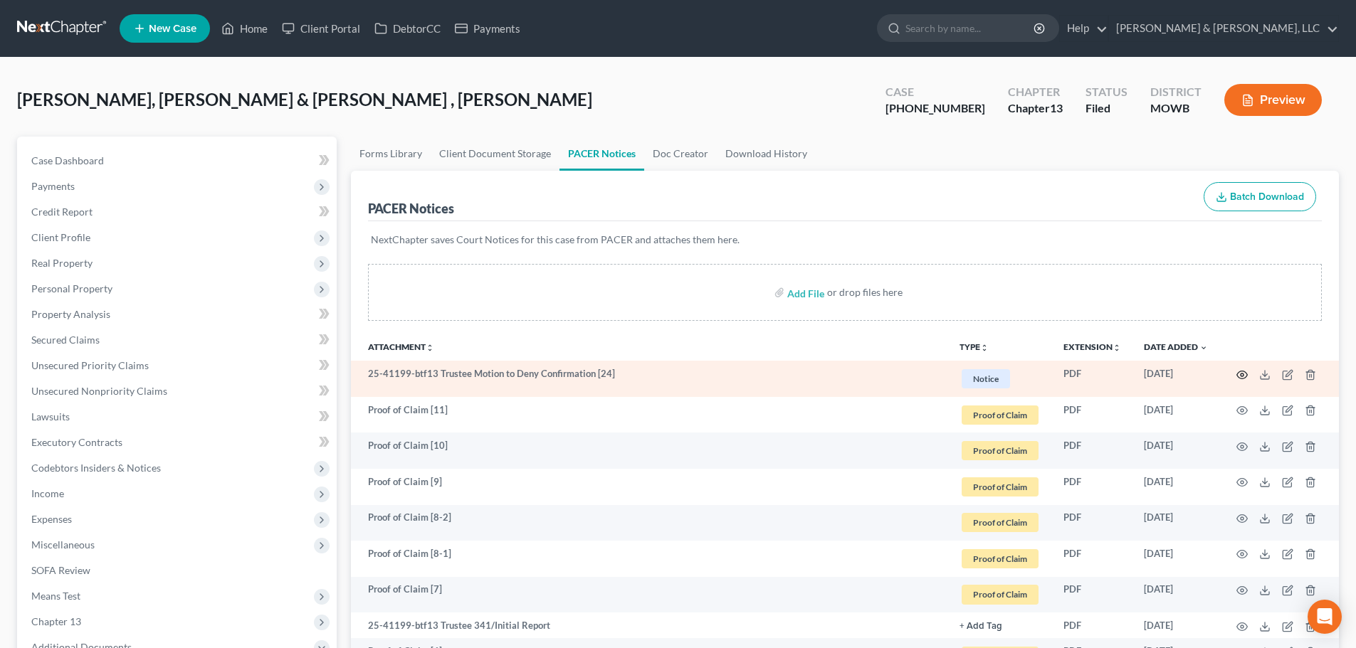
click at [1245, 374] on icon "button" at bounding box center [1241, 374] width 11 height 11
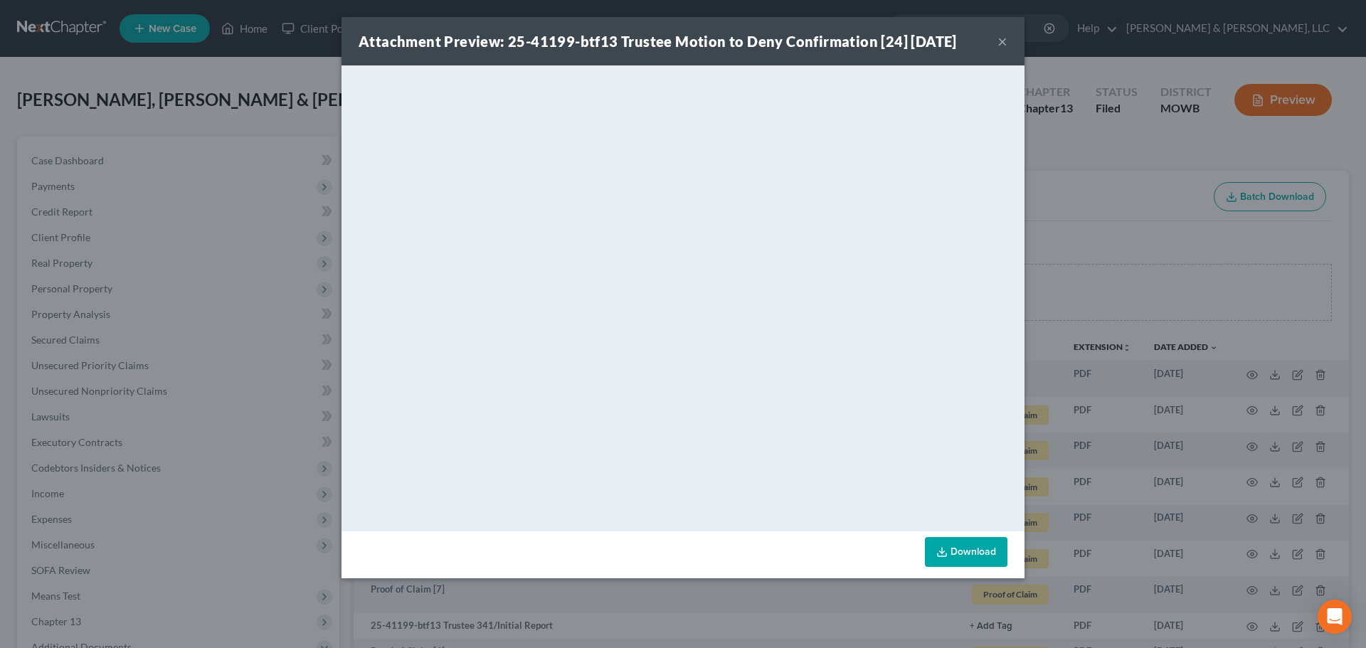
click at [1002, 42] on button "×" at bounding box center [1003, 41] width 10 height 17
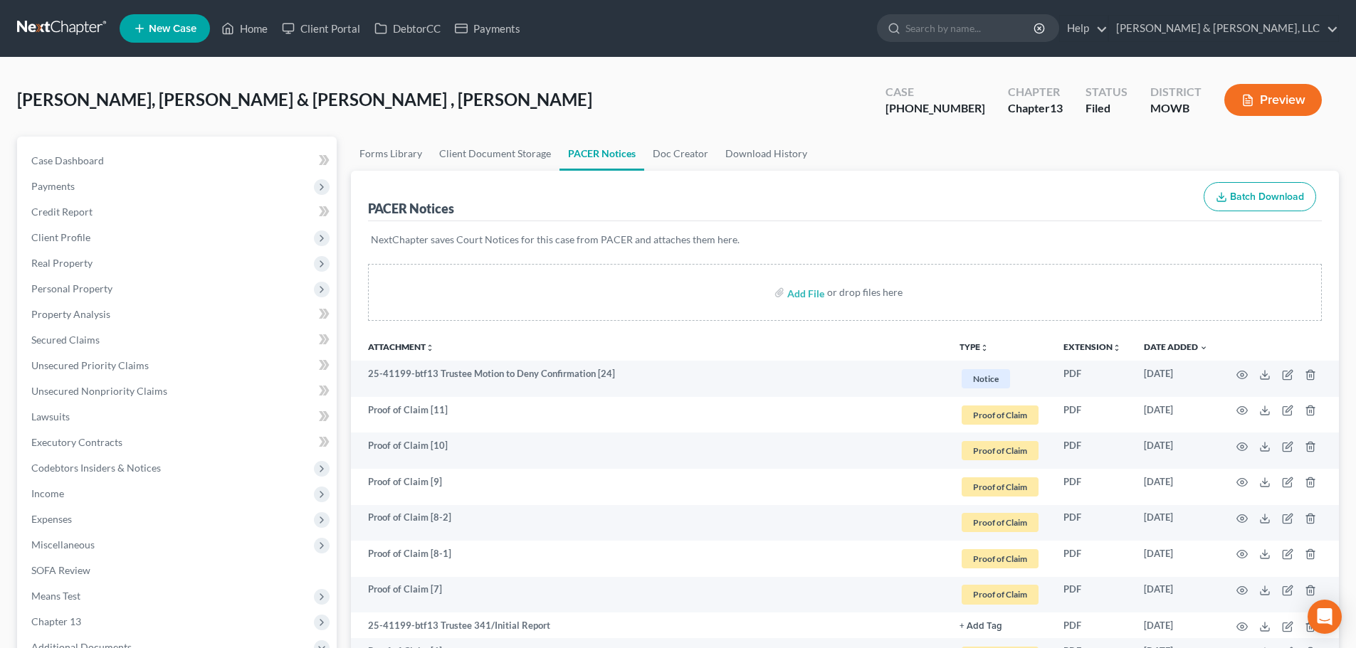
click at [245, 43] on ul "New Case Home Client Portal DebtorCC Payments - No Result - See all results Or …" at bounding box center [729, 28] width 1219 height 37
click at [250, 37] on link "Home" at bounding box center [244, 29] width 60 height 26
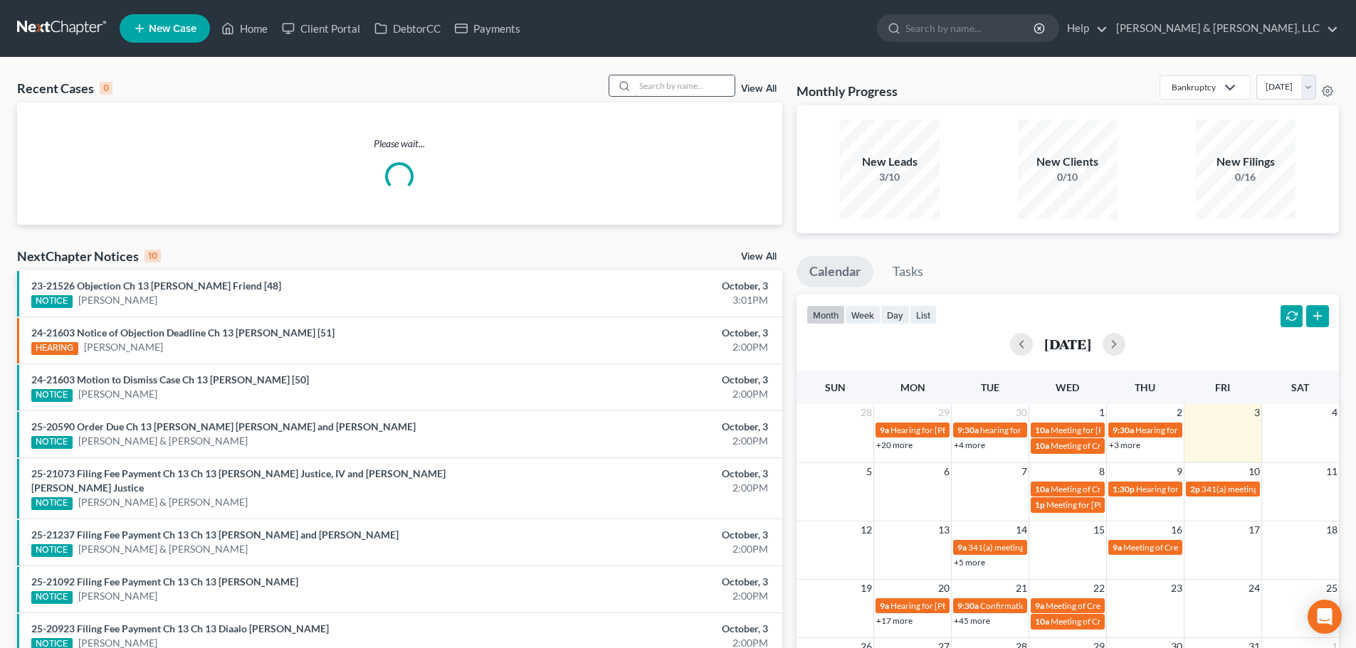
click at [692, 84] on input "search" at bounding box center [685, 85] width 100 height 21
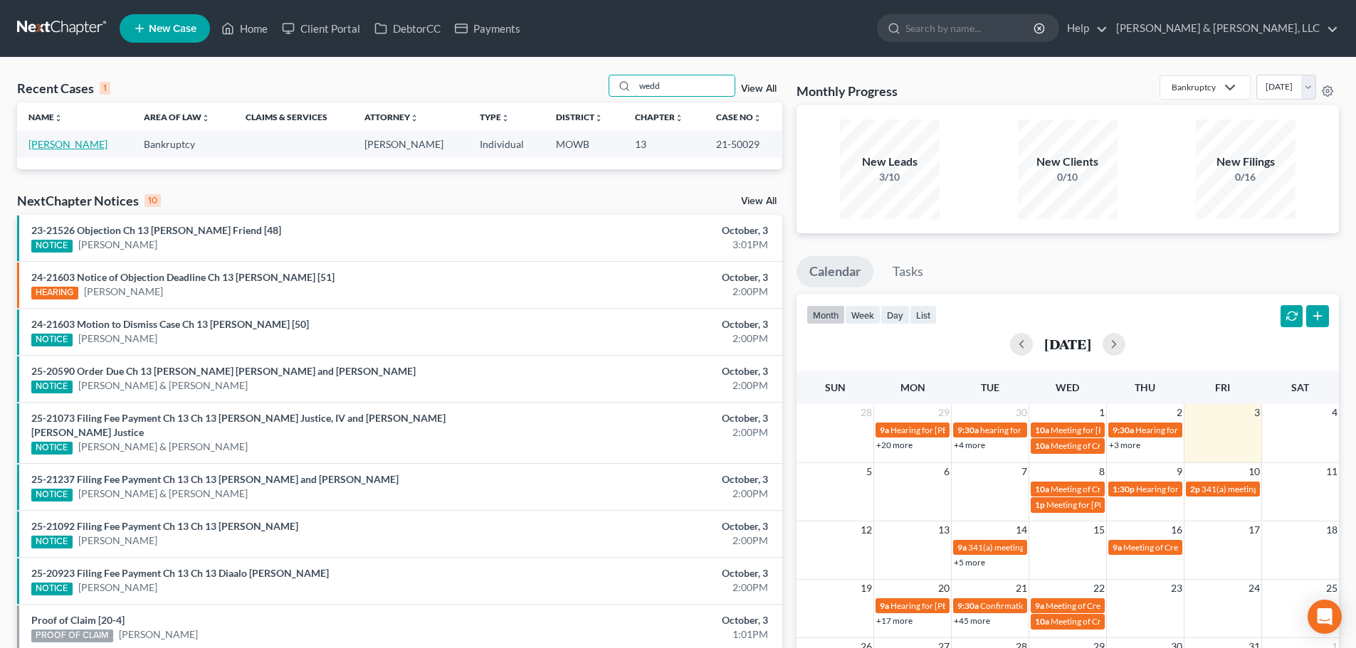
type input "wedd"
click at [69, 144] on link "[PERSON_NAME]" at bounding box center [67, 144] width 79 height 12
select select "2"
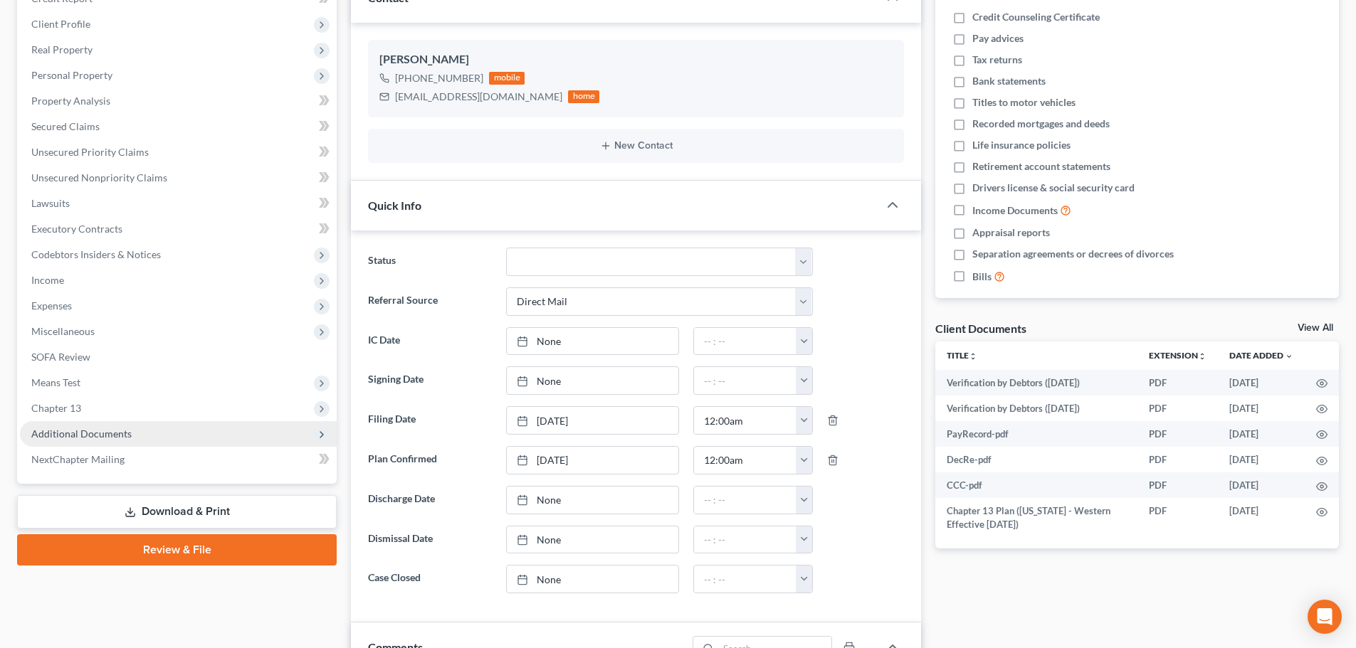
scroll to position [184, 0]
click at [90, 442] on span "Additional Documents" at bounding box center [178, 434] width 317 height 26
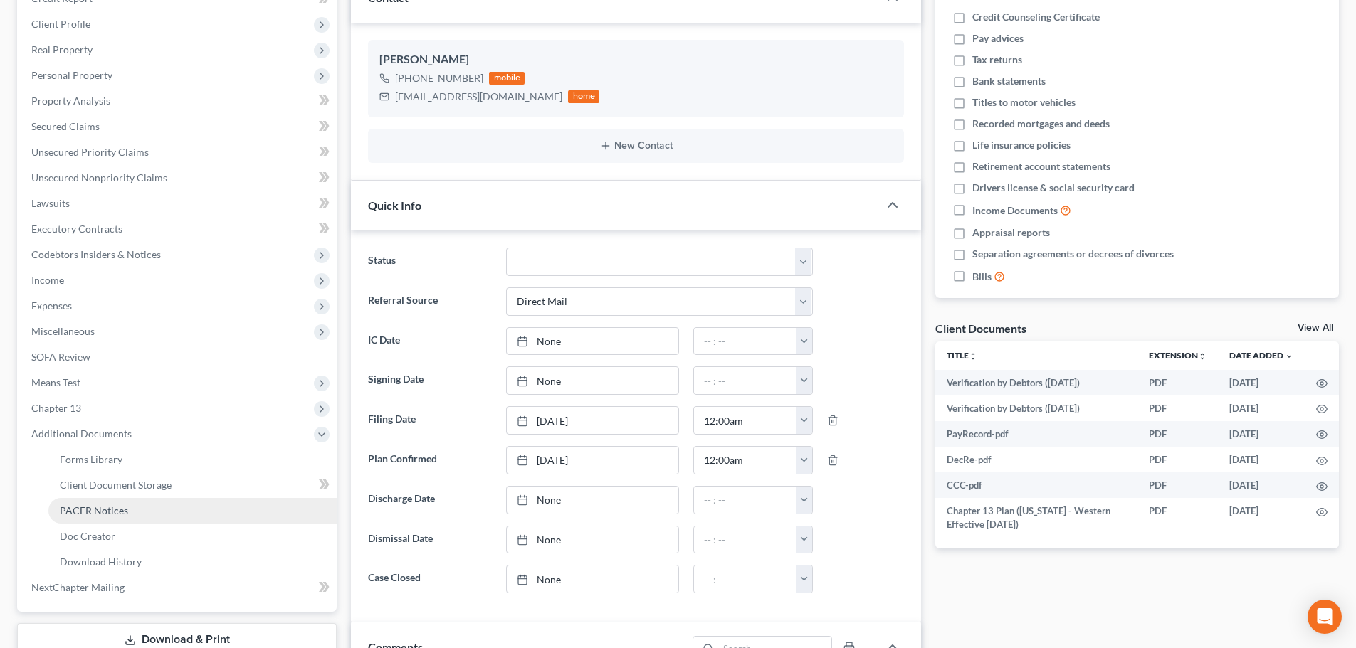
click at [88, 517] on link "PACER Notices" at bounding box center [192, 511] width 288 height 26
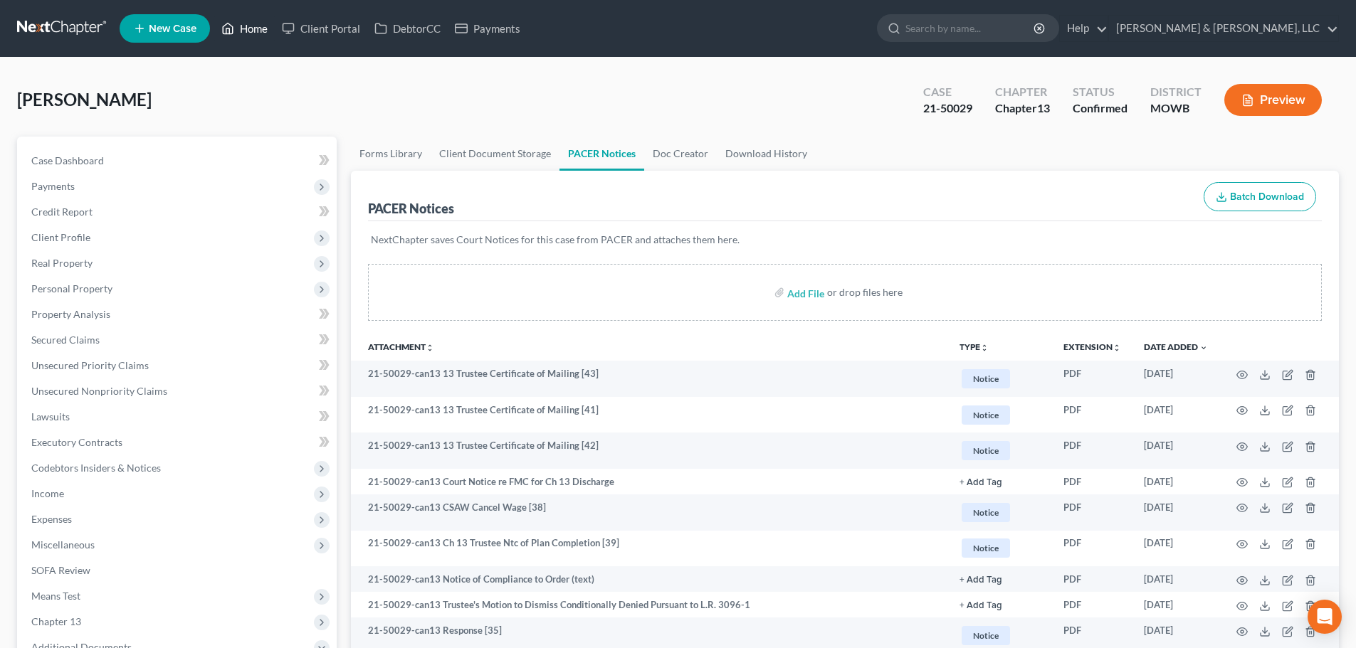
click at [240, 31] on link "Home" at bounding box center [244, 29] width 60 height 26
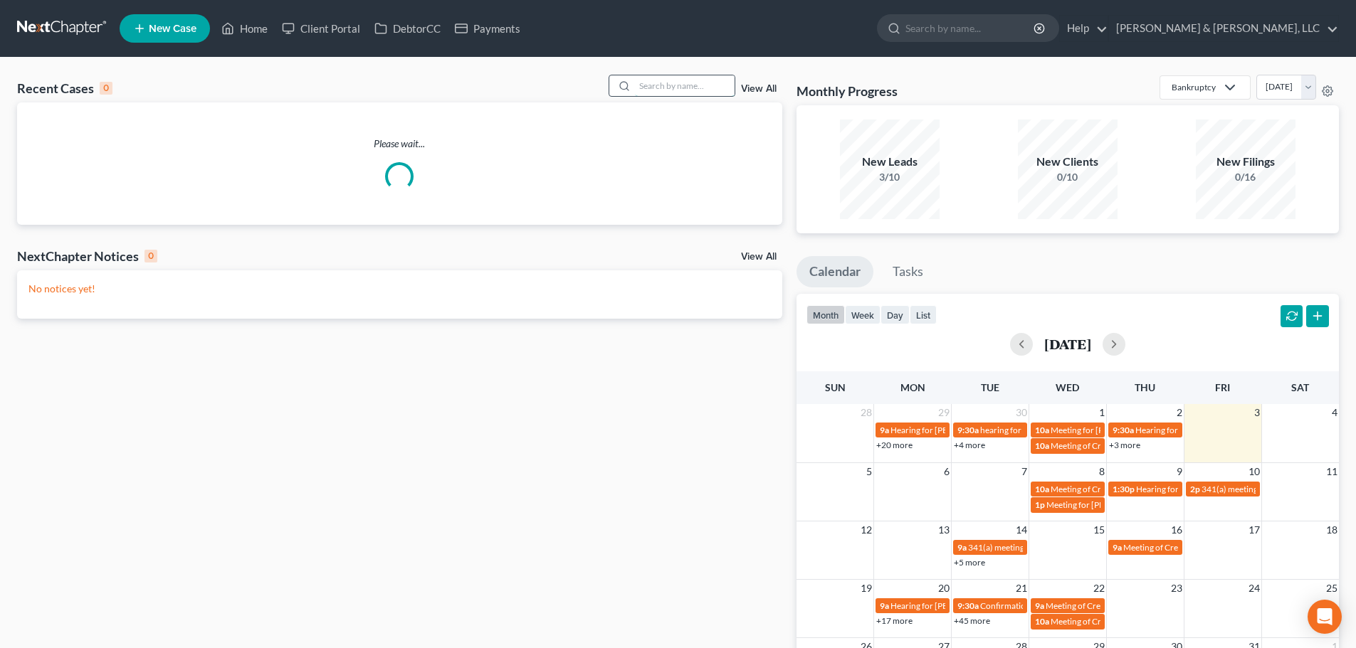
click at [672, 85] on input "search" at bounding box center [685, 85] width 100 height 21
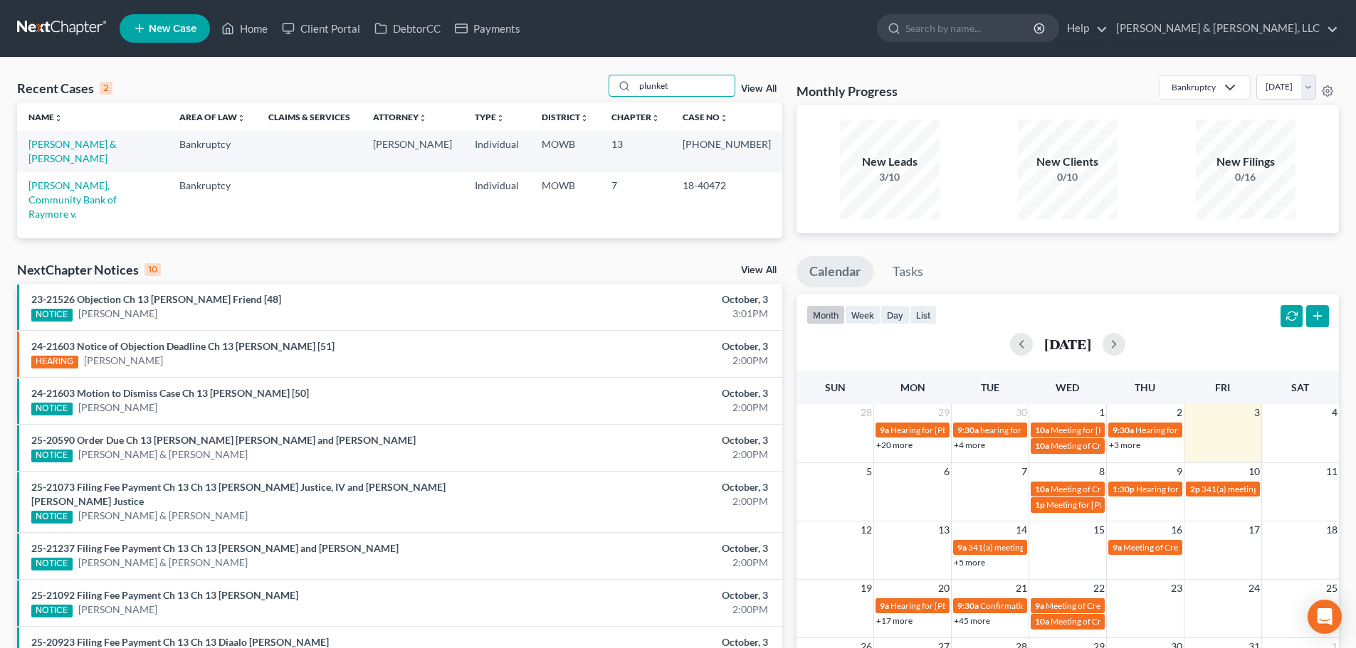
type input "plunket"
click at [71, 152] on td "[PERSON_NAME] & [PERSON_NAME]" at bounding box center [92, 151] width 151 height 41
click at [74, 144] on link "[PERSON_NAME] & [PERSON_NAME]" at bounding box center [72, 151] width 88 height 26
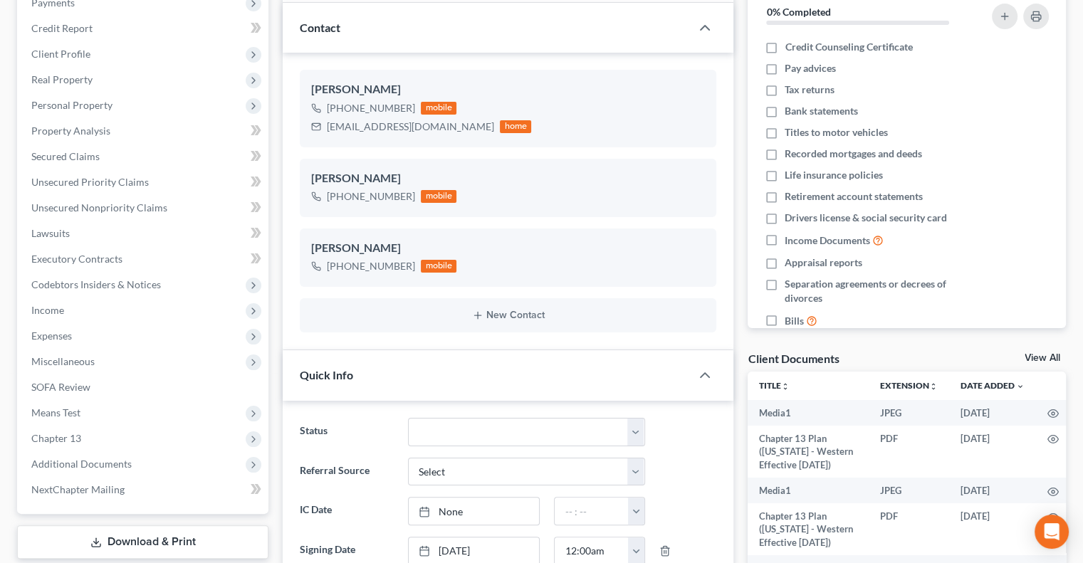
scroll to position [356, 0]
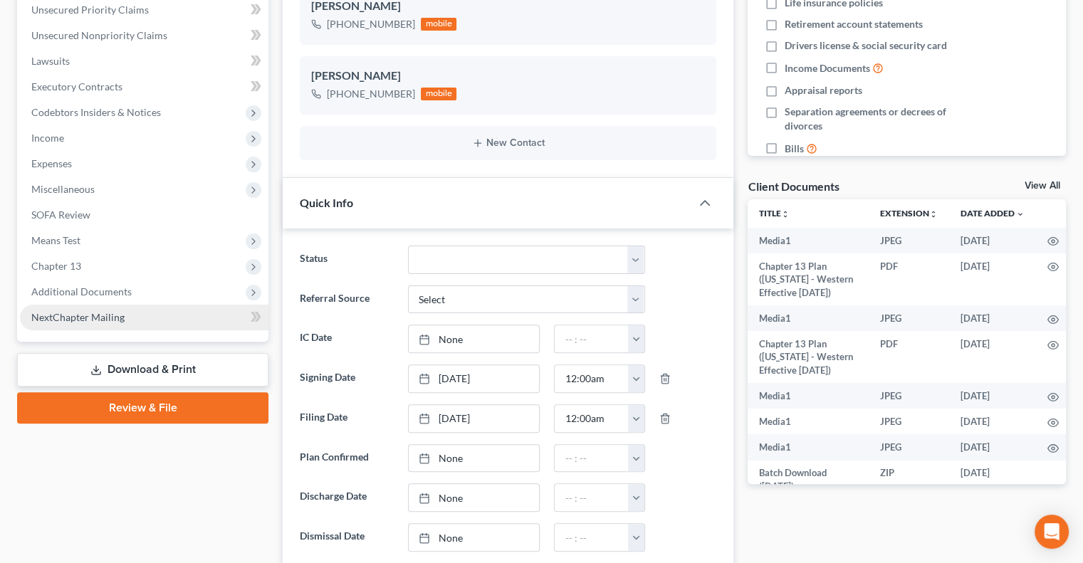
drag, startPoint x: 80, startPoint y: 293, endPoint x: 90, endPoint y: 312, distance: 21.6
click at [80, 293] on span "Additional Documents" at bounding box center [81, 291] width 100 height 12
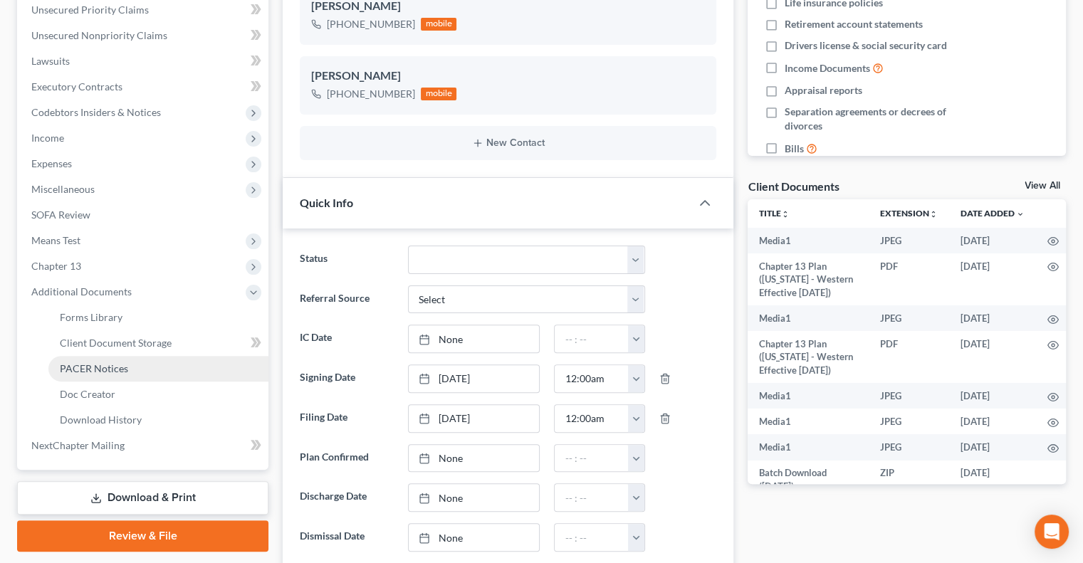
click at [90, 371] on span "PACER Notices" at bounding box center [94, 368] width 68 height 12
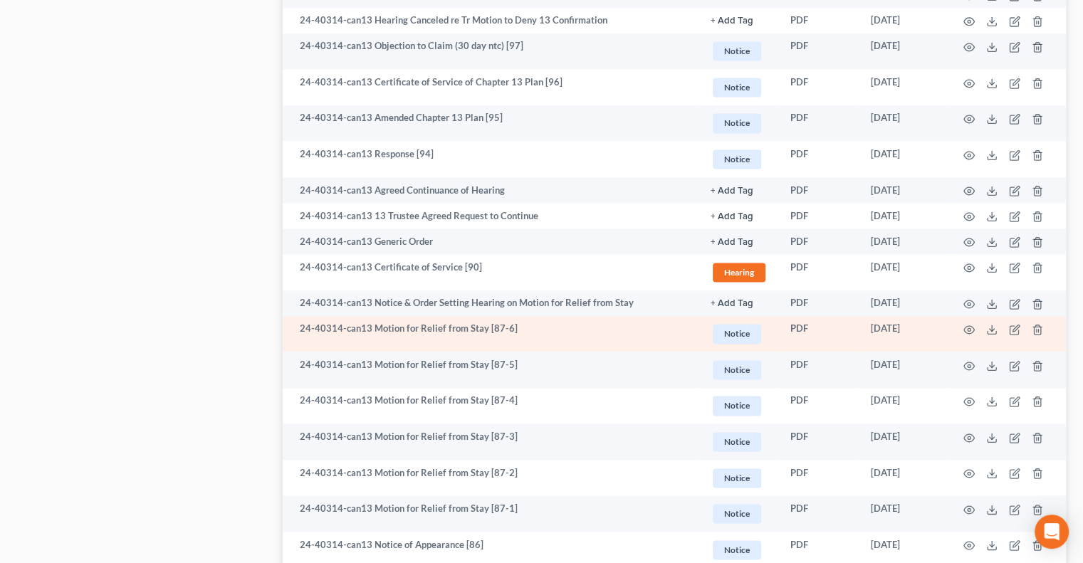
scroll to position [2456, 0]
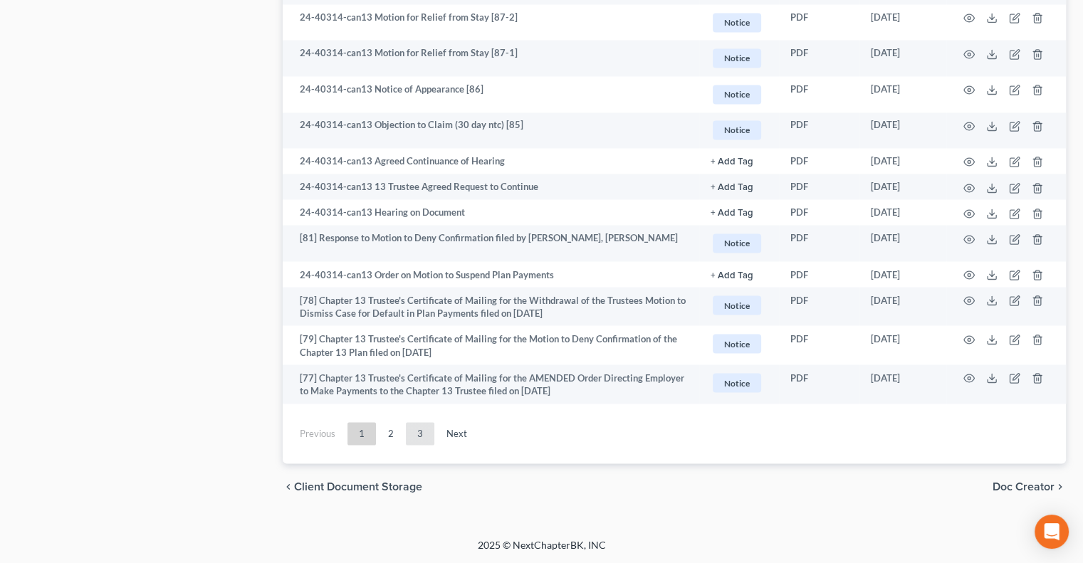
click at [427, 435] on link "3" at bounding box center [420, 433] width 28 height 23
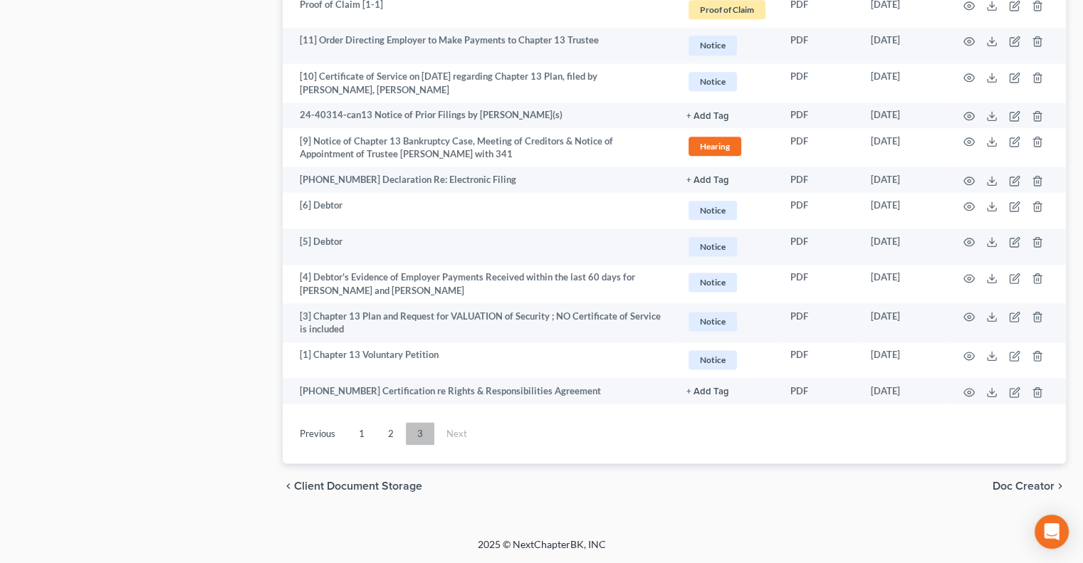
scroll to position [1768, 0]
click at [362, 444] on link "1" at bounding box center [361, 433] width 28 height 23
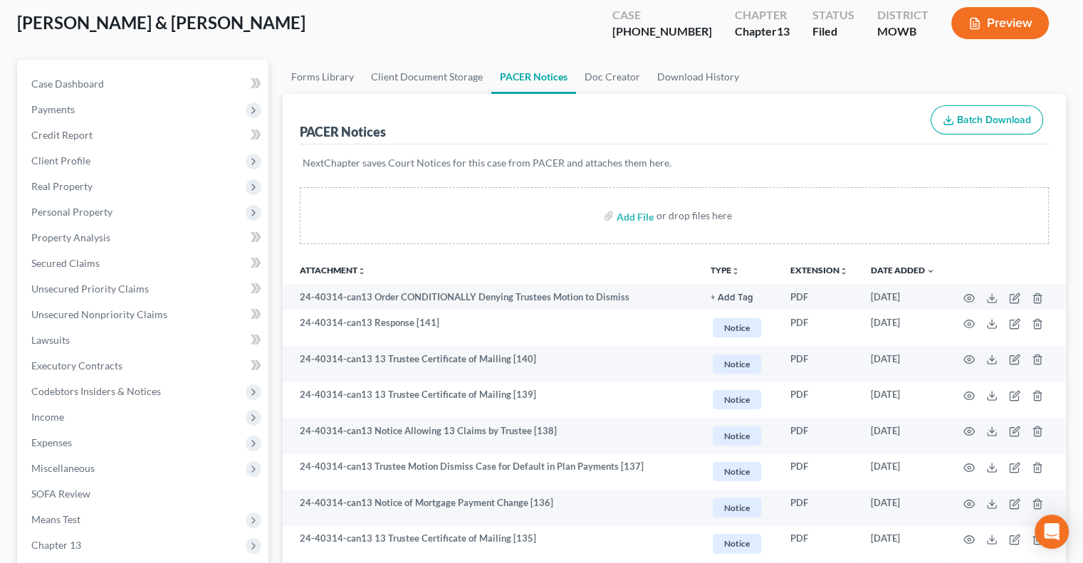
scroll to position [0, 0]
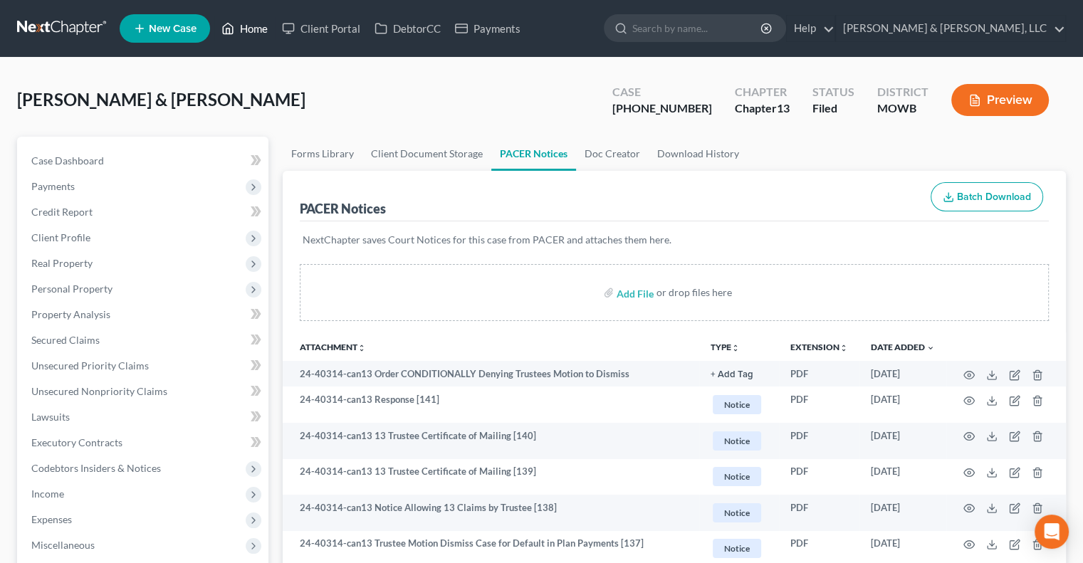
click at [246, 29] on link "Home" at bounding box center [244, 29] width 60 height 26
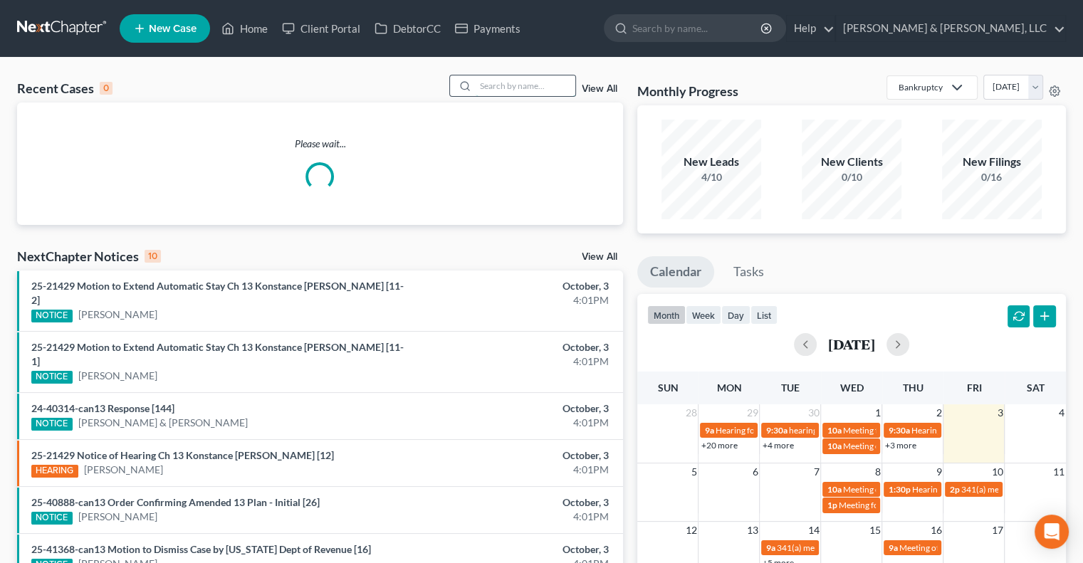
click at [517, 86] on input "search" at bounding box center [525, 85] width 100 height 21
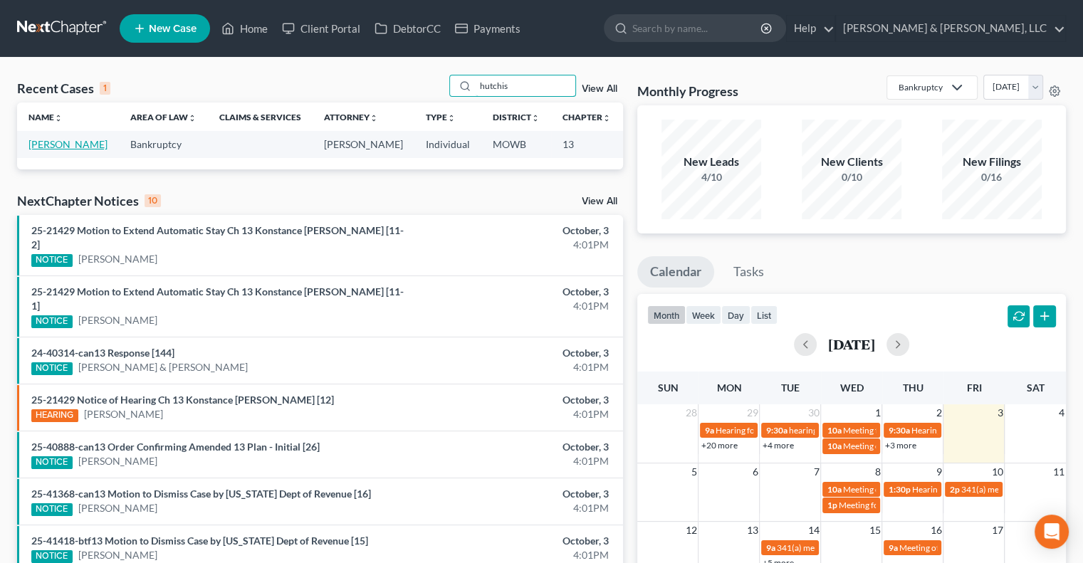
type input "hutchis"
click at [48, 150] on link "[PERSON_NAME]" at bounding box center [67, 144] width 79 height 12
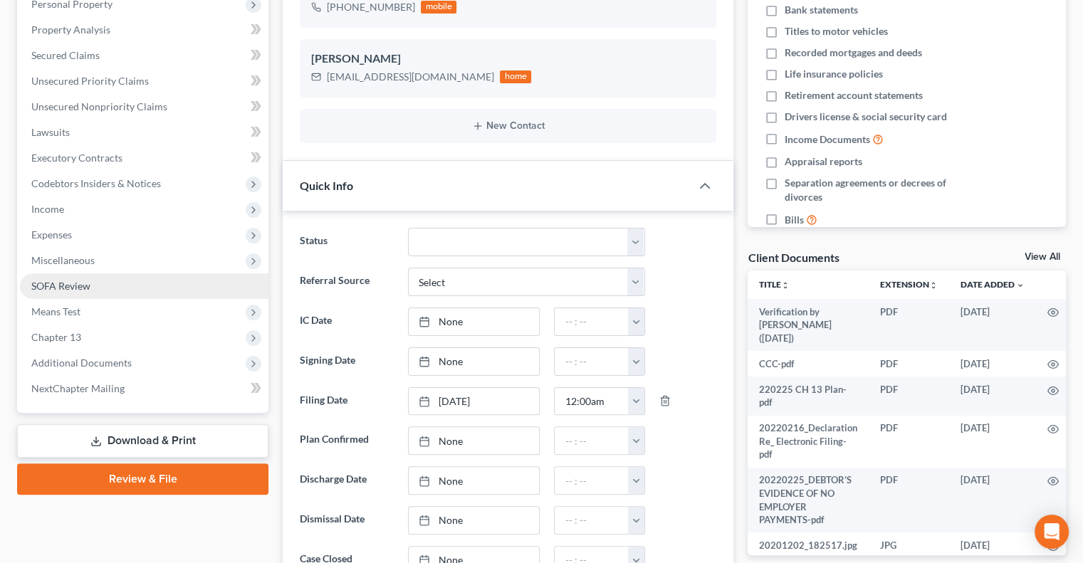
scroll to position [332, 0]
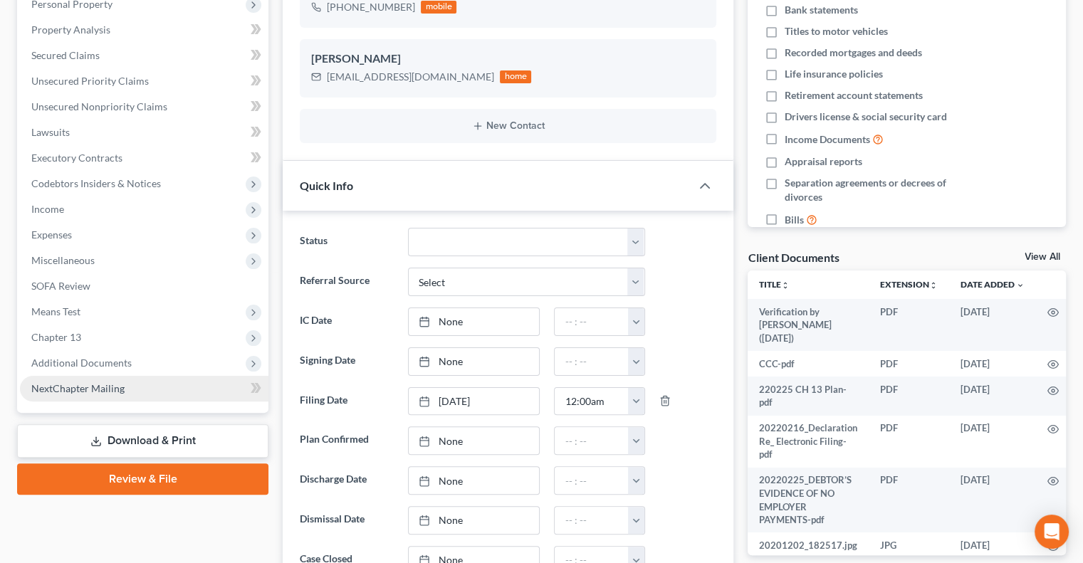
drag, startPoint x: 96, startPoint y: 362, endPoint x: 102, endPoint y: 379, distance: 17.6
click at [95, 362] on span "Additional Documents" at bounding box center [81, 363] width 100 height 12
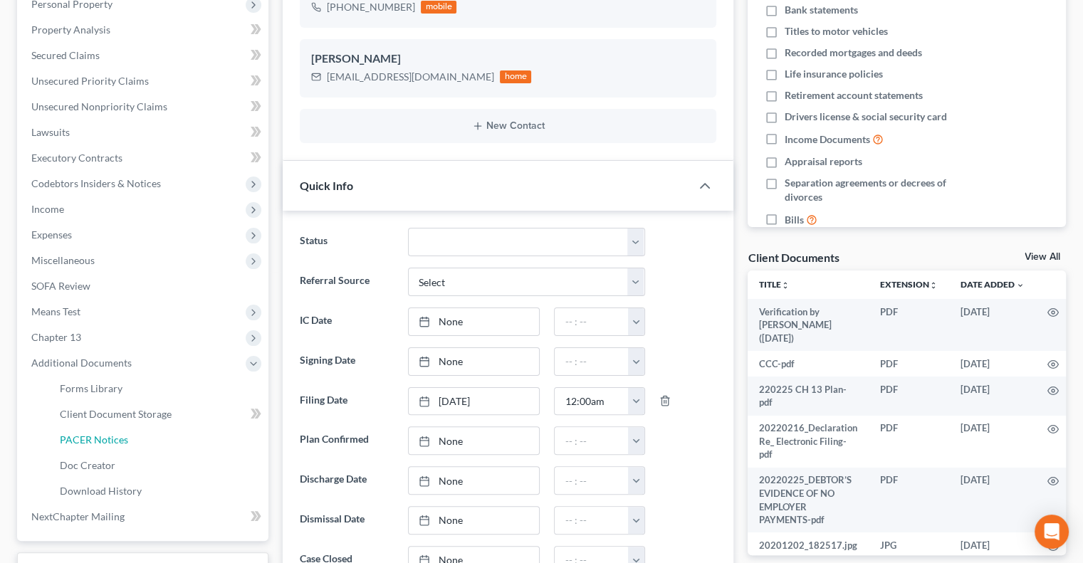
drag, startPoint x: 98, startPoint y: 433, endPoint x: 586, endPoint y: 337, distance: 497.5
click at [98, 433] on span "PACER Notices" at bounding box center [94, 439] width 68 height 12
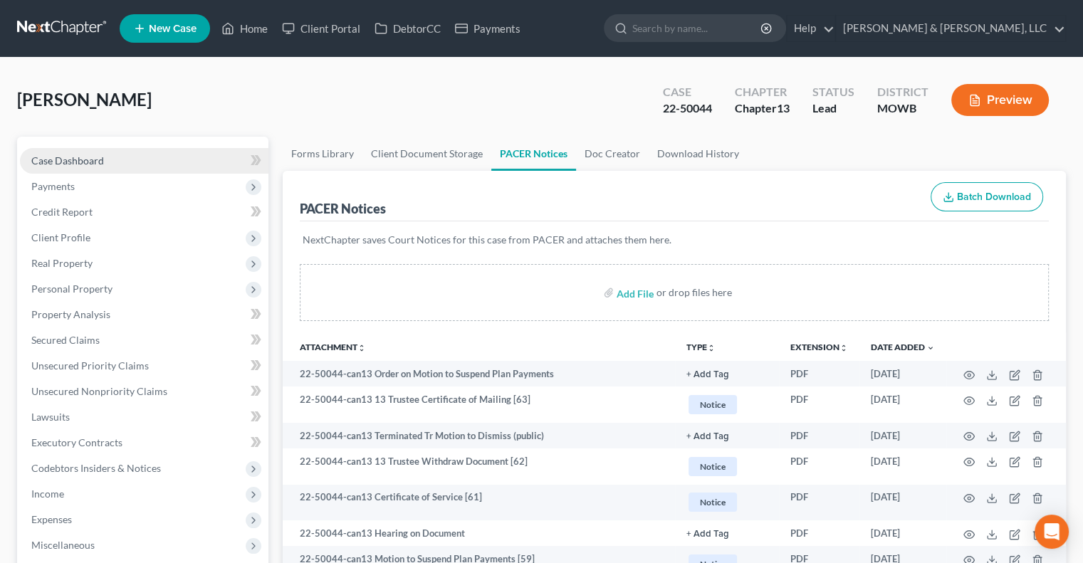
click at [50, 167] on link "Case Dashboard" at bounding box center [144, 161] width 248 height 26
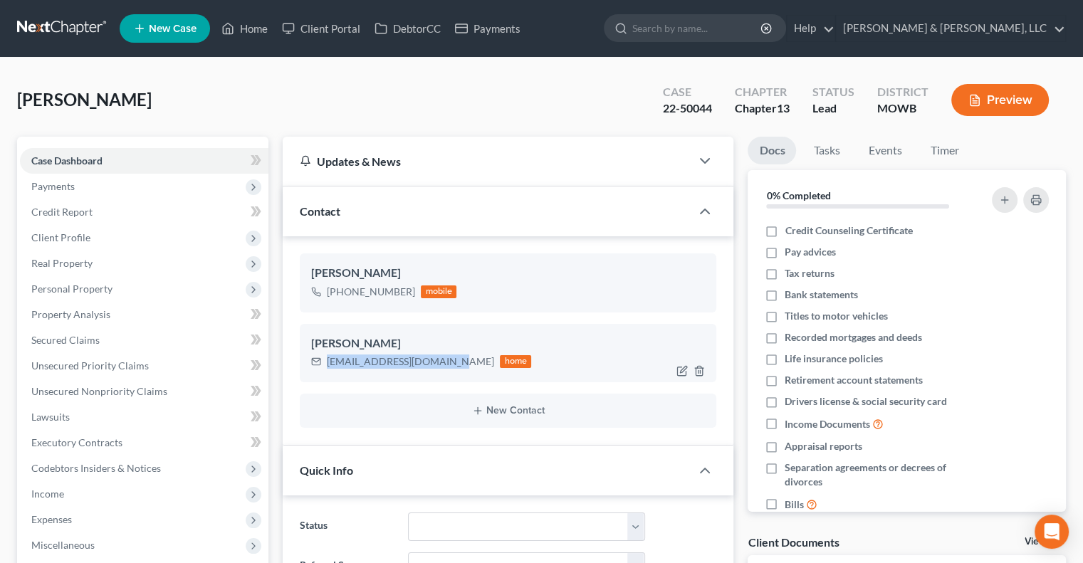
drag, startPoint x: 453, startPoint y: 359, endPoint x: 322, endPoint y: 372, distance: 132.2
click at [322, 372] on div "[PERSON_NAME] [EMAIL_ADDRESS][DOMAIN_NAME] home" at bounding box center [508, 353] width 416 height 58
copy div "[EMAIL_ADDRESS][DOMAIN_NAME]"
